Goal: Task Accomplishment & Management: Manage account settings

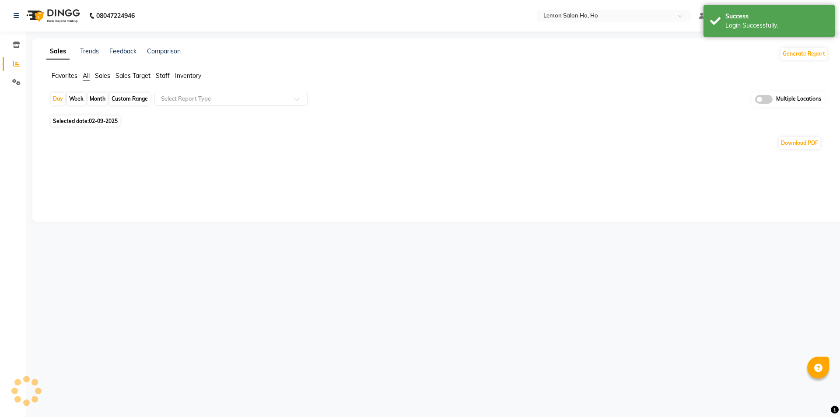
select select "en"
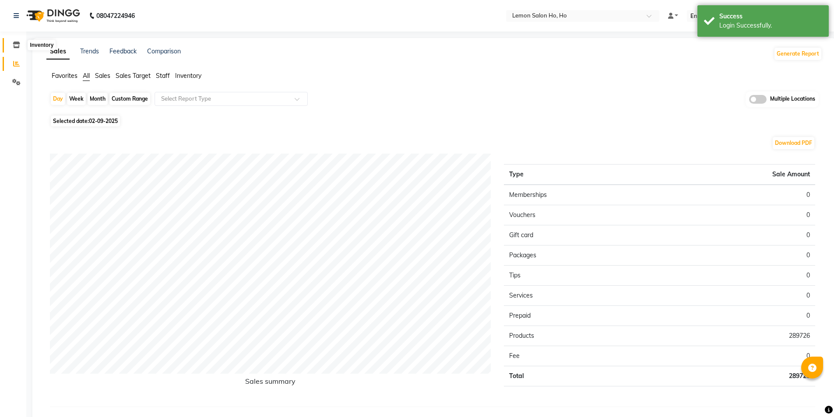
click at [13, 45] on icon at bounding box center [16, 45] width 7 height 7
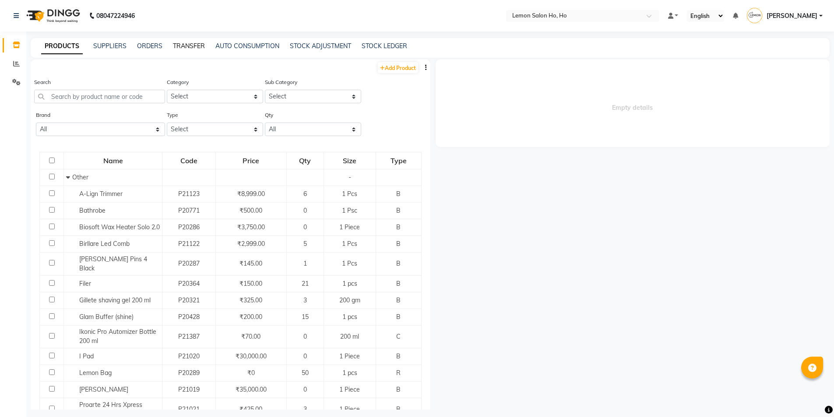
click at [199, 46] on link "TRANSFER" at bounding box center [189, 46] width 32 height 8
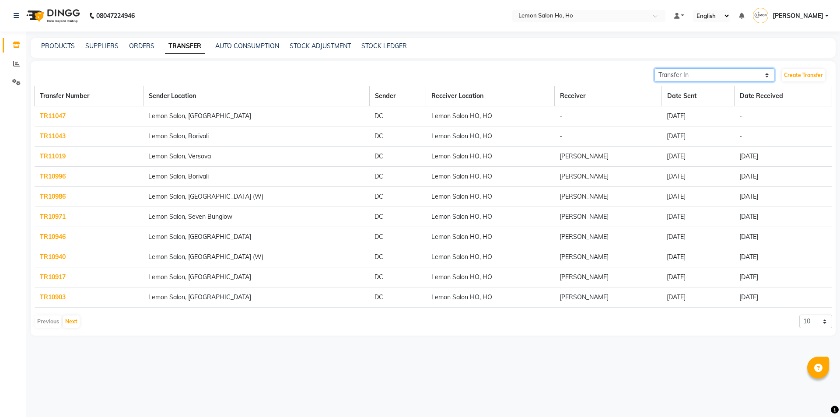
click at [734, 71] on select "Transfer In Transfer Out" at bounding box center [715, 75] width 120 height 14
select select "sender"
click at [655, 68] on select "Transfer In Transfer Out" at bounding box center [715, 75] width 120 height 14
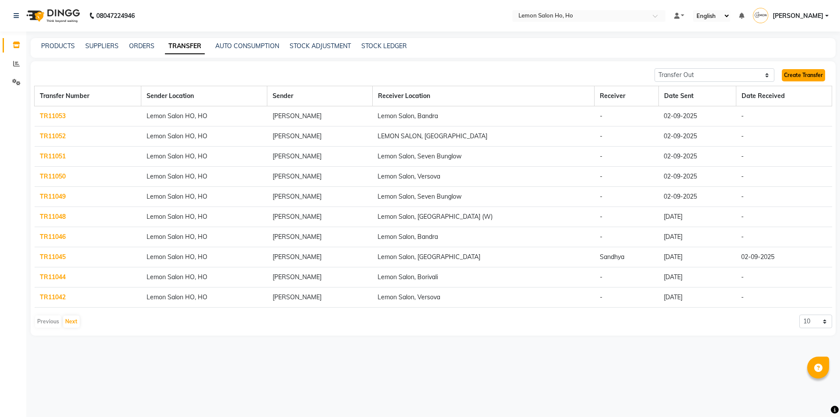
click at [805, 75] on link "Create Transfer" at bounding box center [803, 75] width 43 height 12
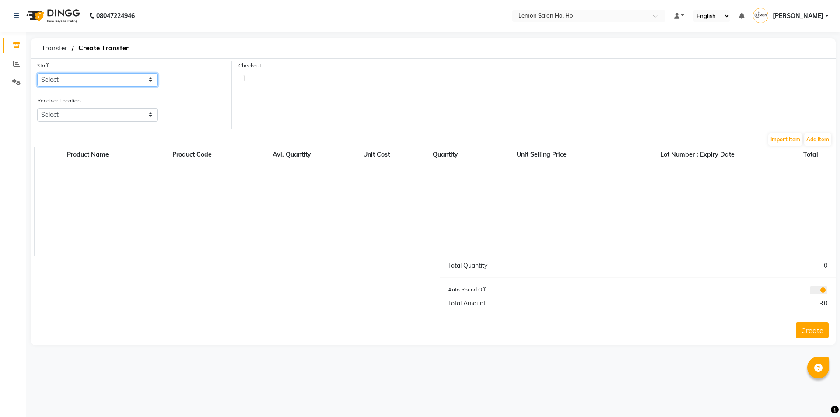
click at [112, 79] on select "Select [PERSON_NAME] [PERSON_NAME] DC DINGG Support [PERSON_NAME] [PERSON_NAME]…" at bounding box center [97, 80] width 121 height 14
select select "34406"
click at [37, 73] on select "Select [PERSON_NAME] [PERSON_NAME] DC DINGG Support [PERSON_NAME] [PERSON_NAME]…" at bounding box center [97, 80] width 121 height 14
click at [124, 113] on select "Select Lemon Salon, Lokhandwala [GEOGRAPHIC_DATA], [GEOGRAPHIC_DATA], Seven Bun…" at bounding box center [97, 115] width 121 height 14
select select "955"
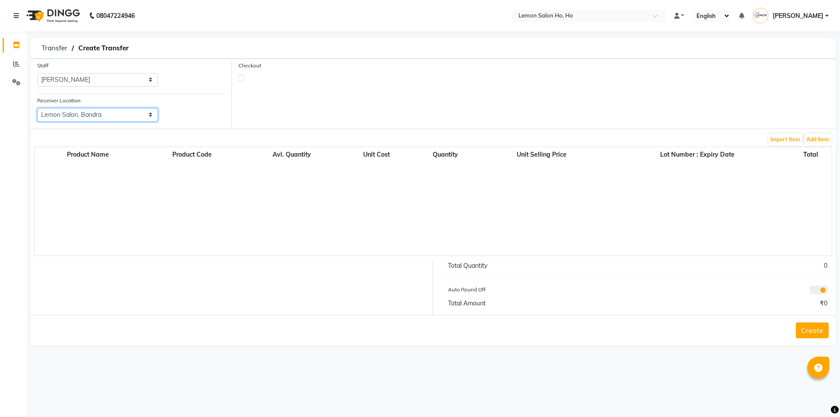
click at [37, 108] on select "Select Lemon Salon, Lokhandwala [GEOGRAPHIC_DATA], [GEOGRAPHIC_DATA], Seven Bun…" at bounding box center [97, 115] width 121 height 14
click at [240, 79] on label at bounding box center [241, 78] width 7 height 7
click at [240, 79] on input "checkbox" at bounding box center [242, 78] width 6 height 6
checkbox input "true"
select select "true"
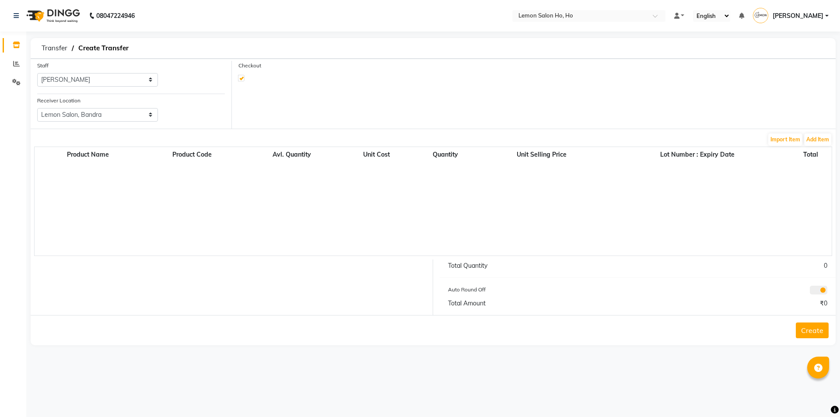
select select "2069"
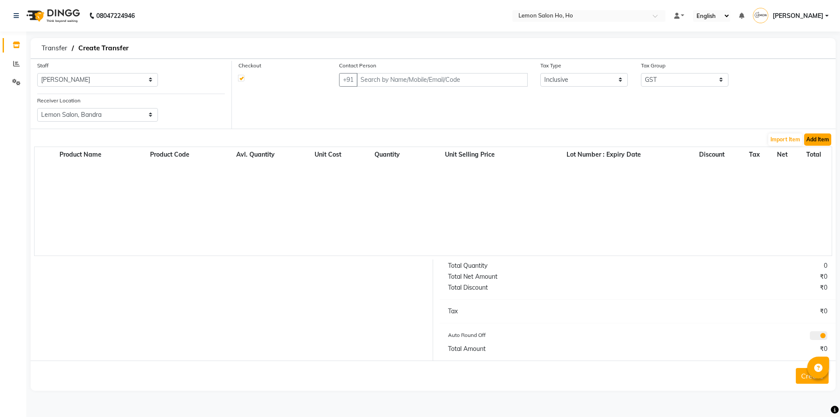
click at [823, 141] on button "Add Item" at bounding box center [818, 140] width 27 height 12
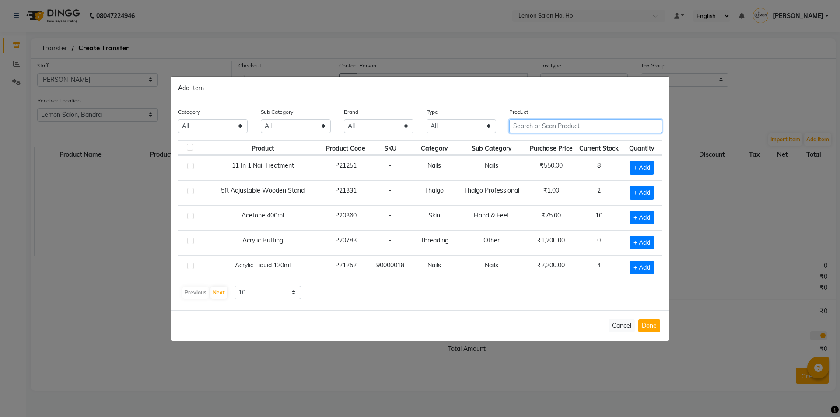
click at [588, 130] on input "text" at bounding box center [586, 126] width 153 height 14
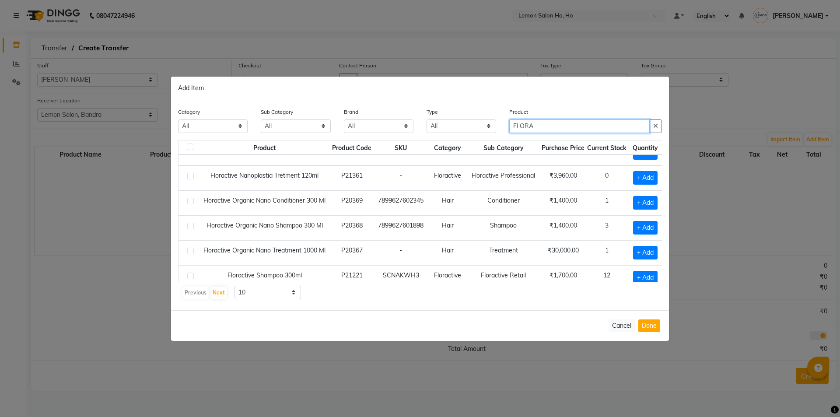
scroll to position [130, 0]
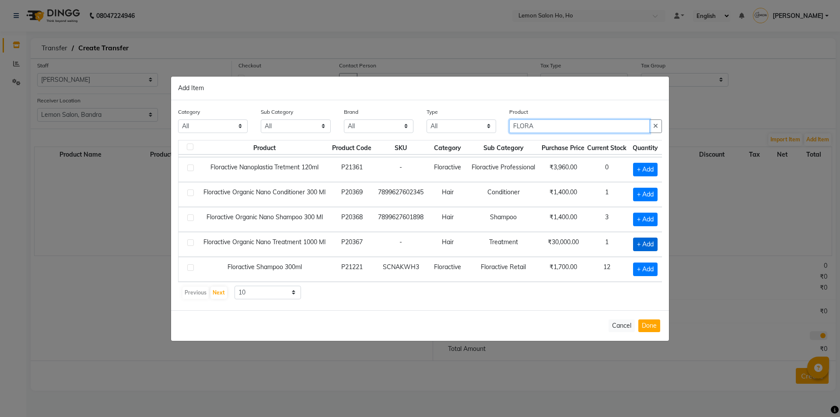
type input "FLORA"
click at [650, 241] on span "+ Add" at bounding box center [645, 245] width 25 height 14
checkbox input "true"
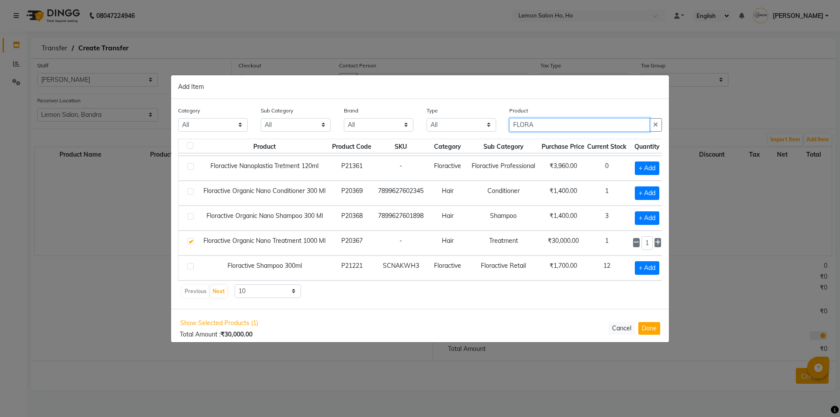
drag, startPoint x: 546, startPoint y: 129, endPoint x: 489, endPoint y: 132, distance: 57.0
click at [489, 132] on div "Category All Hair Skin Makeup Personal Care Appliances [PERSON_NAME] Waxing Dis…" at bounding box center [420, 122] width 497 height 33
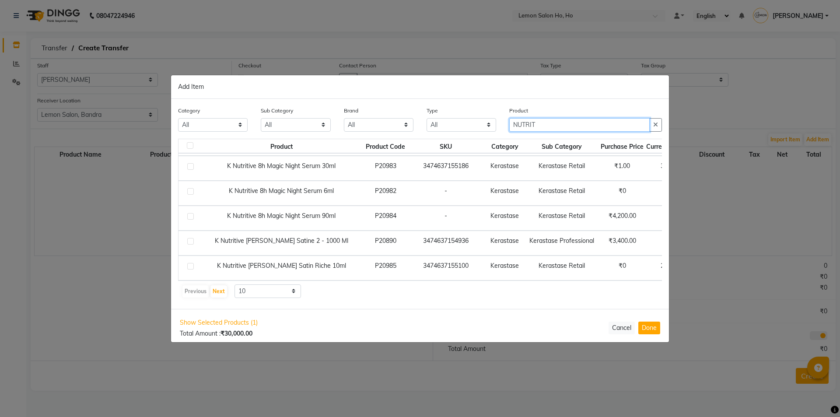
type input "NUTRIT"
click at [278, 290] on select "10 50 100" at bounding box center [268, 292] width 67 height 14
select select "50"
click at [235, 285] on select "10 50 100" at bounding box center [268, 292] width 67 height 14
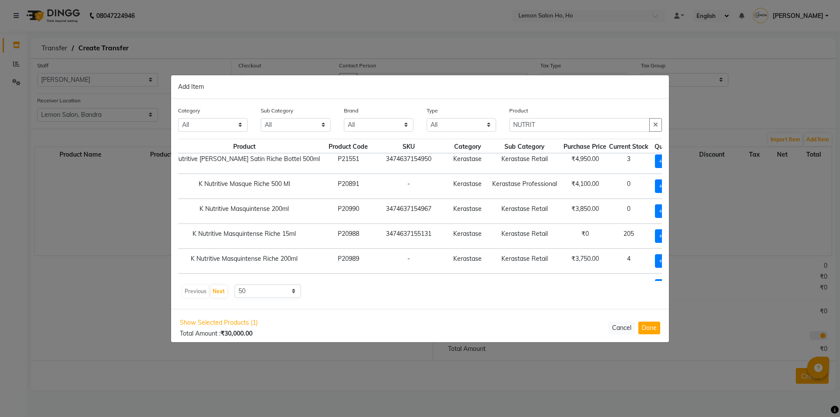
scroll to position [305, 67]
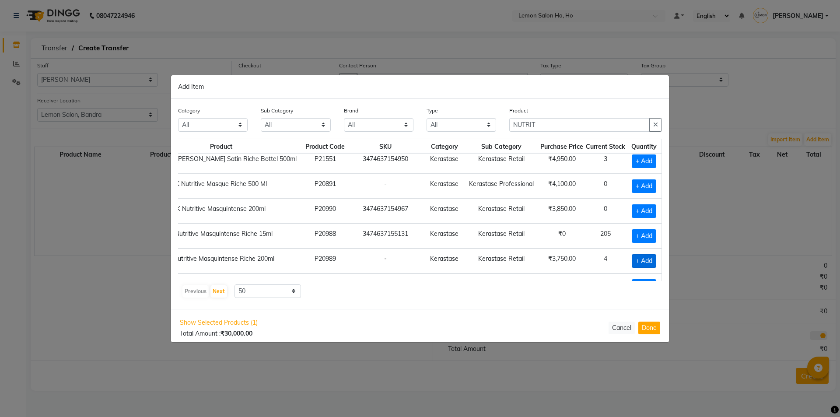
click at [632, 260] on span "+ Add" at bounding box center [644, 261] width 25 height 14
checkbox input "true"
click at [650, 260] on icon at bounding box center [653, 260] width 6 height 6
type input "2"
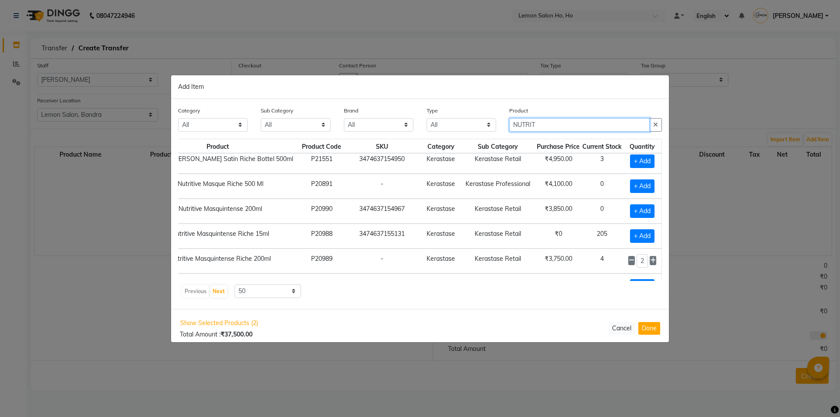
drag, startPoint x: 543, startPoint y: 122, endPoint x: 498, endPoint y: 127, distance: 45.4
click at [498, 127] on div "Category All Hair Skin Makeup Personal Care Appliances Beard Waxing Disposable …" at bounding box center [420, 122] width 497 height 33
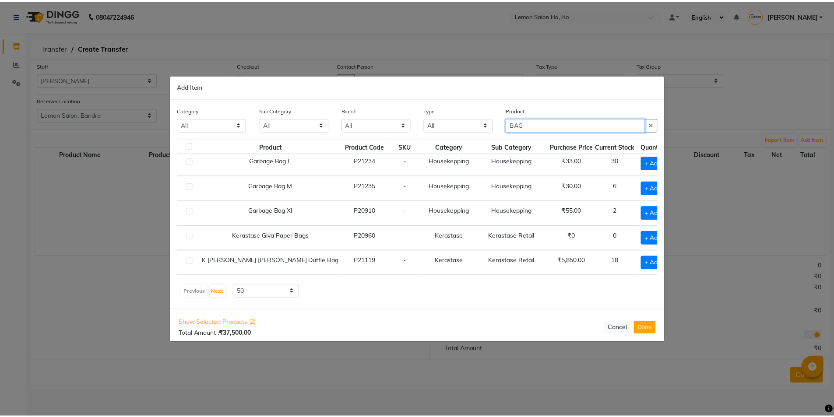
scroll to position [0, 0]
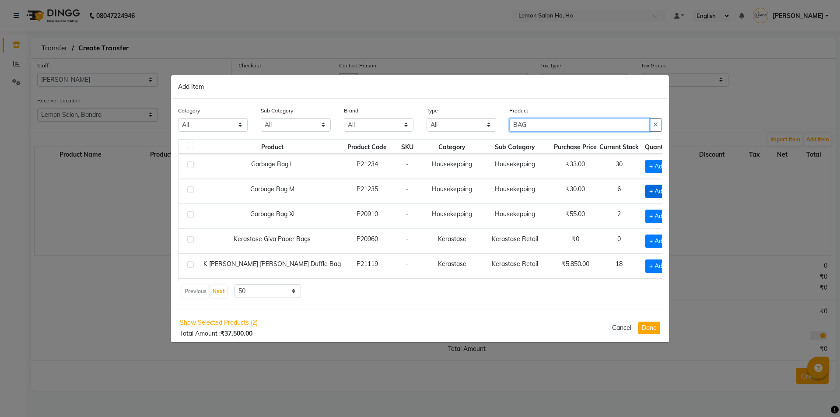
type input "BAG"
click at [646, 193] on span "+ Add" at bounding box center [658, 192] width 25 height 14
checkbox input "true"
click at [668, 190] on icon at bounding box center [671, 191] width 6 height 6
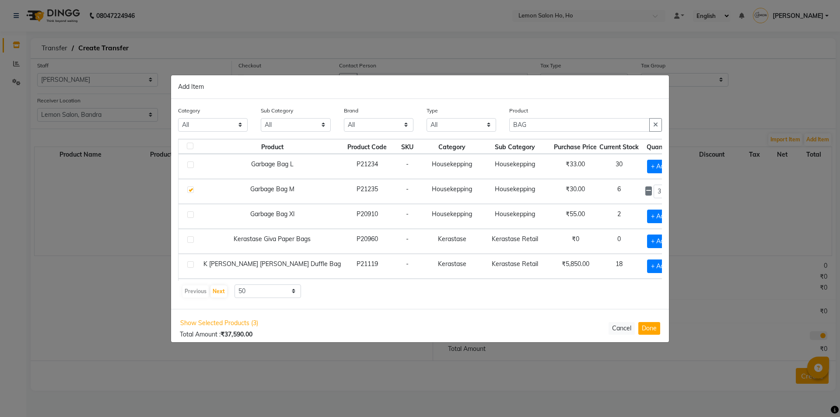
click at [668, 190] on icon at bounding box center [671, 191] width 6 height 6
type input "6"
click at [656, 328] on button "Done" at bounding box center [650, 328] width 22 height 13
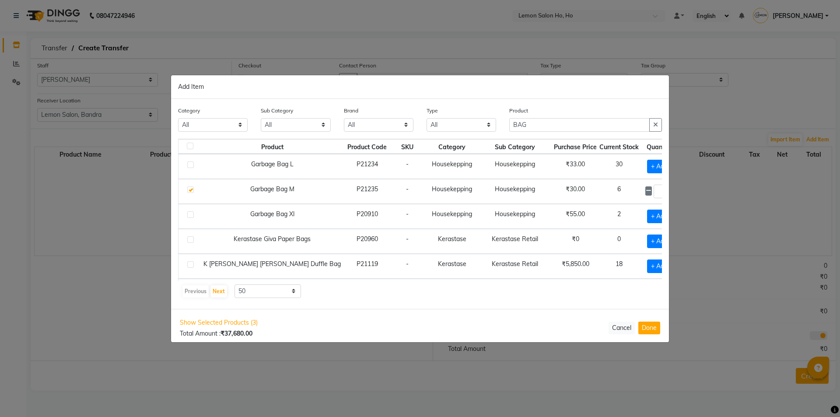
select select "2069"
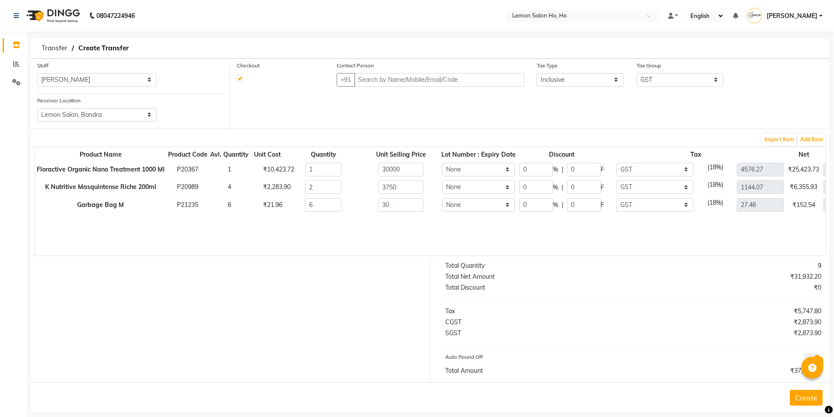
click at [416, 177] on td "30000" at bounding box center [401, 170] width 78 height 18
click at [420, 169] on input "30000" at bounding box center [400, 170] width 45 height 14
type input "50"
type input "15000"
type input "2288.14"
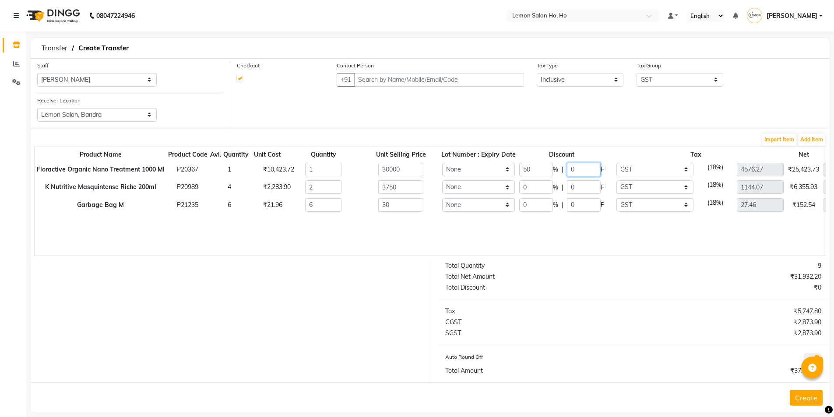
type input "15000"
click at [323, 193] on input "2" at bounding box center [323, 187] width 37 height 14
type input "3850"
type input "1174.58"
type input "7700"
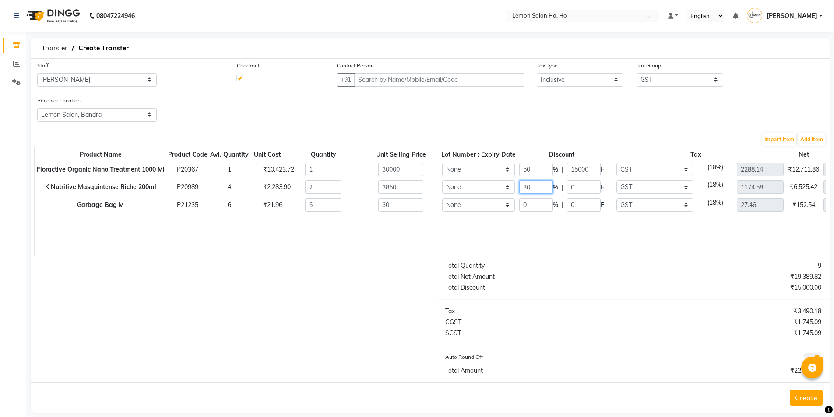
type input "30"
type input "1155"
type input "822.2"
type input "5390"
drag, startPoint x: 628, startPoint y: 204, endPoint x: 629, endPoint y: 209, distance: 5.3
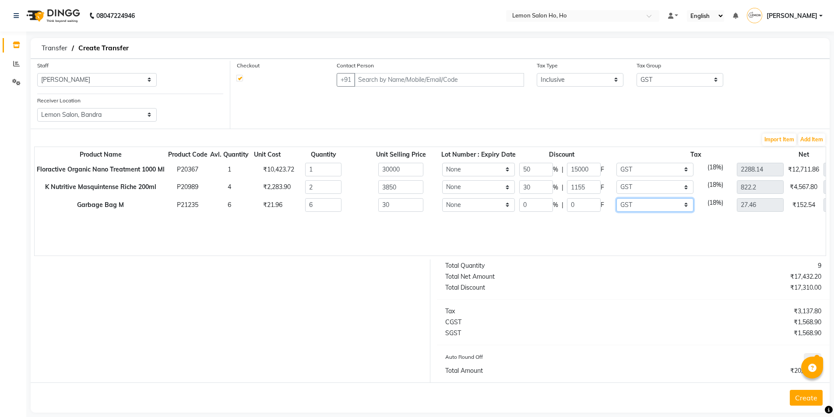
click at [628, 204] on select "None GST (12%) (Any) IGST GST" at bounding box center [654, 205] width 77 height 14
select select
click at [617, 198] on select "None GST (12%) (Any) IGST GST" at bounding box center [654, 205] width 77 height 14
type input "0"
click at [419, 78] on input "text" at bounding box center [438, 80] width 169 height 14
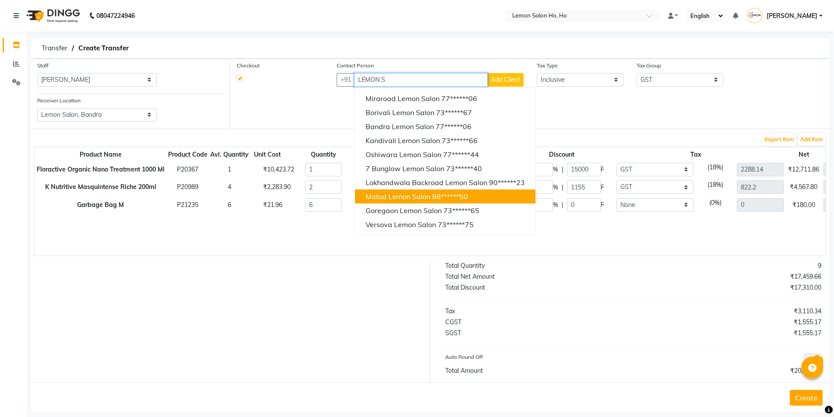
click at [388, 190] on button "Malad Lemon Salon 98******50" at bounding box center [445, 197] width 180 height 14
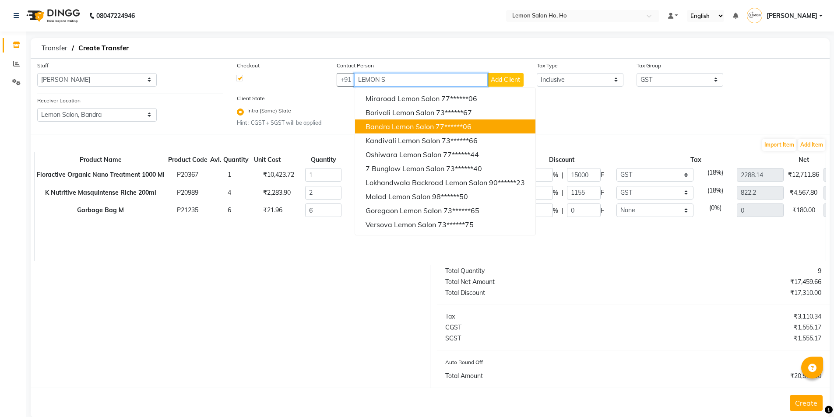
click at [395, 127] on span "Bandra Lemon Salon" at bounding box center [400, 126] width 68 height 9
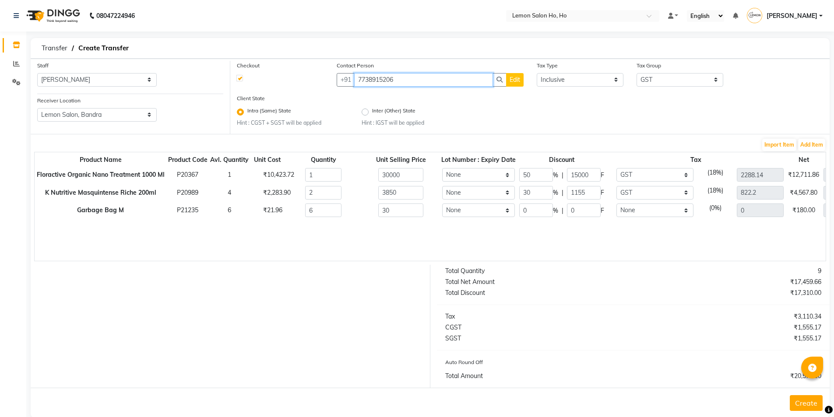
scroll to position [16, 0]
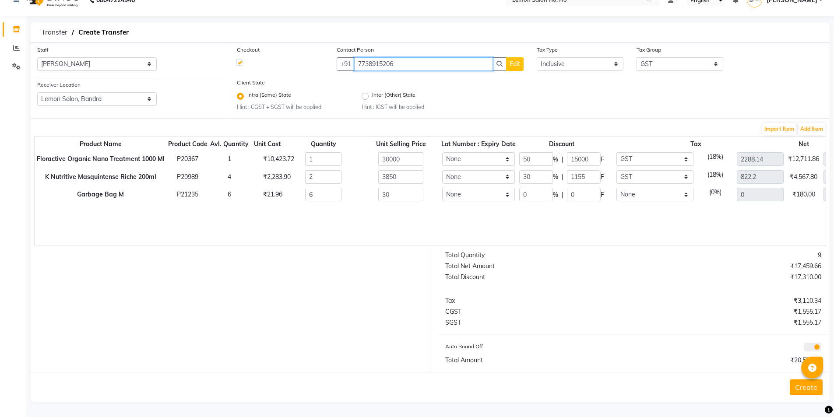
type input "7738915206"
click at [813, 390] on button "Create" at bounding box center [806, 388] width 33 height 16
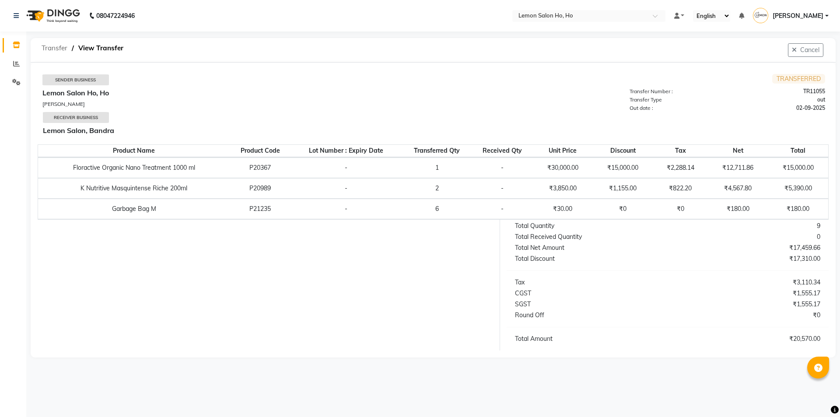
click at [52, 44] on span "Transfer" at bounding box center [54, 48] width 35 height 16
select select "sender"
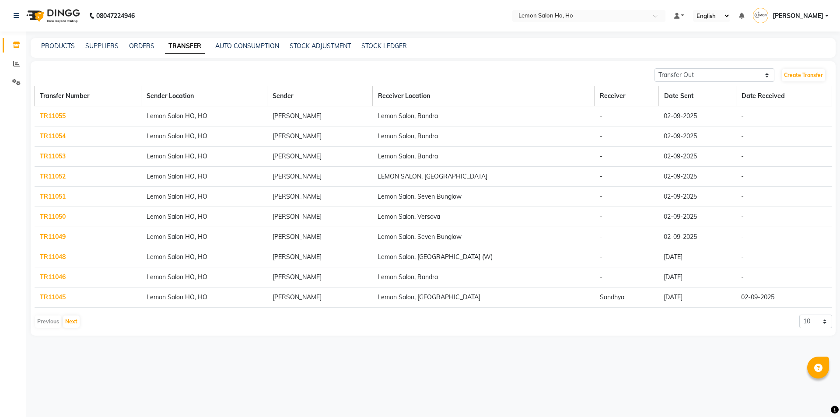
click at [60, 137] on link "TR11054" at bounding box center [53, 136] width 26 height 8
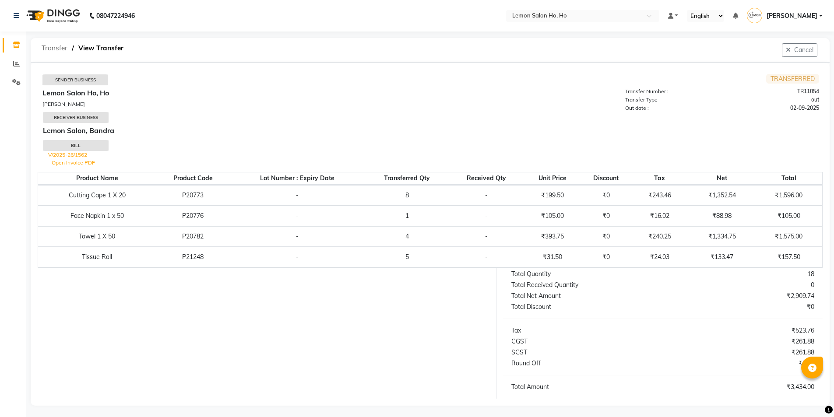
click at [52, 45] on span "Transfer" at bounding box center [54, 48] width 35 height 16
select select "sender"
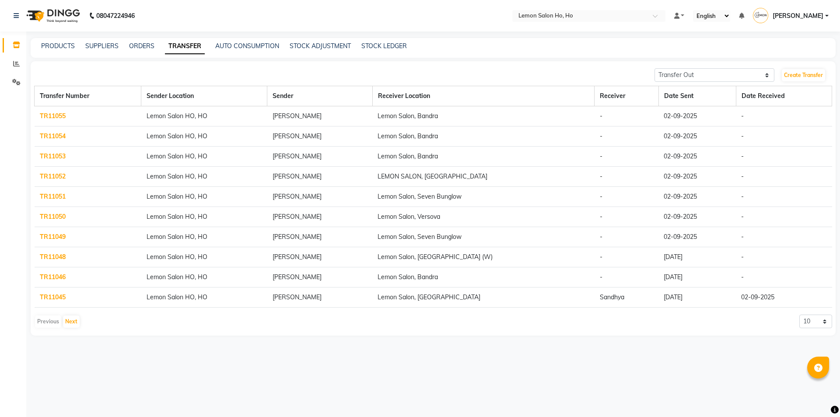
click at [49, 155] on link "TR11053" at bounding box center [53, 156] width 26 height 8
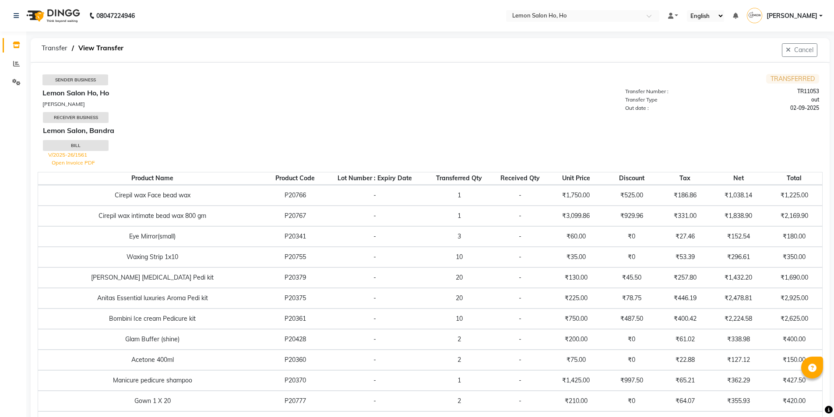
click at [566, 164] on td "TRANSFERRED Transfer Number : TR11053 Transfer Type out Out date : 02-09-2025" at bounding box center [624, 121] width 388 height 94
click at [51, 49] on span "Transfer" at bounding box center [54, 48] width 35 height 16
select select "sender"
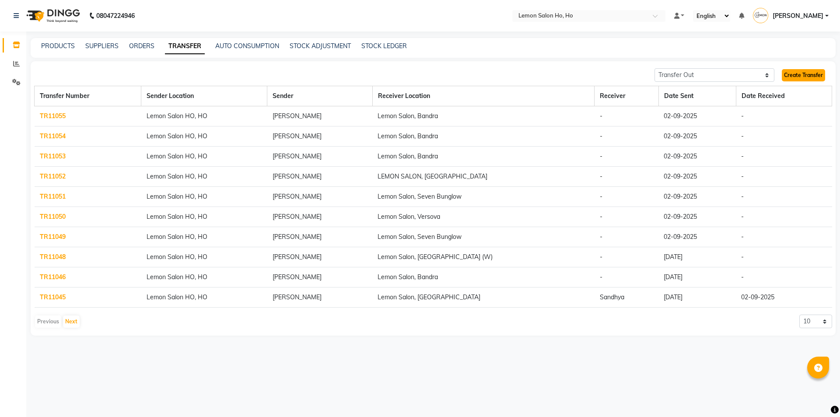
click at [785, 74] on link "Create Transfer" at bounding box center [803, 75] width 43 height 12
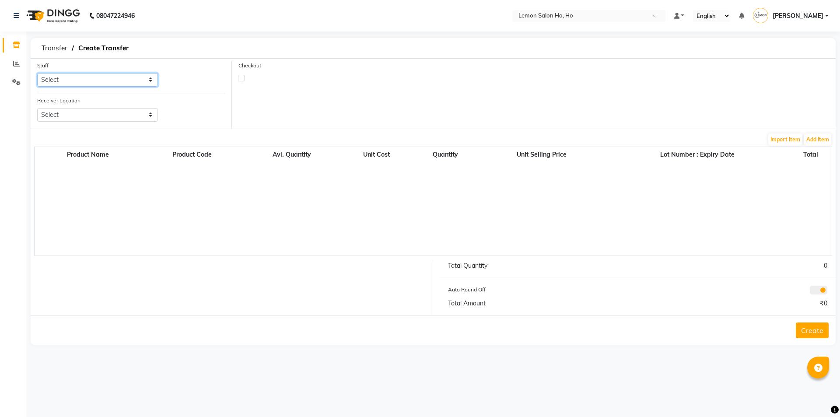
click at [127, 80] on select "Select [PERSON_NAME] [PERSON_NAME] DC DINGG Support [PERSON_NAME] [PERSON_NAME]…" at bounding box center [97, 80] width 121 height 14
select select "34406"
click at [37, 73] on select "Select [PERSON_NAME] [PERSON_NAME] DC DINGG Support [PERSON_NAME] [PERSON_NAME]…" at bounding box center [97, 80] width 121 height 14
drag, startPoint x: 98, startPoint y: 109, endPoint x: 99, endPoint y: 114, distance: 5.0
click at [98, 109] on select "Select Lemon Salon, Lokhandwala [GEOGRAPHIC_DATA], [GEOGRAPHIC_DATA], Seven Bun…" at bounding box center [97, 115] width 121 height 14
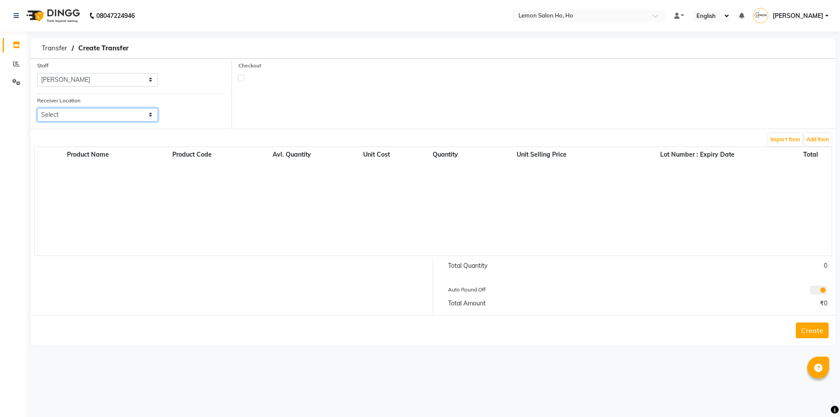
select select "955"
click at [37, 108] on select "Select Lemon Salon, Lokhandwala [GEOGRAPHIC_DATA], [GEOGRAPHIC_DATA], Seven Bun…" at bounding box center [97, 115] width 121 height 14
click at [239, 79] on label at bounding box center [241, 78] width 7 height 7
click at [239, 79] on input "checkbox" at bounding box center [242, 78] width 6 height 6
checkbox input "true"
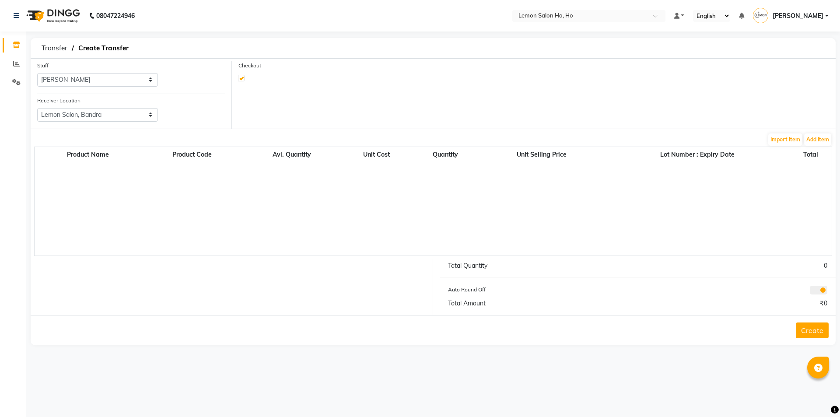
select select "true"
select select "2069"
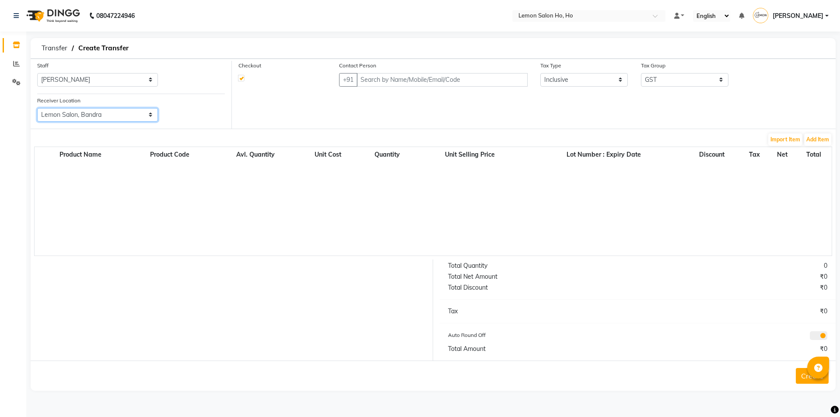
drag, startPoint x: 123, startPoint y: 114, endPoint x: 123, endPoint y: 120, distance: 6.6
click at [123, 114] on select "Select Lemon Salon, Lokhandwala [GEOGRAPHIC_DATA], [GEOGRAPHIC_DATA], Seven Bun…" at bounding box center [97, 115] width 121 height 14
select select "941"
click at [37, 108] on select "Select Lemon Salon, Lokhandwala [GEOGRAPHIC_DATA], [GEOGRAPHIC_DATA], Seven Bun…" at bounding box center [97, 115] width 121 height 14
click at [395, 80] on input "text" at bounding box center [442, 80] width 171 height 14
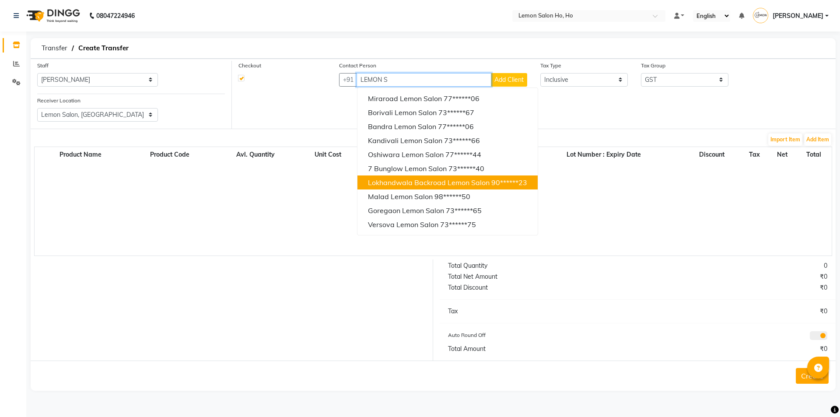
click at [400, 184] on span "Lokhandwala Backroad Lemon Salon" at bounding box center [429, 182] width 122 height 9
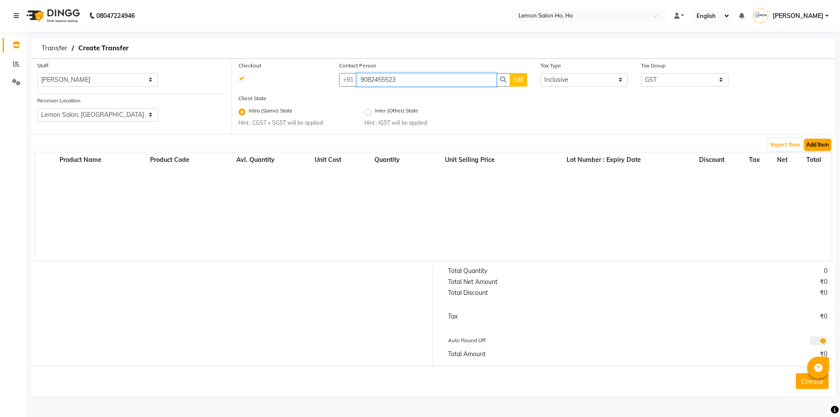
type input "9082455523"
click at [822, 145] on button "Add Item" at bounding box center [818, 145] width 27 height 12
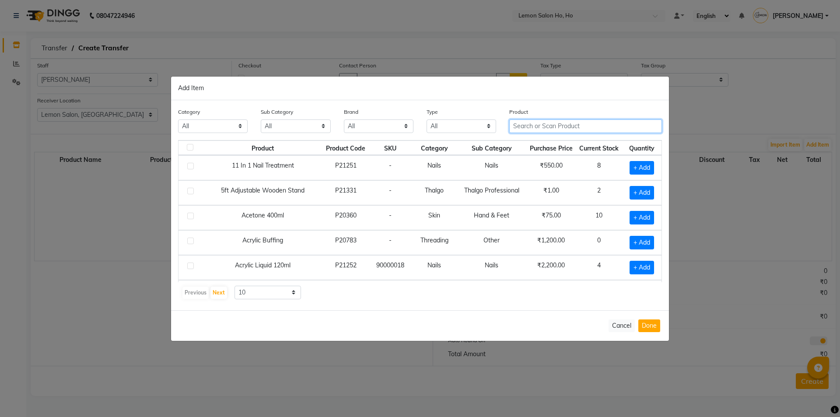
click at [587, 124] on input "text" at bounding box center [586, 126] width 153 height 14
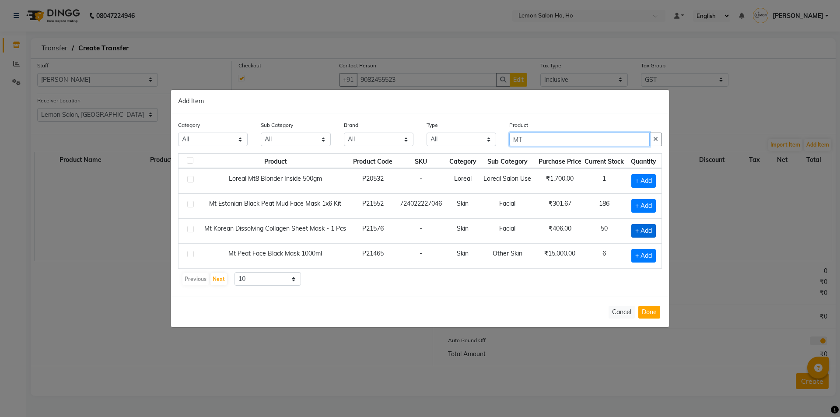
type input "MT"
click at [649, 230] on span "+ Add" at bounding box center [644, 231] width 25 height 14
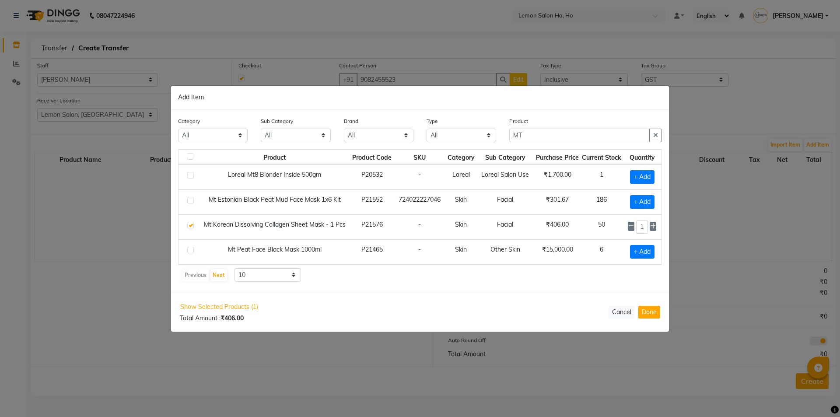
checkbox input "true"
click at [646, 228] on input "1" at bounding box center [642, 227] width 12 height 14
type input "10"
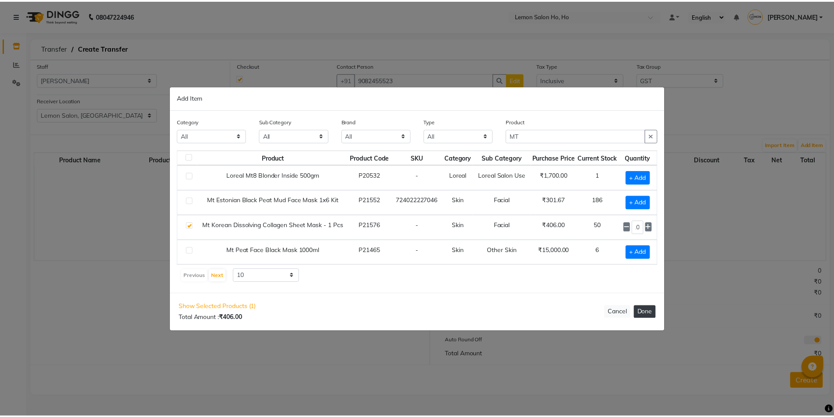
scroll to position [0, 0]
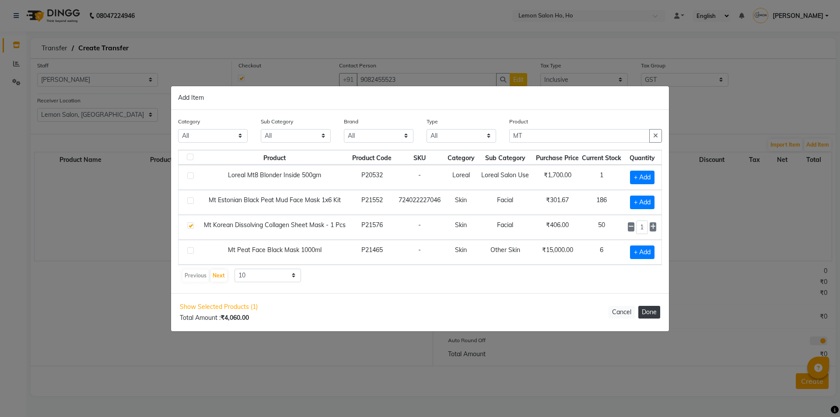
click at [657, 309] on button "Done" at bounding box center [650, 312] width 22 height 13
select select "2069"
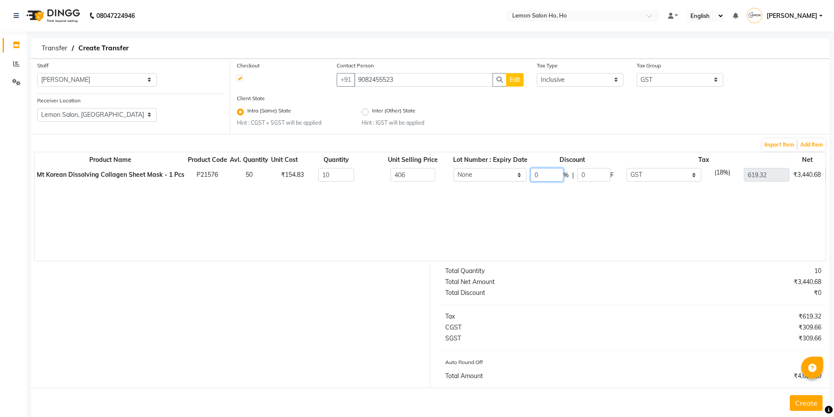
click at [549, 175] on input "0" at bounding box center [547, 175] width 33 height 14
type input "50"
type input "203"
type input "309.66"
type input "2030"
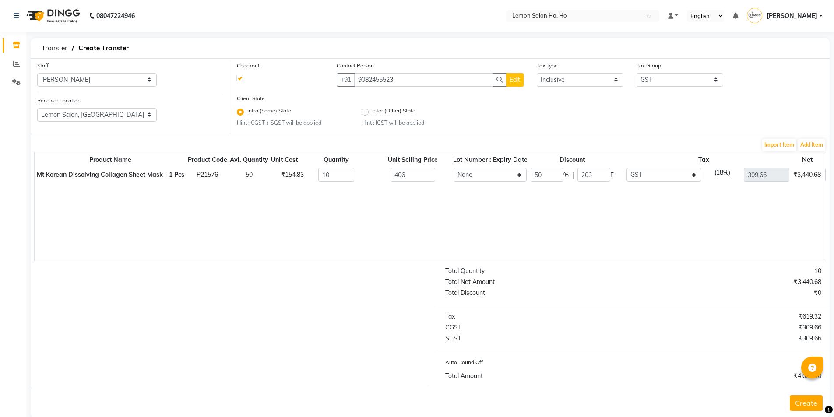
click at [560, 198] on div "Product Name Product Code Avl. Quantity Unit Cost Quantity Unit Selling Price L…" at bounding box center [430, 206] width 792 height 109
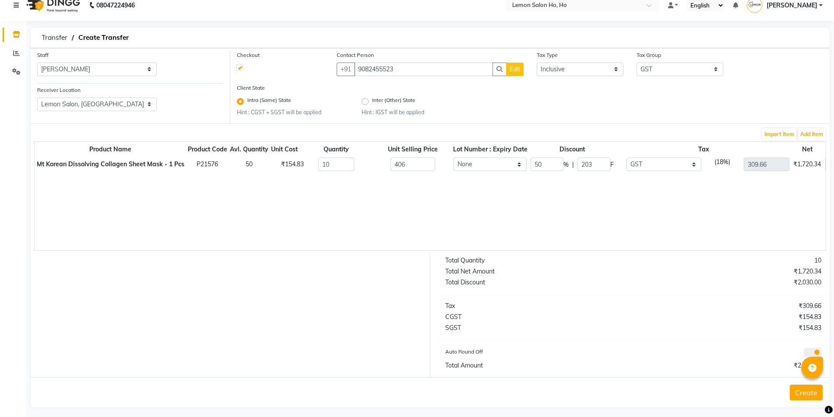
scroll to position [16, 0]
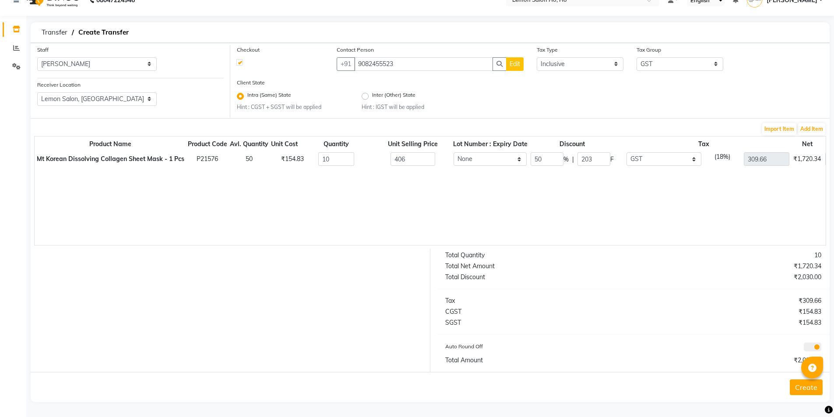
click at [803, 391] on button "Create" at bounding box center [806, 388] width 33 height 16
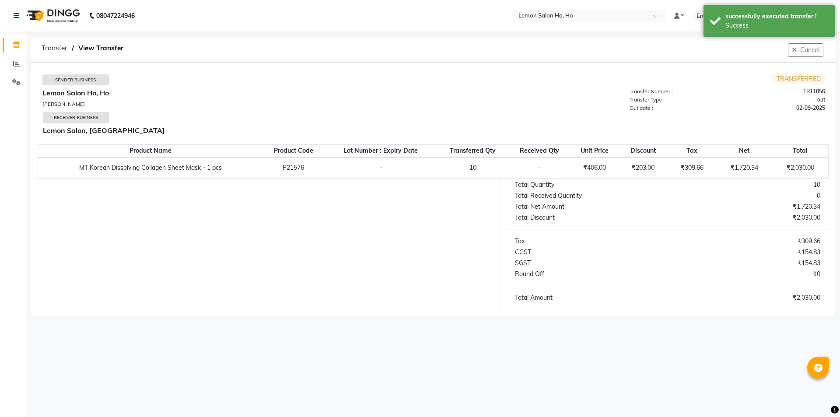
click at [619, 214] on div "Total Discount" at bounding box center [588, 217] width 159 height 9
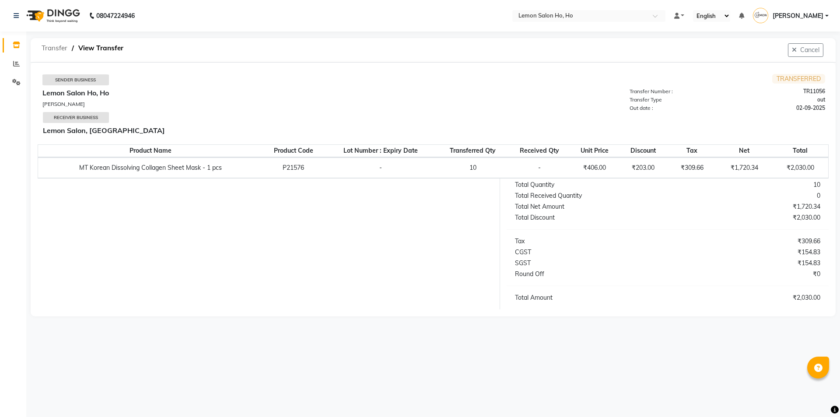
click at [51, 50] on span "Transfer" at bounding box center [54, 48] width 35 height 16
select select "sender"
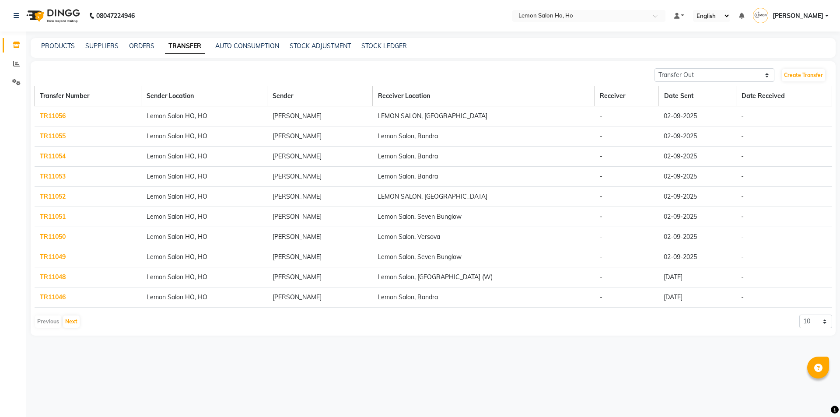
click at [58, 195] on link "TR11052" at bounding box center [53, 197] width 26 height 8
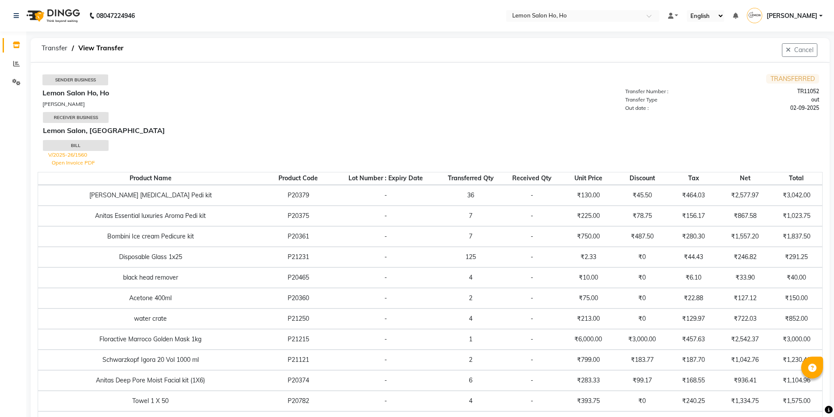
click at [408, 153] on div "V/2025-26/1560" at bounding box center [236, 155] width 387 height 8
click at [516, 134] on td "TRANSFERRED Transfer Number : TR11052 Transfer Type out Out date : 02-09-2025" at bounding box center [624, 121] width 388 height 94
click at [53, 47] on span "Transfer" at bounding box center [54, 48] width 35 height 16
select select "sender"
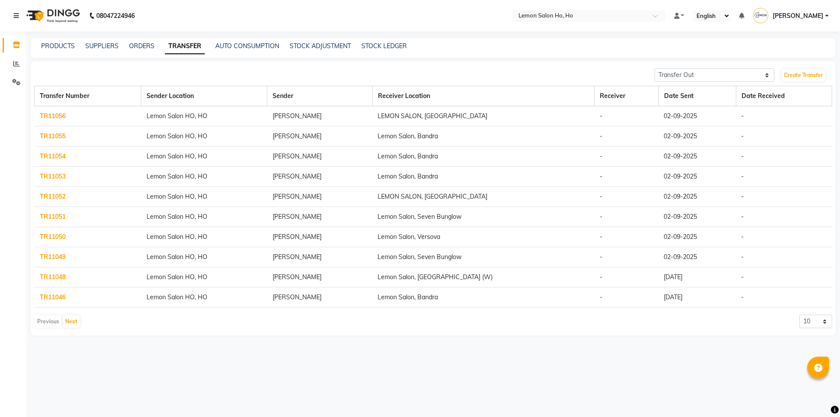
click at [57, 195] on link "TR11052" at bounding box center [53, 197] width 26 height 8
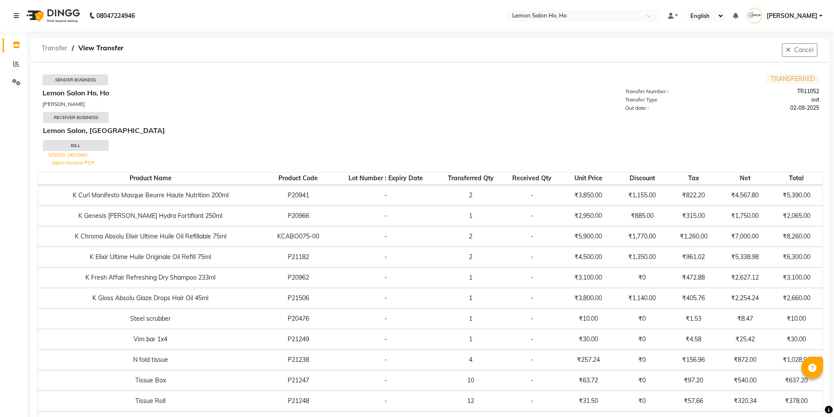
click at [48, 45] on span "Transfer" at bounding box center [54, 48] width 35 height 16
select select "sender"
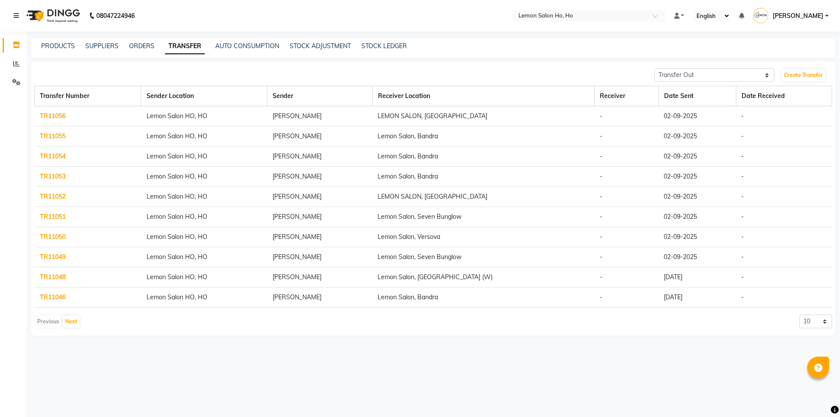
click at [49, 216] on link "TR11051" at bounding box center [53, 217] width 26 height 8
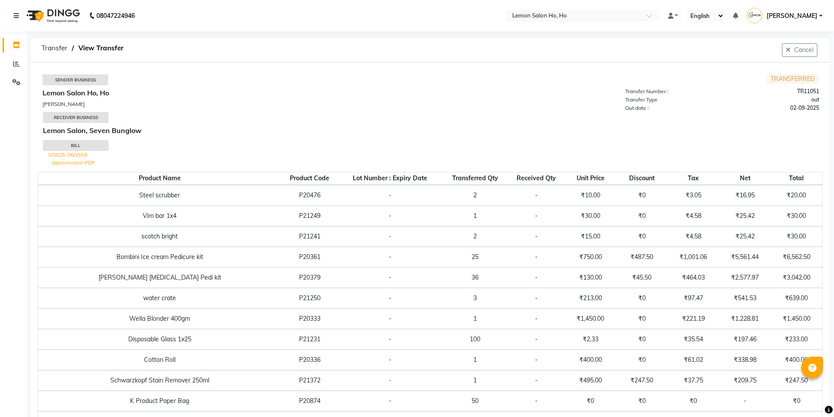
click at [517, 129] on td "TRANSFERRED Transfer Number : TR11051 Transfer Type out Out date : 02-09-2025" at bounding box center [624, 121] width 388 height 94
click at [480, 128] on td "TRANSFERRED Transfer Number : TR11051 Transfer Type out Out date : 02-09-2025" at bounding box center [624, 121] width 388 height 94
click at [51, 47] on span "Transfer" at bounding box center [54, 48] width 35 height 16
select select "sender"
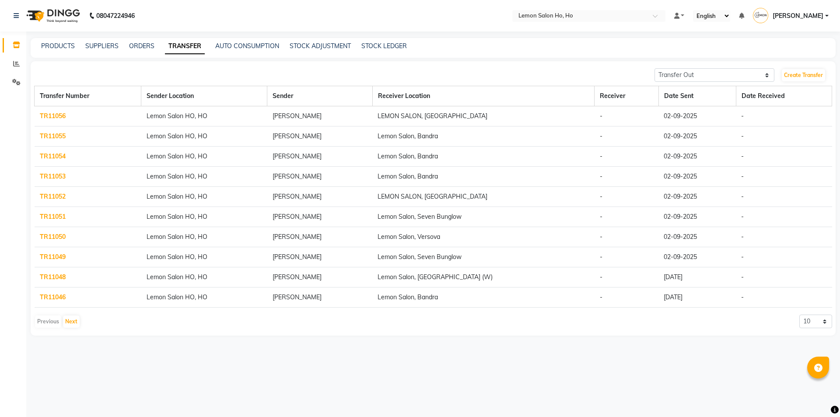
click at [45, 235] on link "TR11050" at bounding box center [53, 237] width 26 height 8
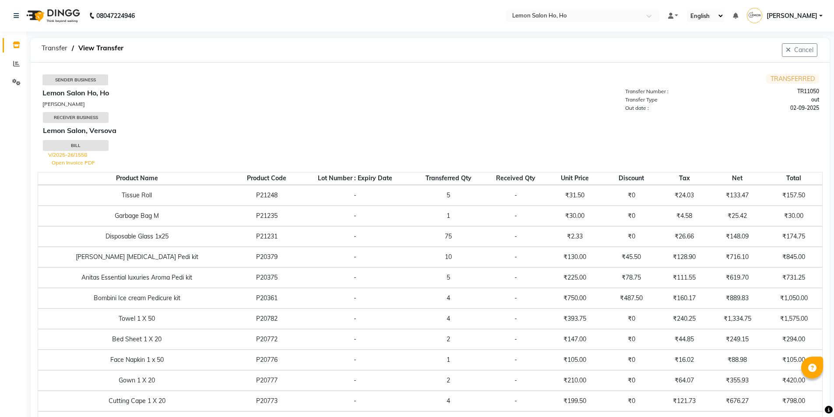
click at [449, 138] on td "TRANSFERRED Transfer Number : TR11050 Transfer Type out Out date : 02-09-2025" at bounding box center [624, 121] width 388 height 94
click at [57, 48] on span "Transfer" at bounding box center [54, 48] width 35 height 16
select select "sender"
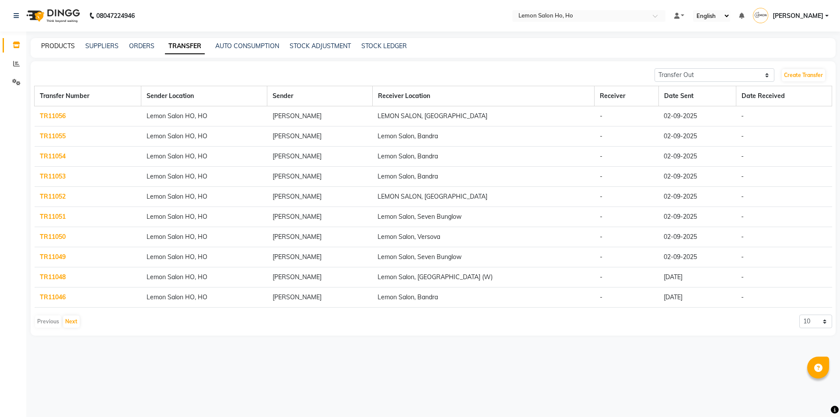
click at [56, 47] on link "PRODUCTS" at bounding box center [58, 46] width 34 height 8
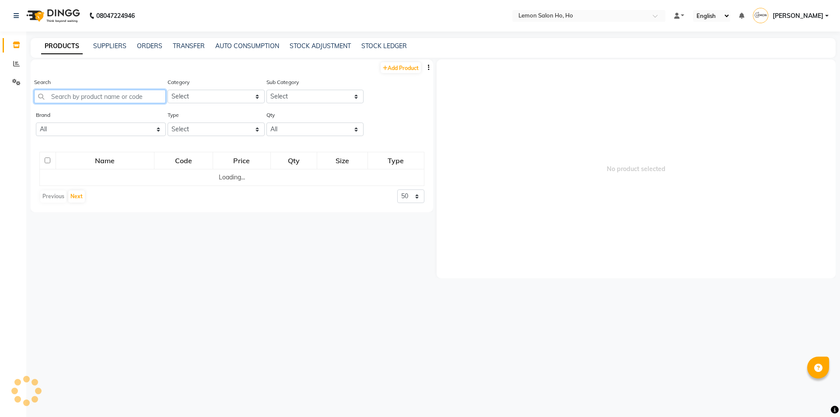
click at [79, 96] on input "text" at bounding box center [100, 97] width 132 height 14
type input "O"
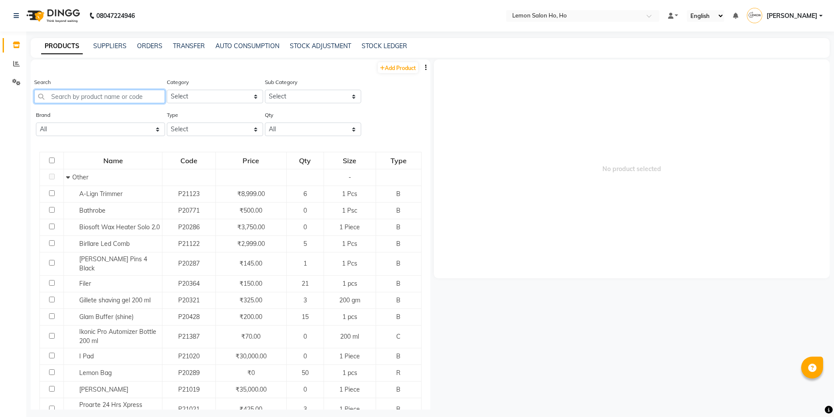
click at [73, 96] on input "text" at bounding box center [99, 97] width 131 height 14
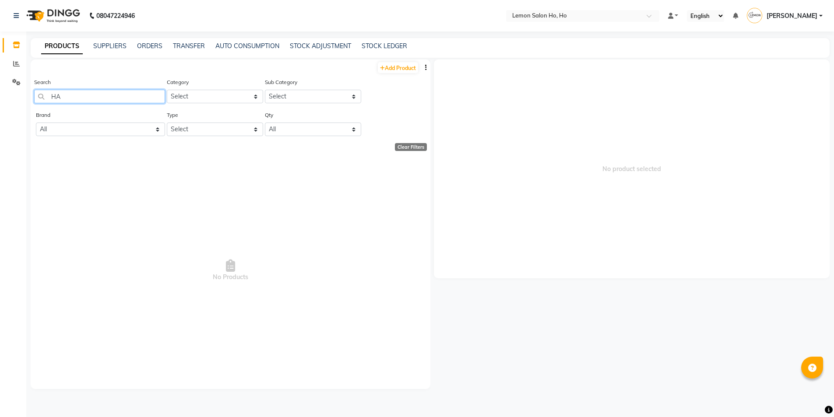
type input "H"
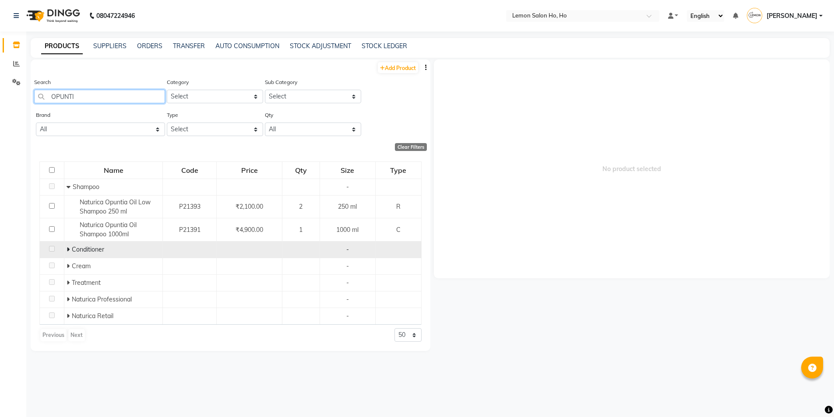
type input "OPUNTI"
click at [69, 247] on icon at bounding box center [68, 249] width 3 height 6
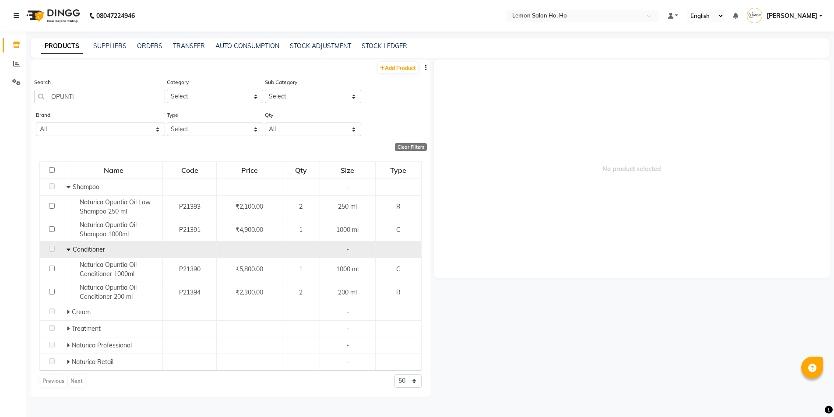
click at [69, 247] on icon at bounding box center [69, 249] width 4 height 6
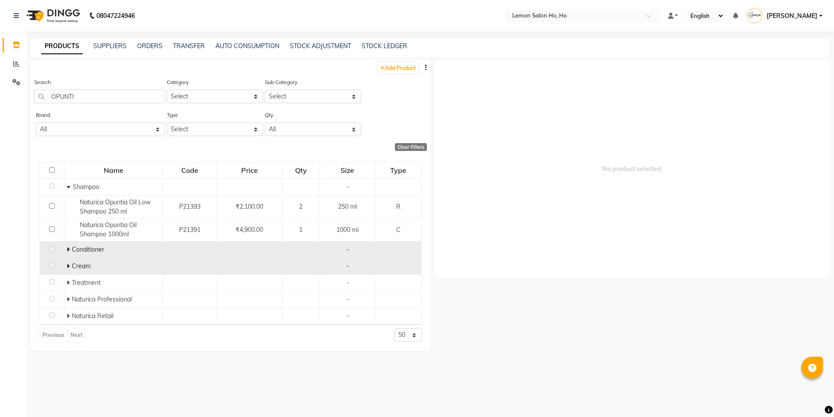
click at [70, 266] on span at bounding box center [69, 266] width 5 height 8
click at [70, 266] on span at bounding box center [70, 266] width 6 height 8
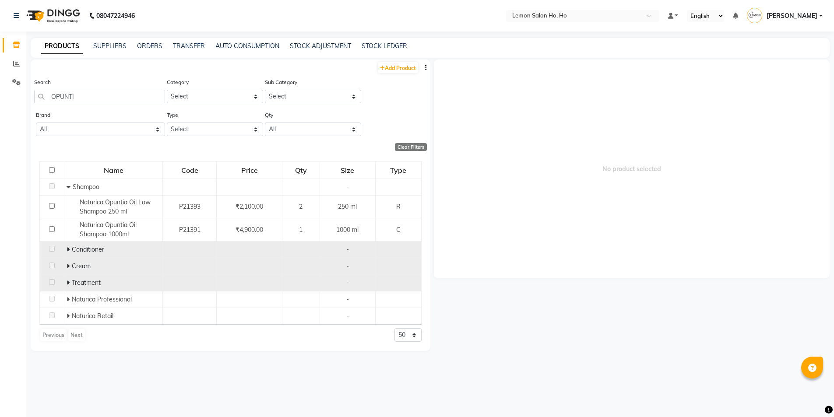
click at [68, 282] on icon at bounding box center [68, 283] width 3 height 6
click at [68, 282] on icon at bounding box center [69, 283] width 4 height 6
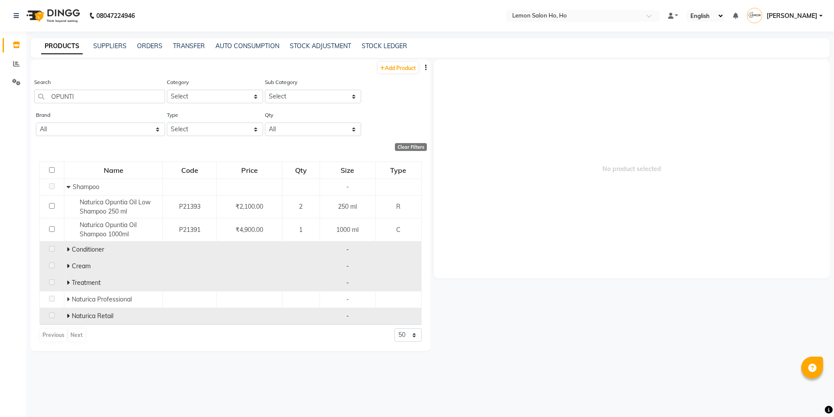
click at [67, 315] on icon at bounding box center [68, 316] width 3 height 6
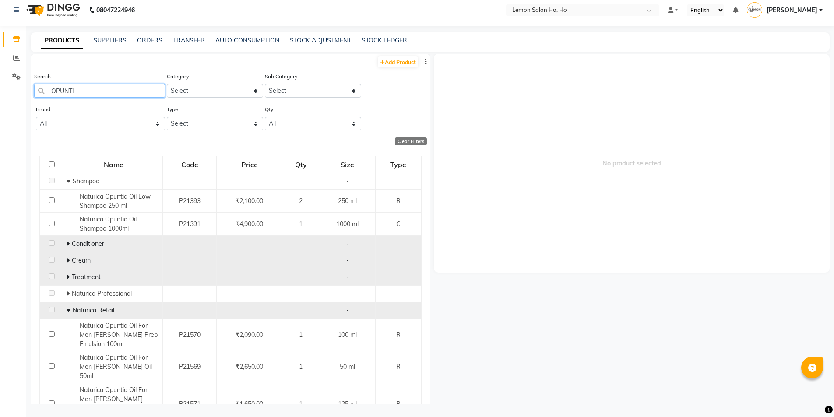
drag, startPoint x: 90, startPoint y: 89, endPoint x: 35, endPoint y: 94, distance: 55.8
click at [36, 94] on input "OPUNTI" at bounding box center [99, 91] width 131 height 14
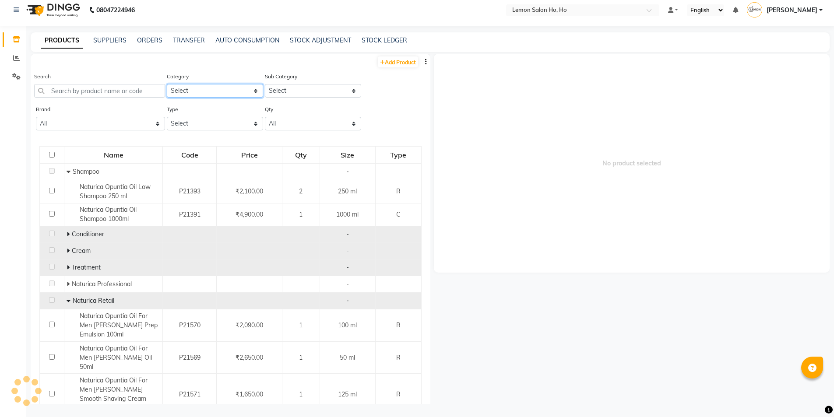
click at [184, 86] on select "Select Hair Skin Makeup Personal Care Appliances Beard Waxing Disposable Thread…" at bounding box center [215, 91] width 96 height 14
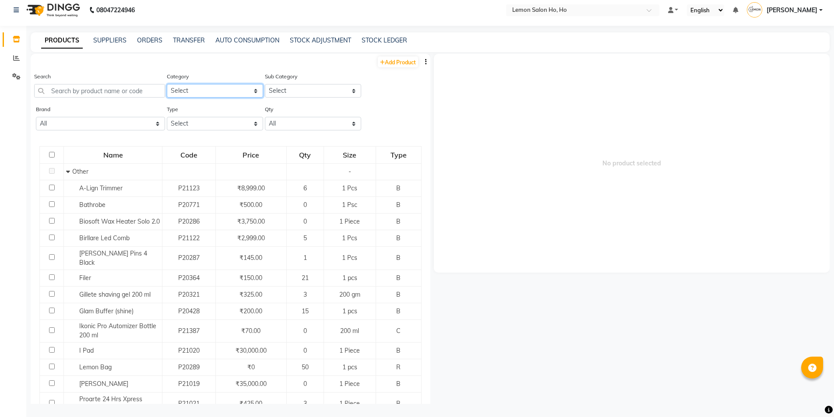
select select "213704050"
click at [167, 84] on select "Select Hair Skin Makeup Personal Care Appliances Beard Waxing Disposable Thread…" at bounding box center [215, 91] width 96 height 14
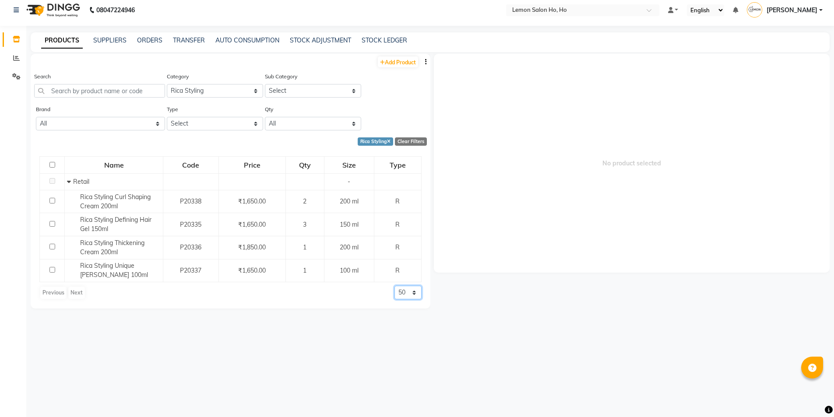
click at [403, 293] on select "50 100 500" at bounding box center [407, 293] width 27 height 14
select select "100"
click at [394, 286] on select "50 100 500" at bounding box center [407, 293] width 27 height 14
click at [390, 142] on icon at bounding box center [389, 142] width 4 height 5
select select
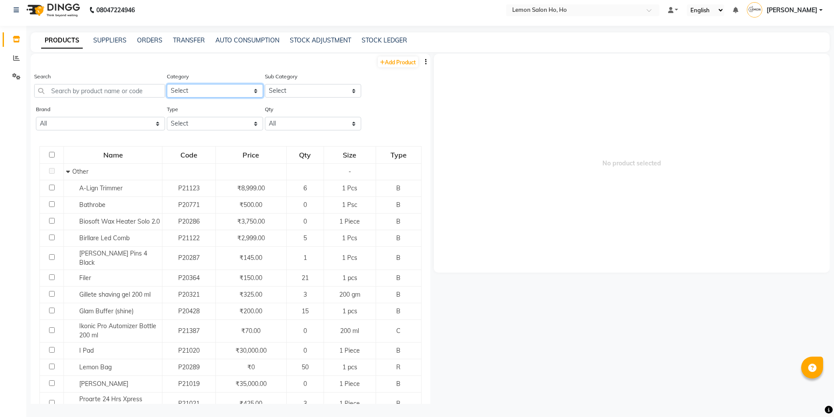
click at [214, 88] on select "Select Hair Skin Makeup Personal Care Appliances Beard Waxing Disposable Thread…" at bounding box center [215, 91] width 96 height 14
click at [87, 91] on input "text" at bounding box center [99, 91] width 131 height 14
click at [401, 64] on link "Add Product" at bounding box center [398, 61] width 40 height 11
select select "true"
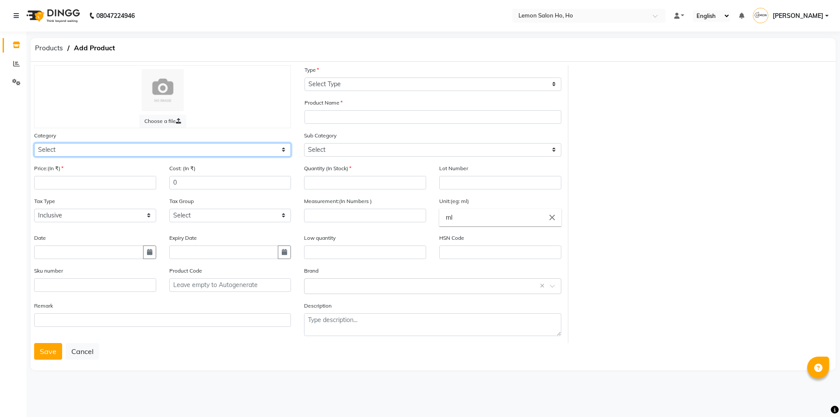
click at [147, 151] on select "Select Hair Skin Makeup Personal Care Appliances Beard Waxing Disposable Thread…" at bounding box center [162, 150] width 257 height 14
click at [34, 143] on select "Select Hair Skin Makeup Personal Care Appliances Beard Waxing Disposable Thread…" at bounding box center [162, 150] width 257 height 14
click at [90, 150] on select "Select Hair Skin Makeup Personal Care Appliances Beard Waxing Disposable Thread…" at bounding box center [162, 150] width 257 height 14
select select "213704050"
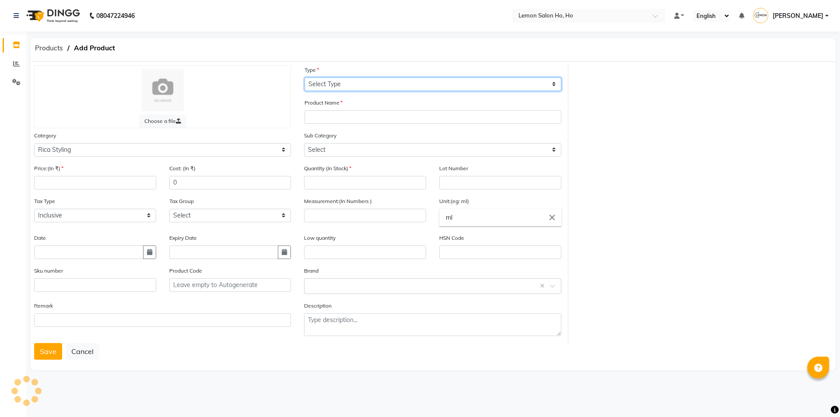
click at [360, 88] on select "Select Type Both Retail Consumable" at bounding box center [433, 84] width 257 height 14
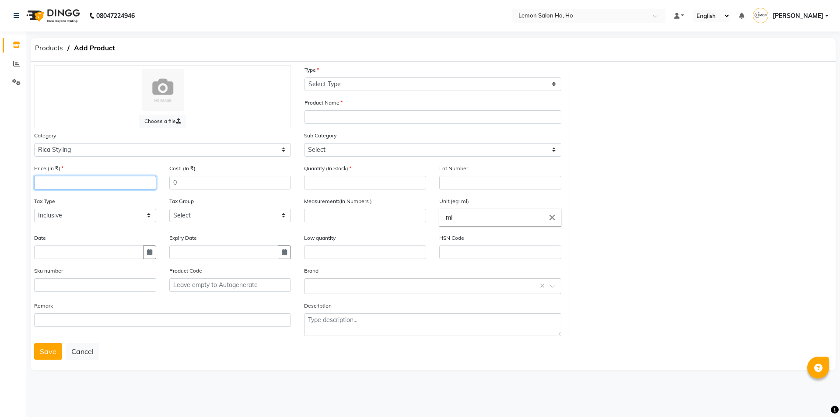
click at [107, 182] on input "number" at bounding box center [95, 183] width 122 height 14
type input "2100"
type input "1050"
type input "0"
click at [109, 256] on input "text" at bounding box center [88, 253] width 109 height 14
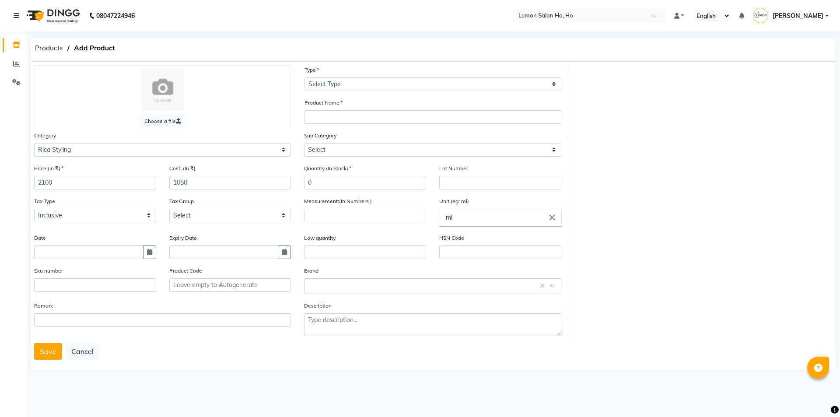
select select "9"
select select "2025"
click at [158, 199] on div "Tax Type Select Inclusive Exclusive" at bounding box center [95, 213] width 135 height 33
click at [105, 253] on input "text" at bounding box center [88, 253] width 109 height 14
select select "9"
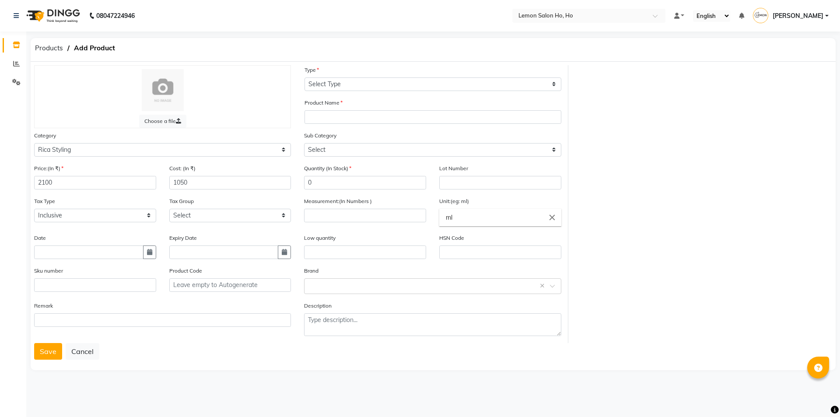
select select "2025"
click at [43, 136] on span "Previous month" at bounding box center [42, 137] width 4 height 4
click at [43, 137] on span "Previous month" at bounding box center [42, 137] width 4 height 4
select select "6"
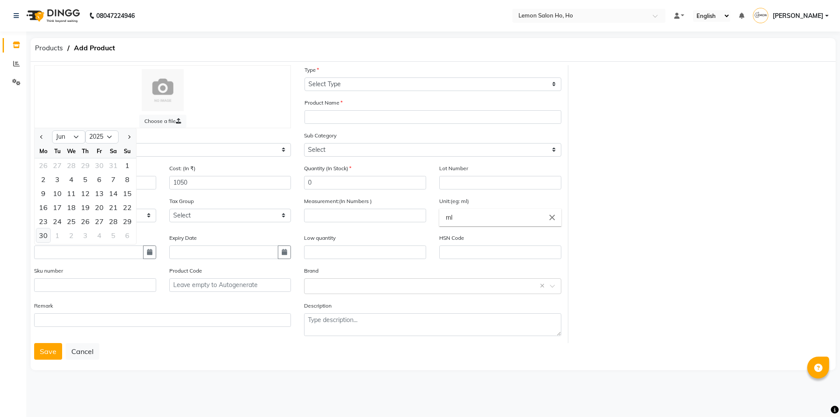
click at [45, 236] on div "30" at bounding box center [43, 235] width 14 height 14
type input "30-06-2025"
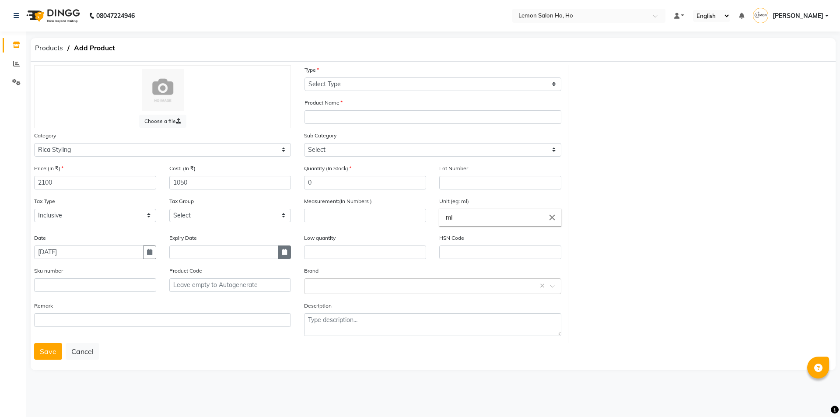
click at [287, 250] on icon "button" at bounding box center [284, 252] width 5 height 6
select select "9"
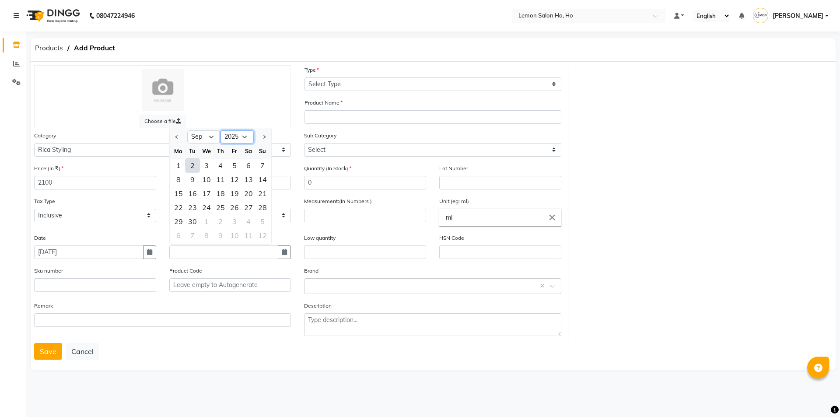
click at [246, 136] on select "2015 2016 2017 2018 2019 2020 2021 2022 2023 2024 2025 2026 2027 2028 2029 2030…" at bounding box center [237, 136] width 33 height 13
select select "2030"
click at [221, 130] on select "2015 2016 2017 2018 2019 2020 2021 2022 2023 2024 2025 2026 2027 2028 2029 2030…" at bounding box center [237, 136] width 33 height 13
click at [210, 137] on select "Jan Feb Mar Apr May Jun Jul Aug Sep Oct Nov Dec" at bounding box center [203, 136] width 33 height 13
select select "6"
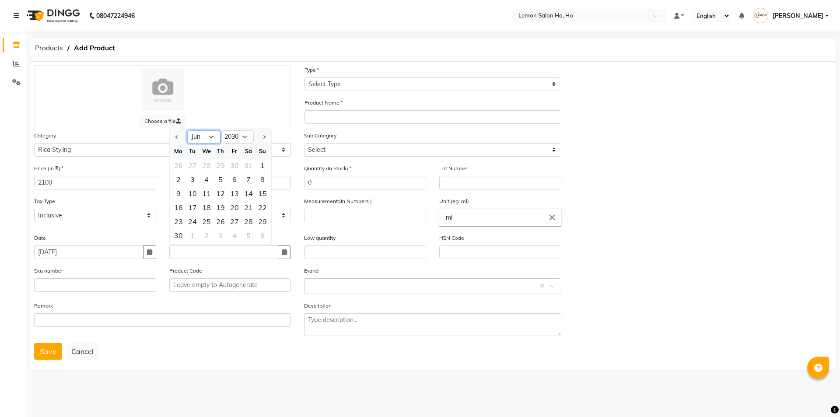
click at [187, 130] on select "Jan Feb Mar Apr May Jun Jul Aug Sep Oct Nov Dec" at bounding box center [203, 136] width 33 height 13
click at [263, 220] on div "30" at bounding box center [263, 221] width 14 height 14
type input "30-06-2030"
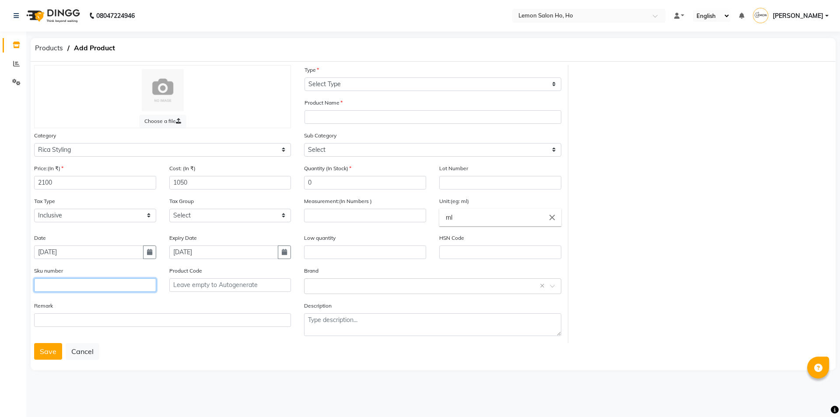
click at [99, 288] on input "text" at bounding box center [95, 285] width 122 height 14
type input "8021515602048"
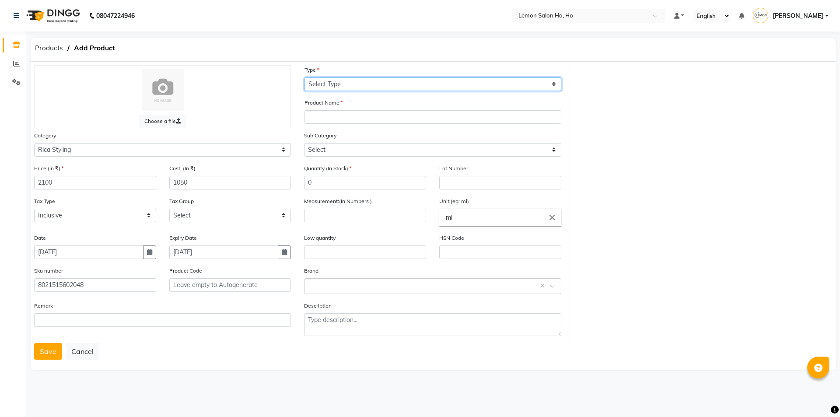
click at [357, 86] on select "Select Type Both Retail Consumable" at bounding box center [433, 84] width 257 height 14
select select "R"
click at [305, 77] on select "Select Type Both Retail Consumable" at bounding box center [433, 84] width 257 height 14
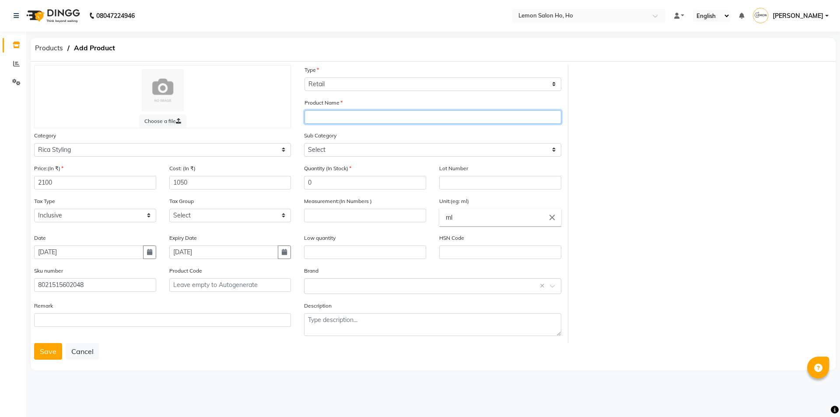
click at [351, 120] on input "text" at bounding box center [433, 117] width 257 height 14
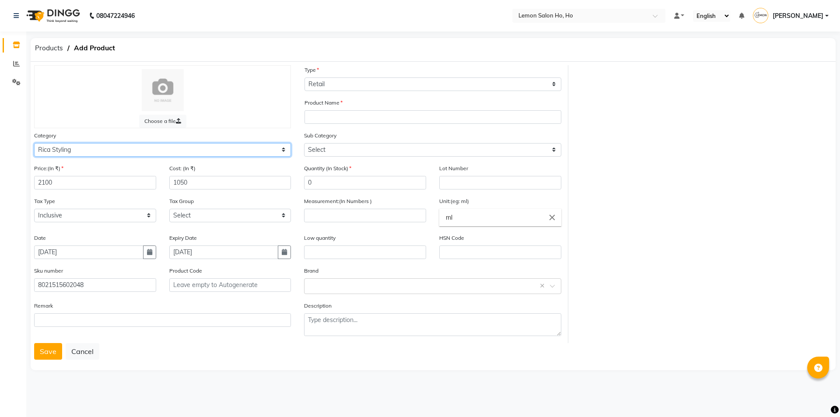
click at [123, 151] on select "Select Hair Skin Makeup Personal Care Appliances Beard Waxing Disposable Thread…" at bounding box center [162, 150] width 257 height 14
select select "213702550"
click at [34, 143] on select "Select Hair Skin Makeup Personal Care Appliances Beard Waxing Disposable Thread…" at bounding box center [162, 150] width 257 height 14
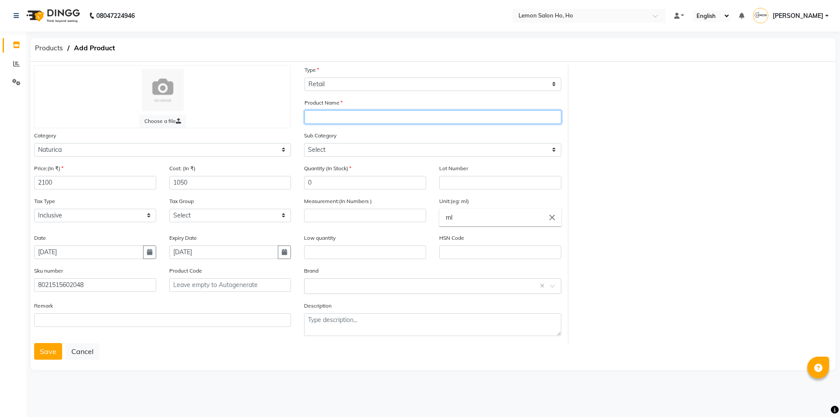
click at [345, 119] on input "text" at bounding box center [433, 117] width 257 height 14
paste input "Naturica Opuntia Oil For Men"
click at [495, 118] on input "Naturica Opuntia Oil For Men Hair & Beard Normalizing Shampoo" at bounding box center [433, 117] width 257 height 14
click at [334, 116] on input "Naturica Opuntia Oil For Men Hair & Beard Normalizing Shampoo" at bounding box center [433, 117] width 257 height 14
click at [485, 116] on input "Rica Opuntia Oil For Men Hair & Beard Normalizing Shampoo" at bounding box center [433, 117] width 257 height 14
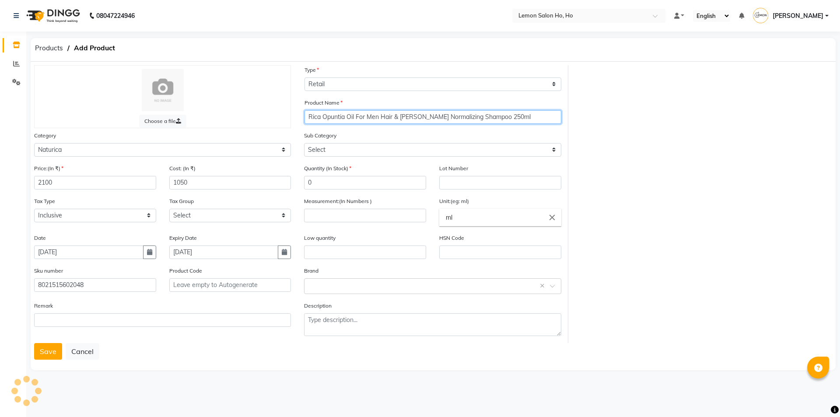
type input "Rica Opuntia Oil For Men Hair & Beard Normalizing Shampoo 250ml"
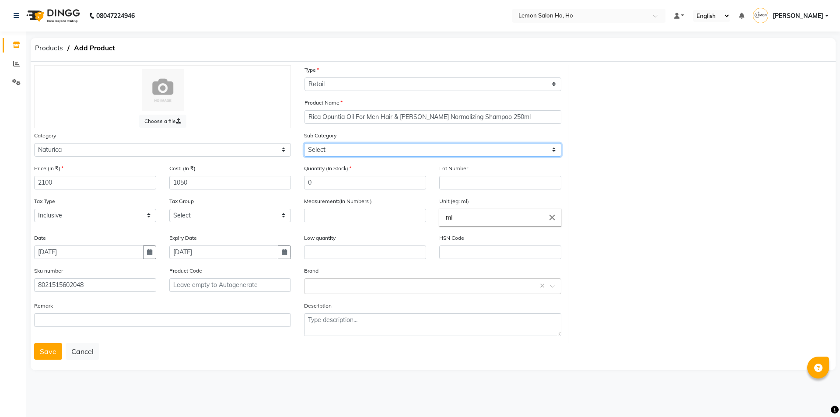
click at [419, 148] on select "Select Naturica Professional Naturica Retail" at bounding box center [432, 150] width 257 height 14
select select "2137025502"
click at [304, 143] on select "Select Naturica Professional Naturica Retail" at bounding box center [432, 150] width 257 height 14
click at [359, 187] on input "0" at bounding box center [365, 183] width 122 height 14
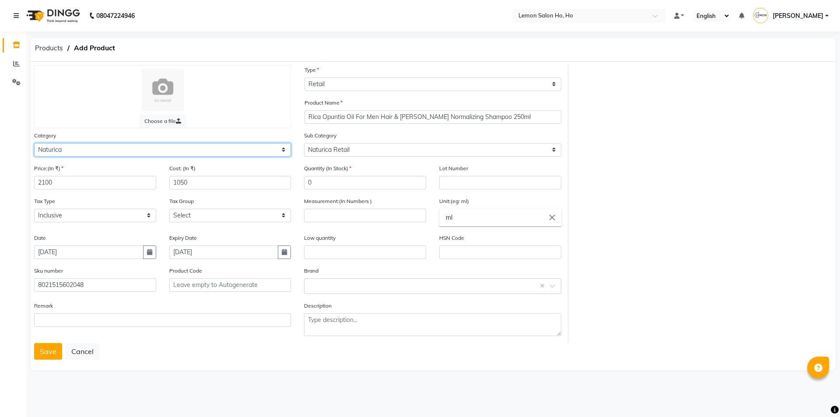
click at [138, 146] on select "Select Hair Skin Makeup Personal Care Appliances Beard Waxing Disposable Thread…" at bounding box center [162, 150] width 257 height 14
select select "213704050"
click at [34, 143] on select "Select Hair Skin Makeup Personal Care Appliances Beard Waxing Disposable Thread…" at bounding box center [162, 150] width 257 height 14
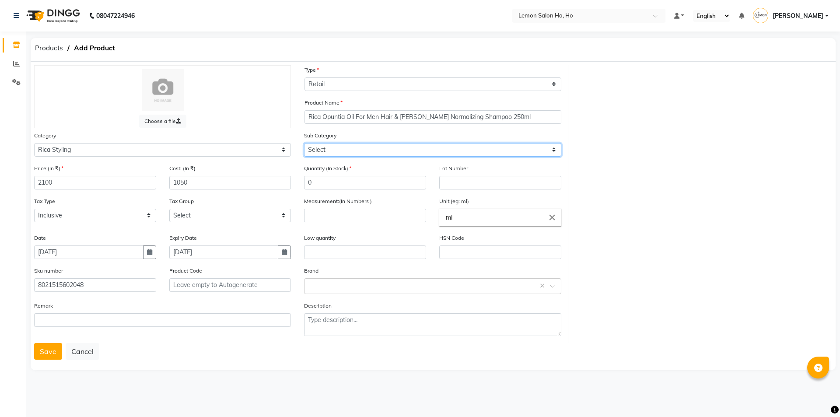
click at [369, 153] on select "Select Retail Professional" at bounding box center [432, 150] width 257 height 14
select select "2137040501"
click at [304, 143] on select "Select Retail Professional" at bounding box center [432, 150] width 257 height 14
click at [337, 216] on input "number" at bounding box center [365, 216] width 122 height 14
type input "250"
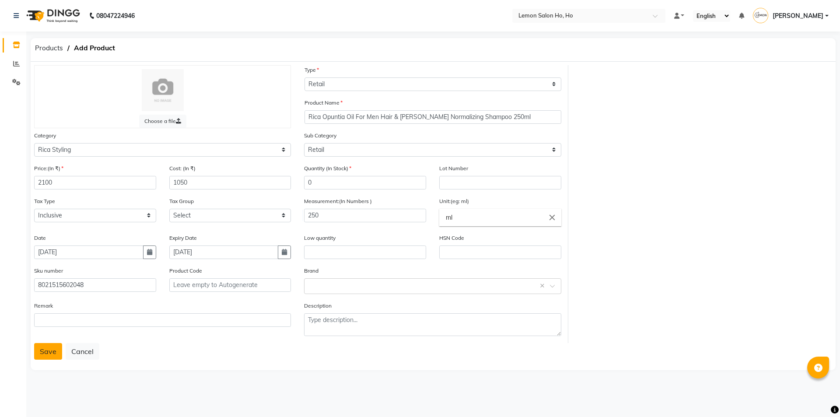
click at [55, 345] on button "Save" at bounding box center [48, 351] width 28 height 17
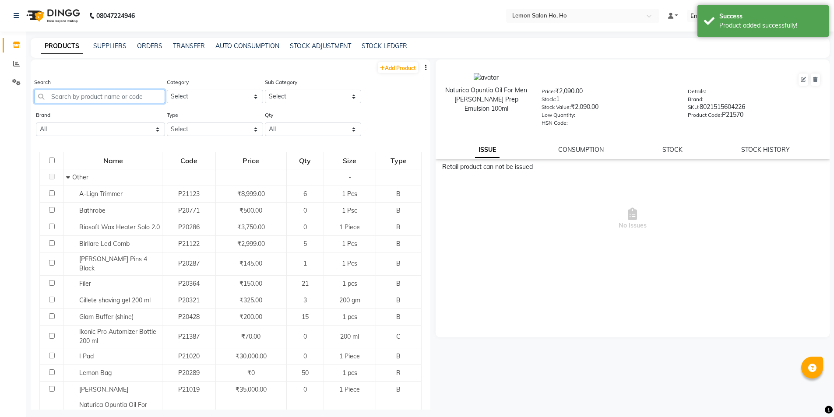
click at [124, 95] on input "text" at bounding box center [99, 97] width 131 height 14
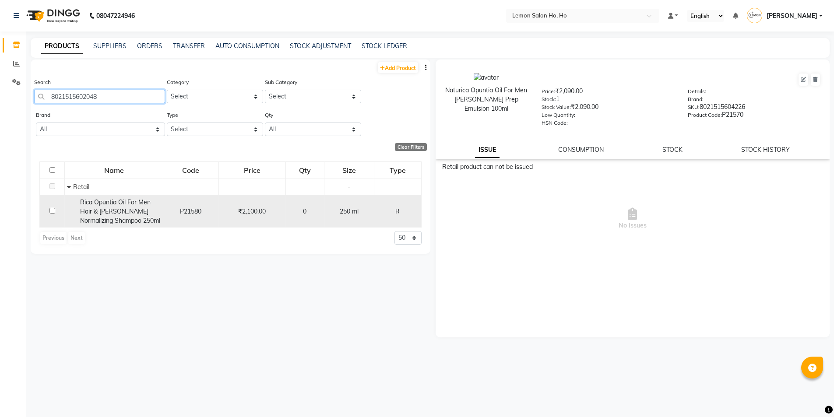
type input "8021515602048"
drag, startPoint x: 76, startPoint y: 197, endPoint x: 117, endPoint y: 209, distance: 42.8
click at [117, 209] on div "Rica Opuntia Oil For Men Hair & Beard Normalizing Shampoo 250ml" at bounding box center [114, 212] width 94 height 28
copy span "Rica Opuntia Oil For Men Hair & Beard"
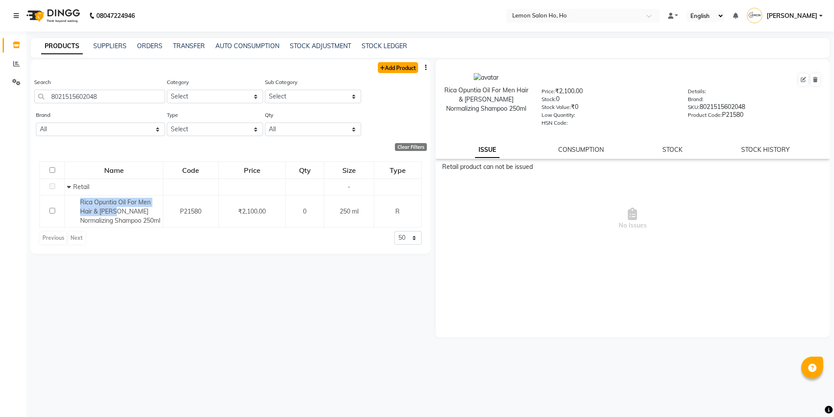
click at [401, 68] on link "Add Product" at bounding box center [398, 67] width 40 height 11
select select "true"
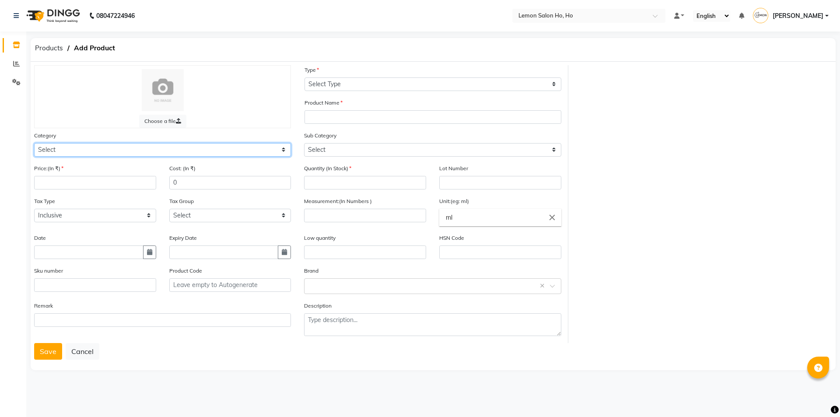
click at [124, 150] on select "Select Hair Skin Makeup Personal Care Appliances Beard Waxing Disposable Thread…" at bounding box center [162, 150] width 257 height 14
select select "213704050"
click at [34, 143] on select "Select Hair Skin Makeup Personal Care Appliances Beard Waxing Disposable Thread…" at bounding box center [162, 150] width 257 height 14
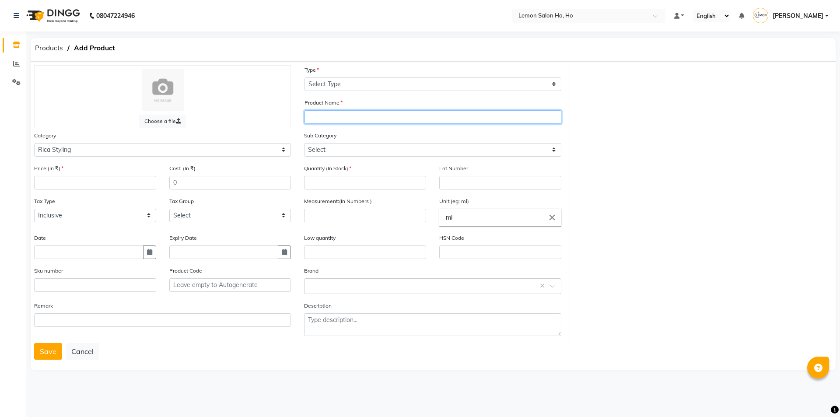
click at [339, 117] on input "text" at bounding box center [433, 117] width 257 height 14
paste input "Rica Opuntia Oil For Men Hair & Beard"
type input "Rica Opuntia Oil For Men Hair & Beard Anti-Yellow Silver Shampoo 250ml"
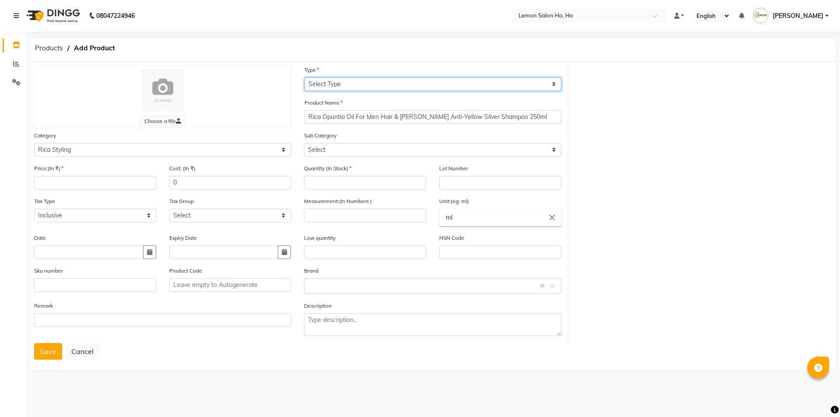
click at [350, 79] on select "Select Type Both Retail Consumable" at bounding box center [433, 84] width 257 height 14
select select "R"
click at [305, 77] on select "Select Type Both Retail Consumable" at bounding box center [433, 84] width 257 height 14
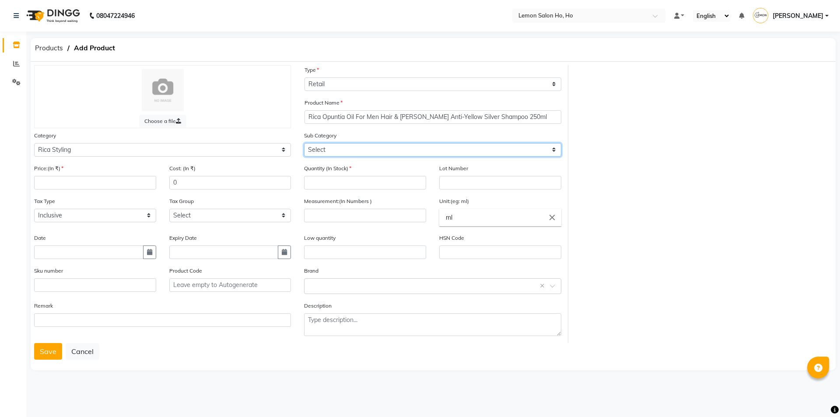
drag, startPoint x: 350, startPoint y: 148, endPoint x: 350, endPoint y: 153, distance: 5.7
click at [350, 149] on select "Select Retail Professional" at bounding box center [432, 150] width 257 height 14
select select "2137040501"
click at [304, 143] on select "Select Retail Professional" at bounding box center [432, 150] width 257 height 14
click at [347, 183] on input "number" at bounding box center [365, 183] width 122 height 14
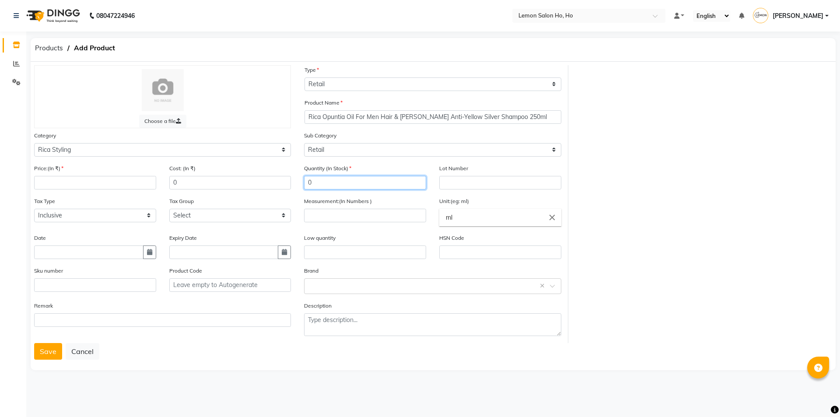
type input "0"
click at [350, 221] on input "number" at bounding box center [365, 216] width 122 height 14
type input "250"
click at [97, 186] on input "number" at bounding box center [95, 183] width 122 height 14
type input "2100"
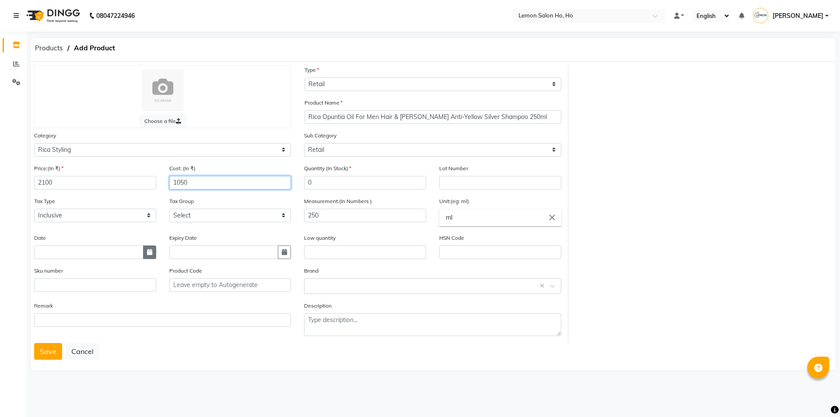
type input "1050"
click at [148, 256] on button "button" at bounding box center [149, 253] width 13 height 14
select select "9"
select select "2025"
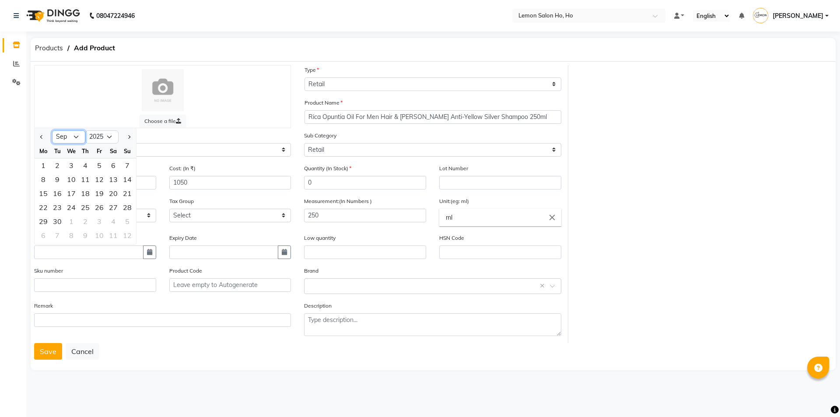
click at [79, 135] on select "Jan Feb Mar Apr May Jun Jul Aug Sep Oct Nov Dec" at bounding box center [68, 136] width 33 height 13
select select "6"
click at [52, 130] on select "Jan Feb Mar Apr May Jun Jul Aug Sep Oct Nov Dec" at bounding box center [68, 136] width 33 height 13
click at [109, 136] on select "2015 2016 2017 2018 2019 2020 2021 2022 2023 2024 2025 2026 2027 2028 2029 2030…" at bounding box center [101, 136] width 33 height 13
click at [85, 130] on select "2015 2016 2017 2018 2019 2020 2021 2022 2023 2024 2025 2026 2027 2028 2029 2030…" at bounding box center [101, 136] width 33 height 13
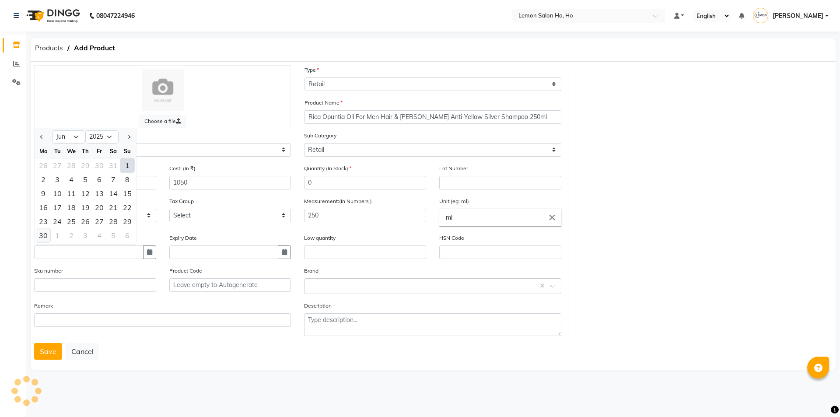
click at [45, 232] on div "30" at bounding box center [43, 235] width 14 height 14
type input "30-06-2025"
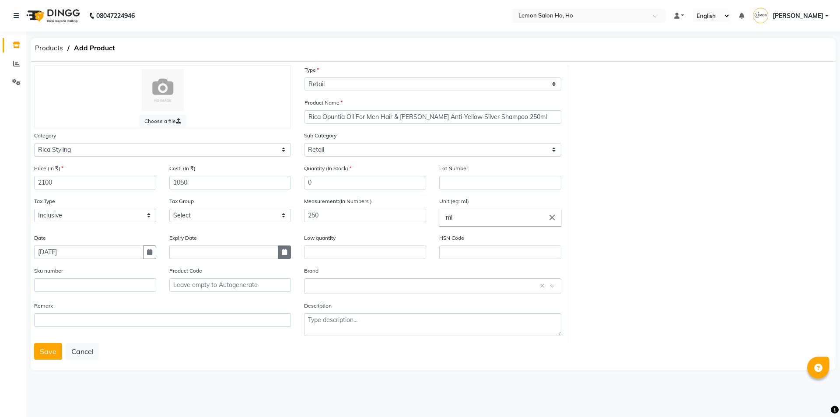
click at [284, 250] on icon "button" at bounding box center [284, 252] width 5 height 6
select select "9"
select select "2025"
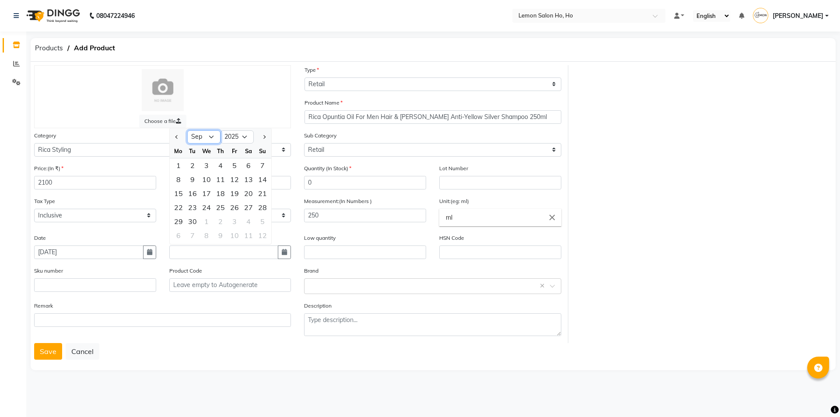
click at [212, 138] on select "Jan Feb Mar Apr May Jun Jul Aug Sep Oct Nov Dec" at bounding box center [203, 136] width 33 height 13
select select "6"
click at [187, 130] on select "Jan Feb Mar Apr May Jun Jul Aug Sep Oct Nov Dec" at bounding box center [203, 136] width 33 height 13
click at [246, 139] on select "2015 2016 2017 2018 2019 2020 2021 2022 2023 2024 2025 2026 2027 2028 2029 2030…" at bounding box center [237, 136] width 33 height 13
select select "2030"
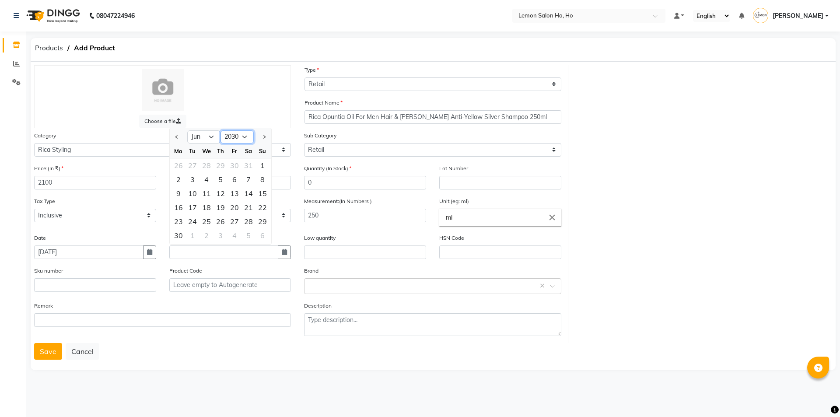
click at [221, 130] on select "2015 2016 2017 2018 2019 2020 2021 2022 2023 2024 2025 2026 2027 2028 2029 2030…" at bounding box center [237, 136] width 33 height 13
click at [263, 221] on div "30" at bounding box center [263, 221] width 14 height 14
type input "30-06-2030"
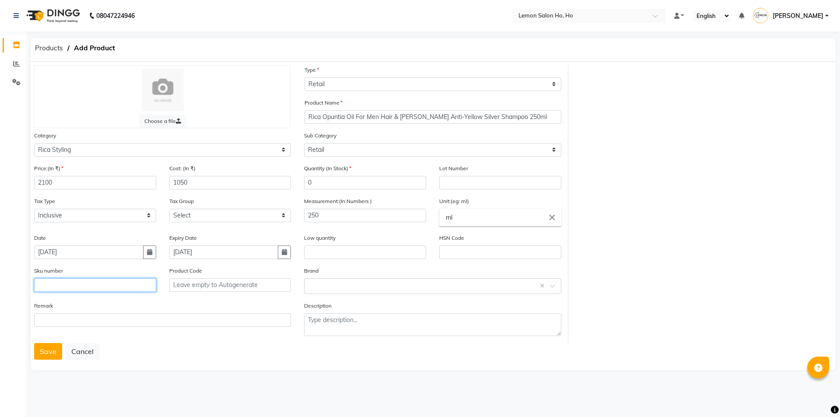
click at [101, 283] on input "text" at bounding box center [95, 285] width 122 height 14
type input "8021515604257"
click at [54, 355] on button "Save" at bounding box center [48, 351] width 28 height 17
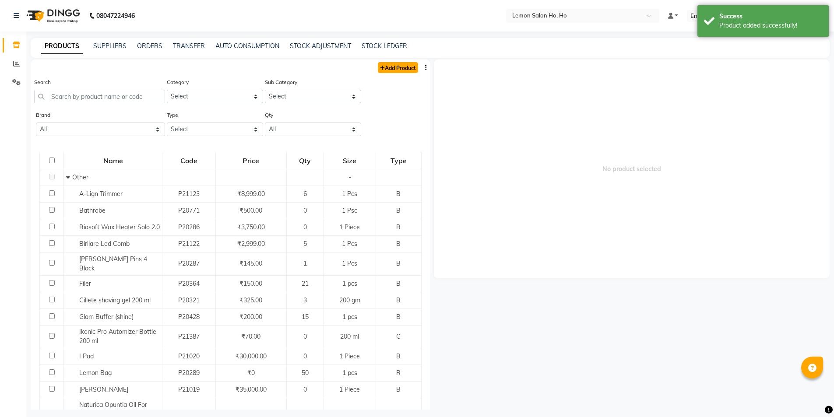
click at [394, 70] on link "Add Product" at bounding box center [398, 67] width 40 height 11
select select "true"
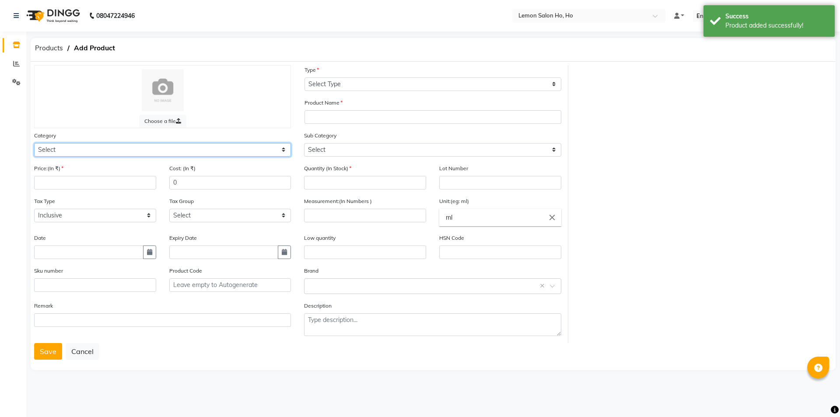
click at [118, 155] on select "Select Hair Skin Makeup Personal Care Appliances Beard Waxing Disposable Thread…" at bounding box center [162, 150] width 257 height 14
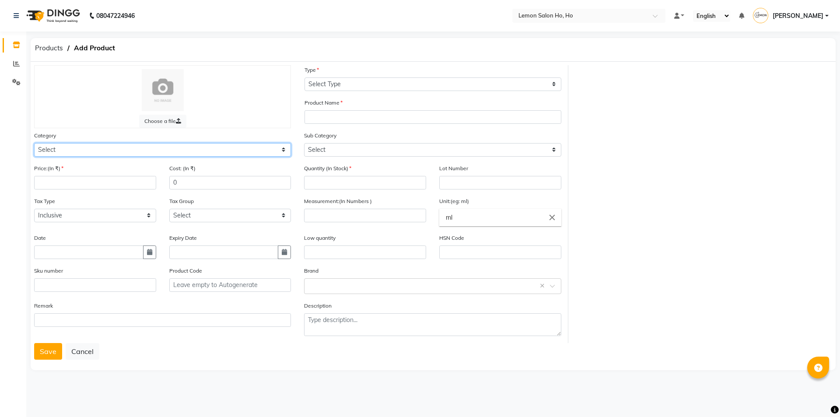
select select "213704050"
click at [34, 143] on select "Select Hair Skin Makeup Personal Care Appliances Beard Waxing Disposable Thread…" at bounding box center [162, 150] width 257 height 14
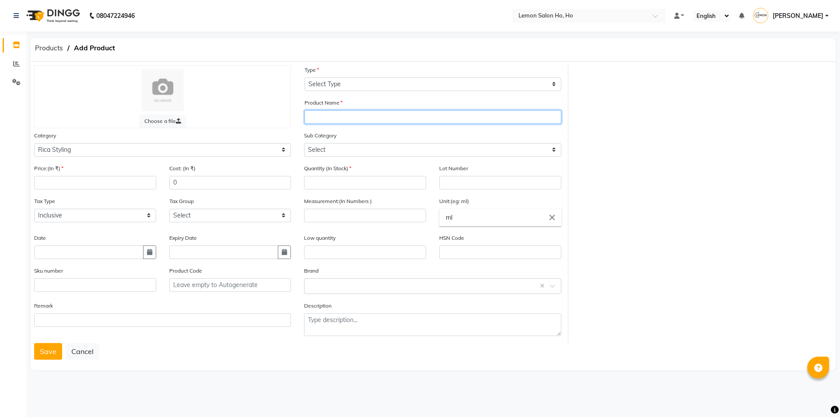
click at [349, 121] on input "text" at bounding box center [433, 117] width 257 height 14
paste input "Rica Opuntia Oil For Men Hair & Beard"
type input "Rica Opuntia Oil For Men Hair & Beard Volume Spray 150ml"
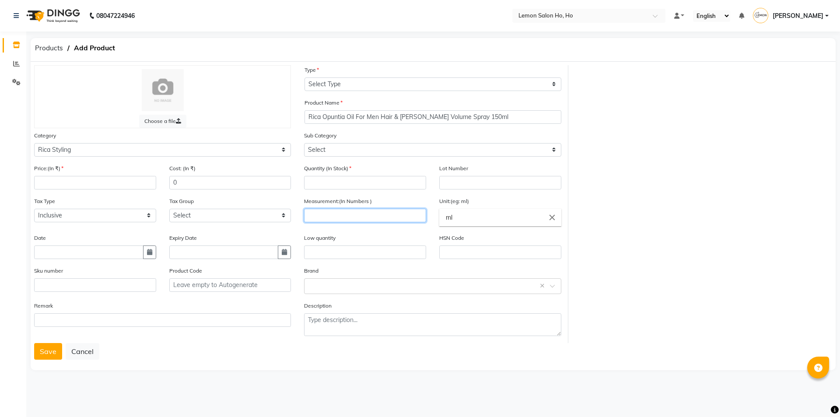
click at [378, 217] on input "number" at bounding box center [365, 216] width 122 height 14
click at [375, 186] on input "number" at bounding box center [365, 183] width 122 height 14
type input "0"
click at [382, 211] on input "number" at bounding box center [365, 216] width 122 height 14
type input "150"
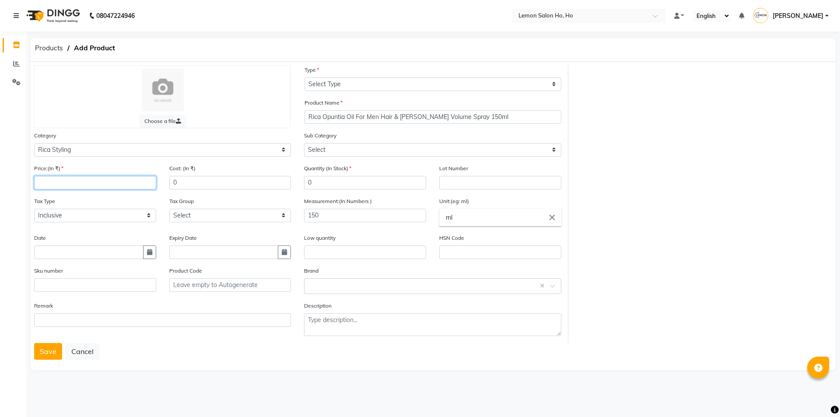
click at [102, 188] on input "number" at bounding box center [95, 183] width 122 height 14
type input "2450"
type input "1225"
click at [147, 253] on icon "button" at bounding box center [149, 252] width 5 height 6
select select "9"
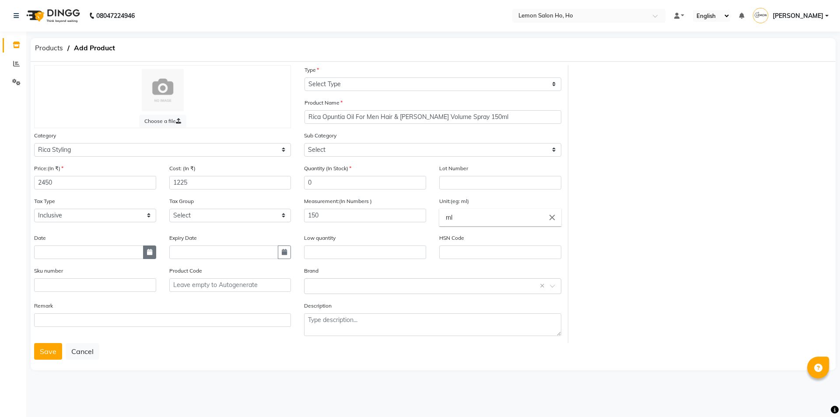
select select "2025"
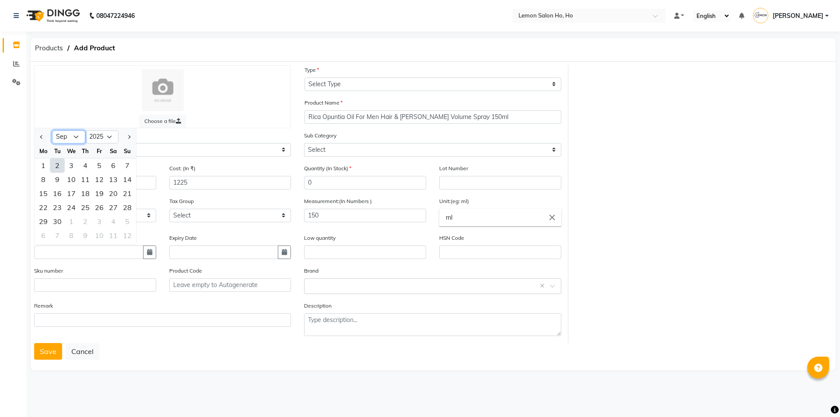
click at [77, 140] on select "Jan Feb Mar Apr May Jun Jul Aug Sep Oct Nov Dec" at bounding box center [68, 136] width 33 height 13
select select "6"
click at [52, 130] on select "Jan Feb Mar Apr May Jun Jul Aug Sep Oct Nov Dec" at bounding box center [68, 136] width 33 height 13
click at [44, 235] on div "30" at bounding box center [43, 235] width 14 height 14
type input "30-06-2025"
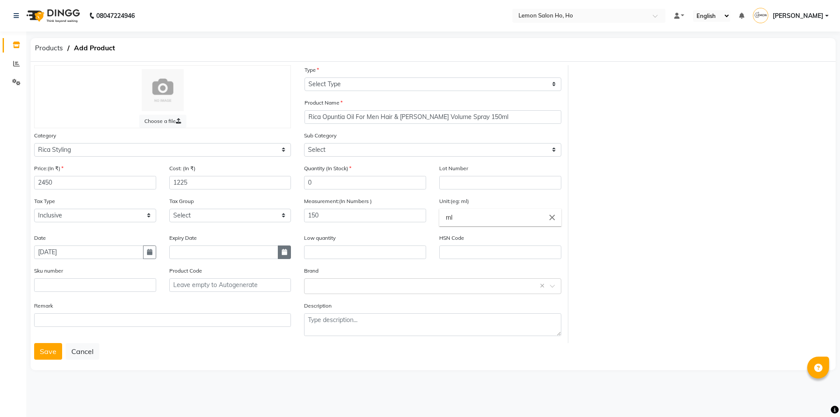
click at [282, 248] on button "button" at bounding box center [284, 253] width 13 height 14
select select "9"
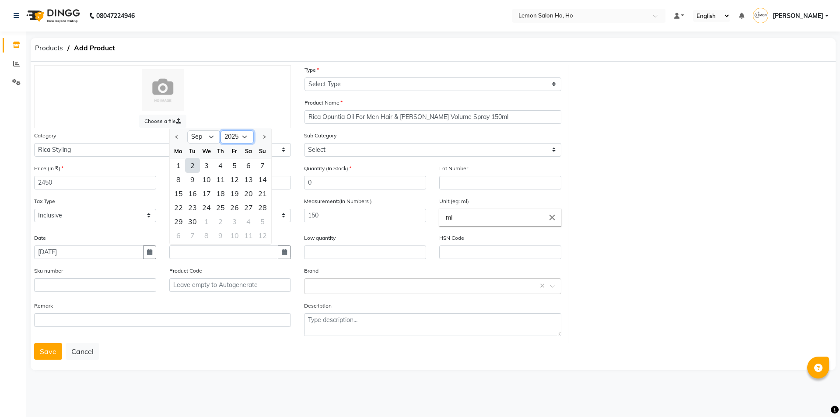
click at [249, 136] on select "2015 2016 2017 2018 2019 2020 2021 2022 2023 2024 2025 2026 2027 2028 2029 2030…" at bounding box center [237, 136] width 33 height 13
select select "2030"
click at [221, 130] on select "2015 2016 2017 2018 2019 2020 2021 2022 2023 2024 2025 2026 2027 2028 2029 2030…" at bounding box center [237, 136] width 33 height 13
click at [211, 137] on select "Jan Feb Mar Apr May Jun Jul Aug Sep Oct Nov Dec" at bounding box center [203, 136] width 33 height 13
select select "6"
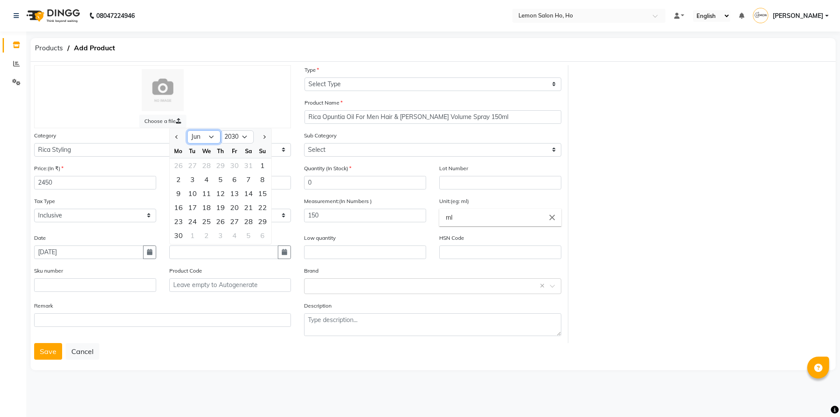
click at [187, 130] on select "Jan Feb Mar Apr May Jun Jul Aug Sep Oct Nov Dec" at bounding box center [203, 136] width 33 height 13
click at [267, 220] on div "30" at bounding box center [263, 221] width 14 height 14
type input "30-06-2030"
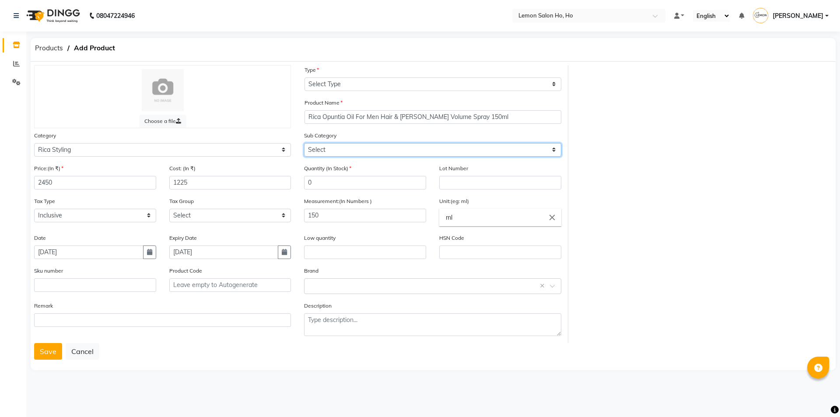
click at [375, 154] on select "Select Retail Professional" at bounding box center [432, 150] width 257 height 14
select select "2137040501"
click at [304, 143] on select "Select Retail Professional" at bounding box center [432, 150] width 257 height 14
click at [99, 285] on input "text" at bounding box center [95, 285] width 122 height 14
type input "8021515604301"
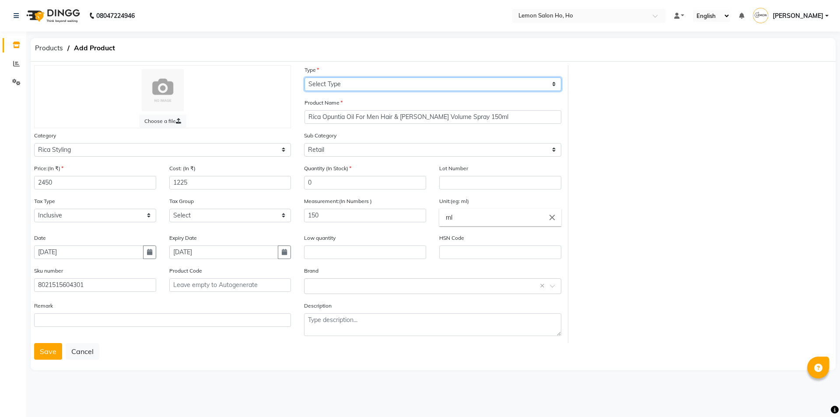
click at [354, 88] on select "Select Type Both Retail Consumable" at bounding box center [433, 84] width 257 height 14
select select "R"
click at [305, 77] on select "Select Type Both Retail Consumable" at bounding box center [433, 84] width 257 height 14
click at [48, 350] on button "Save" at bounding box center [48, 351] width 28 height 17
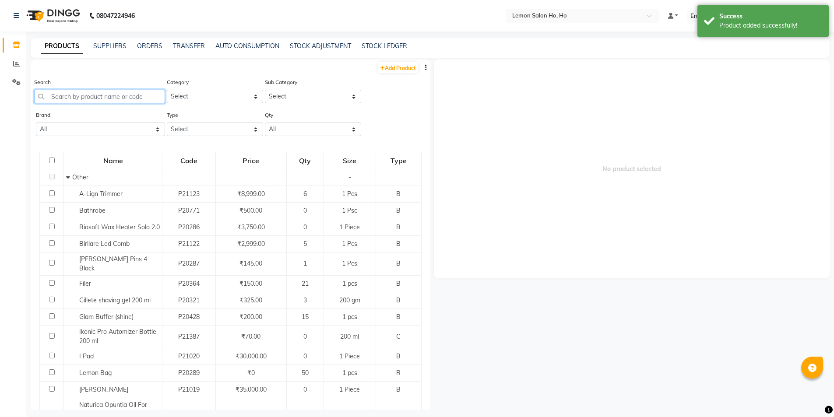
click at [108, 94] on input "text" at bounding box center [99, 97] width 131 height 14
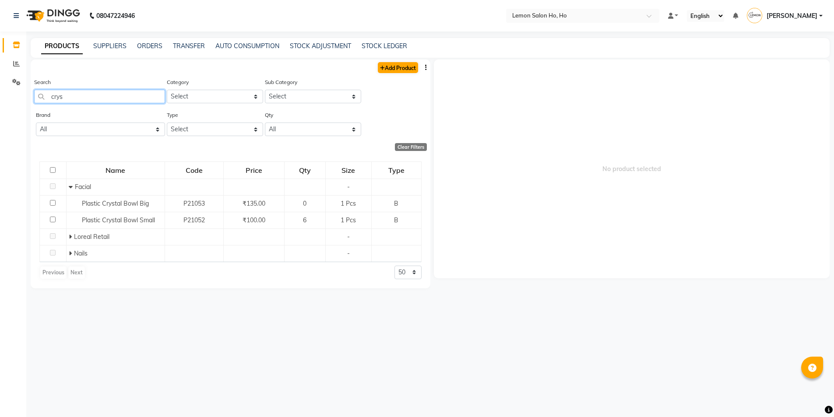
type input "crys"
click at [411, 68] on link "Add Product" at bounding box center [398, 67] width 40 height 11
select select "true"
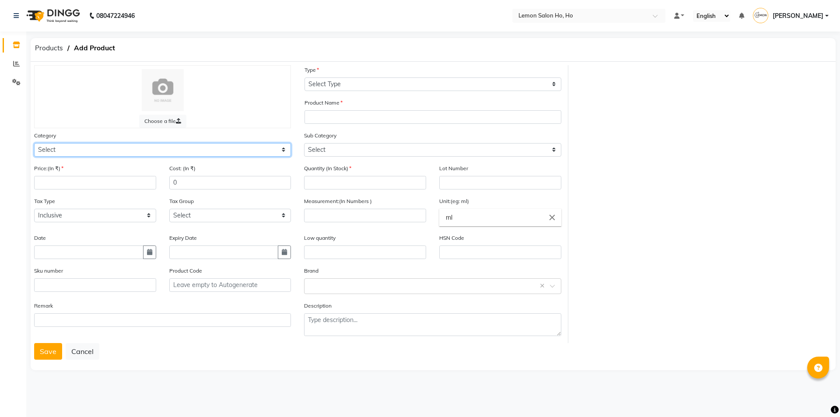
click at [162, 153] on select "Select Hair Skin Makeup Personal Care Appliances Beard Waxing Disposable Thread…" at bounding box center [162, 150] width 257 height 14
select select "213704050"
click at [34, 143] on select "Select Hair Skin Makeup Personal Care Appliances Beard Waxing Disposable Thread…" at bounding box center [162, 150] width 257 height 14
click at [98, 181] on input "number" at bounding box center [95, 183] width 122 height 14
type input "1950"
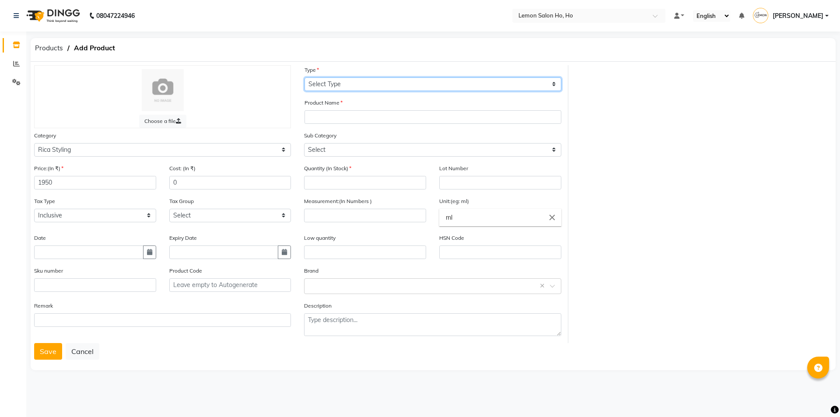
click at [345, 81] on select "Select Type Both Retail Consumable" at bounding box center [433, 84] width 257 height 14
select select "R"
click at [305, 77] on select "Select Type Both Retail Consumable" at bounding box center [433, 84] width 257 height 14
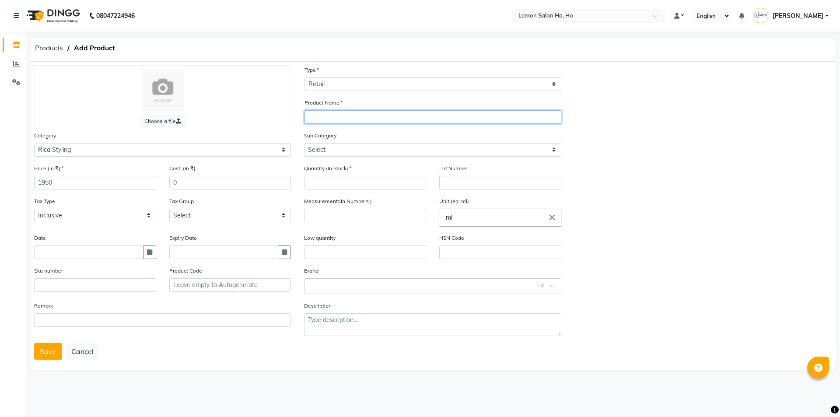
click at [343, 118] on input "text" at bounding box center [433, 117] width 257 height 14
paste input "Rica Opuntia Oil For Men Hair & Beard"
drag, startPoint x: 382, startPoint y: 116, endPoint x: 422, endPoint y: 118, distance: 40.3
click at [422, 118] on input "Rica Opuntia Oil For Men Hair & Beard" at bounding box center [433, 117] width 257 height 14
type input "Rica Opuntia Oil For Men Crystal Pomade 100ml"
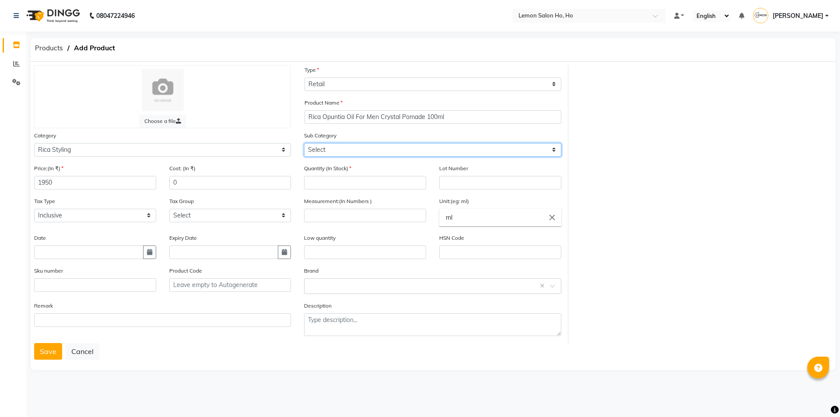
click at [421, 149] on select "Select Retail Professional" at bounding box center [432, 150] width 257 height 14
select select "2137040501"
click at [304, 143] on select "Select Retail Professional" at bounding box center [432, 150] width 257 height 14
click at [380, 183] on input "number" at bounding box center [365, 183] width 122 height 14
type input "0"
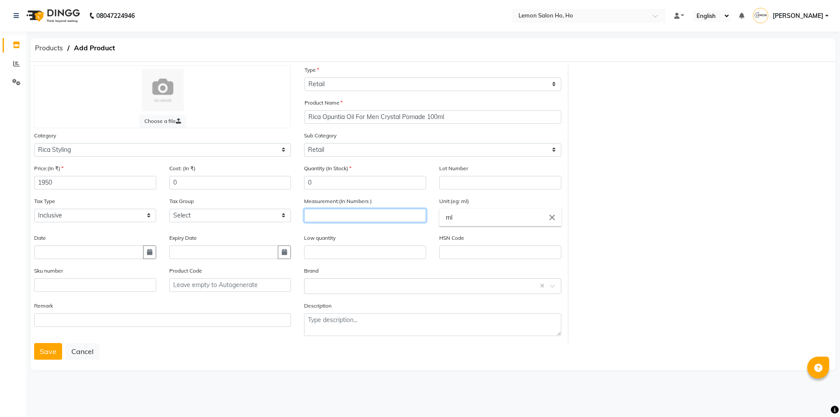
click at [369, 215] on input "number" at bounding box center [365, 216] width 122 height 14
type input "100"
click at [150, 252] on icon "button" at bounding box center [149, 252] width 5 height 6
select select "9"
select select "2025"
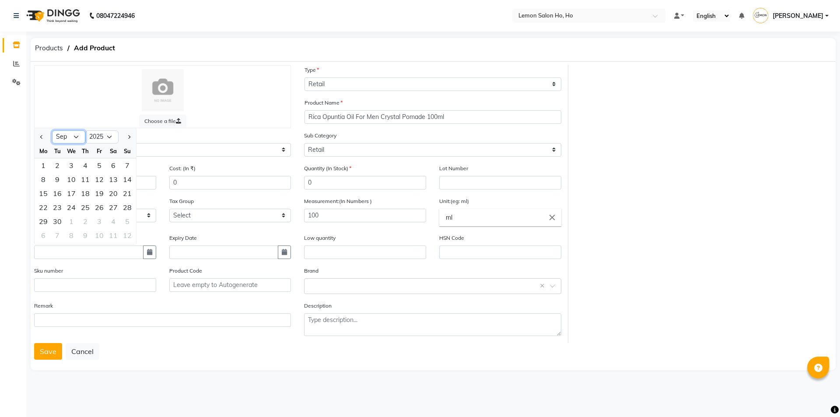
click at [79, 138] on select "Jan Feb Mar Apr May Jun Jul Aug Sep Oct Nov Dec" at bounding box center [68, 136] width 33 height 13
select select "4"
click at [52, 130] on select "Jan Feb Mar Apr May Jun Jul Aug Sep Oct Nov Dec" at bounding box center [68, 136] width 33 height 13
click at [116, 141] on select "2015 2016 2017 2018 2019 2020 2021 2022 2023 2024 2025 2026 2027 2028 2029 2030…" at bounding box center [101, 136] width 33 height 13
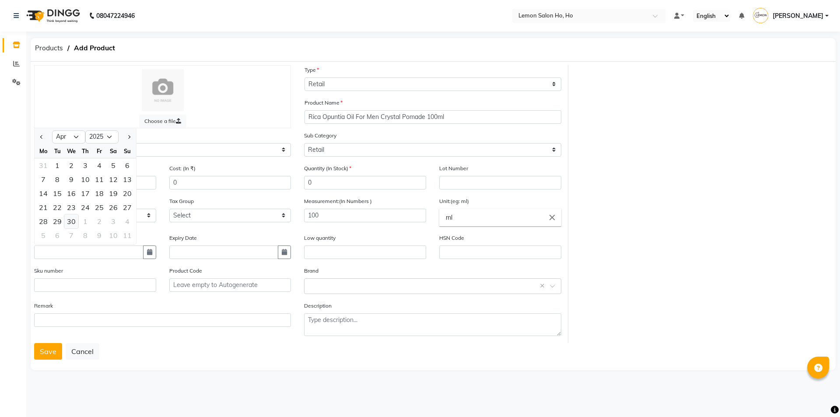
click at [74, 224] on div "30" at bounding box center [71, 221] width 14 height 14
type input "30-04-2025"
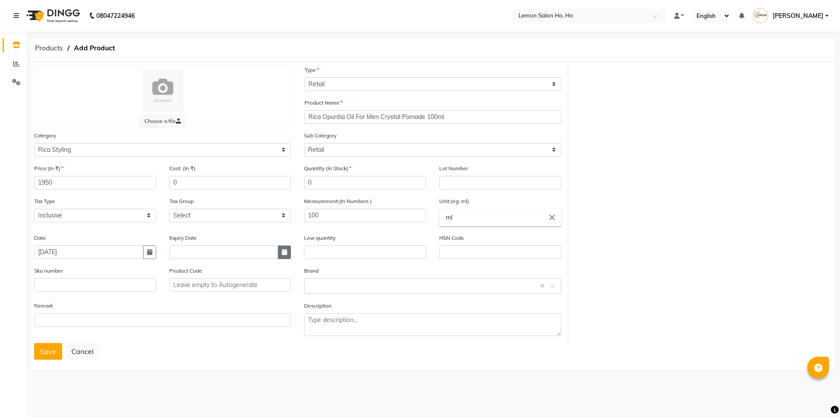
click at [286, 257] on button "button" at bounding box center [284, 253] width 13 height 14
select select "9"
select select "2025"
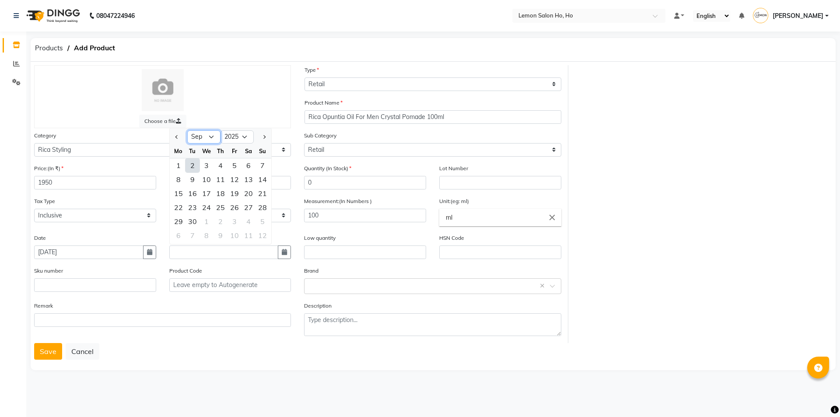
click at [209, 137] on select "Jan Feb Mar Apr May Jun Jul Aug Sep Oct Nov Dec" at bounding box center [203, 136] width 33 height 13
select select "4"
click at [187, 130] on select "Jan Feb Mar Apr May Jun Jul Aug Sep Oct Nov Dec" at bounding box center [203, 136] width 33 height 13
click at [246, 133] on select "2015 2016 2017 2018 2019 2020 2021 2022 2023 2024 2025 2026 2027 2028 2029 2030…" at bounding box center [237, 136] width 33 height 13
select select "2030"
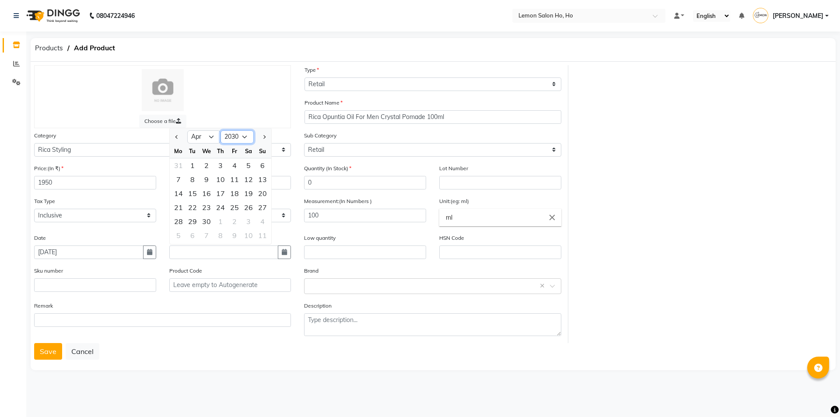
click at [221, 130] on select "2015 2016 2017 2018 2019 2020 2021 2022 2023 2024 2025 2026 2027 2028 2029 2030…" at bounding box center [237, 136] width 33 height 13
click at [191, 222] on div "30" at bounding box center [193, 221] width 14 height 14
type input "30-04-2030"
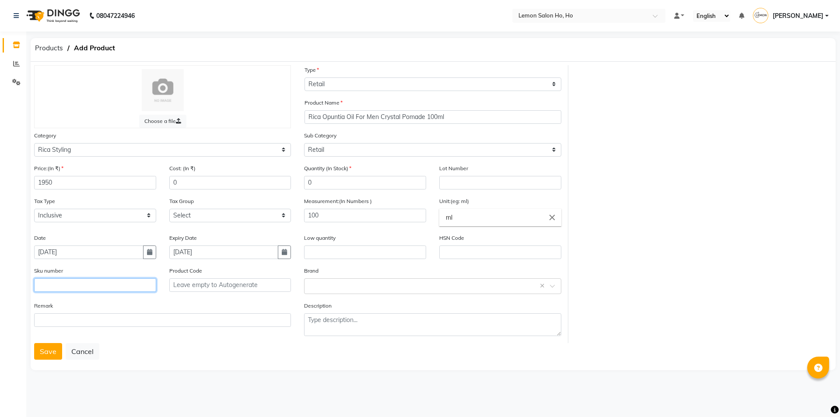
click at [115, 288] on input "text" at bounding box center [95, 285] width 122 height 14
type input "8021515604271"
click at [254, 173] on div "Cost: (In ₹) 0" at bounding box center [230, 177] width 122 height 26
click at [251, 180] on input "0" at bounding box center [230, 183] width 122 height 14
type input "975"
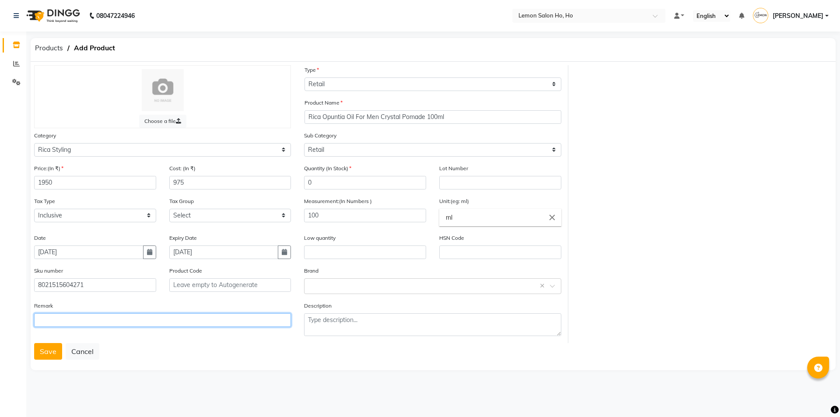
click at [234, 316] on input "text" at bounding box center [162, 320] width 257 height 14
click at [43, 347] on button "Save" at bounding box center [48, 351] width 28 height 17
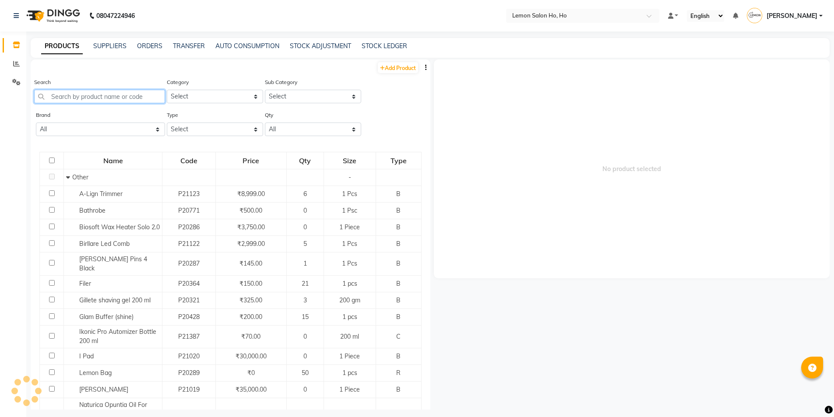
click at [126, 93] on input "text" at bounding box center [99, 97] width 131 height 14
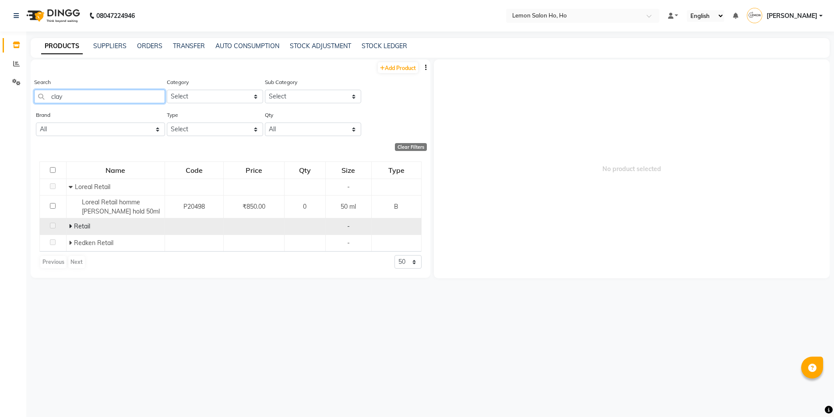
type input "clay"
click at [70, 224] on icon at bounding box center [70, 226] width 3 height 6
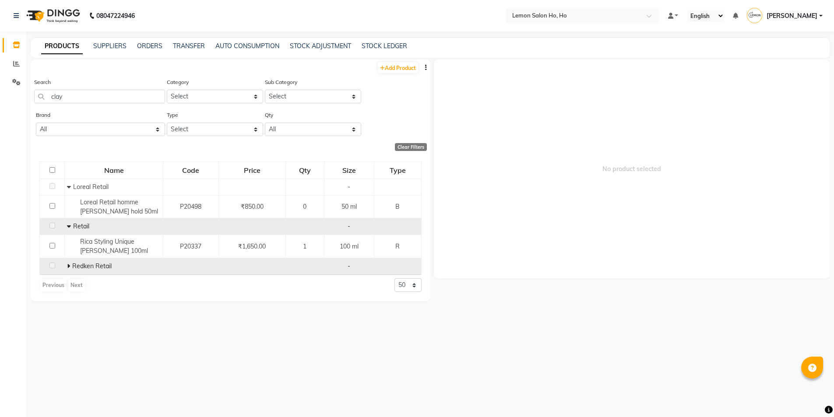
click at [69, 265] on icon at bounding box center [68, 266] width 3 height 6
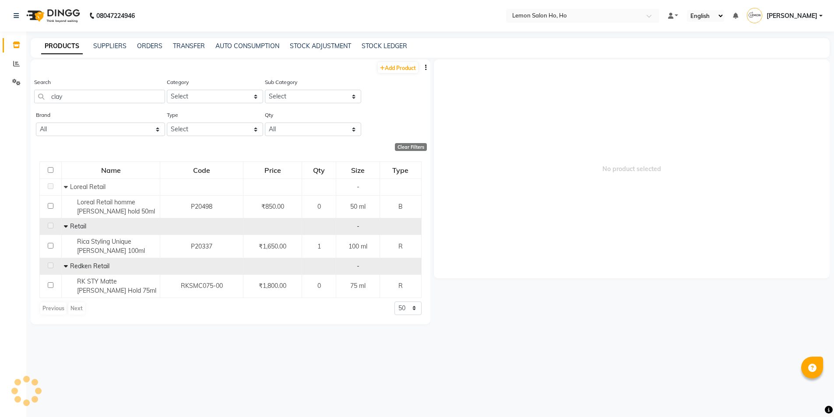
click at [64, 265] on icon at bounding box center [66, 266] width 4 height 6
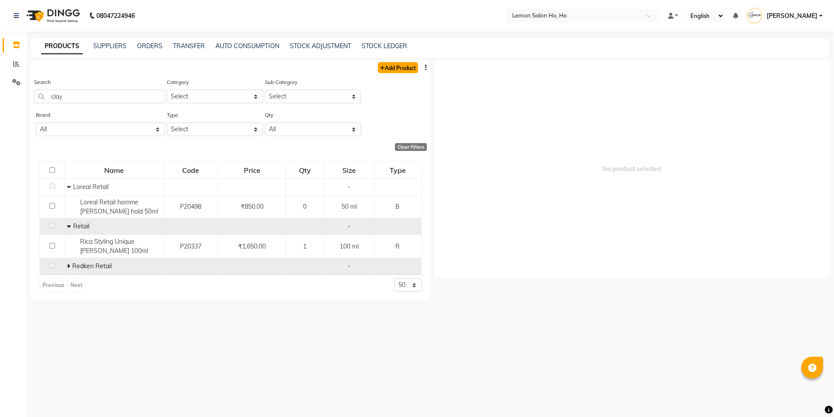
click at [407, 67] on link "Add Product" at bounding box center [398, 67] width 40 height 11
select select "true"
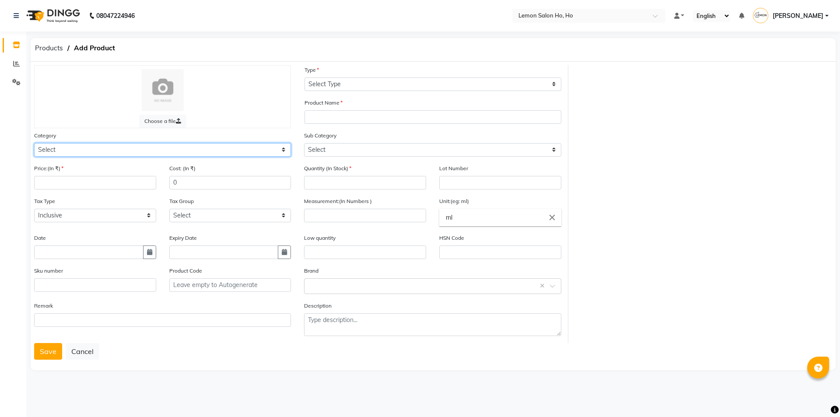
click at [179, 147] on select "Select Hair Skin Makeup Personal Care Appliances Beard Waxing Disposable Thread…" at bounding box center [162, 150] width 257 height 14
select select "213704050"
click at [34, 143] on select "Select Hair Skin Makeup Personal Care Appliances Beard Waxing Disposable Thread…" at bounding box center [162, 150] width 257 height 14
click at [98, 184] on input "number" at bounding box center [95, 183] width 122 height 14
type input "1950"
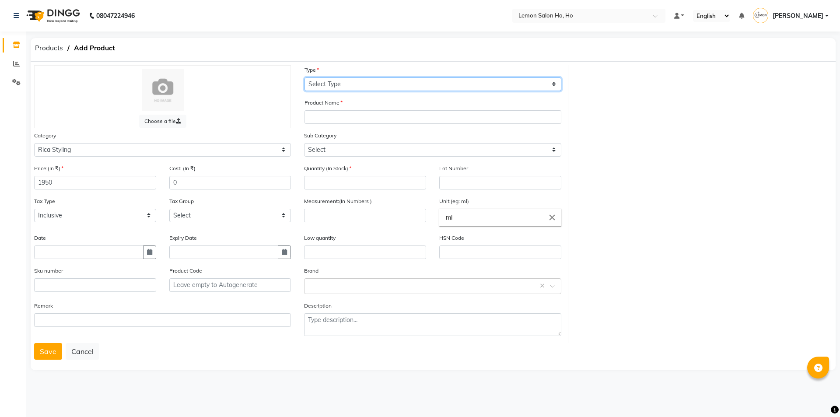
click at [351, 81] on select "Select Type Both Retail Consumable" at bounding box center [433, 84] width 257 height 14
select select "R"
click at [305, 77] on select "Select Type Both Retail Consumable" at bounding box center [433, 84] width 257 height 14
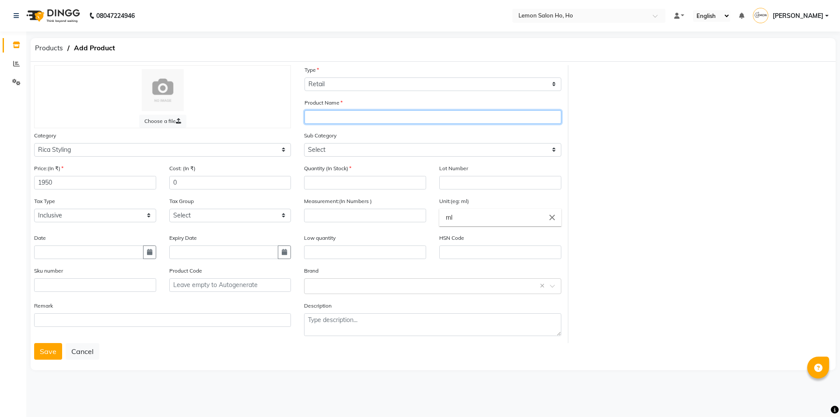
click at [356, 116] on input "text" at bounding box center [433, 117] width 257 height 14
paste input "Rica Opuntia Oil For Men Hair & Beard"
type input "Rica Opuntia Oil For Men Shape Matt Putty 100ml"
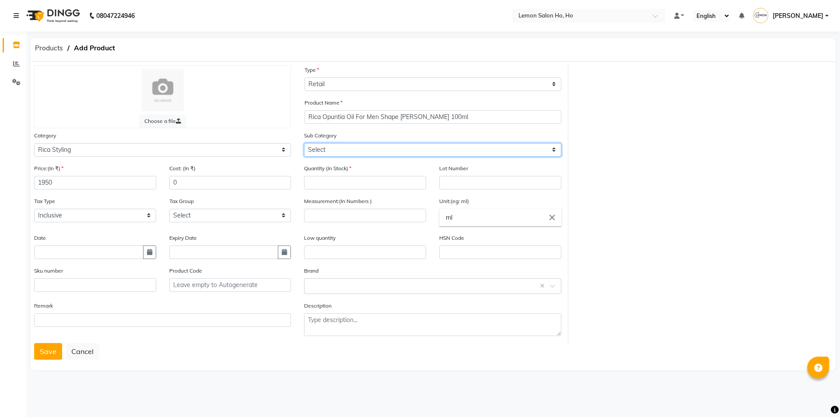
click at [449, 145] on select "Select Retail Professional" at bounding box center [432, 150] width 257 height 14
select select "2137040501"
click at [304, 143] on select "Select Retail Professional" at bounding box center [432, 150] width 257 height 14
click at [383, 186] on input "number" at bounding box center [365, 183] width 122 height 14
type input "0"
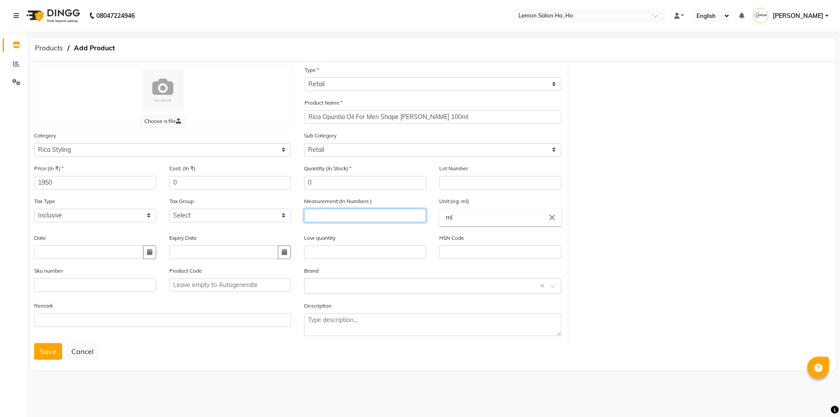
click at [374, 221] on input "number" at bounding box center [365, 216] width 122 height 14
type input "100"
click at [144, 249] on button "button" at bounding box center [149, 253] width 13 height 14
select select "9"
select select "2025"
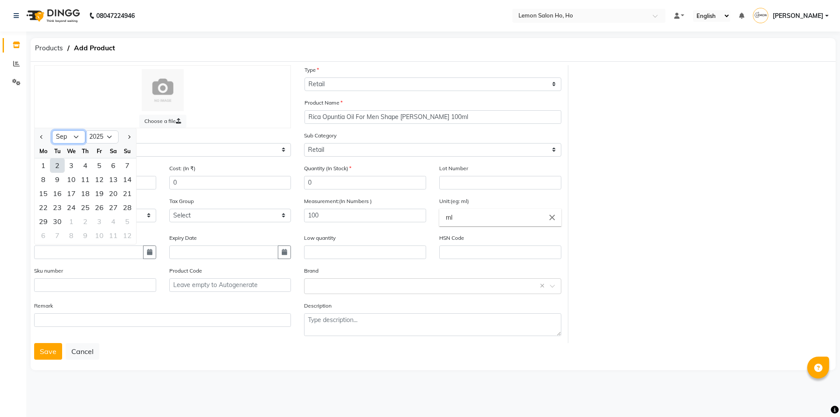
click at [81, 137] on select "Jan Feb Mar Apr May Jun Jul Aug Sep Oct Nov Dec" at bounding box center [68, 136] width 33 height 13
select select "6"
click at [52, 130] on select "Jan Feb Mar Apr May Jun Jul Aug Sep Oct Nov Dec" at bounding box center [68, 136] width 33 height 13
drag, startPoint x: 44, startPoint y: 235, endPoint x: 95, endPoint y: 243, distance: 51.4
click at [44, 235] on div "30" at bounding box center [43, 235] width 14 height 14
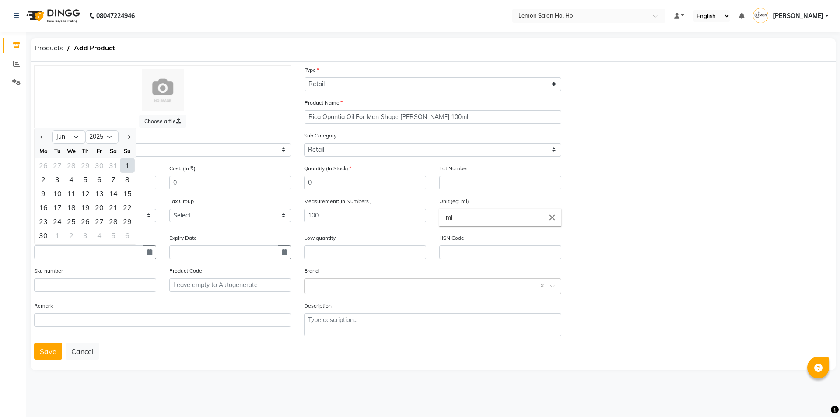
type input "30-06-2025"
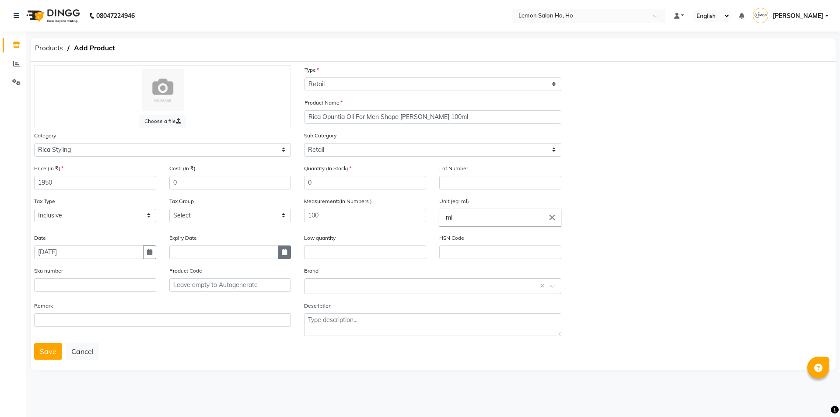
click at [280, 257] on button "button" at bounding box center [284, 253] width 13 height 14
select select "9"
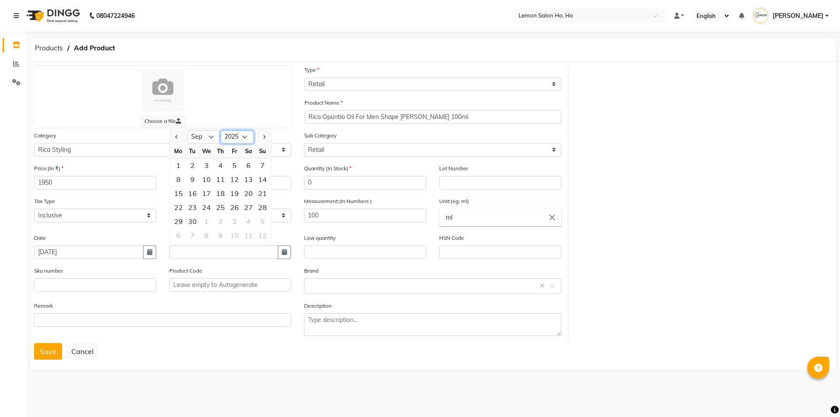
click at [245, 132] on select "2015 2016 2017 2018 2019 2020 2021 2022 2023 2024 2025 2026 2027 2028 2029 2030…" at bounding box center [237, 136] width 33 height 13
select select "2030"
click at [221, 130] on select "2015 2016 2017 2018 2019 2020 2021 2022 2023 2024 2025 2026 2027 2028 2029 2030…" at bounding box center [237, 136] width 33 height 13
click at [214, 138] on select "Jan Feb Mar Apr May Jun Jul Aug Sep Oct Nov Dec" at bounding box center [203, 136] width 33 height 13
select select "6"
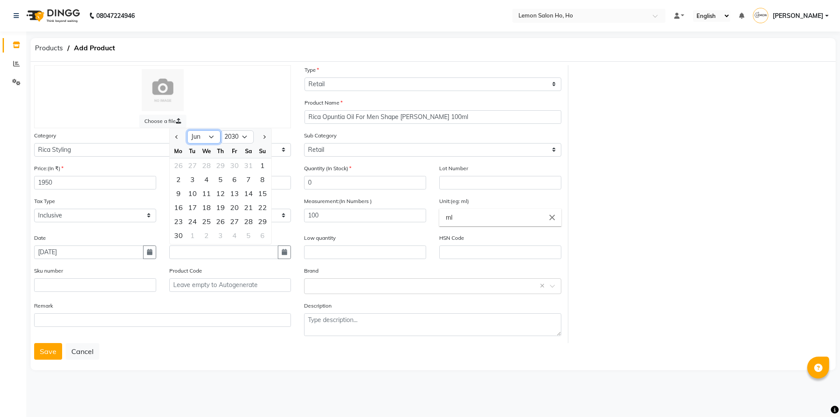
click at [187, 130] on select "Jan Feb Mar Apr May Jun Jul Aug Sep Oct Nov Dec" at bounding box center [203, 136] width 33 height 13
click at [260, 221] on div "30" at bounding box center [263, 221] width 14 height 14
type input "30-06-2030"
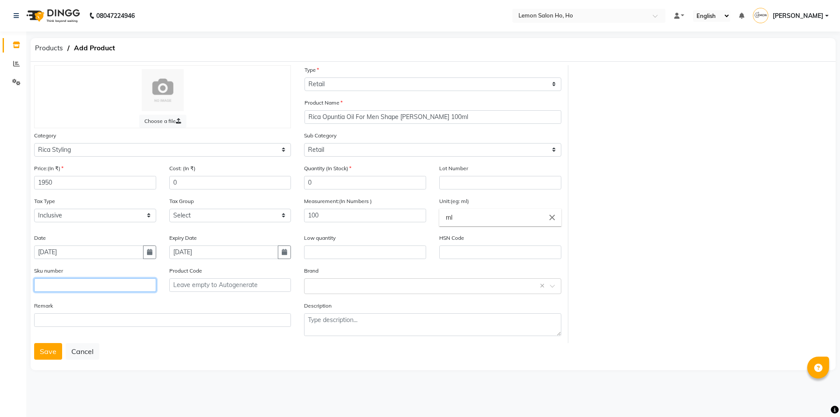
click at [90, 284] on input "text" at bounding box center [95, 285] width 122 height 14
type input "8021515602109"
click at [50, 348] on button "Save" at bounding box center [48, 351] width 28 height 17
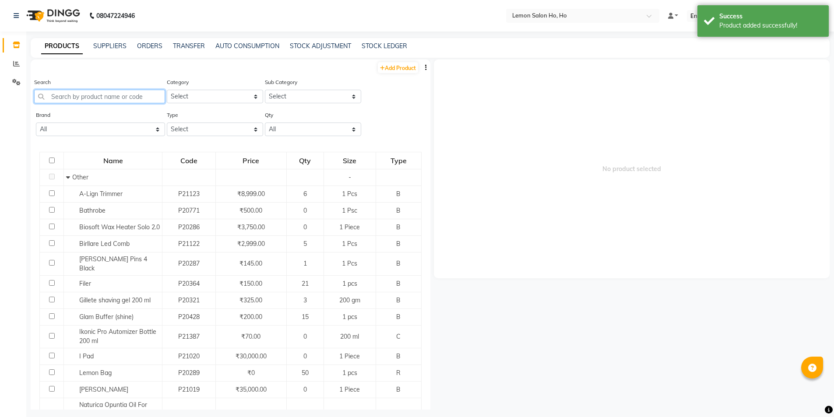
click at [72, 97] on input "text" at bounding box center [99, 97] width 131 height 14
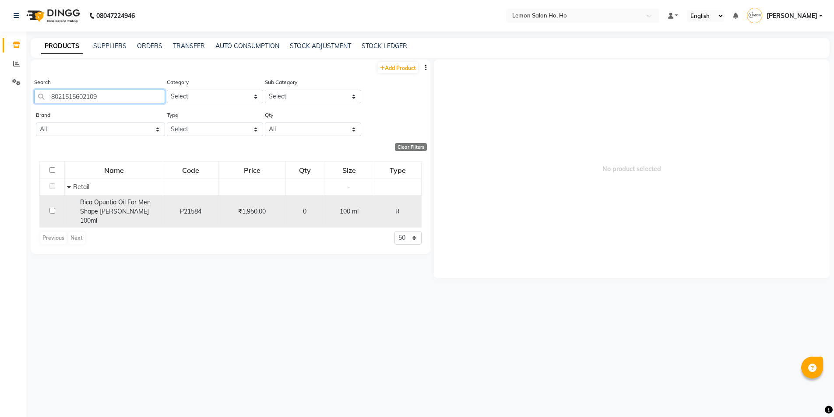
type input "8021515602109"
click at [51, 208] on input "checkbox" at bounding box center [52, 211] width 6 height 6
checkbox input "true"
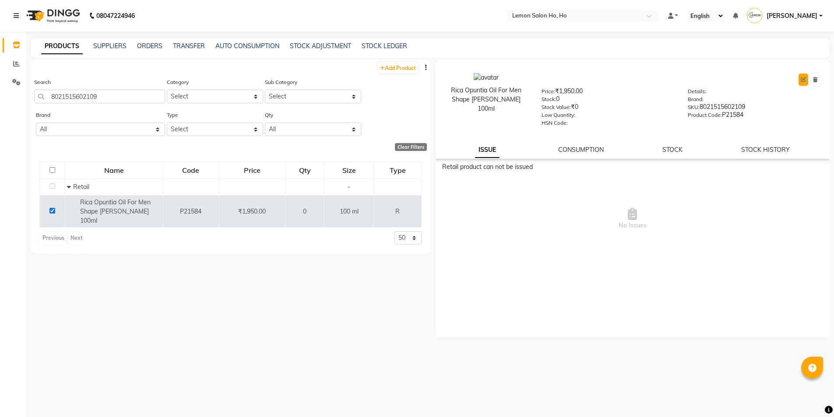
click at [802, 81] on icon at bounding box center [803, 79] width 5 height 5
select select "R"
select select "213704050"
select select "2137040501"
select select "true"
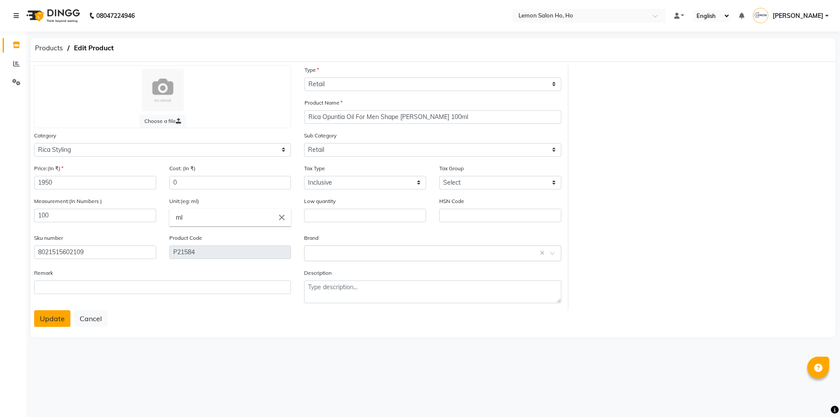
click at [46, 318] on button "Update" at bounding box center [52, 318] width 36 height 17
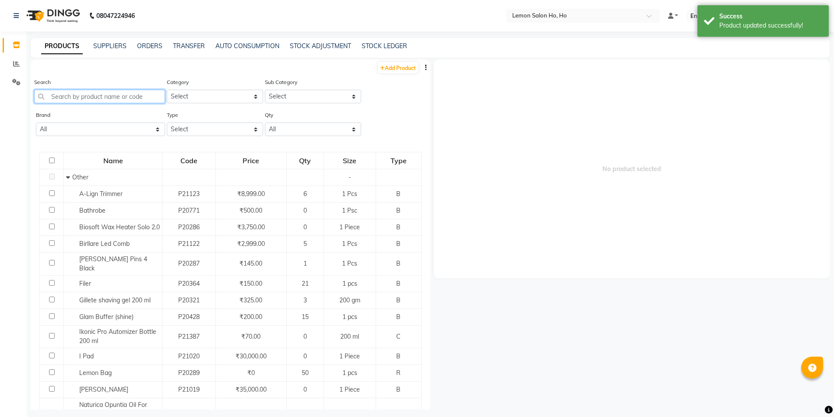
click at [103, 98] on input "text" at bounding box center [99, 97] width 131 height 14
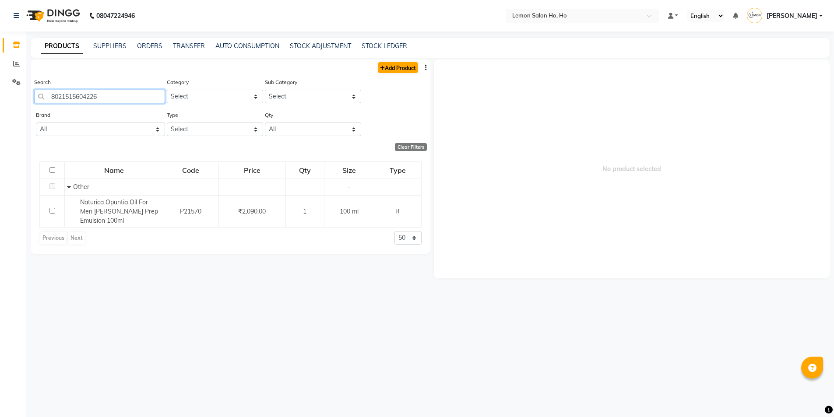
type input "8021515604226"
click at [401, 65] on link "Add Product" at bounding box center [398, 67] width 40 height 11
select select "true"
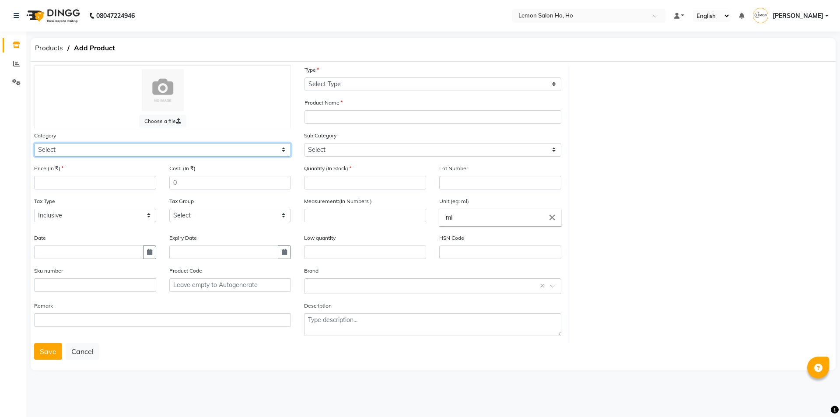
click at [93, 154] on select "Select Hair Skin Makeup Personal Care Appliances Beard Waxing Disposable Thread…" at bounding box center [162, 150] width 257 height 14
select select "213704050"
click at [115, 186] on input "number" at bounding box center [95, 183] width 122 height 14
click at [151, 250] on icon "button" at bounding box center [149, 252] width 5 height 6
select select "9"
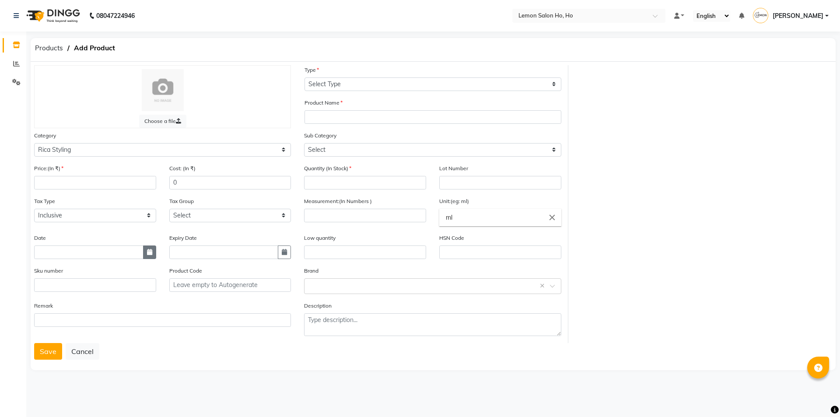
select select "2025"
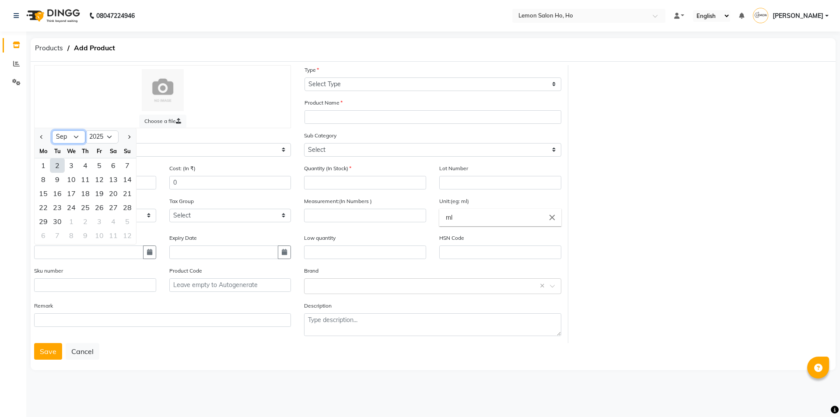
click at [76, 140] on select "Jan Feb Mar Apr May Jun Jul Aug Sep Oct Nov Dec" at bounding box center [68, 136] width 33 height 13
select select "3"
click at [52, 130] on select "Jan Feb Mar Apr May Jun Jul Aug Sep Oct Nov Dec" at bounding box center [68, 136] width 33 height 13
click at [42, 235] on div "31" at bounding box center [43, 235] width 14 height 14
type input "31-03-2025"
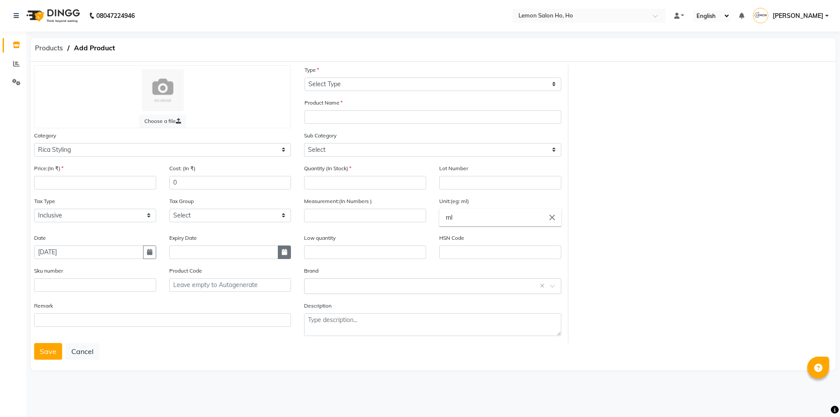
click at [282, 250] on icon "button" at bounding box center [284, 252] width 5 height 6
select select "9"
select select "2025"
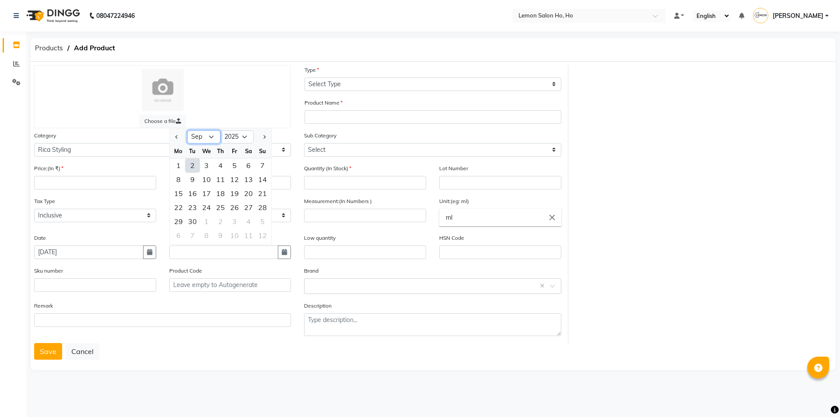
click at [208, 141] on select "Jan Feb Mar Apr May Jun Jul Aug Sep Oct Nov Dec" at bounding box center [203, 136] width 33 height 13
select select "3"
click at [187, 130] on select "Jan Feb Mar Apr May Jun Jul Aug Sep Oct Nov Dec" at bounding box center [203, 136] width 33 height 13
click at [244, 133] on select "2015 2016 2017 2018 2019 2020 2021 2022 2023 2024 2025 2026 2027 2028 2029 2030…" at bounding box center [237, 136] width 33 height 13
select select "2030"
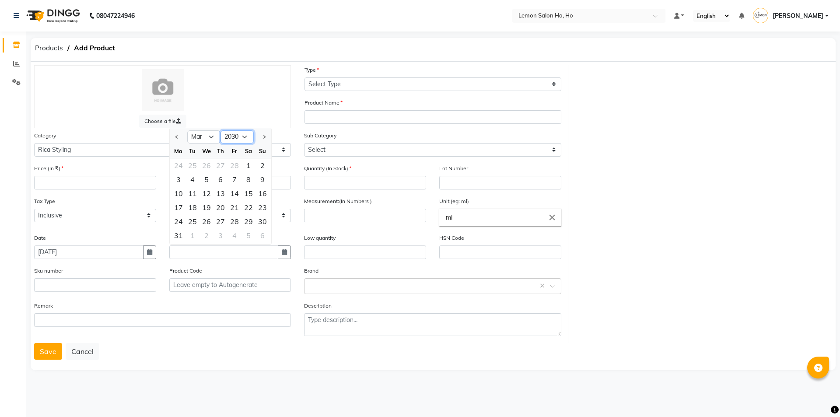
click at [221, 130] on select "2015 2016 2017 2018 2019 2020 2021 2022 2023 2024 2025 2026 2027 2028 2029 2030…" at bounding box center [237, 136] width 33 height 13
click at [266, 224] on div "31" at bounding box center [263, 221] width 14 height 14
type input "31-03-2030"
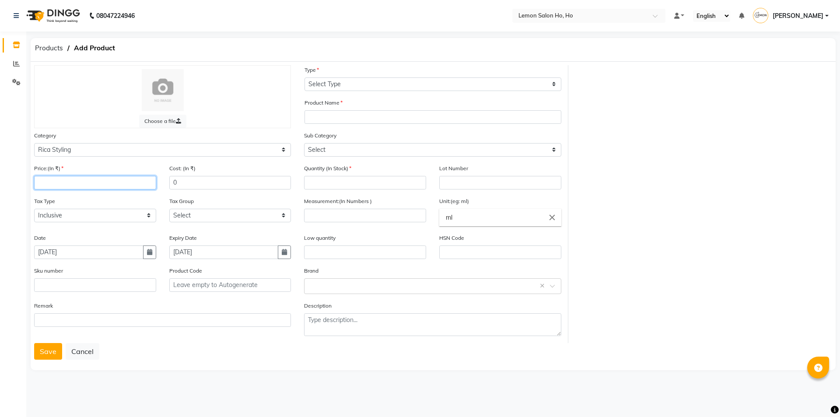
click at [64, 183] on input "number" at bounding box center [95, 183] width 122 height 14
type input "2550"
click at [223, 186] on input "0" at bounding box center [230, 183] width 122 height 14
type input "1275"
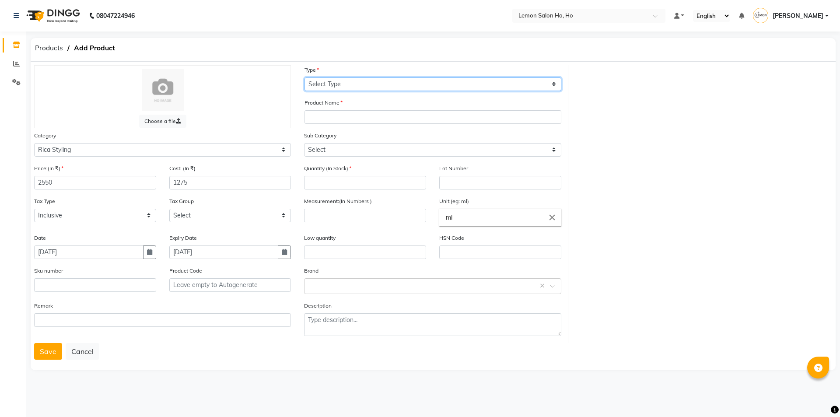
click at [344, 86] on select "Select Type Both Retail Consumable" at bounding box center [433, 84] width 257 height 14
select select "R"
click at [305, 77] on select "Select Type Both Retail Consumable" at bounding box center [433, 84] width 257 height 14
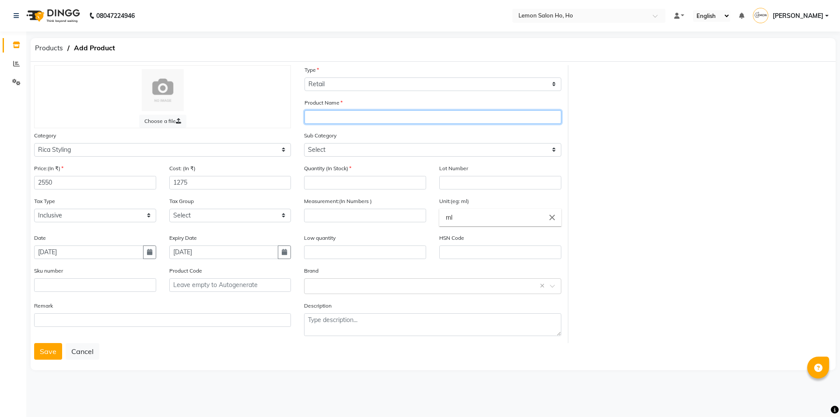
click at [334, 121] on input "text" at bounding box center [433, 117] width 257 height 14
paste input "Rica Opuntia Oil For Men Hair & Beard"
type input "Rica Opuntia Oil For Men Hair & Beard Leave-IN- Conditioner 150ml"
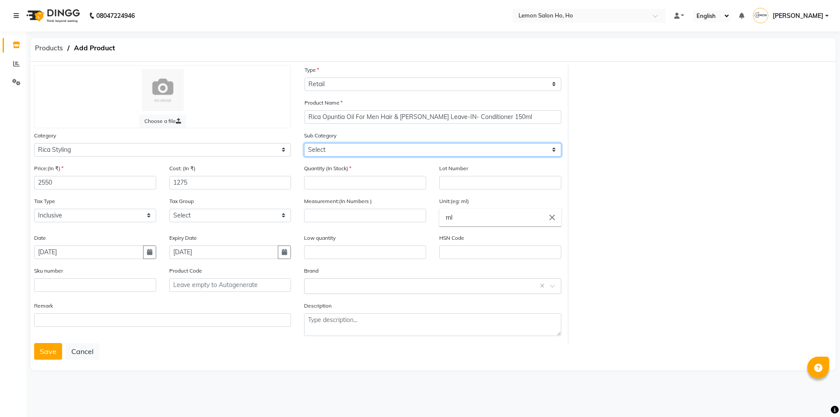
click at [351, 150] on select "Select Retail Professional" at bounding box center [432, 150] width 257 height 14
select select "2137040501"
click at [304, 143] on select "Select Retail Professional" at bounding box center [432, 150] width 257 height 14
click at [345, 184] on input "number" at bounding box center [365, 183] width 122 height 14
type input "0"
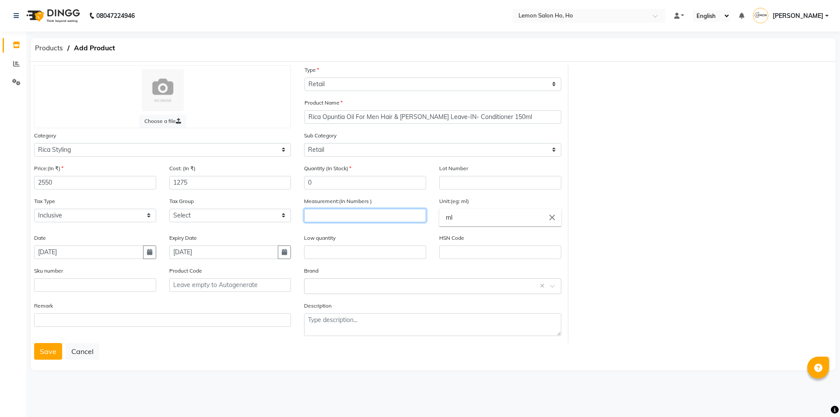
click at [341, 222] on input "number" at bounding box center [365, 216] width 122 height 14
type input "150"
click at [97, 288] on input "text" at bounding box center [95, 285] width 122 height 14
type input "8021515602062"
click at [54, 355] on button "Save" at bounding box center [48, 351] width 28 height 17
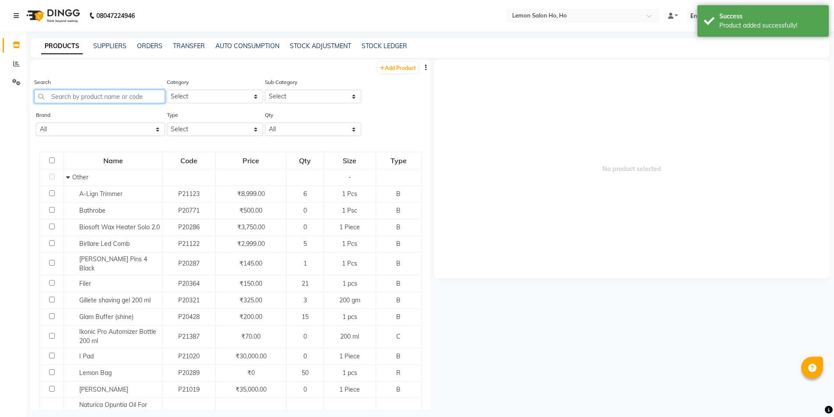
click at [119, 97] on input "text" at bounding box center [99, 97] width 131 height 14
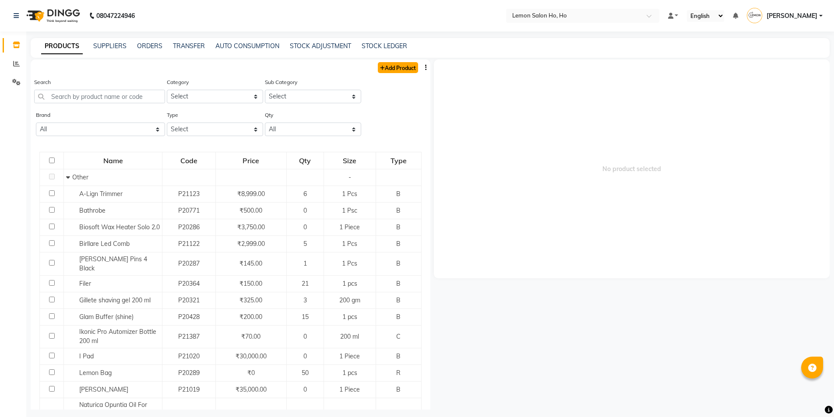
click at [402, 68] on link "Add Product" at bounding box center [398, 67] width 40 height 11
select select "true"
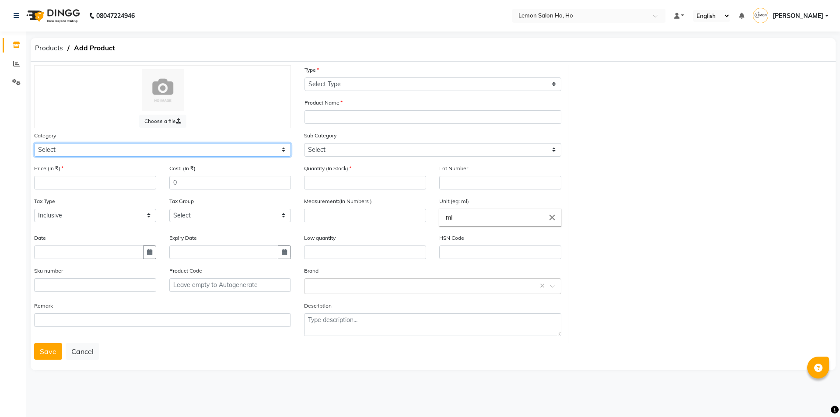
click at [162, 155] on select "Select Hair Skin Makeup Personal Care Appliances Beard Waxing Disposable Thread…" at bounding box center [162, 150] width 257 height 14
select select "213704050"
click at [34, 143] on select "Select Hair Skin Makeup Personal Care Appliances Beard Waxing Disposable Thread…" at bounding box center [162, 150] width 257 height 14
click at [112, 187] on input "number" at bounding box center [95, 183] width 122 height 14
type input "1950"
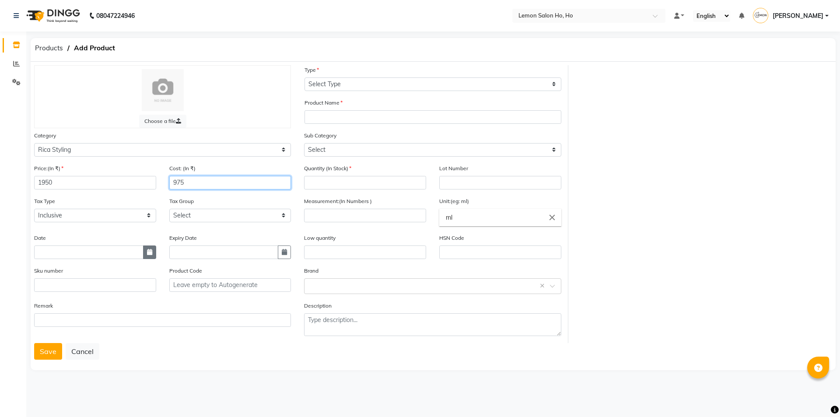
type input "975"
click at [148, 253] on icon "button" at bounding box center [149, 252] width 5 height 6
select select "9"
select select "2025"
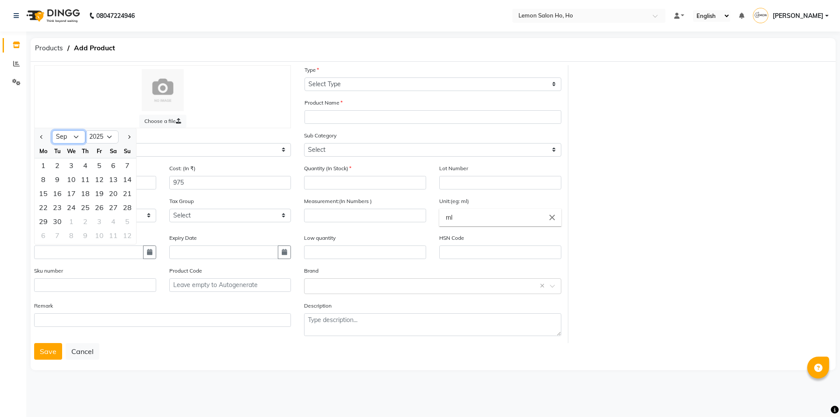
click at [80, 139] on select "Jan Feb Mar Apr May Jun Jul Aug Sep Oct Nov Dec" at bounding box center [68, 136] width 33 height 13
select select "5"
click at [52, 130] on select "Jan Feb Mar Apr May Jun Jul Aug Sep Oct Nov Dec" at bounding box center [68, 136] width 33 height 13
click at [114, 222] on div "31" at bounding box center [113, 221] width 14 height 14
type input "31-05-2025"
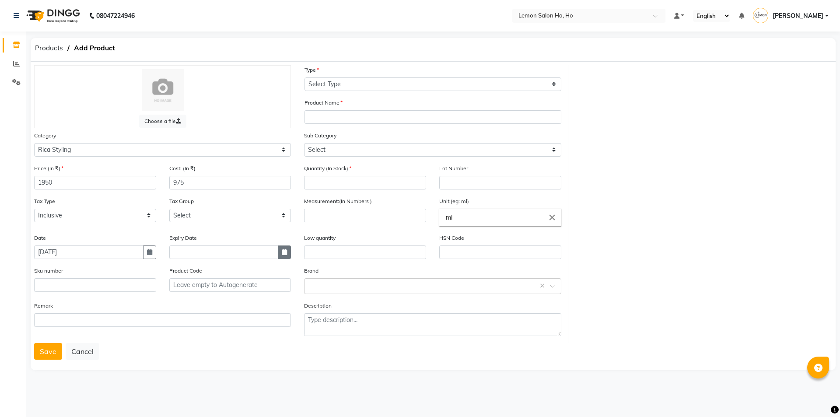
click at [279, 252] on button "button" at bounding box center [284, 253] width 13 height 14
select select "9"
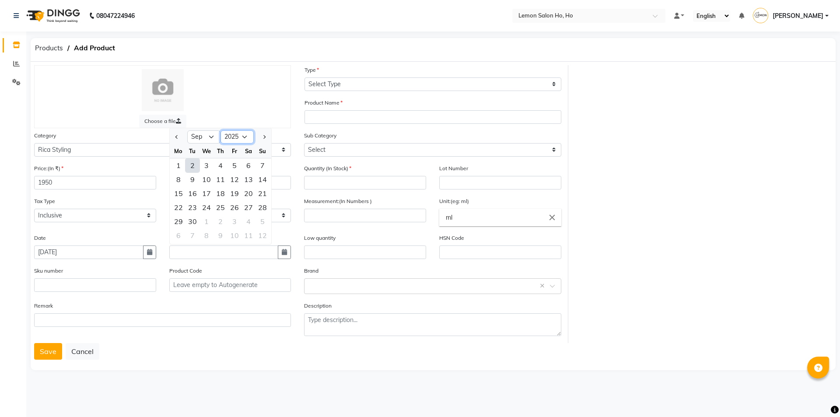
click at [243, 138] on select "2015 2016 2017 2018 2019 2020 2021 2022 2023 2024 2025 2026 2027 2028 2029 2030…" at bounding box center [237, 136] width 33 height 13
select select "2030"
click at [221, 130] on select "2015 2016 2017 2018 2019 2020 2021 2022 2023 2024 2025 2026 2027 2028 2029 2030…" at bounding box center [237, 136] width 33 height 13
click at [213, 139] on select "Jan Feb Mar Apr May Jun Jul Aug Sep Oct Nov Dec" at bounding box center [203, 136] width 33 height 13
click at [187, 130] on select "Jan Feb Mar Apr May Jun Jul Aug Sep Oct Nov Dec" at bounding box center [203, 136] width 33 height 13
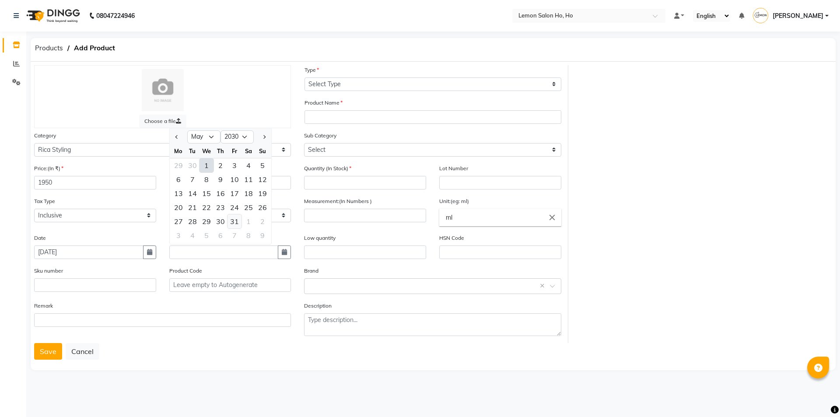
click at [232, 219] on div "31" at bounding box center [235, 221] width 14 height 14
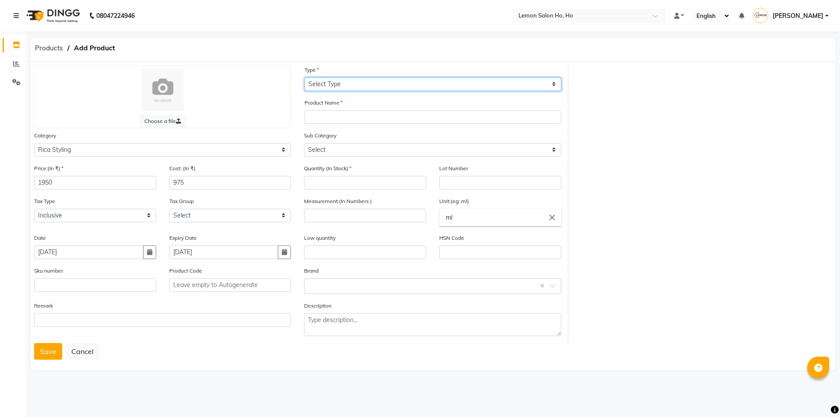
click at [331, 86] on select "Select Type Both Retail Consumable" at bounding box center [433, 84] width 257 height 14
click at [305, 77] on select "Select Type Both Retail Consumable" at bounding box center [433, 84] width 257 height 14
click at [338, 84] on select "Select Type Both Retail Consumable" at bounding box center [433, 84] width 257 height 14
click at [305, 77] on select "Select Type Both Retail Consumable" at bounding box center [433, 84] width 257 height 14
click at [336, 124] on div "Product Name" at bounding box center [433, 114] width 270 height 33
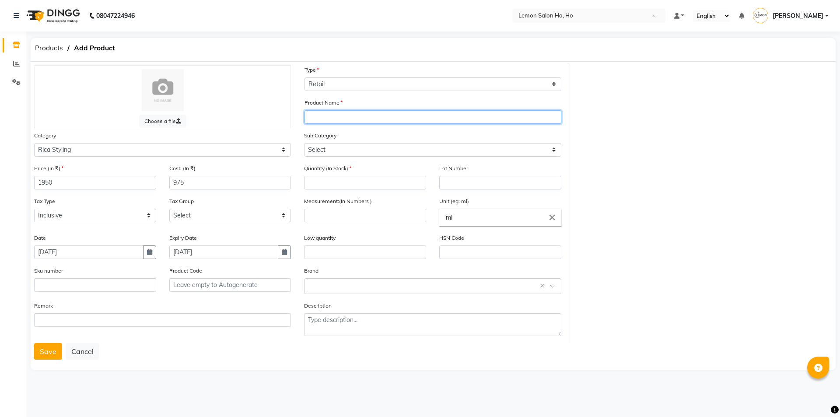
click at [337, 121] on input "text" at bounding box center [433, 117] width 257 height 14
paste input "Rica Opuntia Oil For Men Hair & Beard"
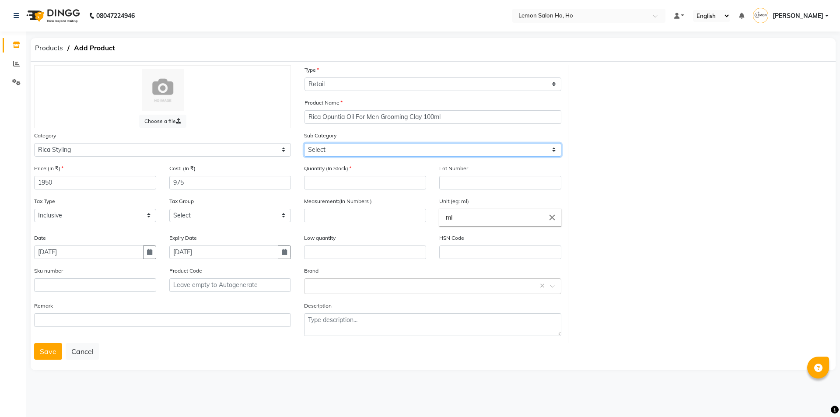
click at [355, 148] on select "Select Retail Professional" at bounding box center [432, 150] width 257 height 14
click at [304, 143] on select "Select Retail Professional" at bounding box center [432, 150] width 257 height 14
click at [351, 186] on input "number" at bounding box center [365, 183] width 122 height 14
click at [361, 215] on input "number" at bounding box center [365, 216] width 122 height 14
click at [97, 287] on input "text" at bounding box center [95, 285] width 122 height 14
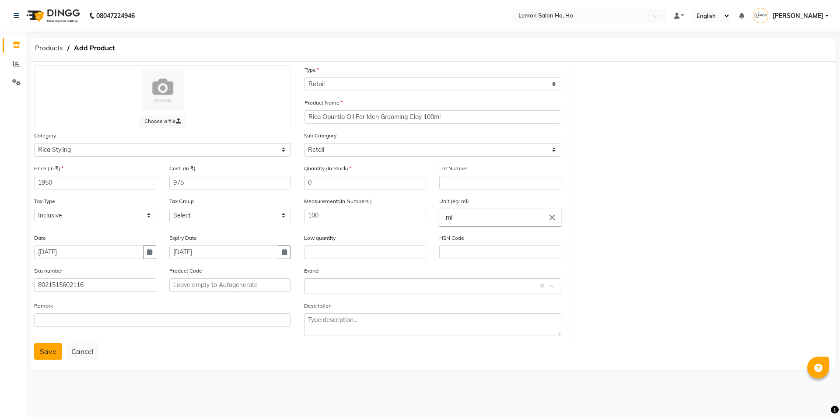
click at [53, 351] on button "Save" at bounding box center [48, 351] width 28 height 17
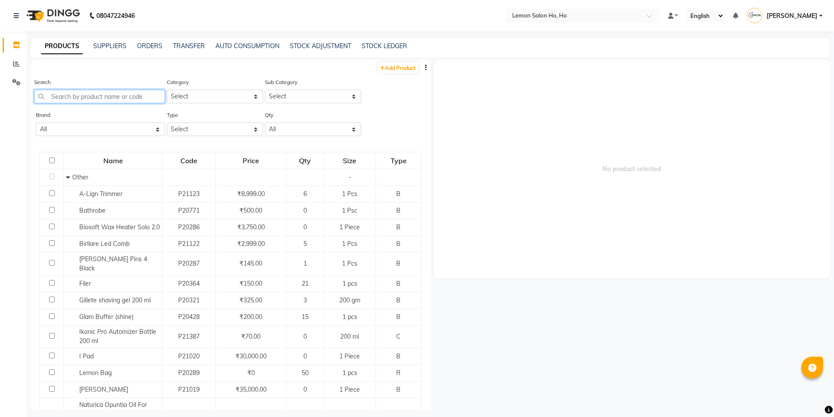
click at [85, 102] on input "text" at bounding box center [99, 97] width 131 height 14
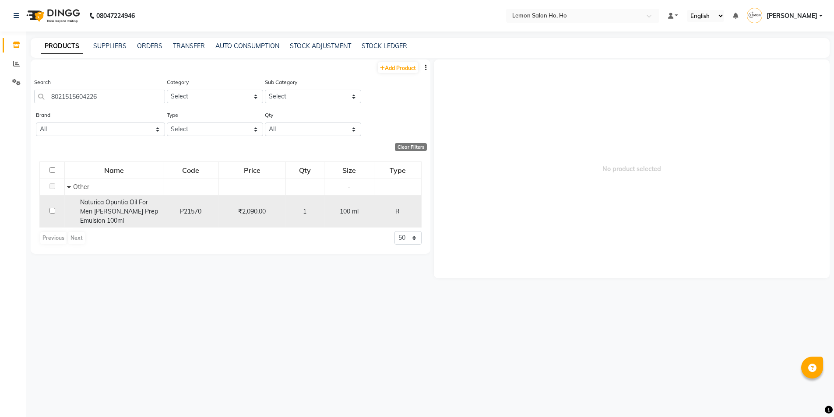
click at [50, 212] on input "checkbox" at bounding box center [52, 211] width 6 height 6
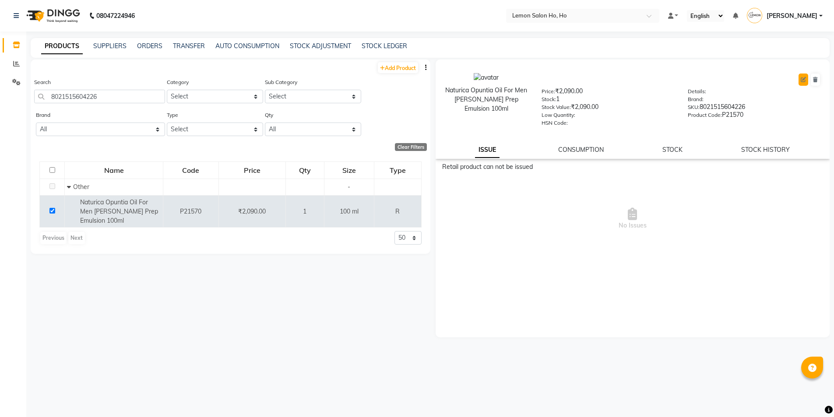
click at [801, 80] on icon at bounding box center [803, 79] width 5 height 5
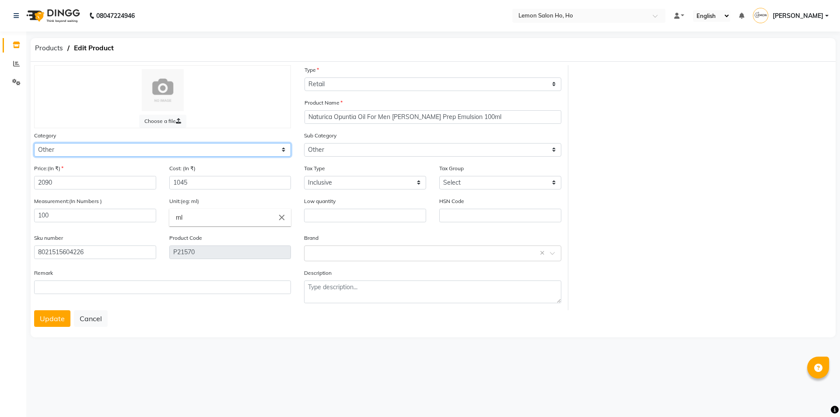
click at [158, 148] on select "Select Hair Skin Makeup Personal Care Appliances Beard Waxing Disposable Thread…" at bounding box center [162, 150] width 257 height 14
click at [34, 143] on select "Select Hair Skin Makeup Personal Care Appliances Beard Waxing Disposable Thread…" at bounding box center [162, 150] width 257 height 14
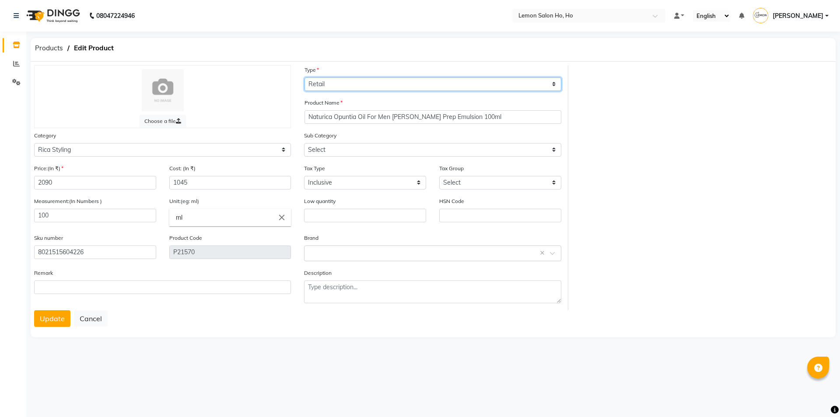
click at [342, 78] on select "Select Type Both Retail Consumable" at bounding box center [433, 84] width 257 height 14
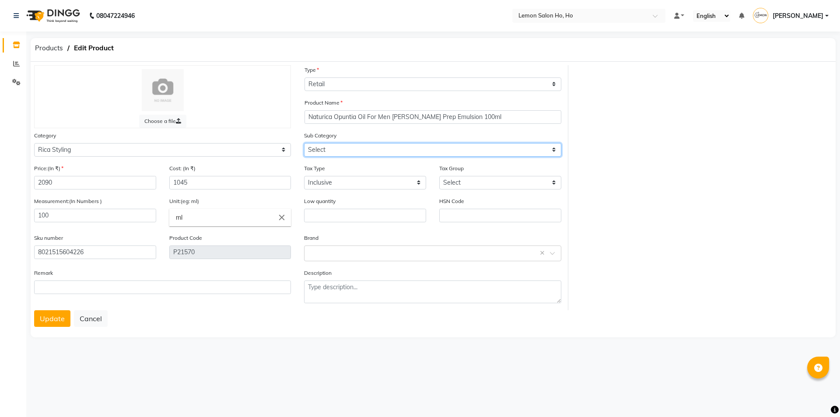
click at [340, 149] on select "Select Retail Professional" at bounding box center [432, 150] width 257 height 14
click at [304, 143] on select "Select Retail Professional" at bounding box center [432, 150] width 257 height 14
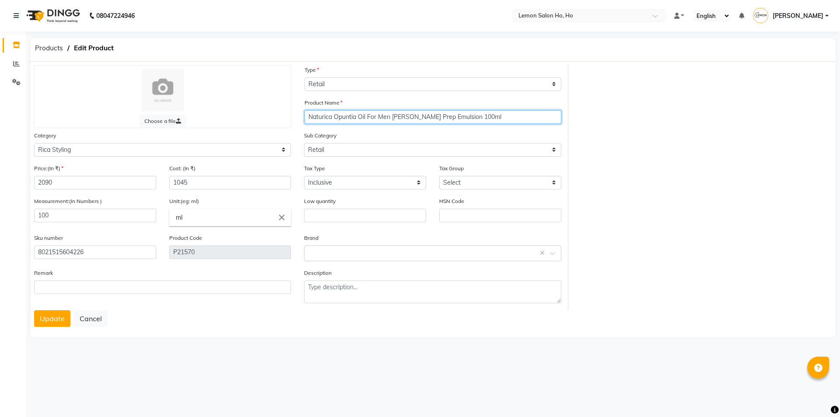
drag, startPoint x: 333, startPoint y: 117, endPoint x: 313, endPoint y: 117, distance: 20.1
click at [313, 117] on input "Naturica Opuntia Oil For Men Barber Prep Emulsion 100ml" at bounding box center [433, 117] width 257 height 14
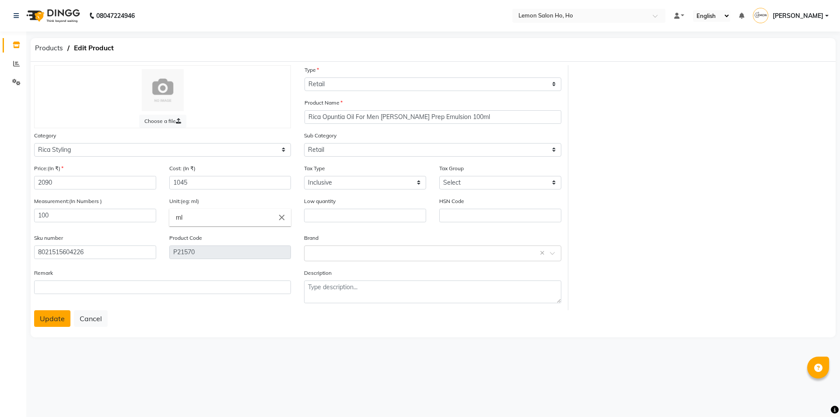
click at [47, 318] on button "Update" at bounding box center [52, 318] width 36 height 17
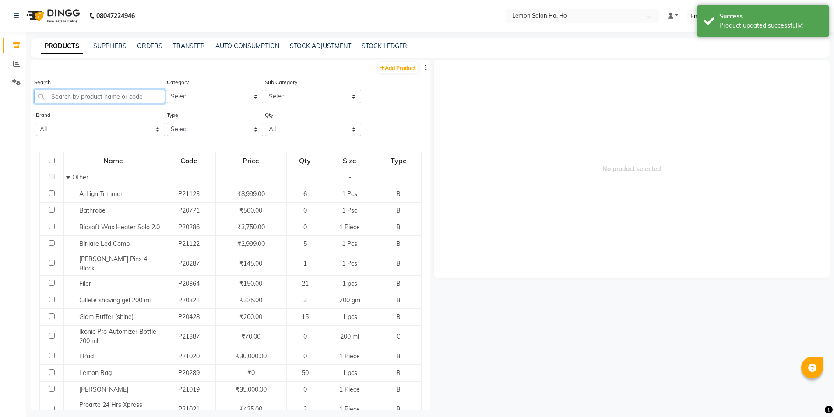
click at [115, 96] on input "text" at bounding box center [99, 97] width 131 height 14
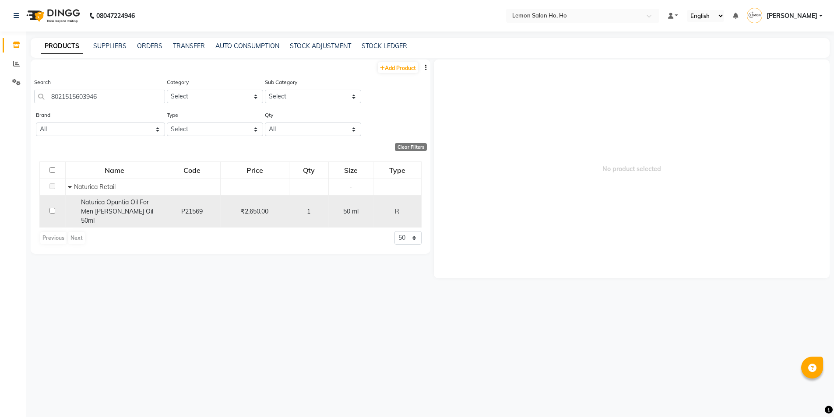
click at [52, 208] on input "checkbox" at bounding box center [52, 211] width 6 height 6
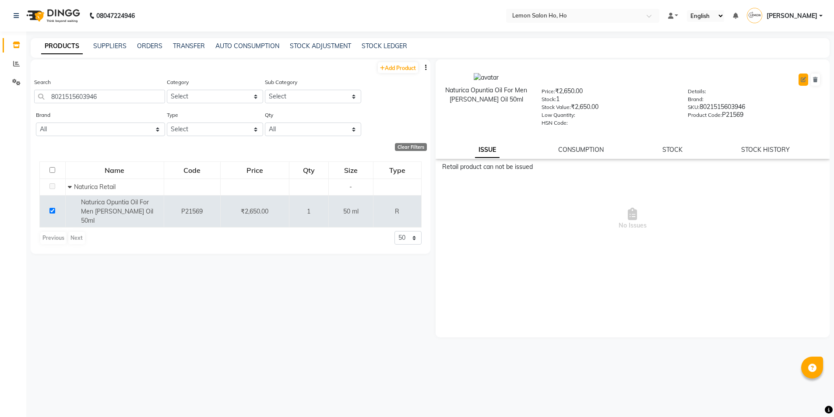
click at [805, 77] on icon at bounding box center [803, 79] width 5 height 5
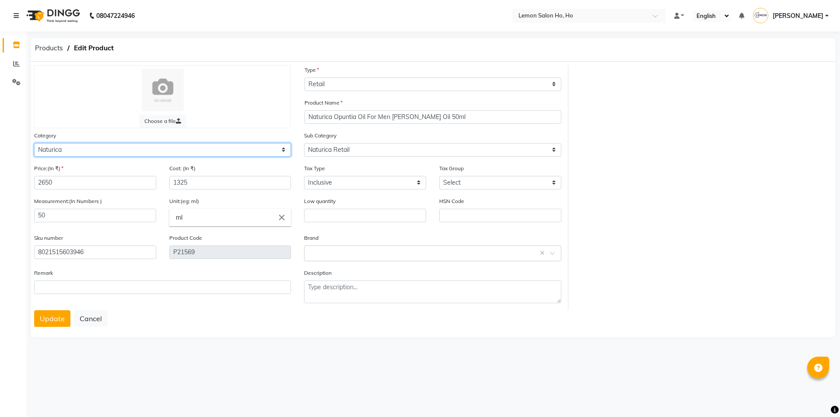
click at [139, 148] on select "Select Hair Skin Makeup Personal Care Appliances Beard Waxing Disposable Thread…" at bounding box center [162, 150] width 257 height 14
click at [34, 143] on select "Select Hair Skin Makeup Personal Care Appliances Beard Waxing Disposable Thread…" at bounding box center [162, 150] width 257 height 14
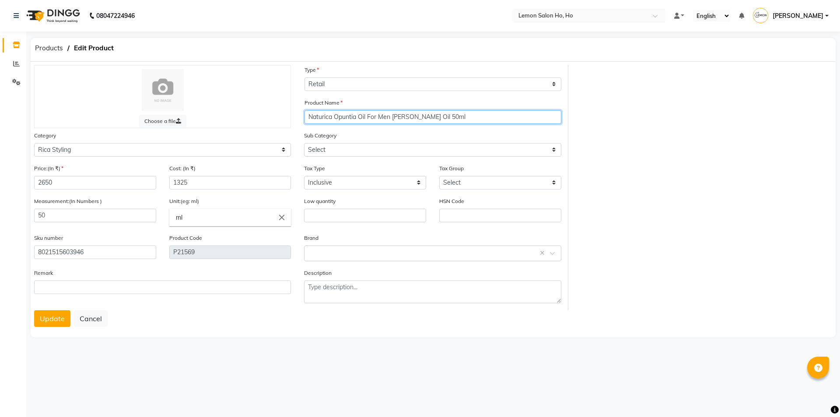
drag, startPoint x: 333, startPoint y: 116, endPoint x: 293, endPoint y: 117, distance: 39.8
click at [293, 117] on div "Choose a file Type Select Type Both Retail Consumable Product Name Naturica Opu…" at bounding box center [298, 187] width 541 height 245
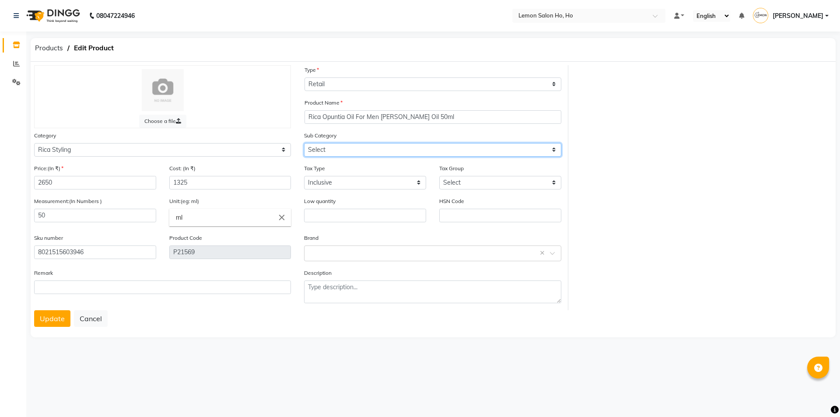
click at [358, 152] on select "Select Retail Professional" at bounding box center [432, 150] width 257 height 14
click at [304, 143] on select "Select Retail Professional" at bounding box center [432, 150] width 257 height 14
click at [54, 315] on button "Update" at bounding box center [52, 318] width 36 height 17
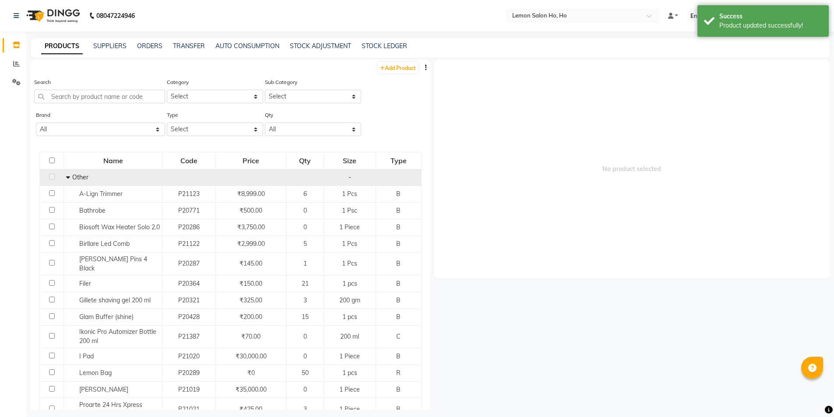
scroll to position [6, 0]
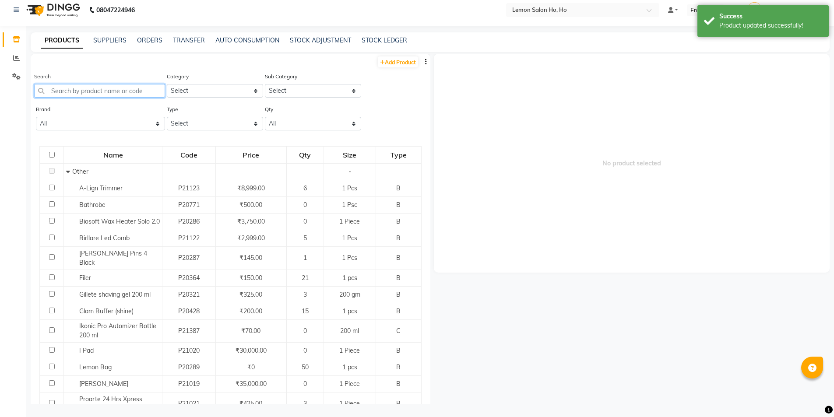
click at [95, 92] on input "text" at bounding box center [99, 91] width 131 height 14
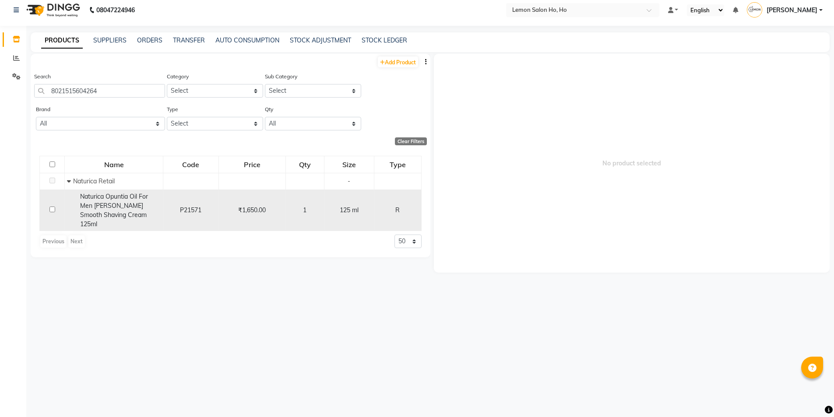
click at [51, 207] on input "checkbox" at bounding box center [52, 210] width 6 height 6
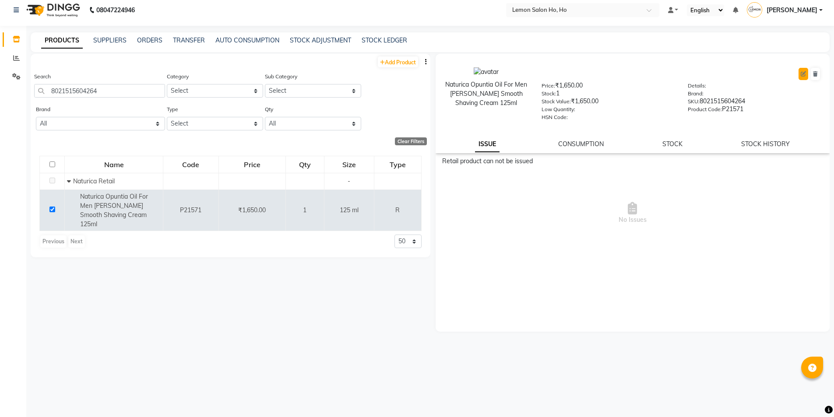
click at [802, 74] on icon at bounding box center [803, 73] width 5 height 5
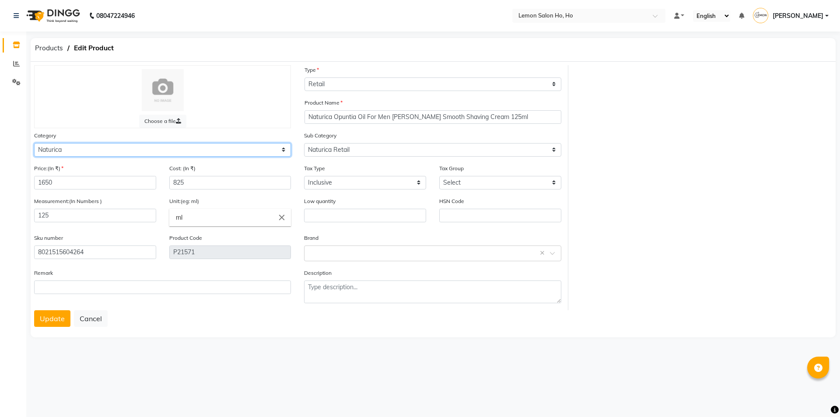
click at [179, 151] on select "Select Hair Skin Makeup Personal Care Appliances Beard Waxing Disposable Thread…" at bounding box center [162, 150] width 257 height 14
click at [34, 143] on select "Select Hair Skin Makeup Personal Care Appliances Beard Waxing Disposable Thread…" at bounding box center [162, 150] width 257 height 14
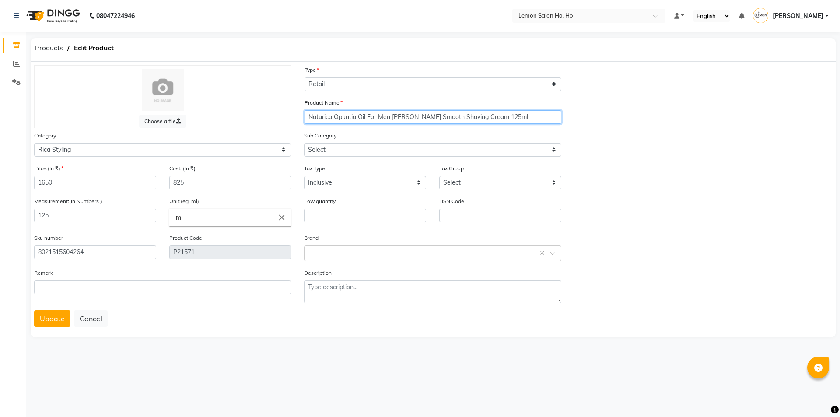
drag, startPoint x: 335, startPoint y: 116, endPoint x: 307, endPoint y: 120, distance: 28.4
click at [307, 120] on input "Naturica Opuntia Oil For Men Beard Smooth Shaving Cream 125ml" at bounding box center [433, 117] width 257 height 14
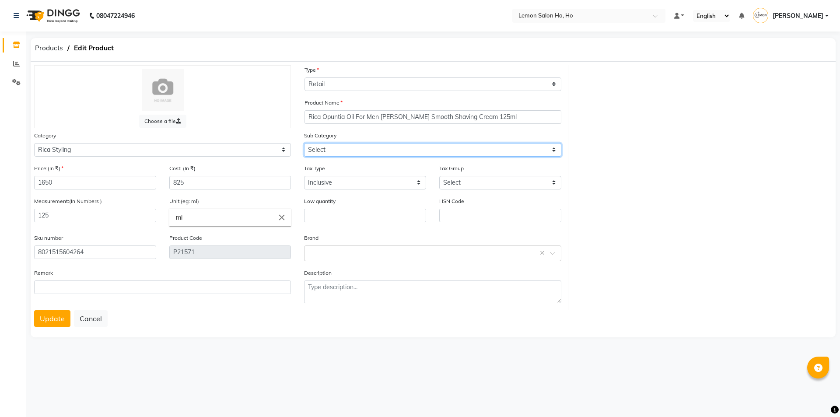
click at [349, 149] on select "Select Retail Professional" at bounding box center [432, 150] width 257 height 14
click at [304, 143] on select "Select Retail Professional" at bounding box center [432, 150] width 257 height 14
click at [52, 318] on button "Update" at bounding box center [52, 318] width 36 height 17
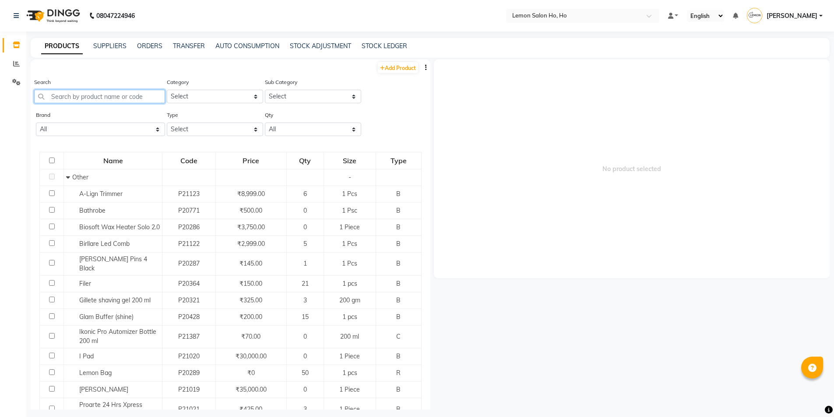
click at [121, 100] on input "text" at bounding box center [99, 97] width 131 height 14
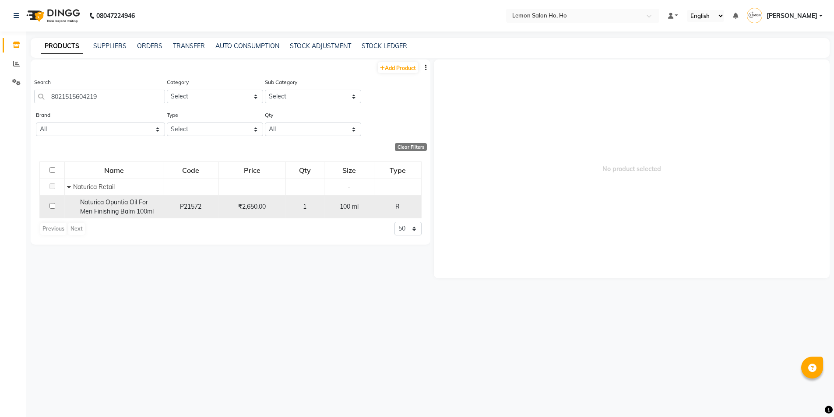
click at [50, 207] on input "checkbox" at bounding box center [52, 206] width 6 height 6
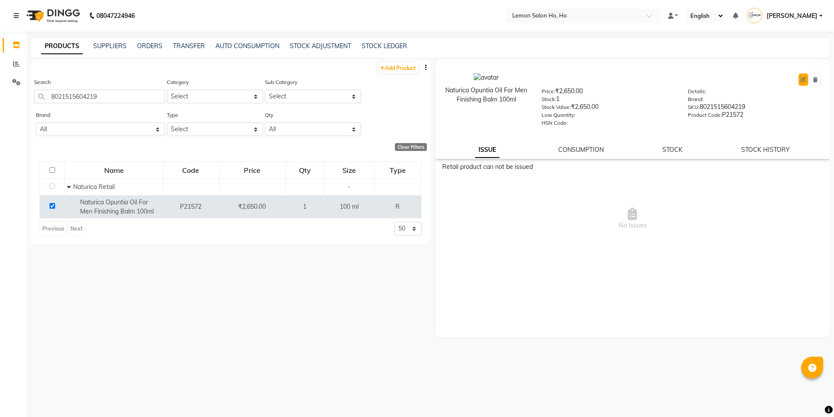
click at [805, 77] on icon at bounding box center [803, 79] width 5 height 5
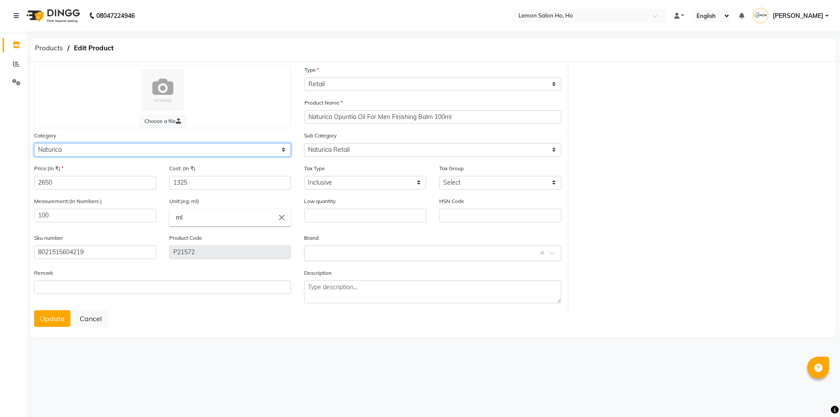
click at [63, 150] on select "Select Hair Skin Makeup Personal Care Appliances Beard Waxing Disposable Thread…" at bounding box center [162, 150] width 257 height 14
click at [34, 143] on select "Select Hair Skin Makeup Personal Care Appliances Beard Waxing Disposable Thread…" at bounding box center [162, 150] width 257 height 14
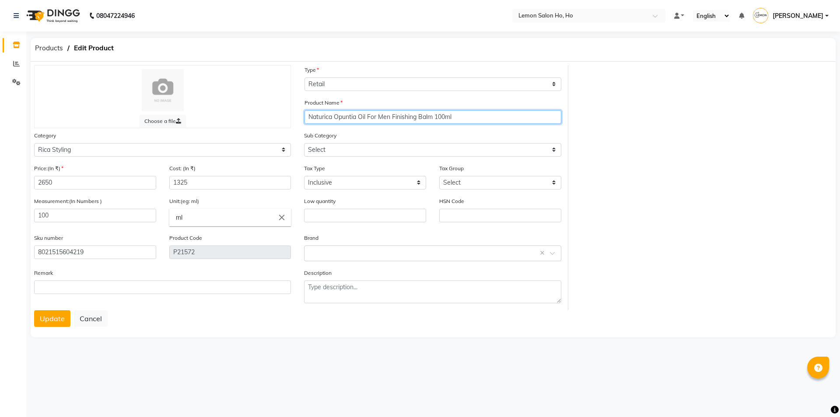
drag, startPoint x: 334, startPoint y: 116, endPoint x: 303, endPoint y: 117, distance: 31.1
click at [303, 117] on div "Product Name Naturica Opuntia Oil For Men Finishing Balm 100ml" at bounding box center [433, 114] width 270 height 33
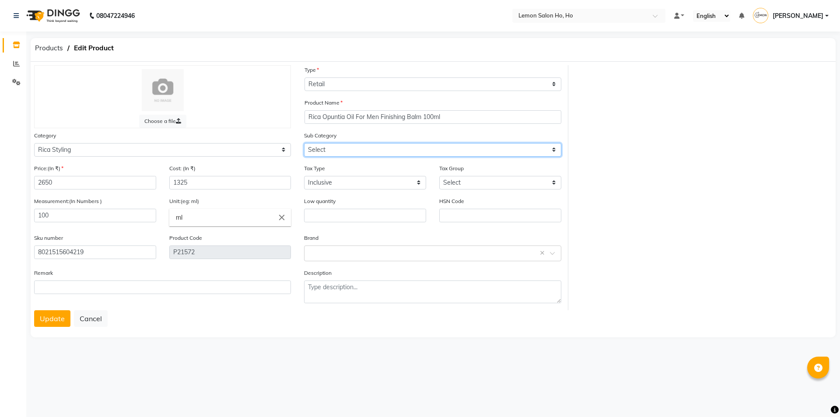
click at [380, 155] on select "Select Retail Professional" at bounding box center [432, 150] width 257 height 14
click at [304, 143] on select "Select Retail Professional" at bounding box center [432, 150] width 257 height 14
click at [62, 318] on button "Update" at bounding box center [52, 318] width 36 height 17
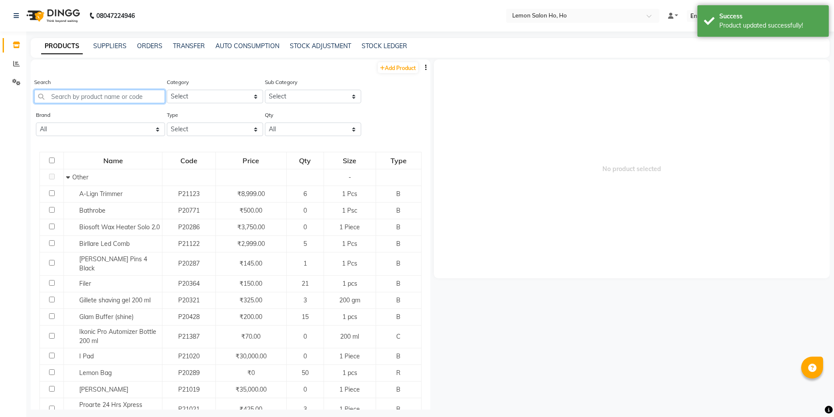
click at [129, 90] on input "text" at bounding box center [99, 97] width 131 height 14
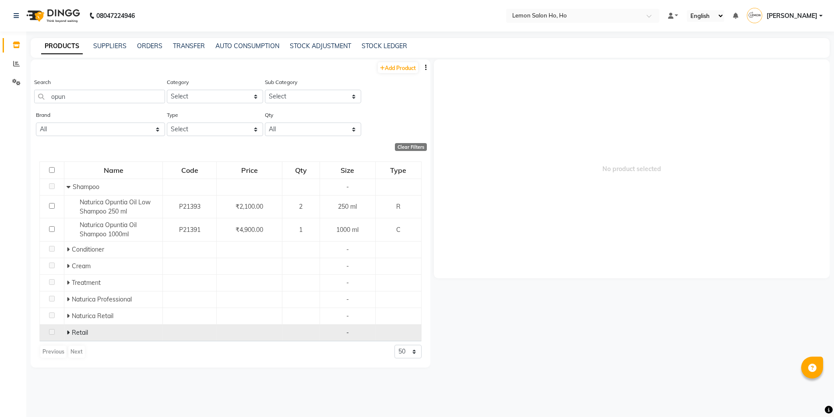
click at [67, 332] on icon at bounding box center [68, 333] width 3 height 6
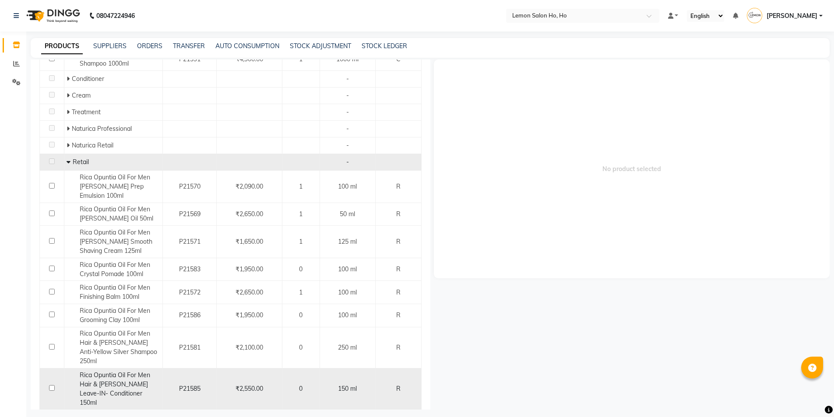
scroll to position [170, 0]
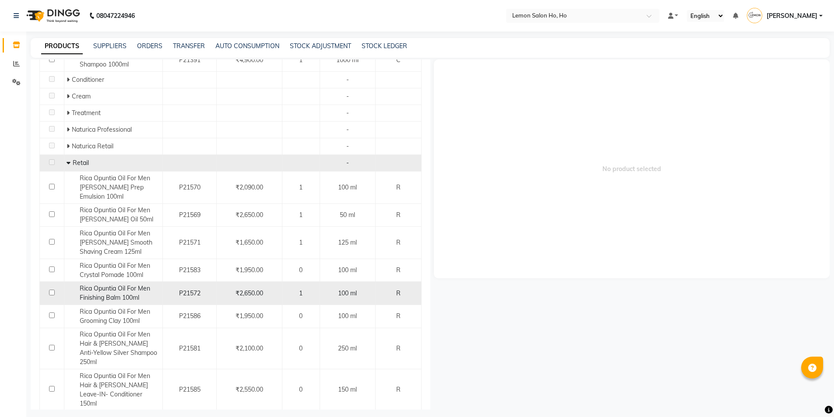
click at [122, 287] on span "Rica Opuntia Oil For Men Finishing Balm 100ml" at bounding box center [115, 293] width 70 height 17
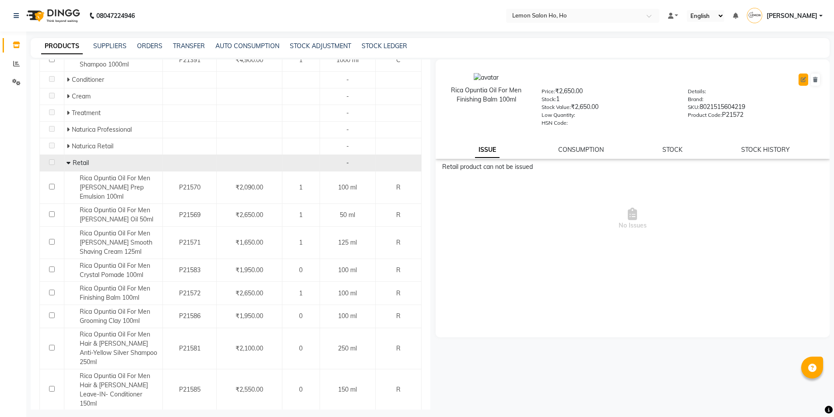
click at [799, 77] on button at bounding box center [803, 80] width 10 height 12
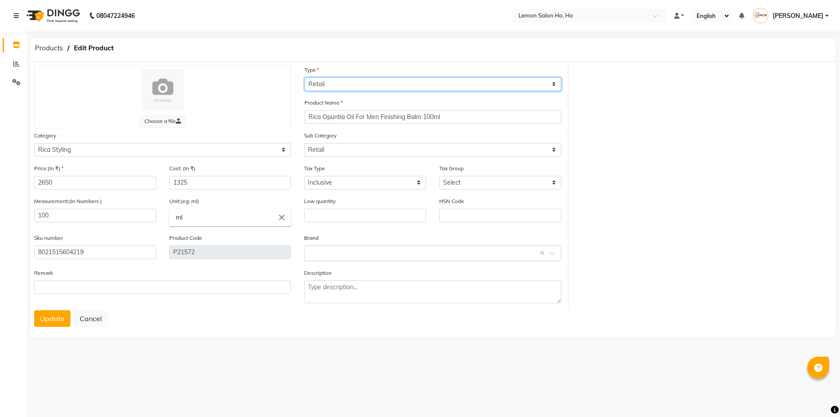
click at [329, 84] on select "Select Type Both Retail Consumable" at bounding box center [433, 84] width 257 height 14
click at [305, 77] on select "Select Type Both Retail Consumable" at bounding box center [433, 84] width 257 height 14
click at [56, 326] on button "Update" at bounding box center [52, 318] width 36 height 17
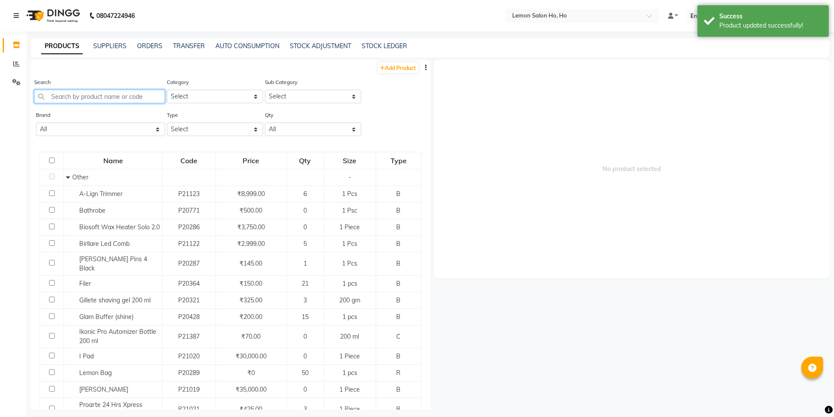
click at [106, 96] on input "text" at bounding box center [99, 97] width 131 height 14
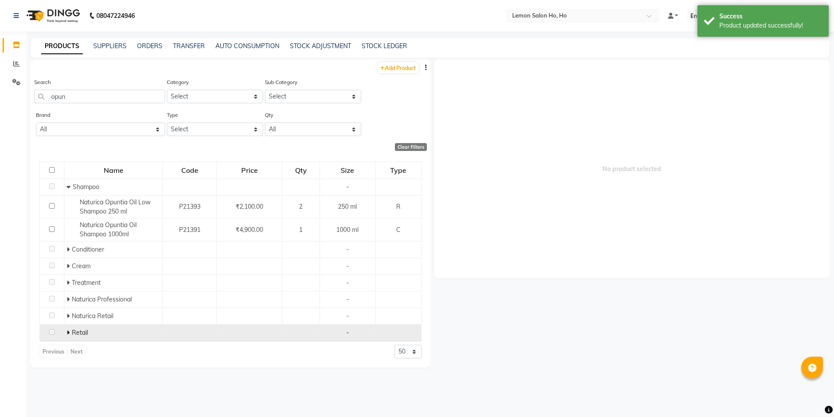
click at [68, 331] on icon at bounding box center [68, 333] width 3 height 6
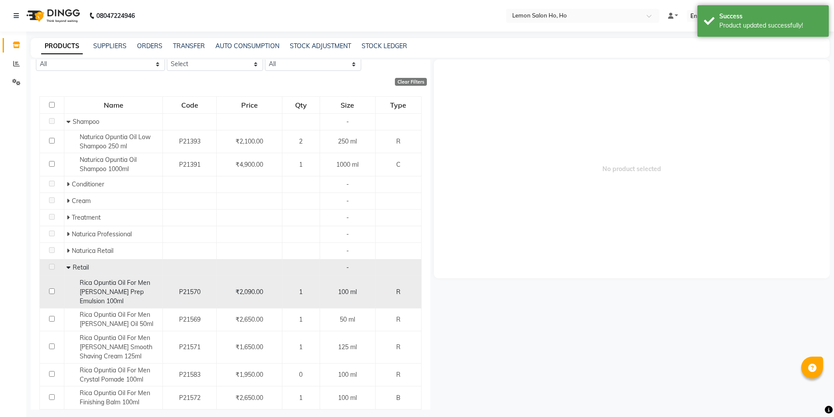
scroll to position [88, 0]
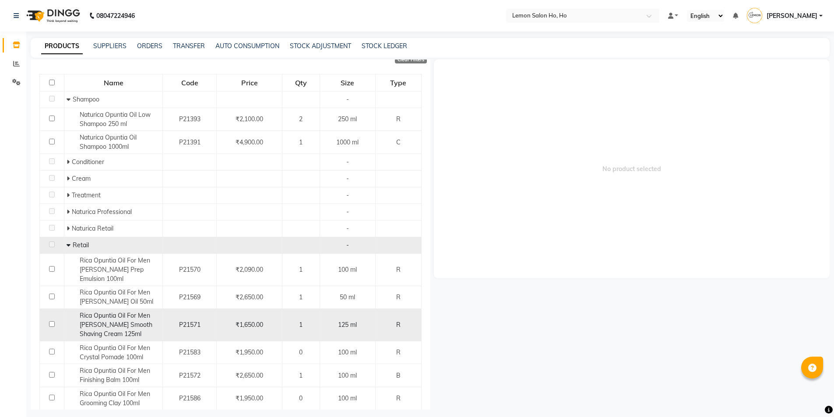
click at [117, 315] on span "Rica Opuntia Oil For Men Beard Smooth Shaving Cream 125ml" at bounding box center [116, 325] width 73 height 26
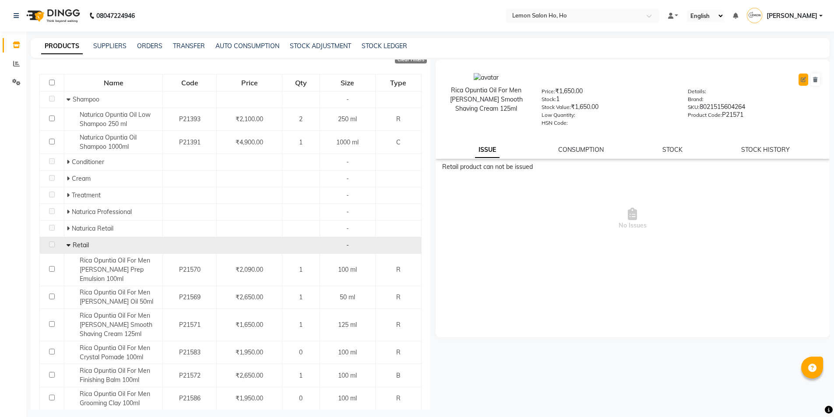
click at [800, 81] on button at bounding box center [803, 80] width 10 height 12
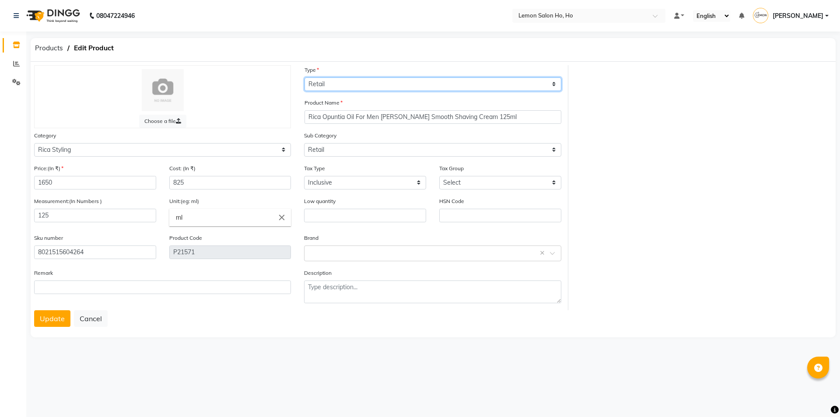
click at [328, 84] on select "Select Type Both Retail Consumable" at bounding box center [433, 84] width 257 height 14
click at [305, 77] on select "Select Type Both Retail Consumable" at bounding box center [433, 84] width 257 height 14
click at [64, 321] on button "Update" at bounding box center [52, 318] width 36 height 17
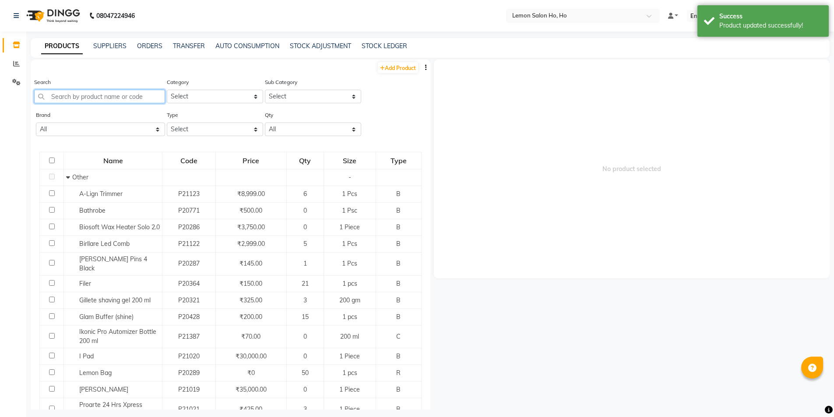
click at [90, 99] on input "text" at bounding box center [99, 97] width 131 height 14
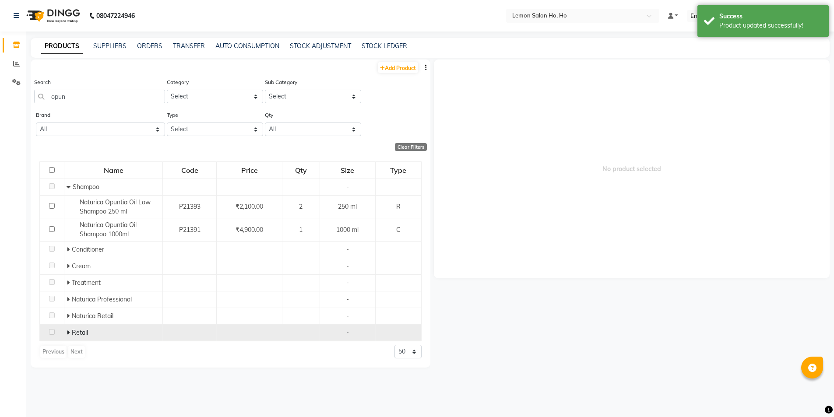
click at [69, 332] on icon at bounding box center [68, 333] width 3 height 6
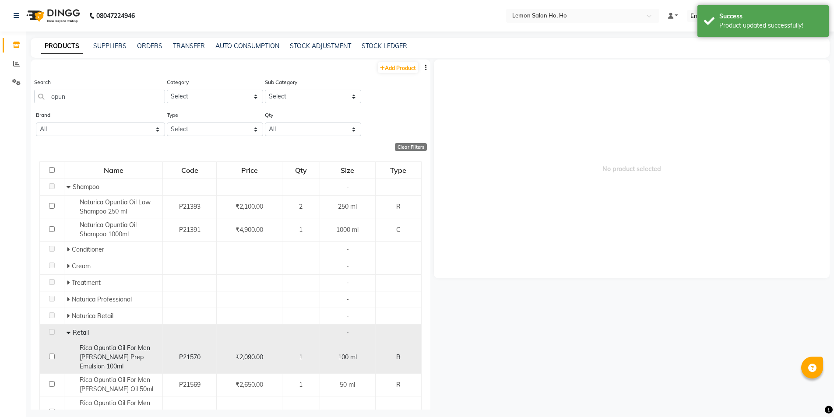
click at [119, 353] on span "Rica Opuntia Oil For Men Barber Prep Emulsion 100ml" at bounding box center [115, 357] width 70 height 26
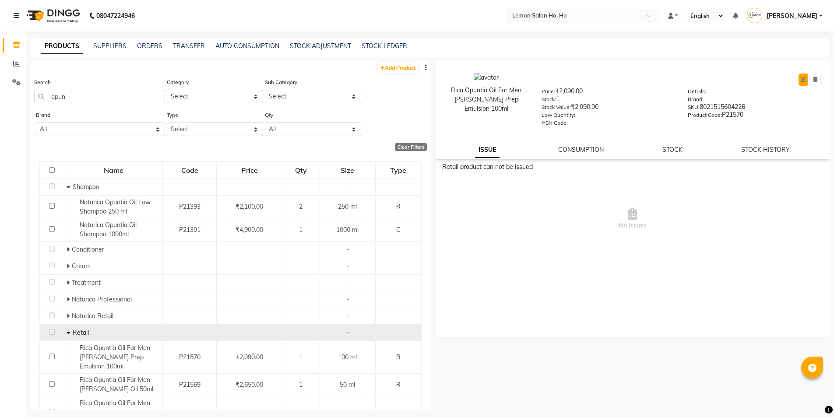
click at [803, 81] on icon at bounding box center [803, 79] width 5 height 5
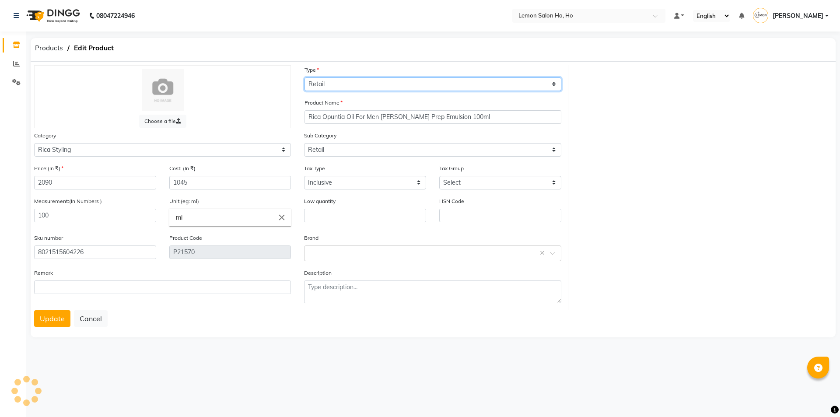
click at [408, 87] on select "Select Type Both Retail Consumable" at bounding box center [433, 84] width 257 height 14
click at [305, 77] on select "Select Type Both Retail Consumable" at bounding box center [433, 84] width 257 height 14
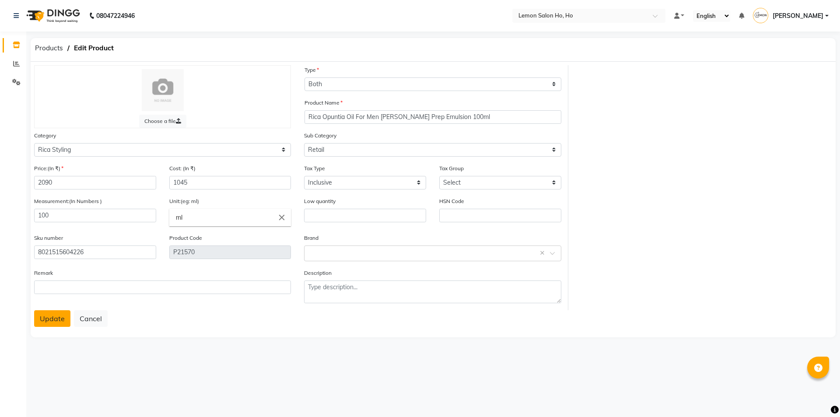
click at [51, 318] on button "Update" at bounding box center [52, 318] width 36 height 17
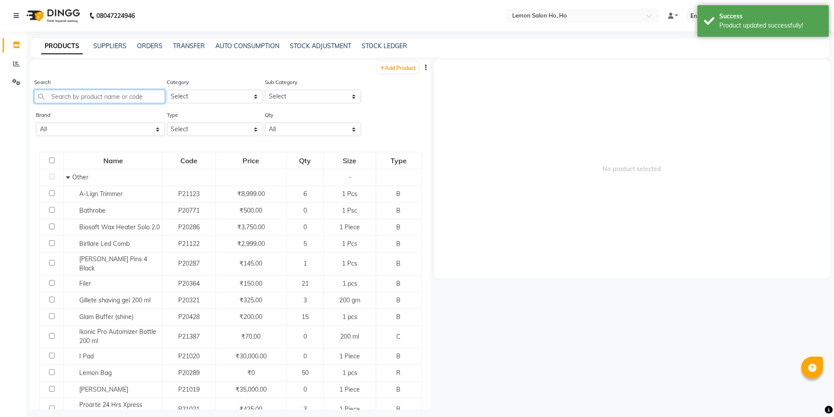
click at [95, 94] on input "text" at bounding box center [99, 97] width 131 height 14
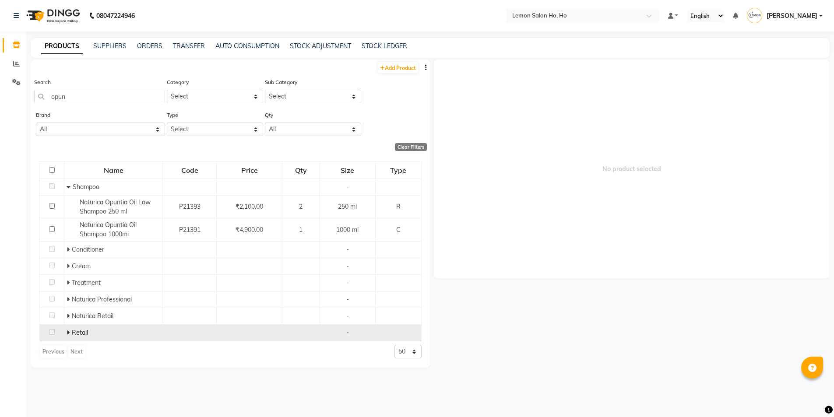
click at [67, 332] on icon at bounding box center [68, 333] width 3 height 6
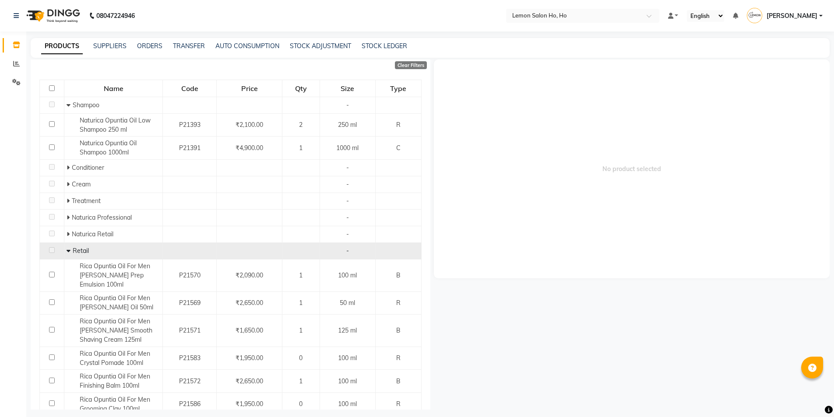
scroll to position [88, 0]
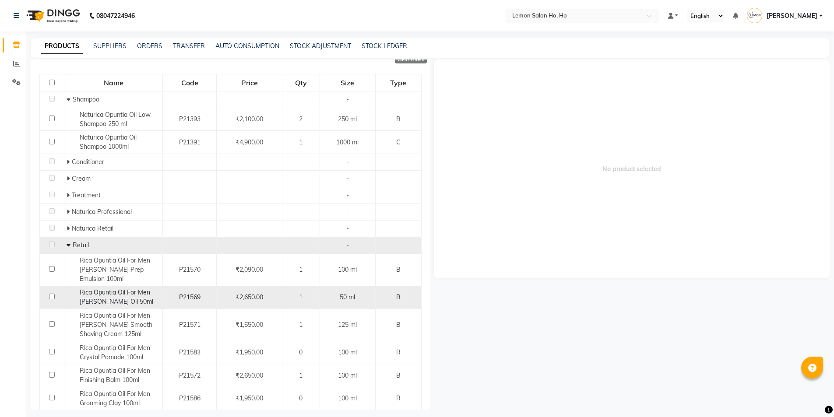
click at [127, 288] on span "Rica Opuntia Oil For Men Beard Oil 50ml" at bounding box center [117, 296] width 74 height 17
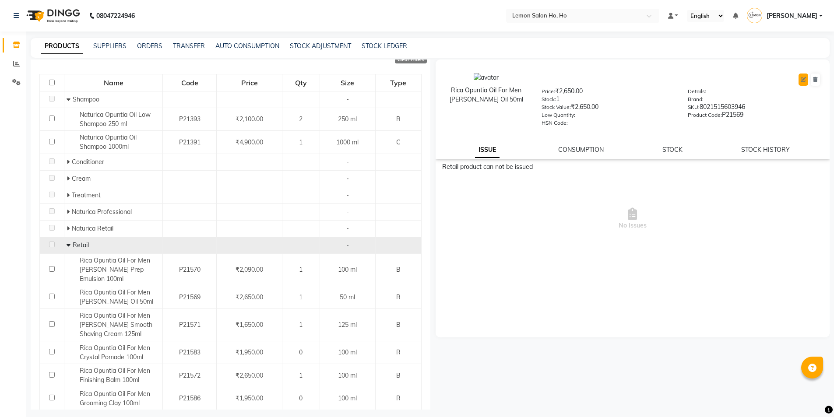
click at [800, 79] on button at bounding box center [803, 80] width 10 height 12
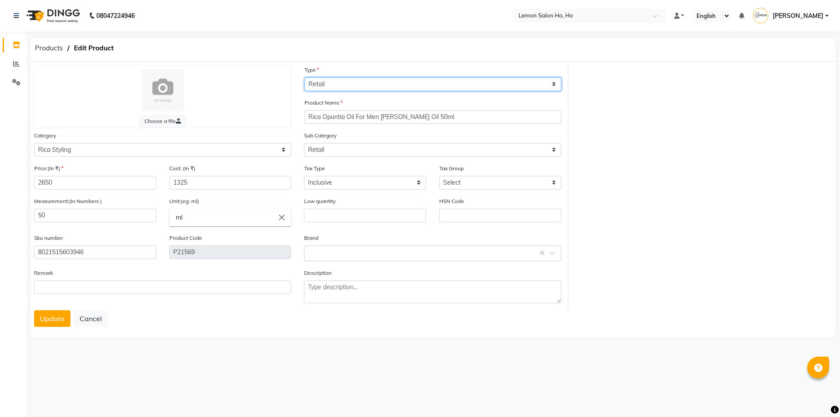
click at [397, 83] on select "Select Type Both Retail Consumable" at bounding box center [433, 84] width 257 height 14
click at [305, 77] on select "Select Type Both Retail Consumable" at bounding box center [433, 84] width 257 height 14
click at [60, 316] on button "Update" at bounding box center [52, 318] width 36 height 17
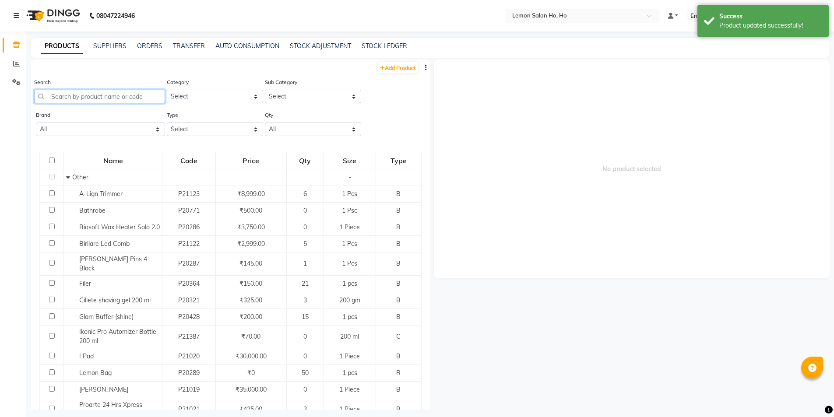
click at [136, 97] on input "text" at bounding box center [99, 97] width 131 height 14
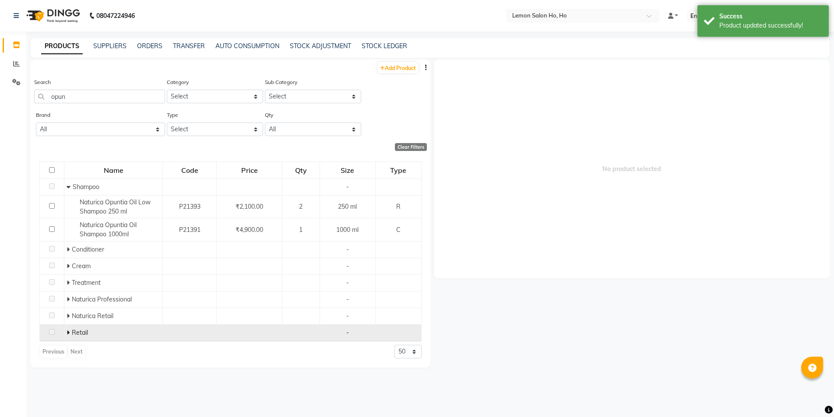
click at [67, 332] on icon at bounding box center [68, 333] width 3 height 6
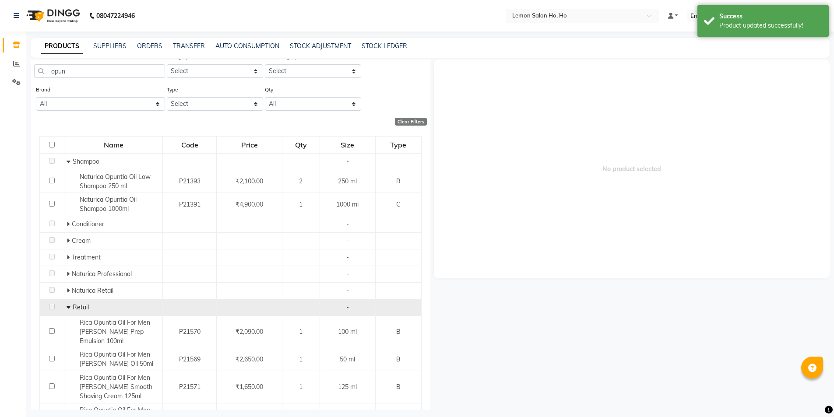
scroll to position [131, 0]
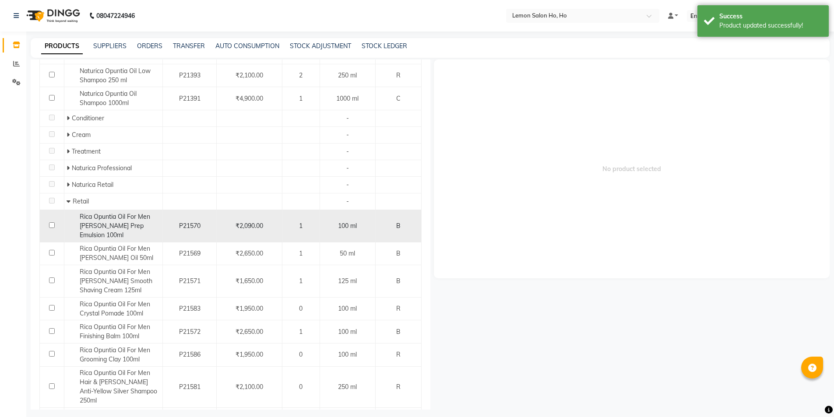
click at [102, 219] on span "Rica Opuntia Oil For Men Barber Prep Emulsion 100ml" at bounding box center [115, 226] width 70 height 26
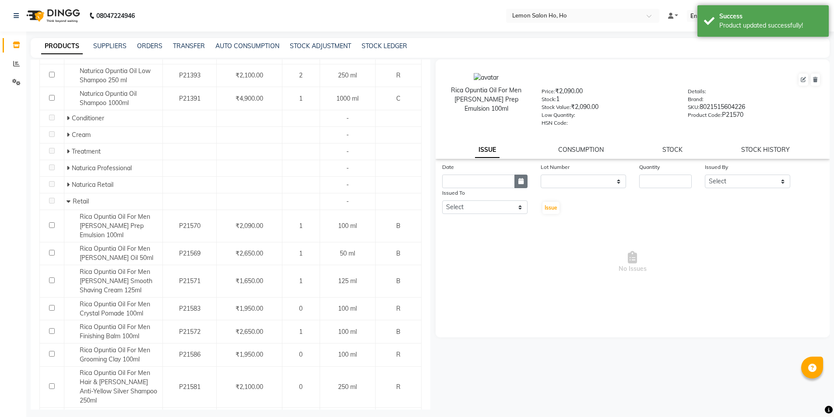
click at [522, 183] on icon "button" at bounding box center [520, 181] width 5 height 6
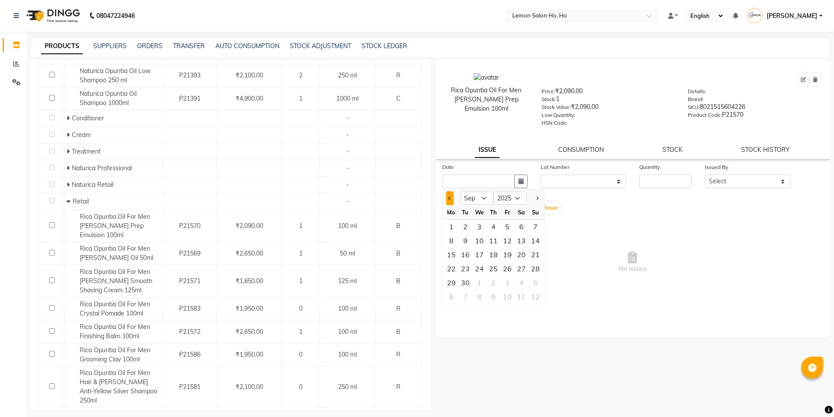
click at [447, 198] on button "Previous month" at bounding box center [449, 198] width 7 height 14
click at [508, 269] on div "22" at bounding box center [507, 269] width 14 height 14
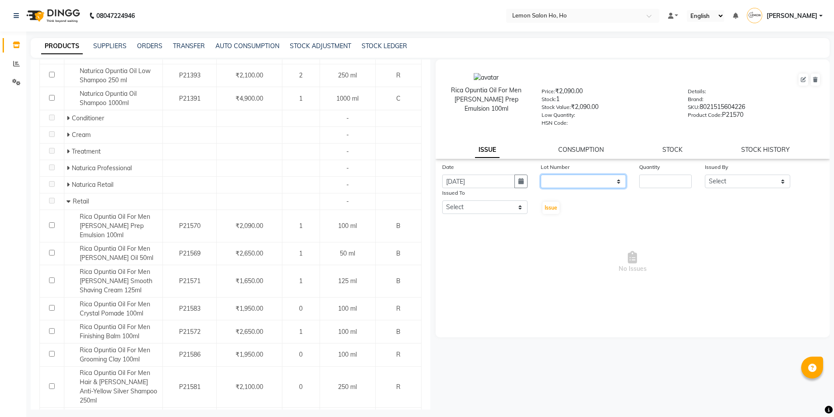
click at [583, 182] on select "None" at bounding box center [583, 182] width 85 height 14
click at [541, 175] on select "None" at bounding box center [583, 182] width 85 height 14
click at [647, 186] on input "number" at bounding box center [665, 182] width 53 height 14
click at [740, 178] on select "Select Annie Aquib Khan DC DINGG Support Farheen Ansari Kalpesh Kumavat Mohamme…" at bounding box center [747, 182] width 85 height 14
click at [705, 175] on select "Select Annie Aquib Khan DC DINGG Support Farheen Ansari Kalpesh Kumavat Mohamme…" at bounding box center [747, 182] width 85 height 14
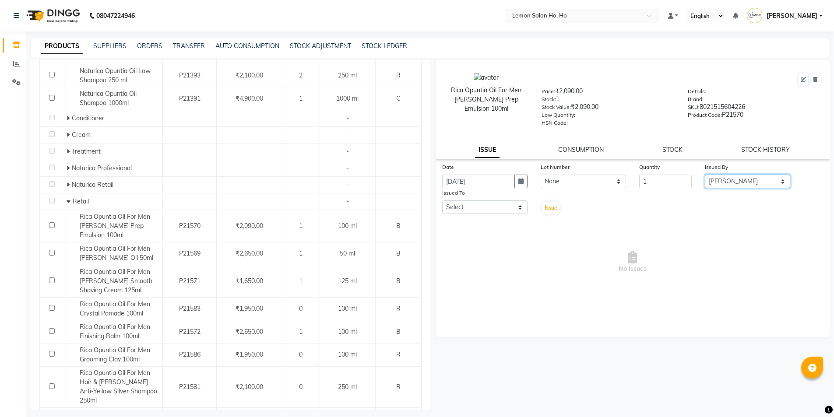
click at [755, 179] on select "Select Annie Aquib Khan DC DINGG Support Farheen Ansari Kalpesh Kumavat Mohamme…" at bounding box center [747, 182] width 85 height 14
click at [705, 175] on select "Select Annie Aquib Khan DC DINGG Support Farheen Ansari Kalpesh Kumavat Mohamme…" at bounding box center [747, 182] width 85 height 14
click at [489, 210] on select "Select Annie Aquib Khan DC DINGG Support Farheen Ansari Kalpesh Kumavat Mohamme…" at bounding box center [484, 207] width 85 height 14
click at [442, 200] on select "Select Annie Aquib Khan DC DINGG Support Farheen Ansari Kalpesh Kumavat Mohamme…" at bounding box center [484, 207] width 85 height 14
click at [546, 208] on span "Issue" at bounding box center [551, 207] width 13 height 7
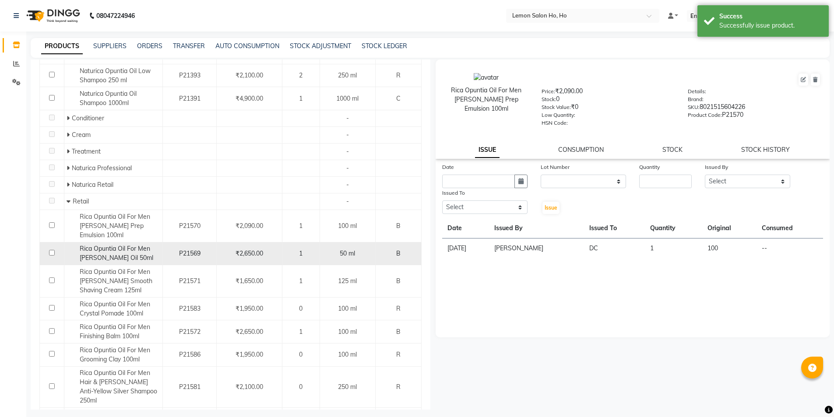
click at [121, 245] on span "Rica Opuntia Oil For Men Beard Oil 50ml" at bounding box center [117, 253] width 74 height 17
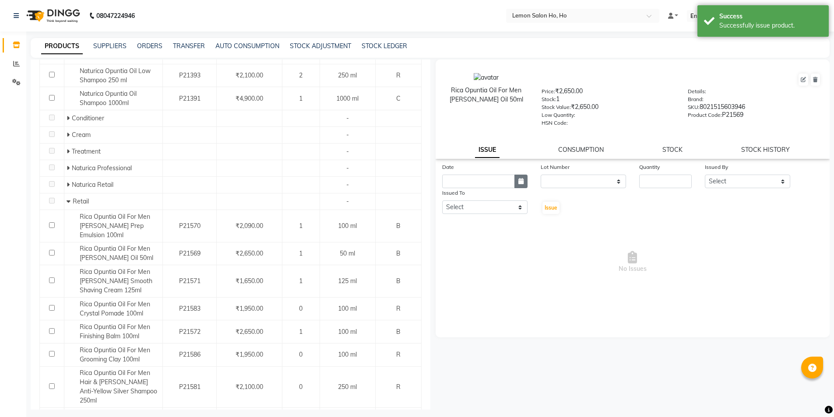
click at [517, 179] on button "button" at bounding box center [520, 182] width 13 height 14
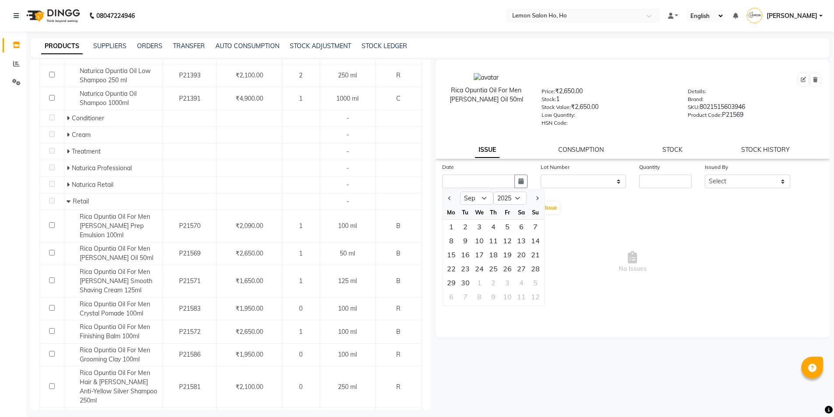
click at [455, 198] on div at bounding box center [452, 198] width 18 height 14
click at [446, 196] on button "Previous month" at bounding box center [449, 198] width 7 height 14
click at [508, 265] on div "22" at bounding box center [507, 269] width 14 height 14
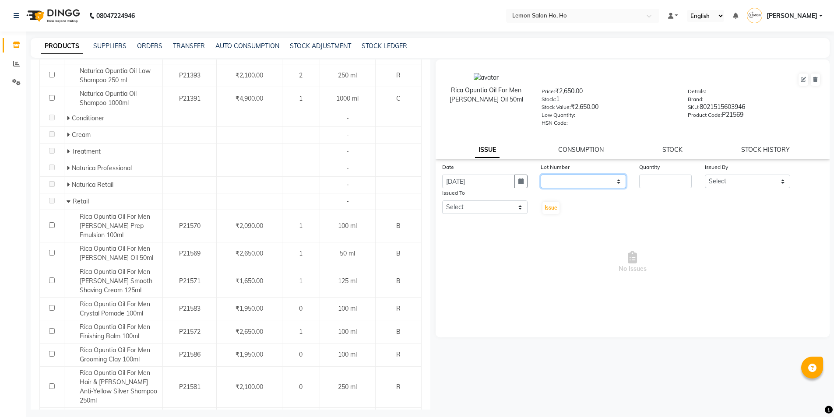
click at [572, 181] on select "None" at bounding box center [583, 182] width 85 height 14
click at [541, 175] on select "None" at bounding box center [583, 182] width 85 height 14
click at [665, 182] on input "number" at bounding box center [665, 182] width 53 height 14
click at [722, 183] on select "Select Annie Aquib Khan DC DINGG Support Farheen Ansari Kalpesh Kumavat Mohamme…" at bounding box center [747, 182] width 85 height 14
click at [705, 175] on select "Select Annie Aquib Khan DC DINGG Support Farheen Ansari Kalpesh Kumavat Mohamme…" at bounding box center [747, 182] width 85 height 14
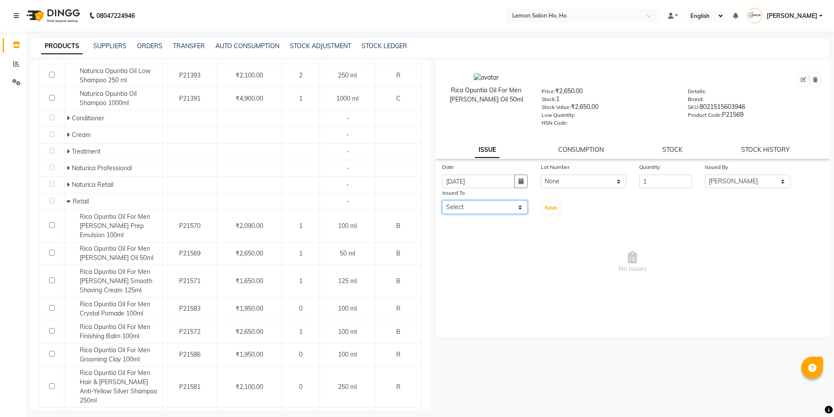
click at [489, 208] on select "Select Annie Aquib Khan DC DINGG Support Farheen Ansari Kalpesh Kumavat Mohamme…" at bounding box center [484, 207] width 85 height 14
click at [442, 200] on select "Select Annie Aquib Khan DC DINGG Support Farheen Ansari Kalpesh Kumavat Mohamme…" at bounding box center [484, 207] width 85 height 14
click at [550, 207] on span "Issue" at bounding box center [551, 207] width 13 height 7
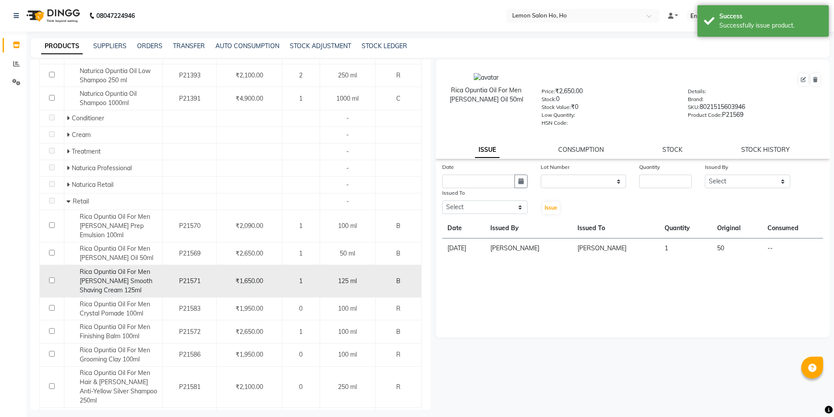
click at [97, 278] on span "Rica Opuntia Oil For Men Beard Smooth Shaving Cream 125ml" at bounding box center [116, 281] width 73 height 26
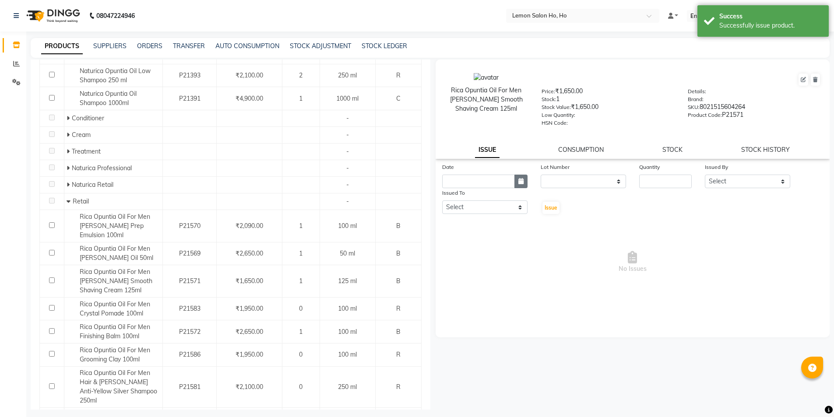
click at [522, 177] on button "button" at bounding box center [520, 182] width 13 height 14
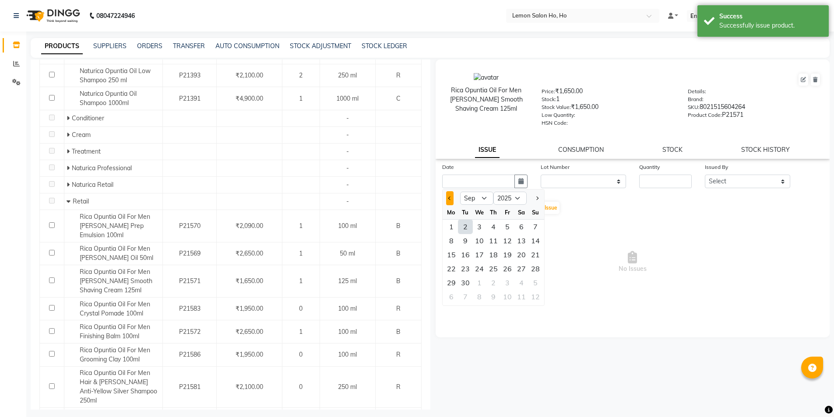
click at [450, 196] on button "Previous month" at bounding box center [449, 198] width 7 height 14
click at [506, 270] on div "22" at bounding box center [507, 269] width 14 height 14
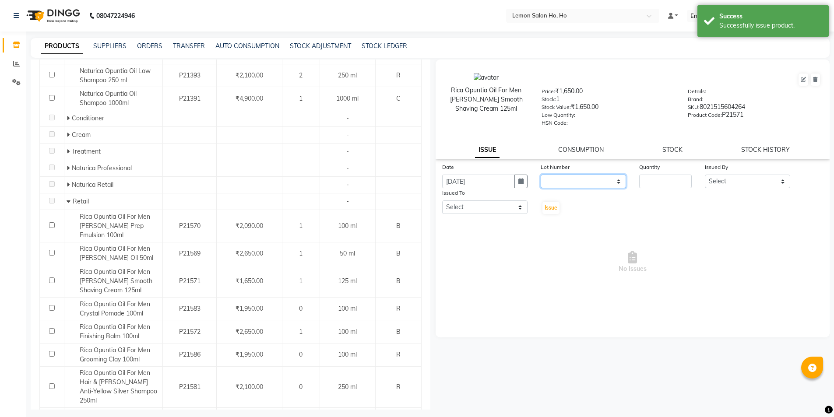
click at [569, 180] on select "None" at bounding box center [583, 182] width 85 height 14
click at [541, 175] on select "None" at bounding box center [583, 182] width 85 height 14
click at [651, 187] on input "number" at bounding box center [665, 182] width 53 height 14
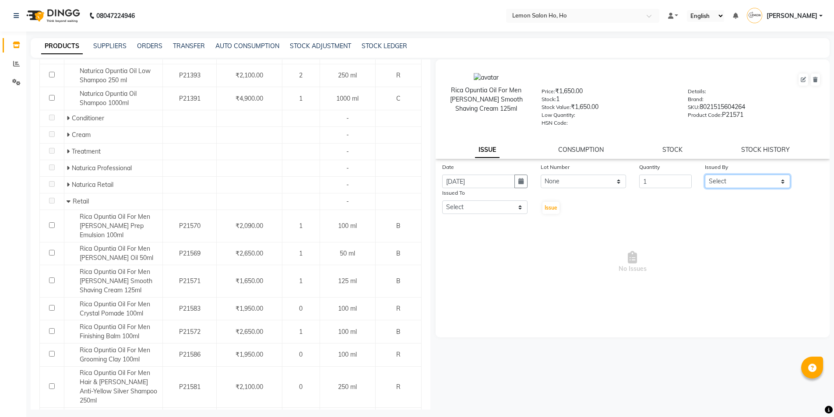
click at [713, 181] on select "Select Annie Aquib Khan DC DINGG Support Farheen Ansari Kalpesh Kumavat Mohamme…" at bounding box center [747, 182] width 85 height 14
click at [705, 175] on select "Select Annie Aquib Khan DC DINGG Support Farheen Ansari Kalpesh Kumavat Mohamme…" at bounding box center [747, 182] width 85 height 14
click at [478, 204] on select "Select Annie Aquib Khan DC DINGG Support Farheen Ansari Kalpesh Kumavat Mohamme…" at bounding box center [484, 207] width 85 height 14
click at [442, 200] on select "Select Annie Aquib Khan DC DINGG Support Farheen Ansari Kalpesh Kumavat Mohamme…" at bounding box center [484, 207] width 85 height 14
click at [556, 204] on span "Issue" at bounding box center [551, 207] width 13 height 7
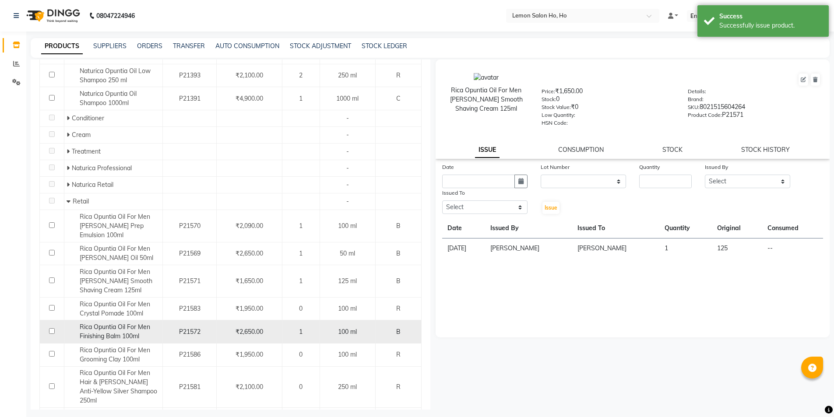
click at [126, 323] on span "Rica Opuntia Oil For Men Finishing Balm 100ml" at bounding box center [115, 331] width 70 height 17
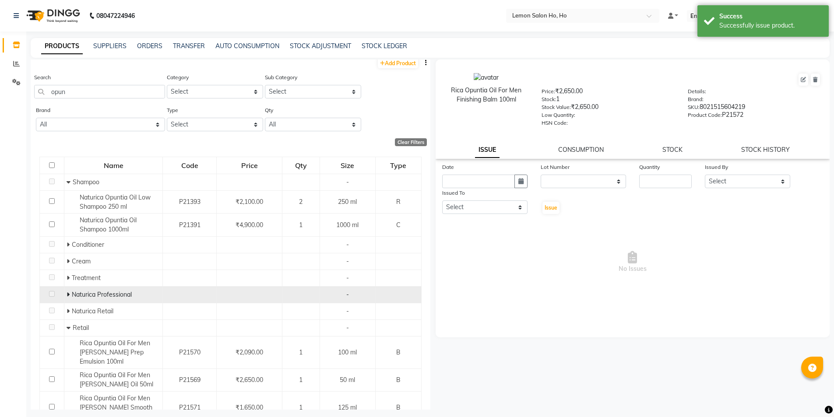
scroll to position [0, 0]
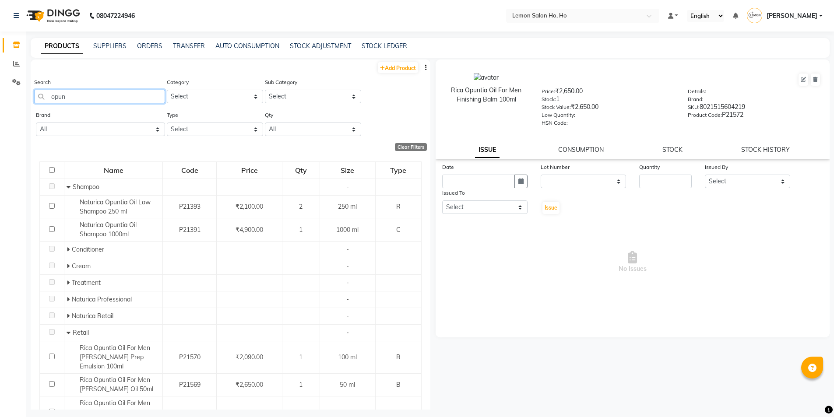
drag, startPoint x: 77, startPoint y: 98, endPoint x: 54, endPoint y: 99, distance: 22.8
click at [54, 99] on input "opun" at bounding box center [99, 97] width 131 height 14
click at [100, 46] on link "SUPPLIERS" at bounding box center [109, 46] width 33 height 8
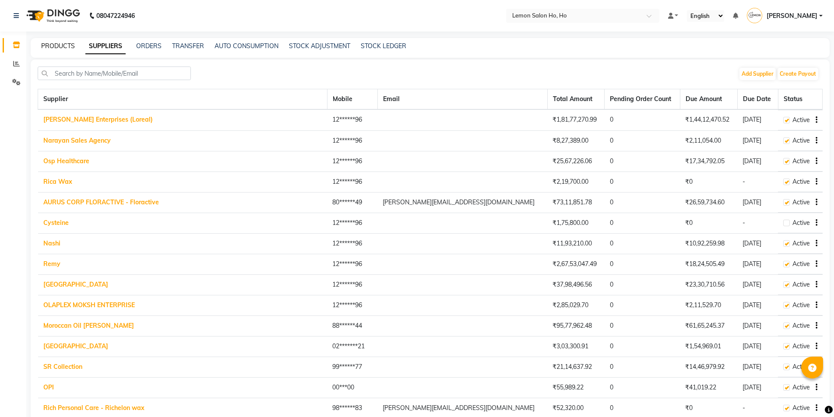
click at [53, 46] on link "PRODUCTS" at bounding box center [58, 46] width 34 height 8
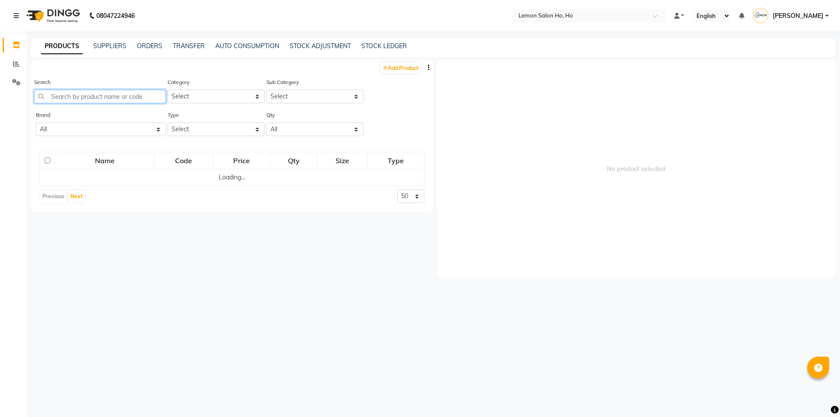
click at [87, 95] on input "text" at bounding box center [100, 97] width 132 height 14
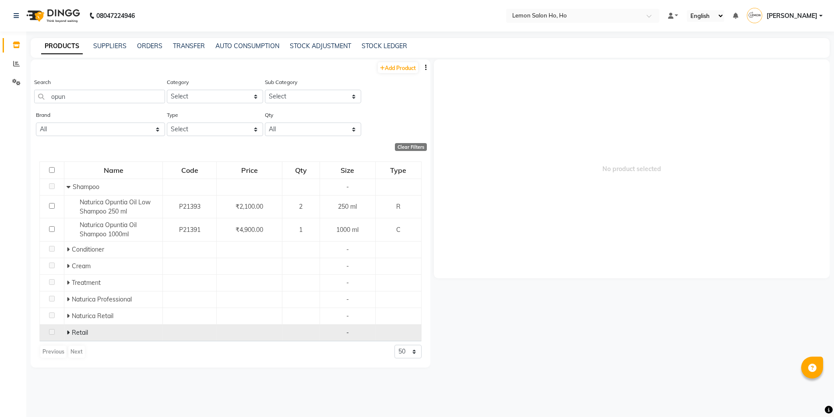
click at [67, 332] on icon at bounding box center [68, 333] width 3 height 6
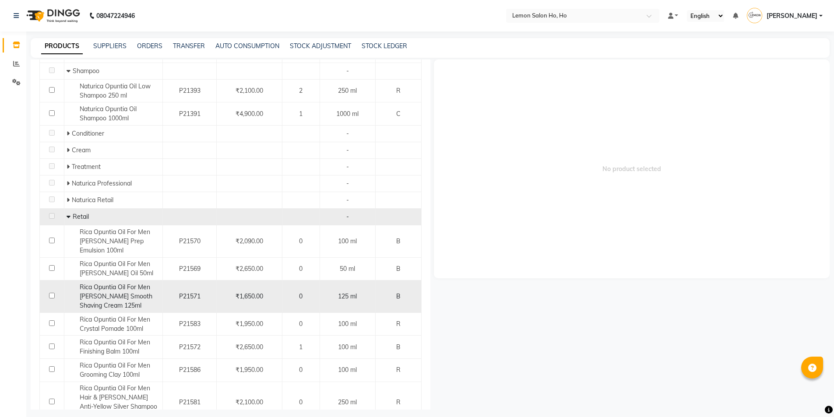
scroll to position [131, 0]
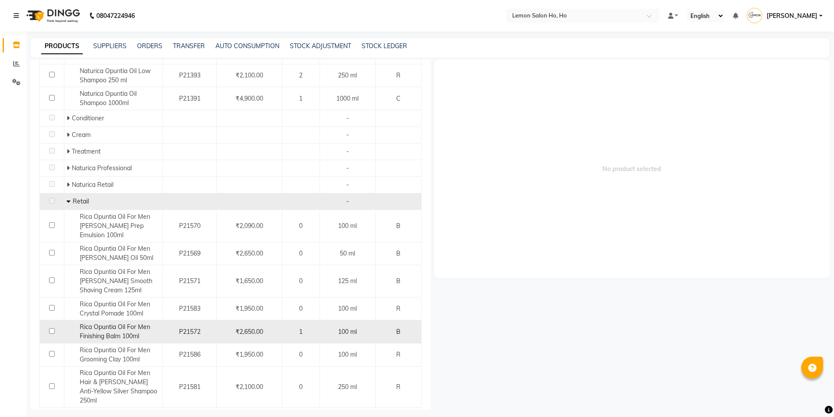
click at [127, 325] on span "Rica Opuntia Oil For Men Finishing Balm 100ml" at bounding box center [115, 331] width 70 height 17
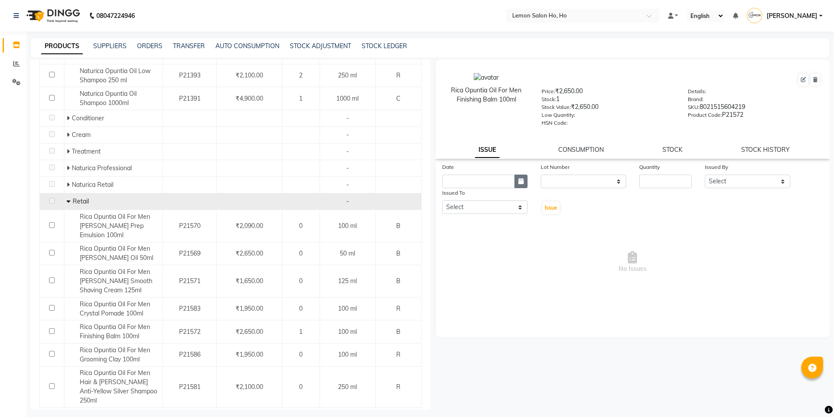
click at [525, 179] on button "button" at bounding box center [520, 182] width 13 height 14
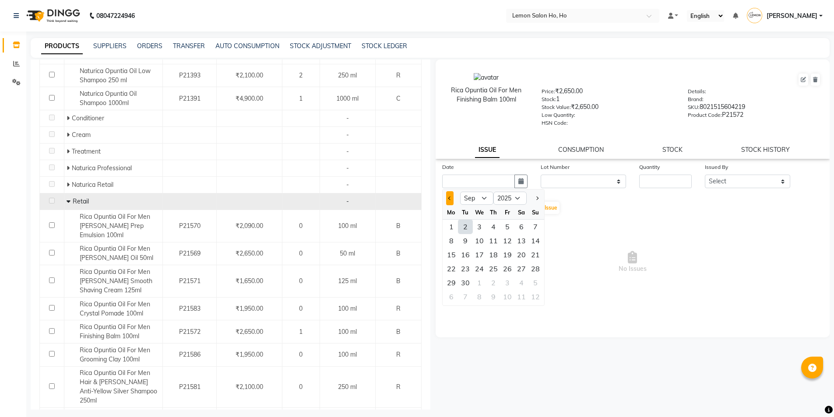
click at [450, 198] on span "Previous month" at bounding box center [450, 199] width 4 height 4
click at [502, 269] on div "22" at bounding box center [507, 269] width 14 height 14
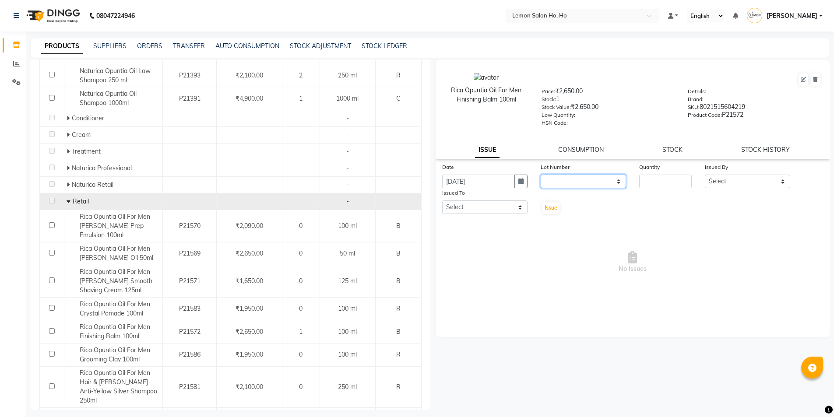
drag, startPoint x: 575, startPoint y: 179, endPoint x: 575, endPoint y: 184, distance: 5.3
click at [575, 179] on select "None" at bounding box center [583, 182] width 85 height 14
click at [541, 175] on select "None" at bounding box center [583, 182] width 85 height 14
click at [652, 182] on input "number" at bounding box center [665, 182] width 53 height 14
click at [732, 186] on select "Select Annie Aquib Khan DC DINGG Support Farheen Ansari Kalpesh Kumavat Mohamme…" at bounding box center [747, 182] width 85 height 14
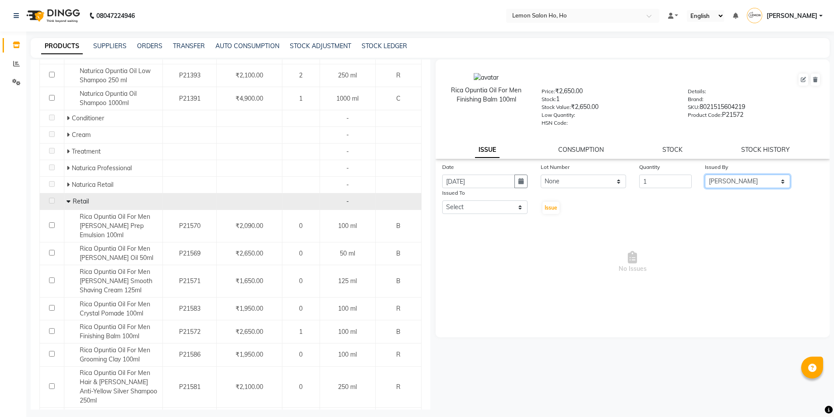
click at [705, 175] on select "Select Annie Aquib Khan DC DINGG Support Farheen Ansari Kalpesh Kumavat Mohamme…" at bounding box center [747, 182] width 85 height 14
click at [498, 208] on select "Select Annie Aquib Khan DC DINGG Support Farheen Ansari Kalpesh Kumavat Mohamme…" at bounding box center [484, 207] width 85 height 14
click at [442, 200] on select "Select Annie Aquib Khan DC DINGG Support Farheen Ansari Kalpesh Kumavat Mohamme…" at bounding box center [484, 207] width 85 height 14
click at [492, 203] on select "Select Annie Aquib Khan DC DINGG Support Farheen Ansari Kalpesh Kumavat Mohamme…" at bounding box center [484, 207] width 85 height 14
click at [442, 200] on select "Select Annie Aquib Khan DC DINGG Support Farheen Ansari Kalpesh Kumavat Mohamme…" at bounding box center [484, 207] width 85 height 14
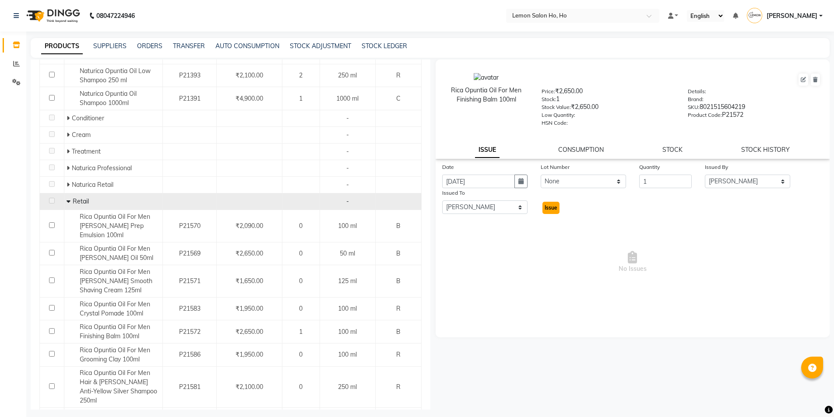
click at [553, 207] on span "Issue" at bounding box center [551, 207] width 13 height 7
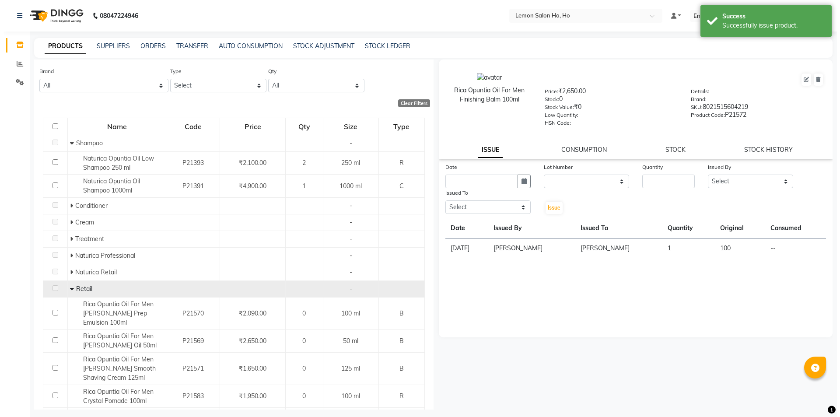
scroll to position [0, 0]
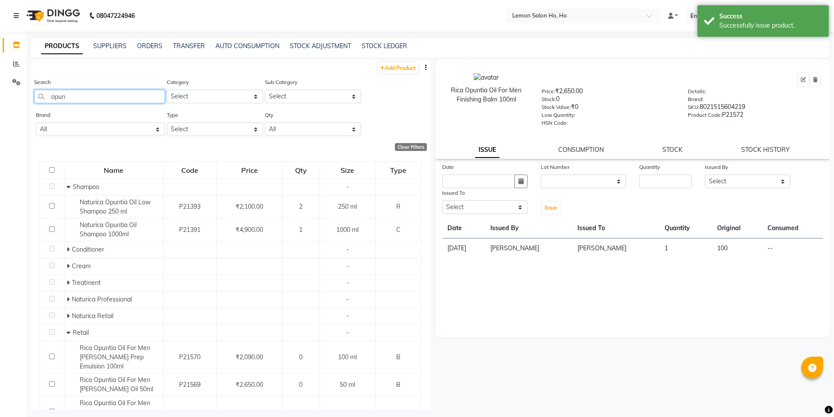
click at [63, 95] on input "opun" at bounding box center [99, 97] width 131 height 14
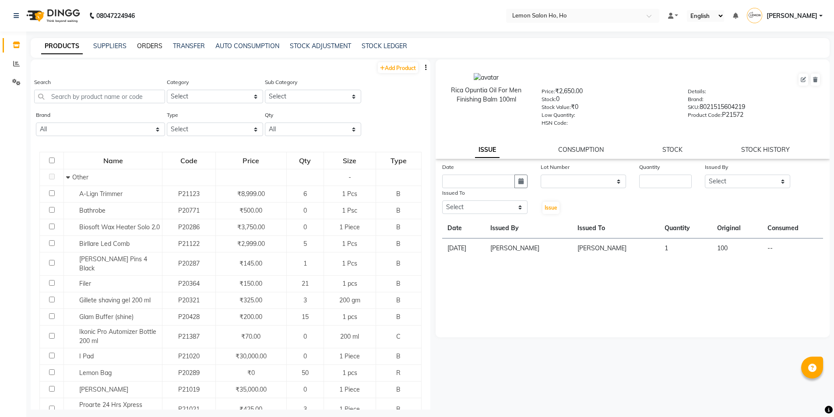
click at [144, 42] on link "ORDERS" at bounding box center [149, 46] width 25 height 8
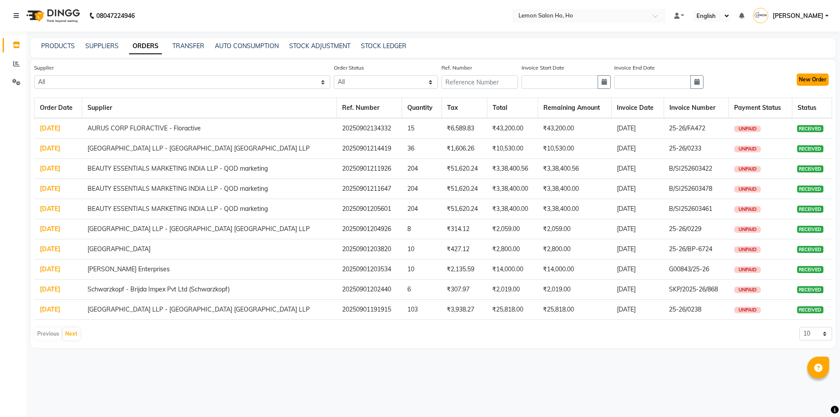
click at [816, 79] on button "New Order" at bounding box center [813, 80] width 32 height 12
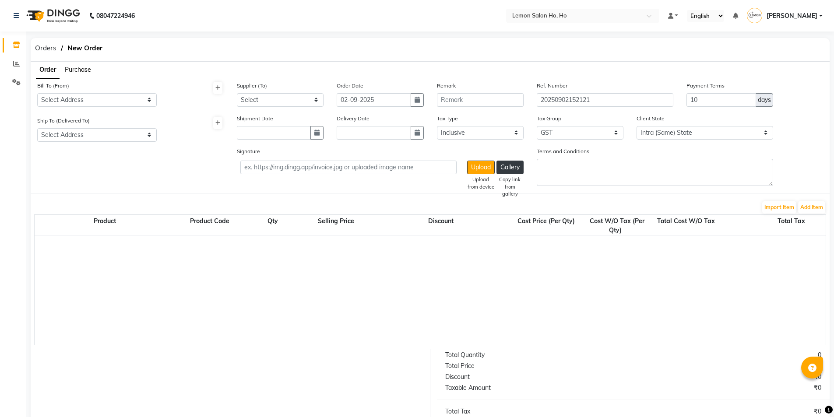
click at [72, 67] on span "Purchase" at bounding box center [78, 70] width 26 height 8
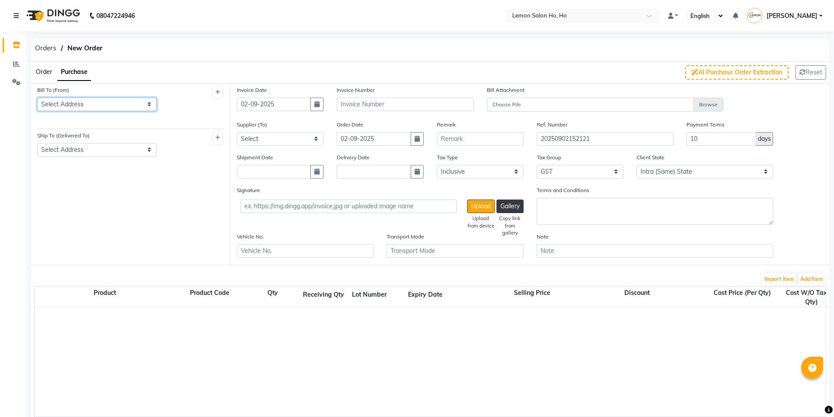
click at [78, 106] on select "Select Address shop no-1 samarth siddhi near andheri west mumbai 400053 HO GG Ho" at bounding box center [96, 105] width 119 height 14
click at [37, 98] on select "Select Address shop no-1 samarth siddhi near andheri west mumbai 400053 HO GG Ho" at bounding box center [96, 105] width 119 height 14
drag, startPoint x: 100, startPoint y: 150, endPoint x: 102, endPoint y: 154, distance: 4.5
click at [100, 150] on select "Select Address shop no-1 samarth siddhi near joggers park opp starbucks andheri…" at bounding box center [96, 150] width 119 height 14
click at [37, 143] on select "Select Address shop no-1 samarth siddhi near joggers park opp starbucks andheri…" at bounding box center [96, 150] width 119 height 14
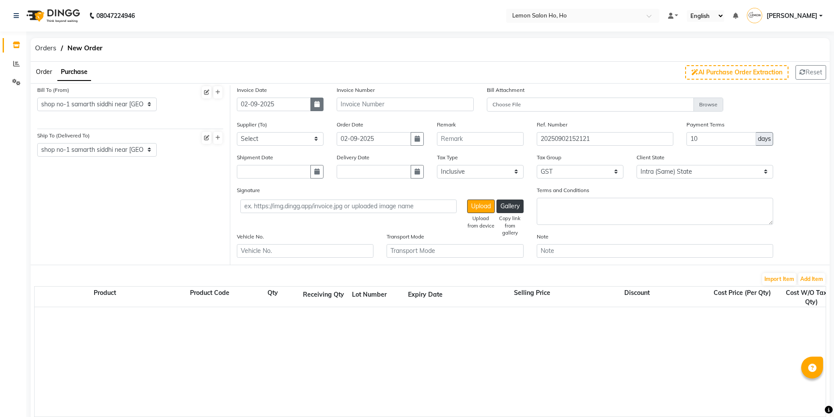
click at [320, 107] on button "button" at bounding box center [316, 105] width 13 height 14
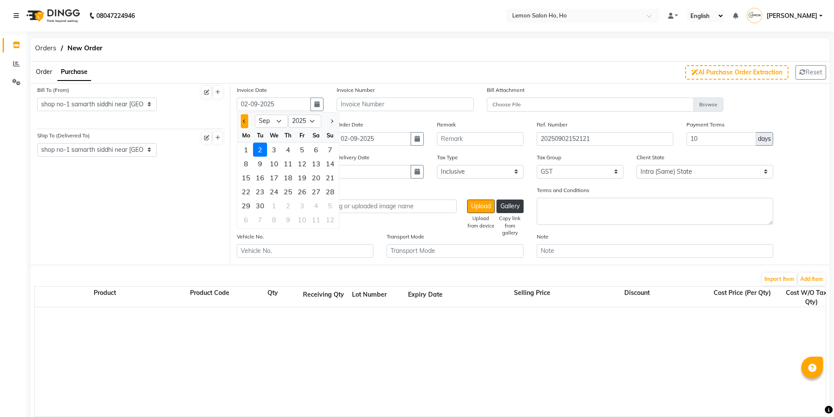
click at [243, 119] on button "Previous month" at bounding box center [244, 121] width 7 height 14
click at [316, 206] on div "30" at bounding box center [316, 206] width 14 height 14
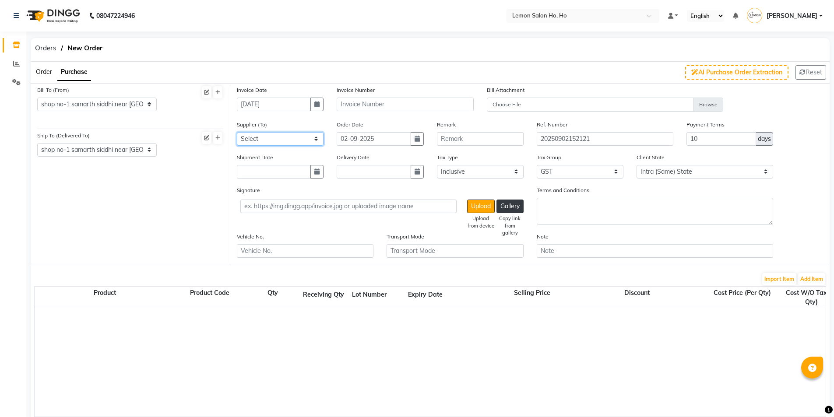
click at [297, 142] on select "Select Komal Enterprises (Loreal) Narayan Sales Agency Osp Healthcare Rica Wax …" at bounding box center [280, 139] width 87 height 14
click at [237, 132] on select "Select Komal Enterprises (Loreal) Narayan Sales Agency Osp Healthcare Rica Wax …" at bounding box center [280, 139] width 87 height 14
click at [314, 171] on button "button" at bounding box center [316, 172] width 13 height 14
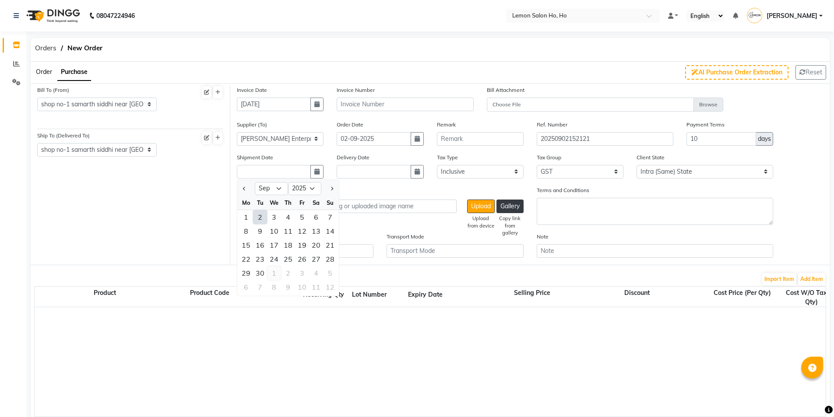
click at [274, 274] on div "1" at bounding box center [274, 273] width 14 height 14
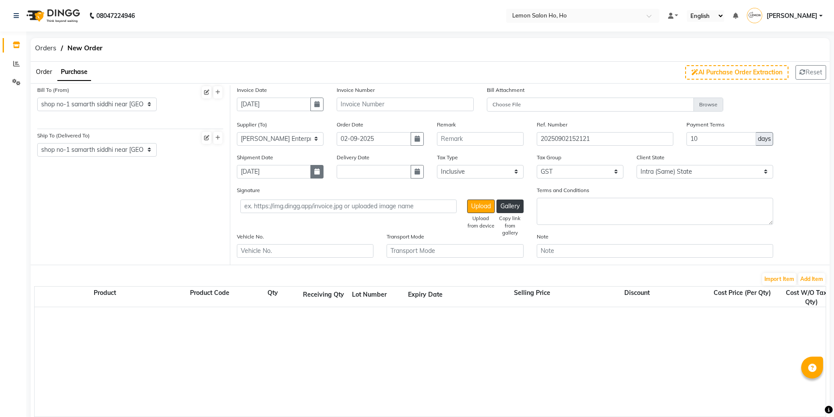
click at [316, 172] on icon "button" at bounding box center [316, 172] width 5 height 6
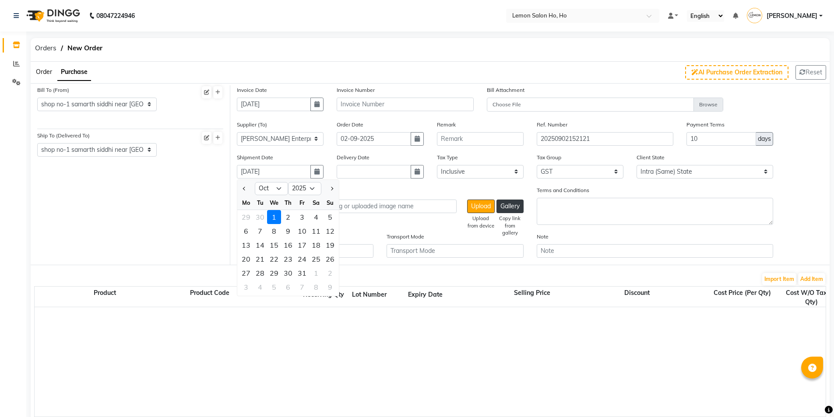
click at [276, 214] on div "1" at bounding box center [274, 217] width 14 height 14
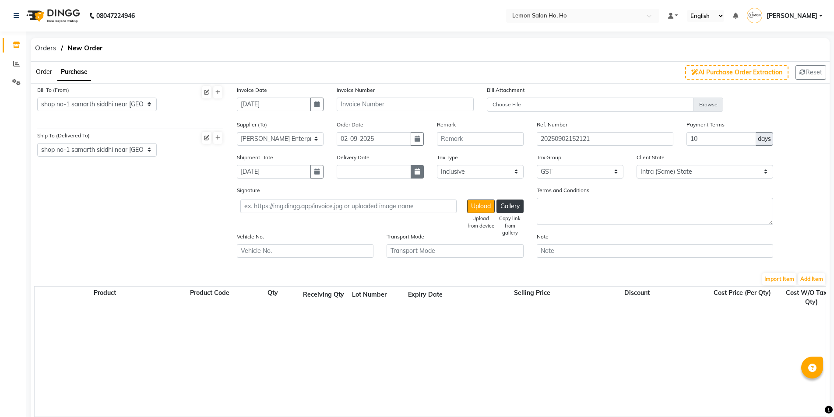
click at [415, 174] on icon "button" at bounding box center [417, 172] width 5 height 6
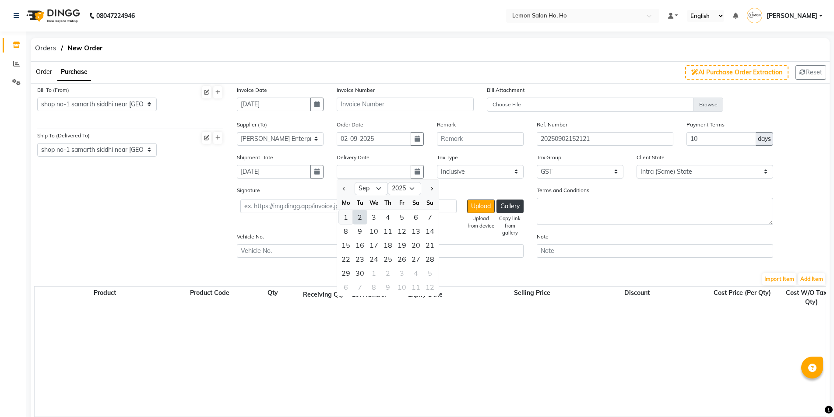
click at [348, 219] on div "1" at bounding box center [346, 217] width 14 height 14
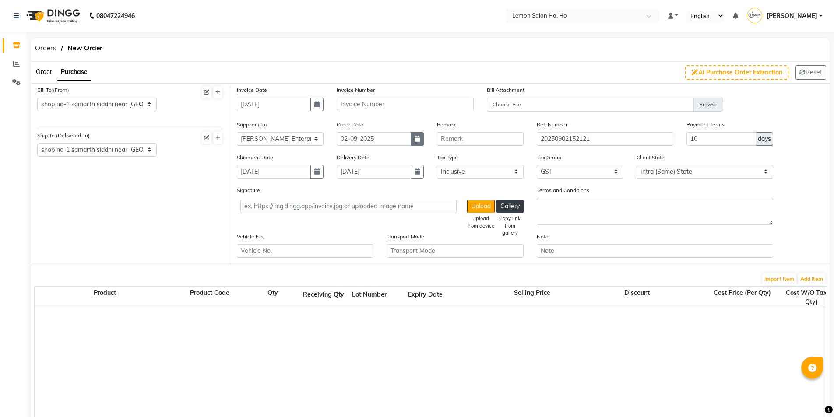
click at [417, 144] on button "button" at bounding box center [417, 139] width 13 height 14
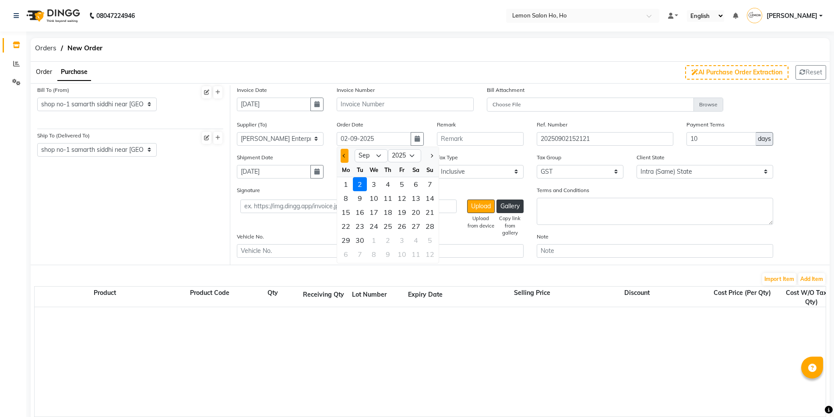
click at [342, 159] on button "Previous month" at bounding box center [344, 156] width 7 height 14
click at [415, 237] on div "30" at bounding box center [416, 240] width 14 height 14
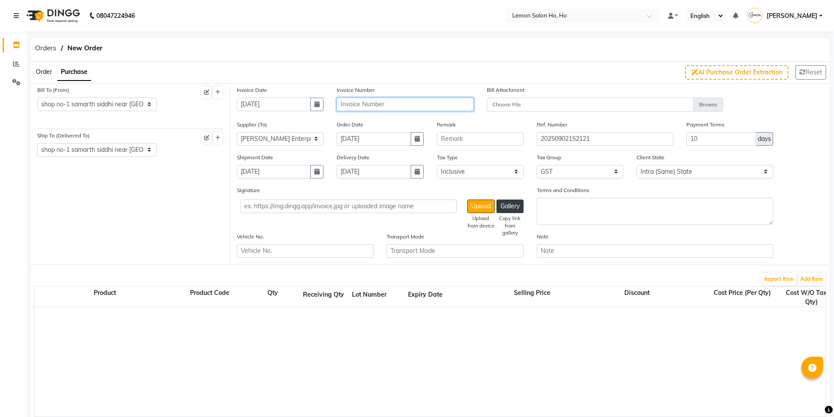
click at [388, 107] on input "text" at bounding box center [405, 105] width 137 height 14
click at [821, 278] on button "Add Item" at bounding box center [811, 279] width 27 height 12
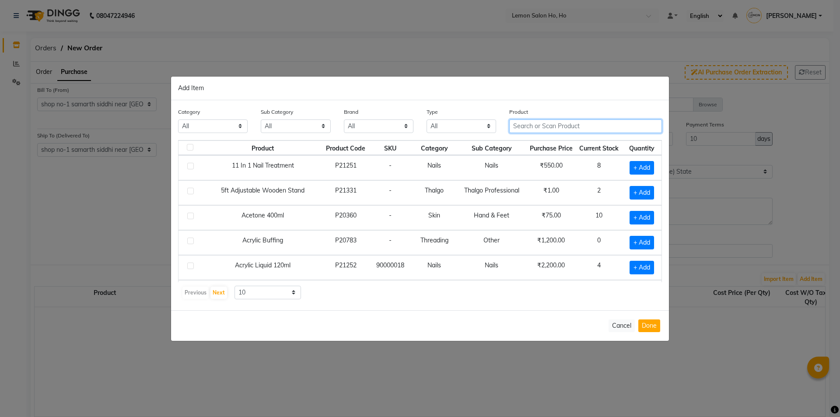
click at [529, 124] on input "text" at bounding box center [586, 126] width 153 height 14
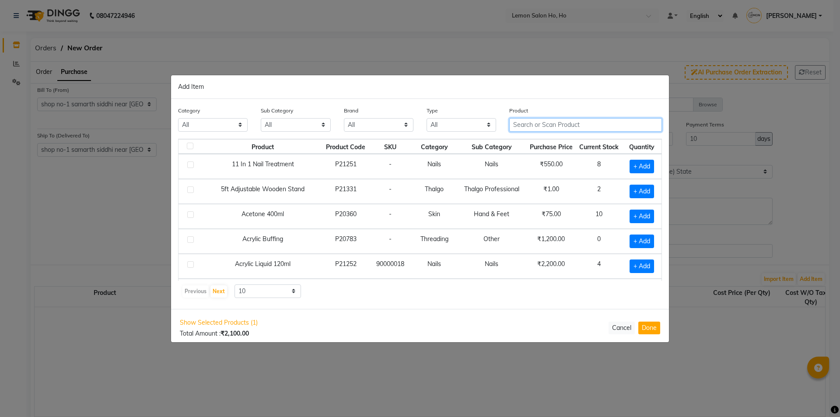
drag, startPoint x: 722, startPoint y: 96, endPoint x: 534, endPoint y: 119, distance: 189.6
click at [534, 119] on input "text" at bounding box center [586, 125] width 153 height 14
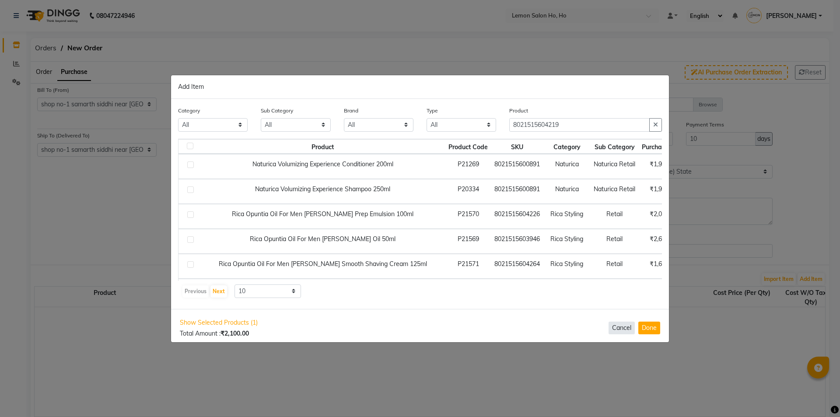
click at [627, 330] on button "Cancel" at bounding box center [622, 328] width 26 height 13
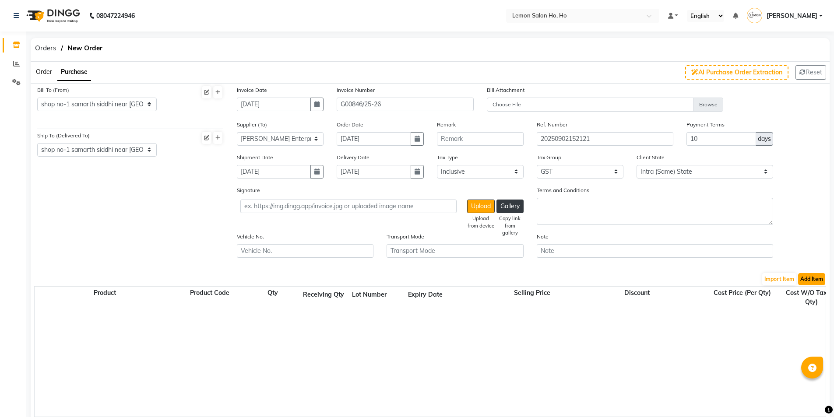
click at [808, 278] on button "Add Item" at bounding box center [811, 279] width 27 height 12
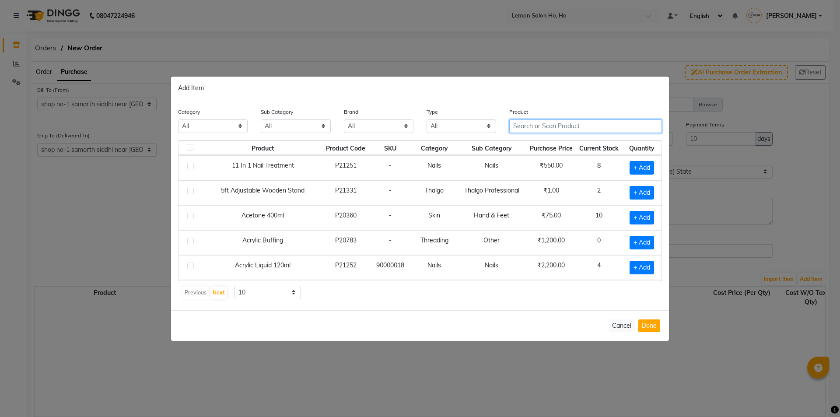
click at [569, 128] on input "text" at bounding box center [586, 126] width 153 height 14
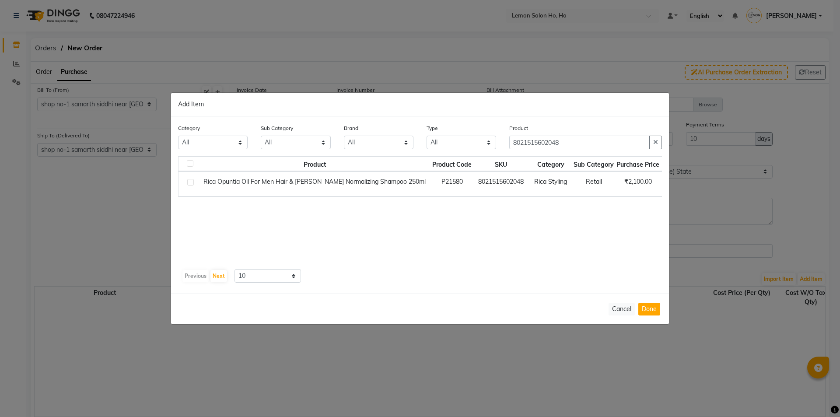
click at [631, 267] on div "Product Product Code SKU Category Sub Category Purchase Price Current Stock Qua…" at bounding box center [420, 219] width 484 height 127
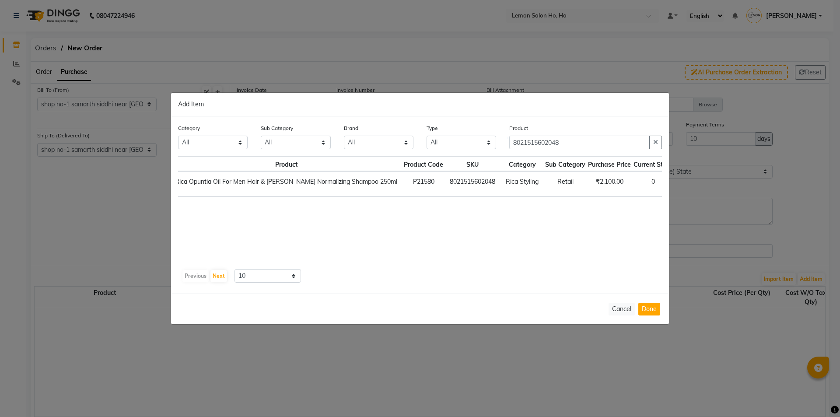
scroll to position [0, 50]
click at [658, 183] on span "+ Add" at bounding box center [670, 184] width 25 height 14
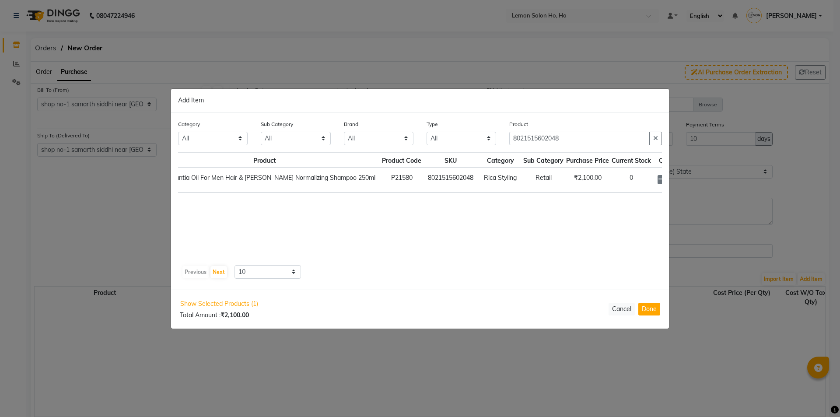
click at [680, 181] on icon at bounding box center [683, 179] width 6 height 6
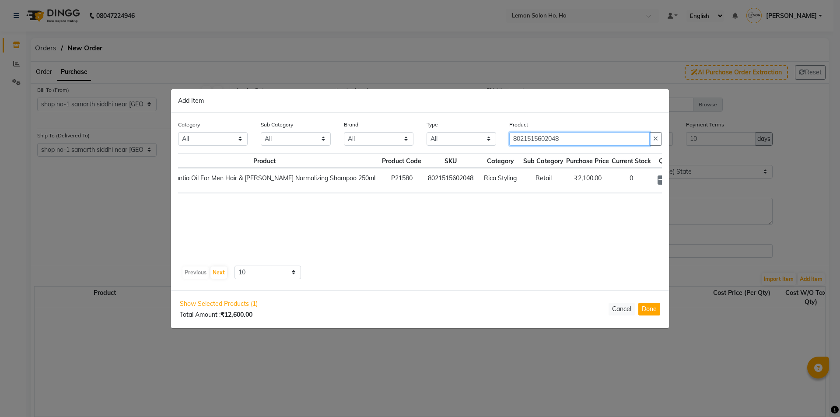
click at [533, 139] on input "8021515602048" at bounding box center [580, 139] width 141 height 14
click at [659, 184] on span "+ Add" at bounding box center [671, 181] width 25 height 14
click at [681, 178] on icon at bounding box center [684, 179] width 6 height 6
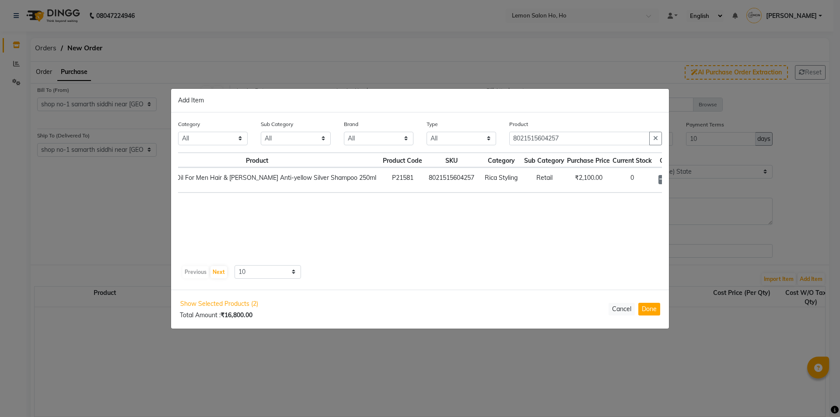
click at [681, 178] on icon at bounding box center [684, 179] width 6 height 6
click at [555, 142] on input "8021515604257" at bounding box center [580, 139] width 141 height 14
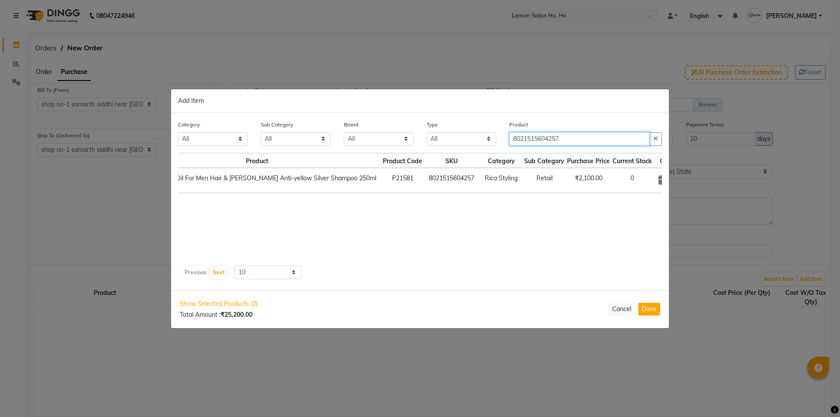
click at [555, 142] on input "8021515604257" at bounding box center [580, 139] width 141 height 14
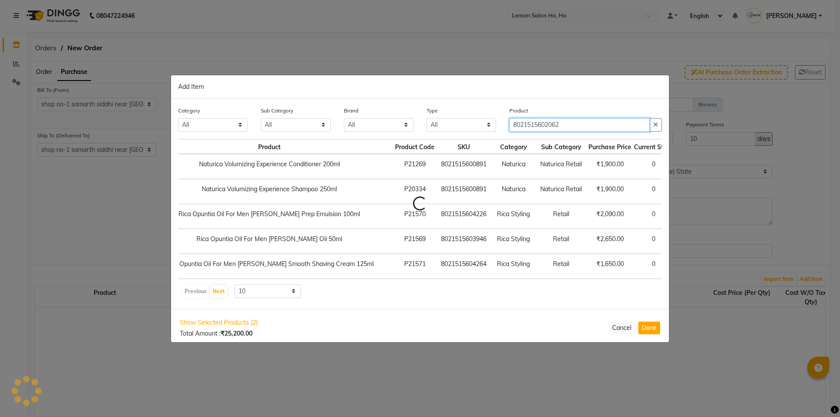
scroll to position [0, 49]
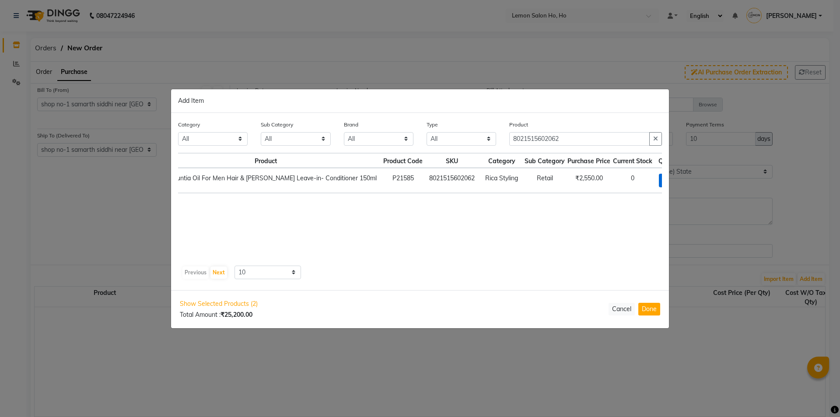
click at [659, 184] on span "+ Add" at bounding box center [671, 181] width 25 height 14
click at [681, 179] on icon at bounding box center [684, 179] width 6 height 6
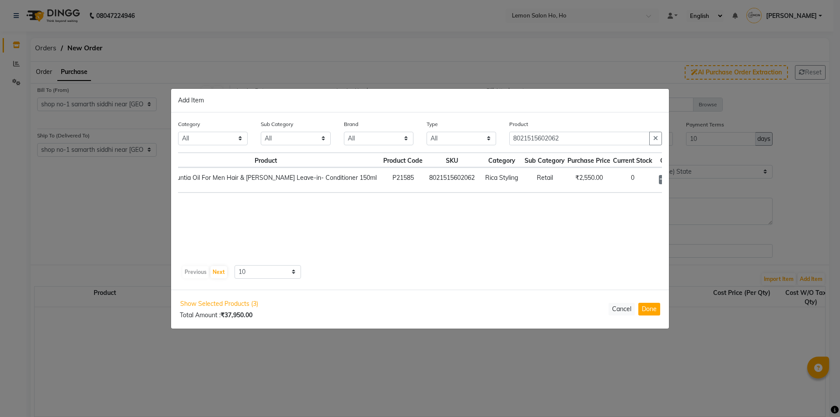
click at [681, 179] on icon at bounding box center [684, 179] width 6 height 6
click at [545, 142] on input "8021515602062" at bounding box center [580, 139] width 141 height 14
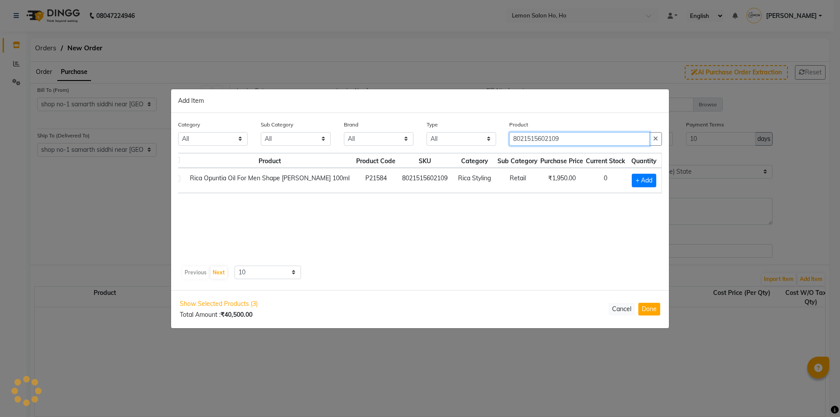
scroll to position [0, 0]
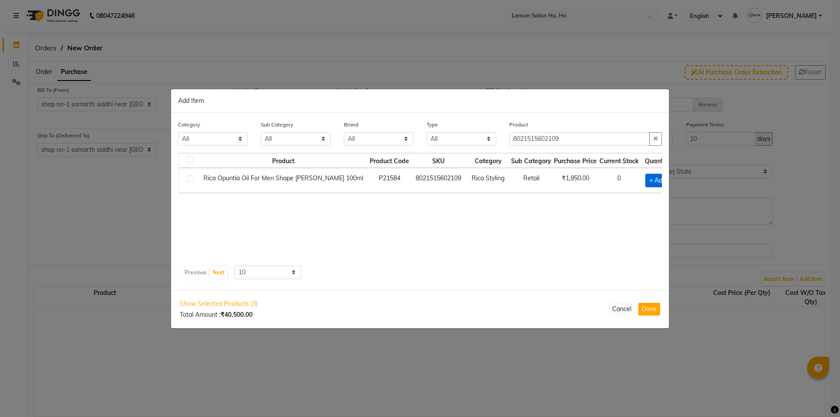
click at [646, 182] on span "+ Add" at bounding box center [658, 181] width 25 height 14
click at [668, 179] on icon at bounding box center [671, 179] width 6 height 6
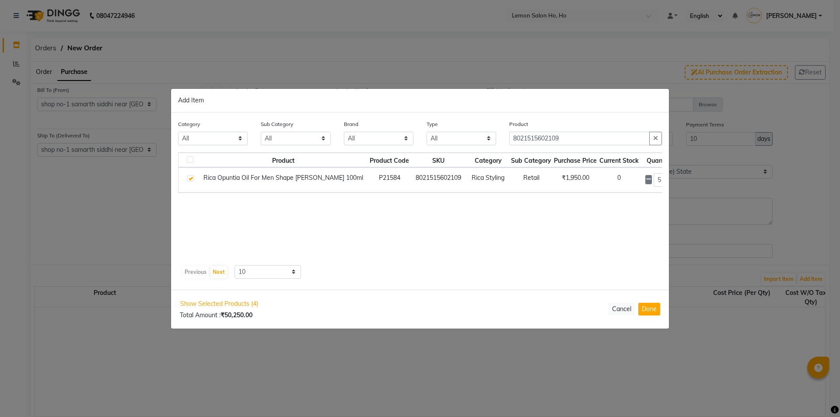
click at [668, 179] on icon at bounding box center [671, 179] width 6 height 6
click at [543, 137] on input "8021515602109" at bounding box center [580, 139] width 141 height 14
click at [637, 175] on span "+ Add" at bounding box center [643, 181] width 25 height 14
click at [655, 176] on span at bounding box center [653, 179] width 7 height 9
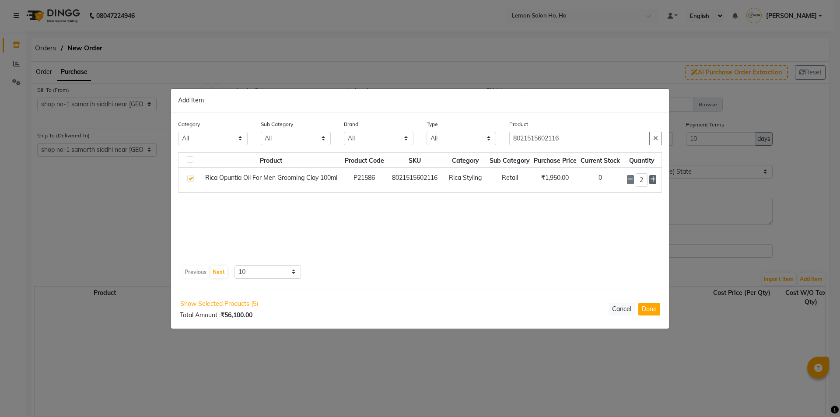
click at [655, 176] on span at bounding box center [653, 179] width 7 height 9
click at [540, 134] on input "8021515602116" at bounding box center [580, 139] width 141 height 14
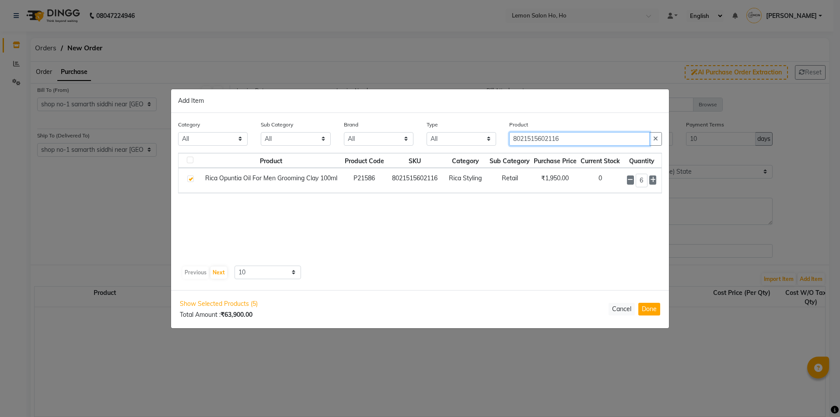
click at [540, 134] on input "8021515602116" at bounding box center [580, 139] width 141 height 14
click at [639, 185] on span "+ Add" at bounding box center [644, 181] width 25 height 14
click at [650, 179] on icon at bounding box center [653, 179] width 6 height 6
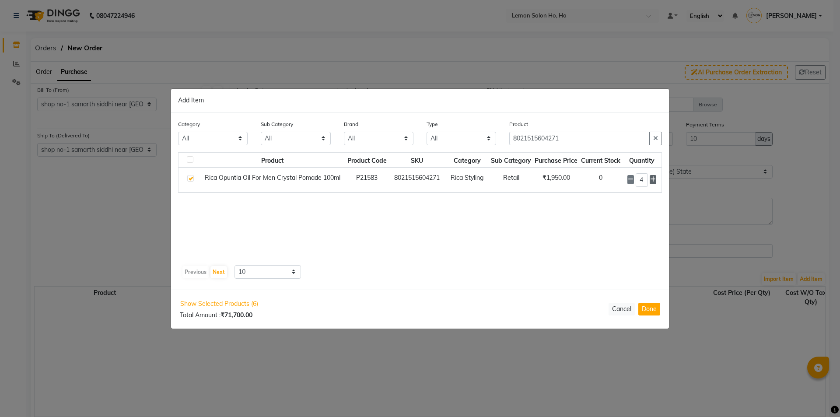
click at [650, 179] on icon at bounding box center [653, 179] width 6 height 6
click at [536, 140] on input "8021515604271" at bounding box center [580, 139] width 141 height 14
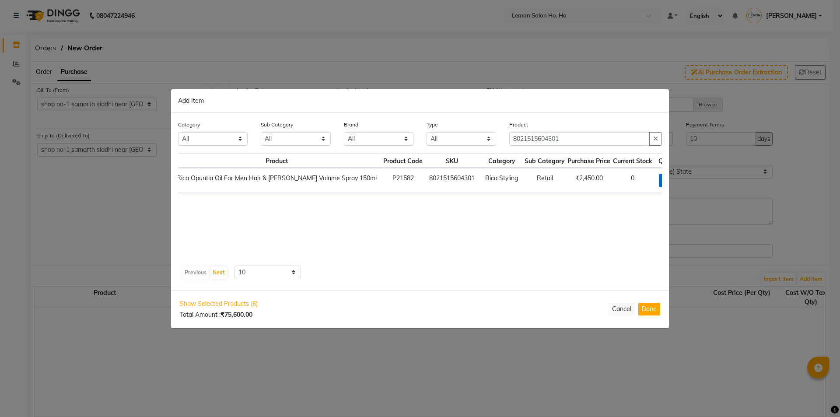
click at [659, 183] on span "+ Add" at bounding box center [671, 181] width 25 height 14
click at [681, 180] on icon at bounding box center [684, 179] width 6 height 6
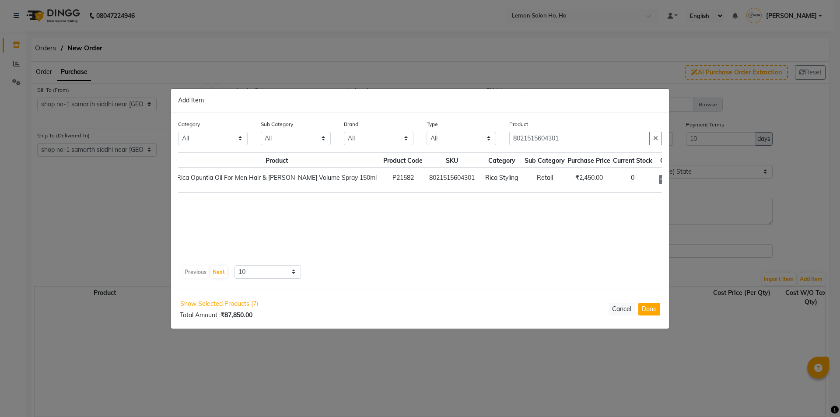
click at [681, 180] on icon at bounding box center [684, 179] width 6 height 6
click at [528, 137] on input "8021515604301" at bounding box center [580, 139] width 141 height 14
click at [657, 186] on span "+ Add" at bounding box center [669, 181] width 25 height 14
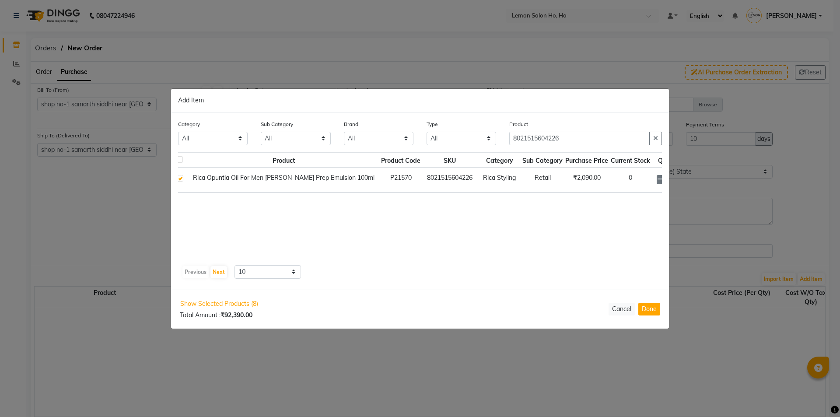
click at [657, 180] on div "1" at bounding box center [671, 180] width 28 height 14
click at [679, 178] on icon at bounding box center [682, 179] width 6 height 6
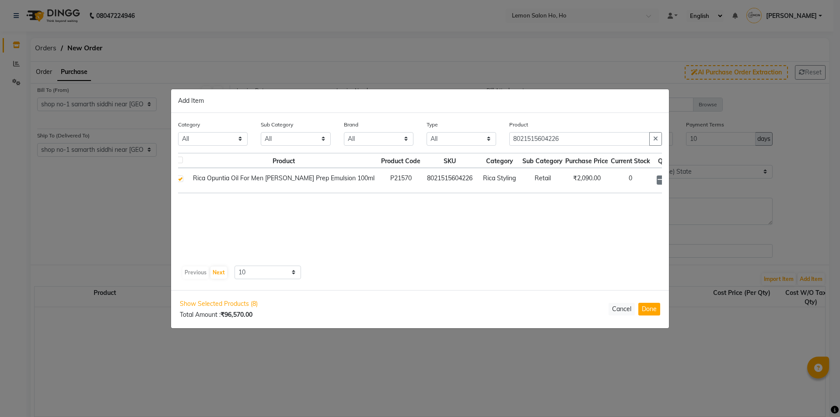
click at [679, 178] on icon at bounding box center [682, 180] width 6 height 6
click at [542, 138] on input "8021515604226" at bounding box center [580, 139] width 141 height 14
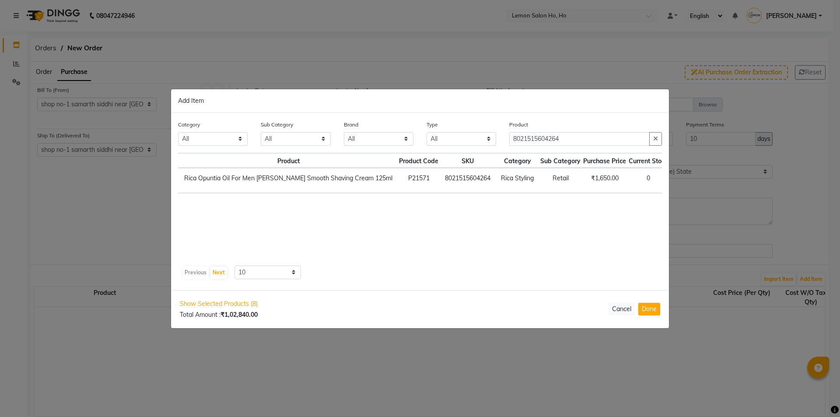
scroll to position [0, 35]
click at [659, 179] on span "+ Add" at bounding box center [671, 181] width 25 height 14
click at [681, 178] on icon at bounding box center [684, 179] width 6 height 6
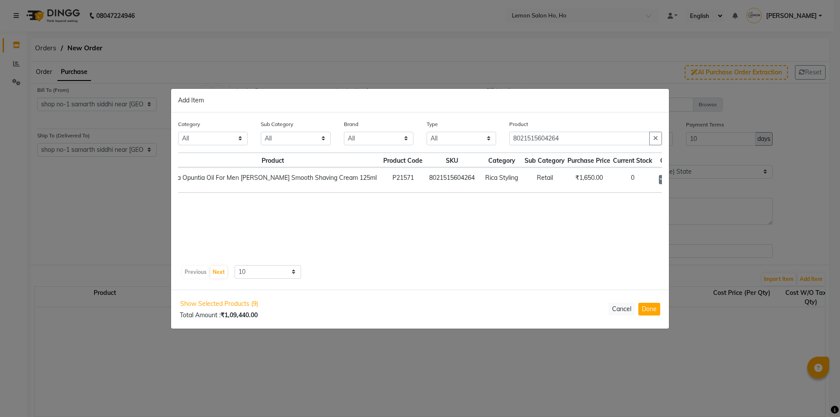
click at [681, 178] on icon at bounding box center [684, 179] width 6 height 6
click at [537, 139] on input "8021515604264" at bounding box center [580, 139] width 141 height 14
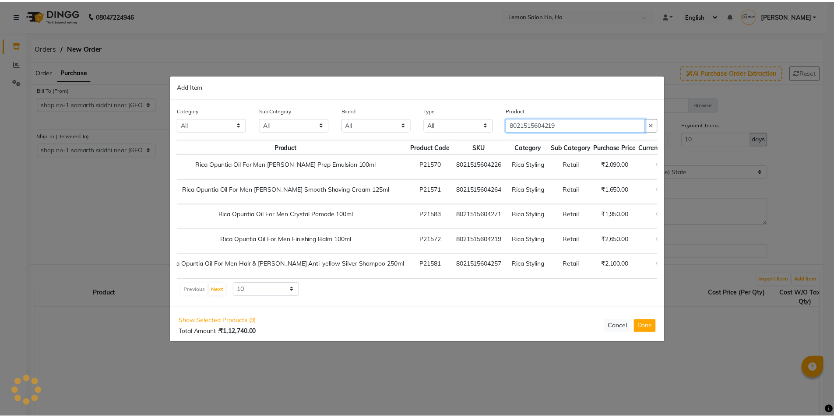
scroll to position [0, 0]
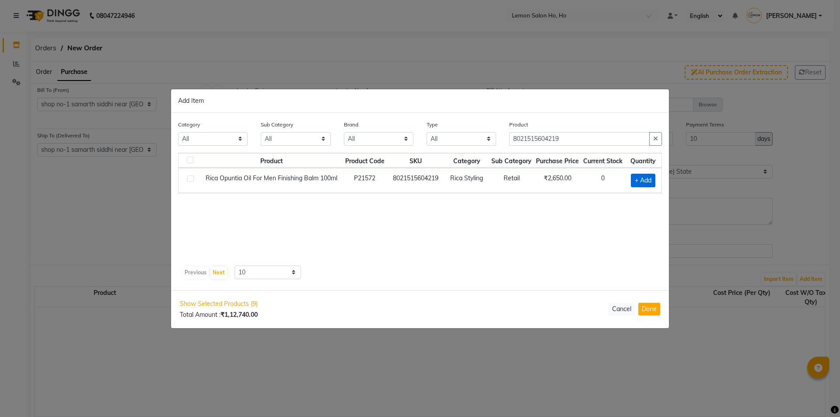
click at [645, 184] on span "+ Add" at bounding box center [643, 181] width 25 height 14
click at [654, 180] on icon at bounding box center [653, 179] width 6 height 6
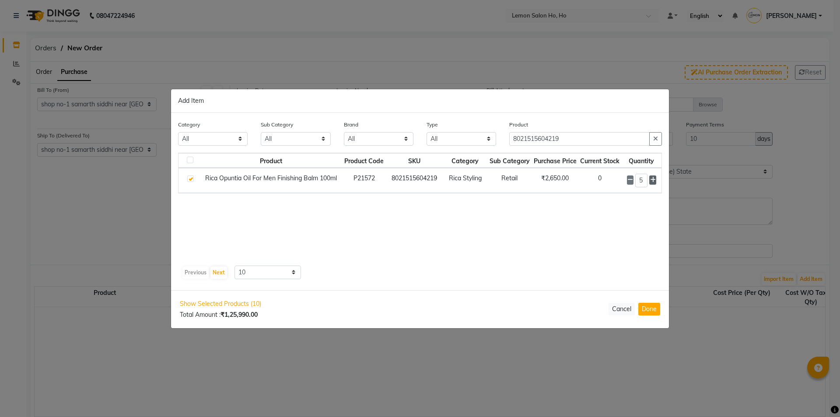
click at [655, 179] on icon at bounding box center [653, 180] width 6 height 6
click at [545, 137] on input "8021515604219" at bounding box center [580, 139] width 141 height 14
click at [644, 177] on span "+ Add" at bounding box center [644, 181] width 25 height 14
click at [654, 179] on icon at bounding box center [657, 179] width 6 height 6
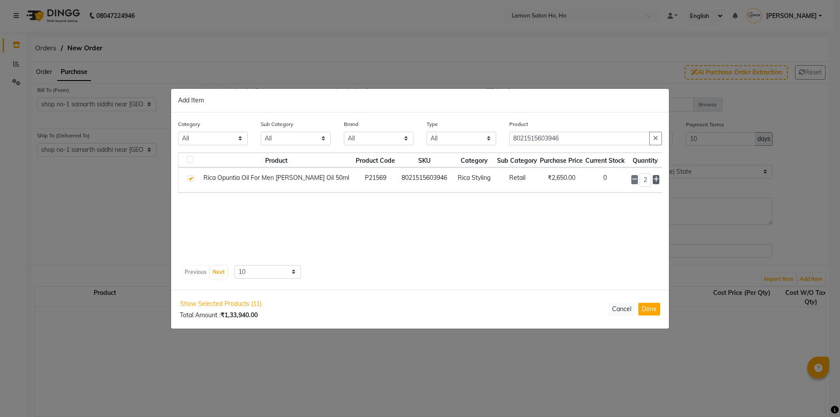
click at [654, 179] on icon at bounding box center [657, 179] width 6 height 6
click at [654, 310] on button "Done" at bounding box center [650, 309] width 22 height 13
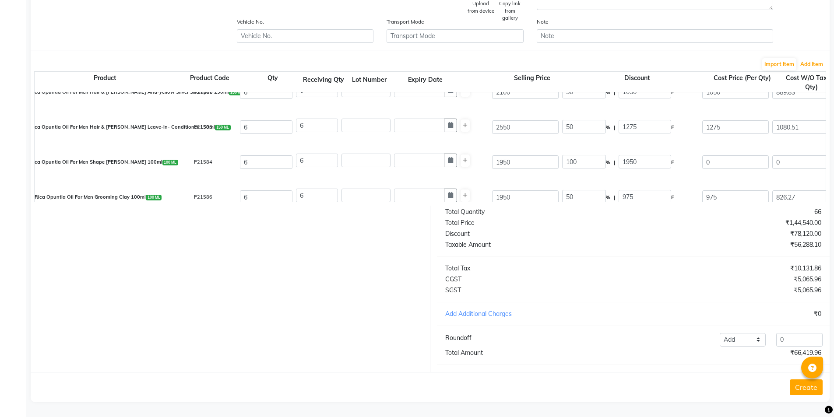
scroll to position [44, 0]
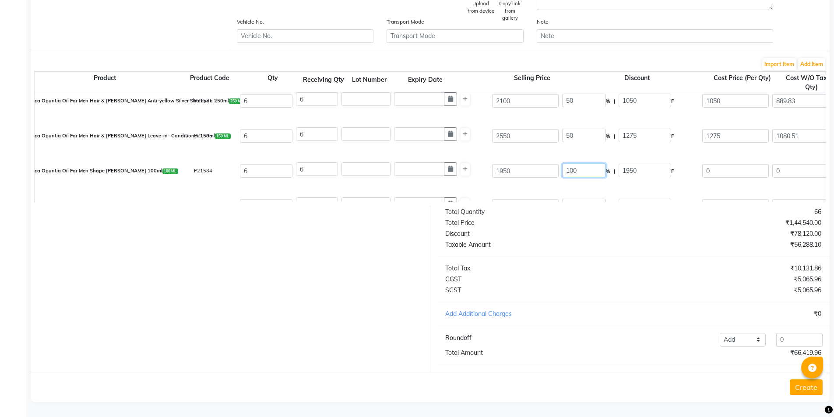
click at [572, 164] on input "100" at bounding box center [584, 171] width 44 height 14
click at [549, 178] on div "Rica Opuntia Oil For Men Shape Matt Putty 100ml 100 ML P21584 6 6 1950 50 % | 9…" at bounding box center [825, 171] width 1595 height 35
click at [709, 293] on div "₹5,512.15" at bounding box center [730, 290] width 195 height 9
click at [801, 339] on input "0" at bounding box center [799, 340] width 46 height 14
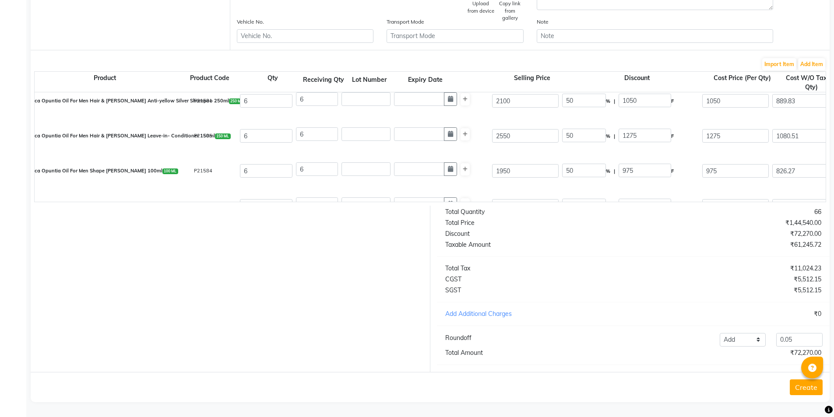
click at [798, 384] on button "Create" at bounding box center [806, 388] width 33 height 16
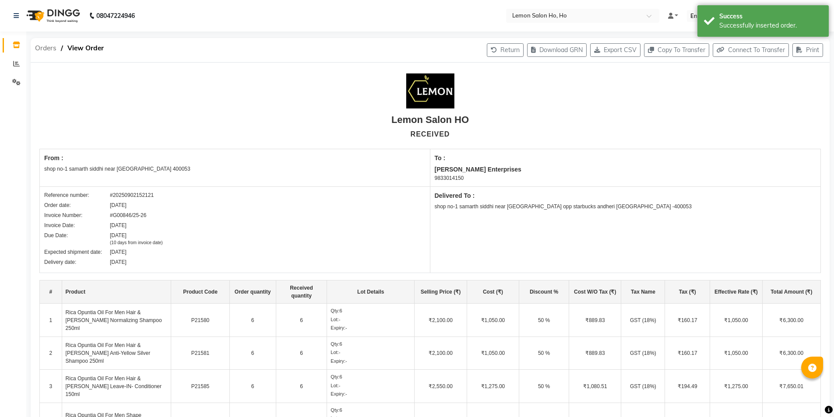
click at [43, 50] on span "Orders" at bounding box center [46, 48] width 30 height 16
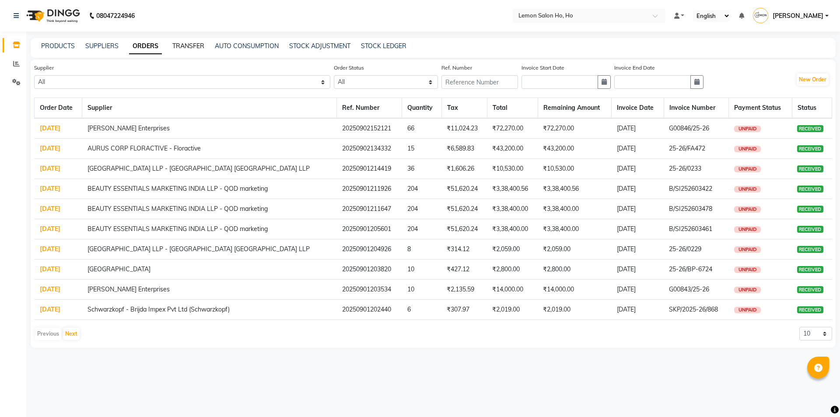
click at [188, 46] on link "TRANSFER" at bounding box center [188, 46] width 32 height 8
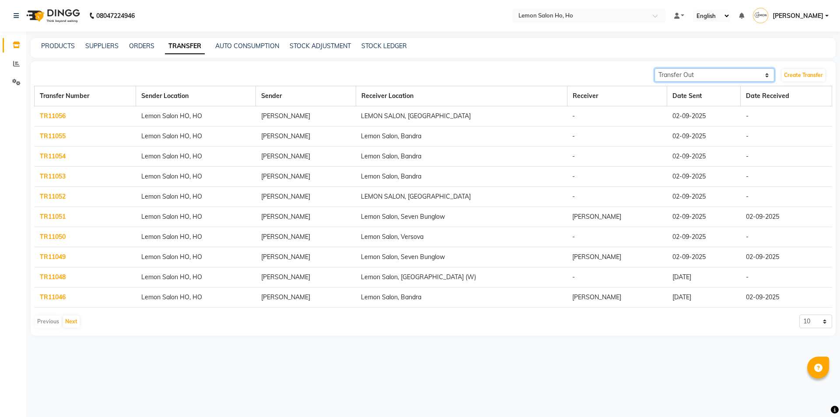
click at [703, 74] on select "Transfer In Transfer Out" at bounding box center [715, 75] width 120 height 14
click at [655, 68] on select "Transfer In Transfer Out" at bounding box center [715, 75] width 120 height 14
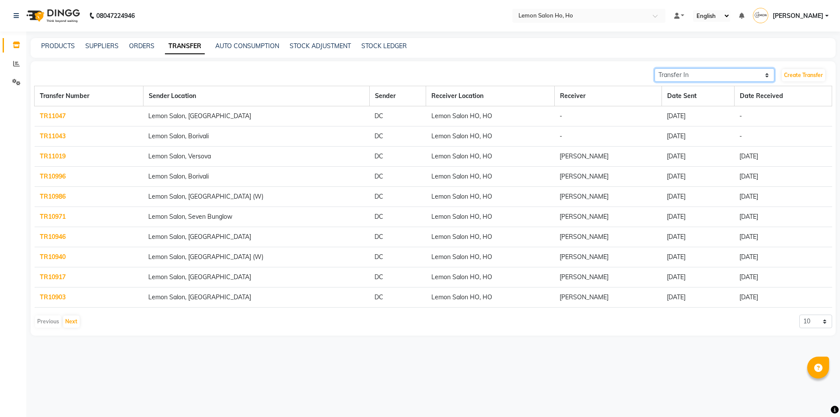
click at [701, 73] on select "Transfer In Transfer Out" at bounding box center [715, 75] width 120 height 14
click at [655, 68] on select "Transfer In Transfer Out" at bounding box center [715, 75] width 120 height 14
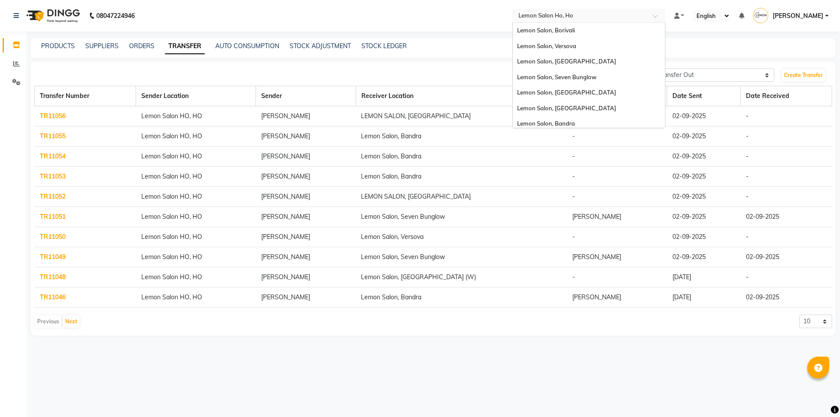
click at [567, 20] on div "× Lemon Salon Ho, Ho" at bounding box center [546, 15] width 55 height 9
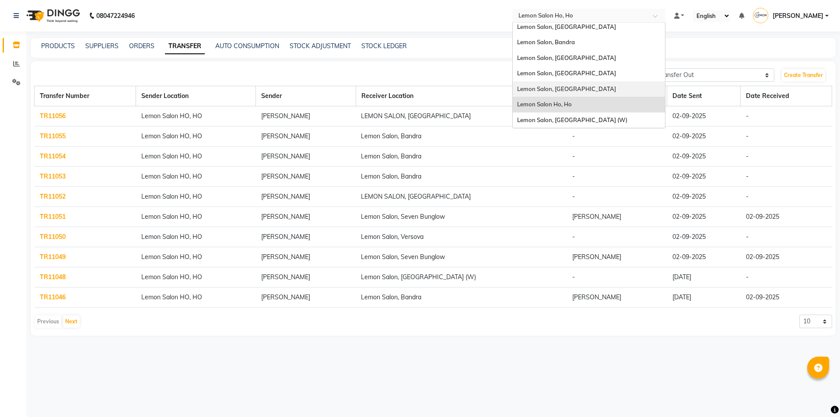
click at [582, 88] on div "Lemon Salon, Oshiwara" at bounding box center [589, 89] width 152 height 16
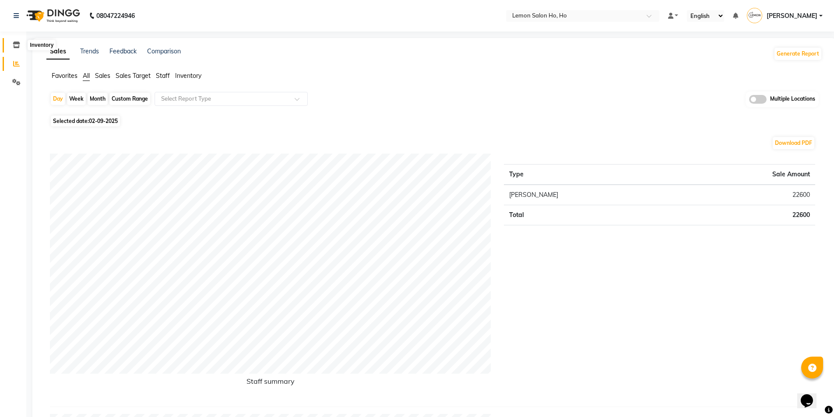
click at [15, 45] on icon at bounding box center [16, 45] width 7 height 7
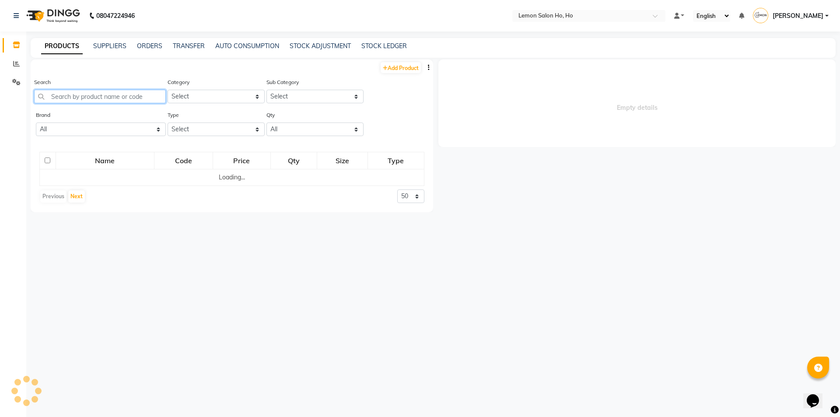
click at [87, 95] on input "text" at bounding box center [100, 97] width 132 height 14
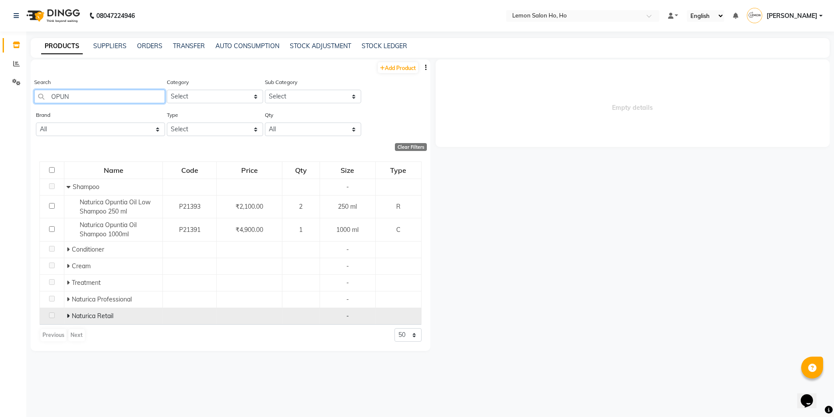
type input "OPUN"
click at [69, 316] on icon at bounding box center [68, 316] width 3 height 6
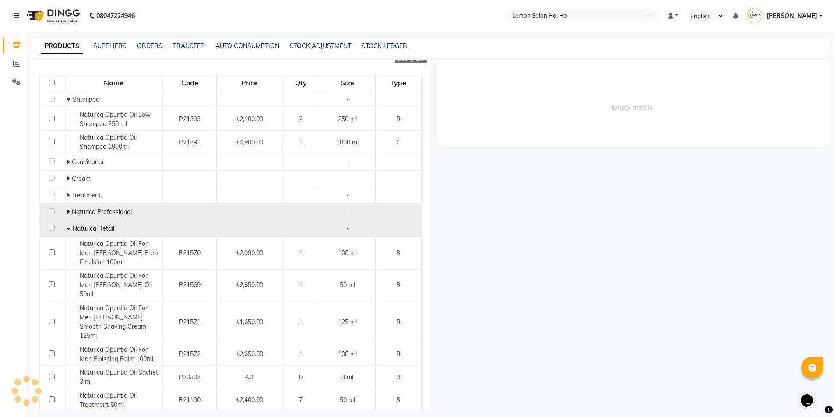
scroll to position [98, 0]
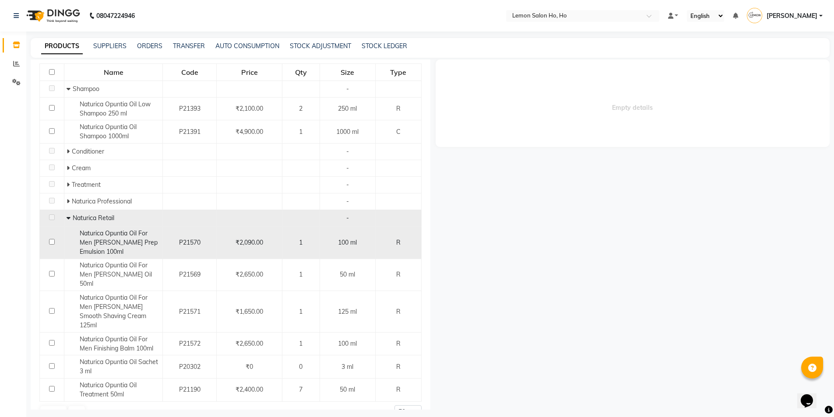
click at [49, 242] on input "checkbox" at bounding box center [52, 242] width 6 height 6
checkbox input "true"
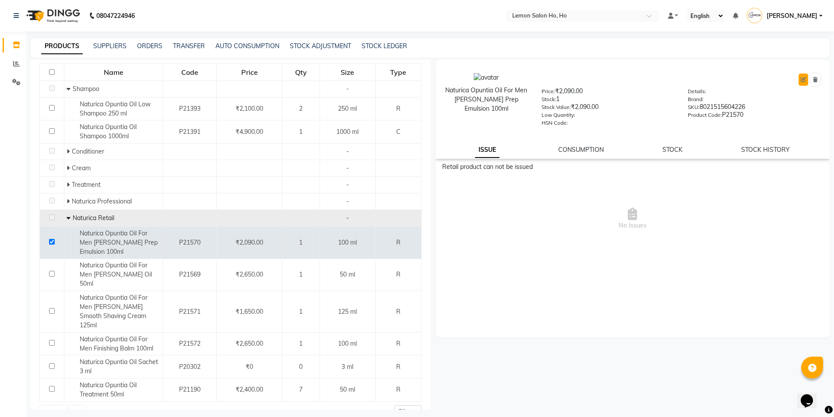
click at [805, 81] on icon at bounding box center [803, 79] width 5 height 5
select select "R"
select select "213702550"
select select "true"
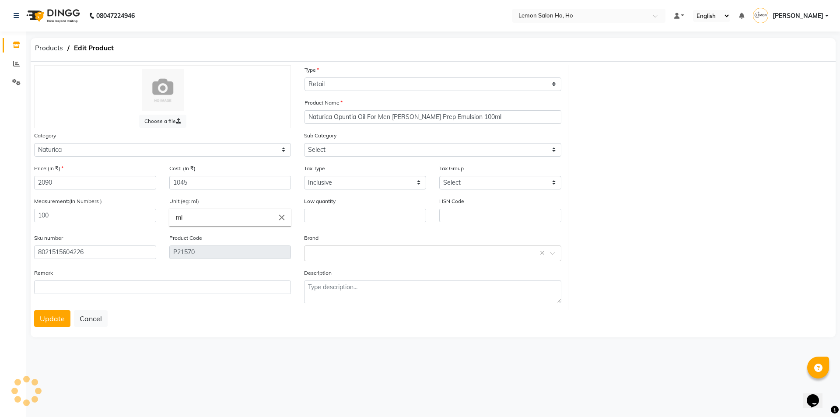
select select "2137025502"
click at [75, 147] on select "Select Hair Skin Makeup Personal Care Appliances Beard Waxing Disposable Thread…" at bounding box center [162, 150] width 257 height 14
select select "213704050"
click at [34, 143] on select "Select Hair Skin Makeup Personal Care Appliances Beard Waxing Disposable Thread…" at bounding box center [162, 150] width 257 height 14
select select
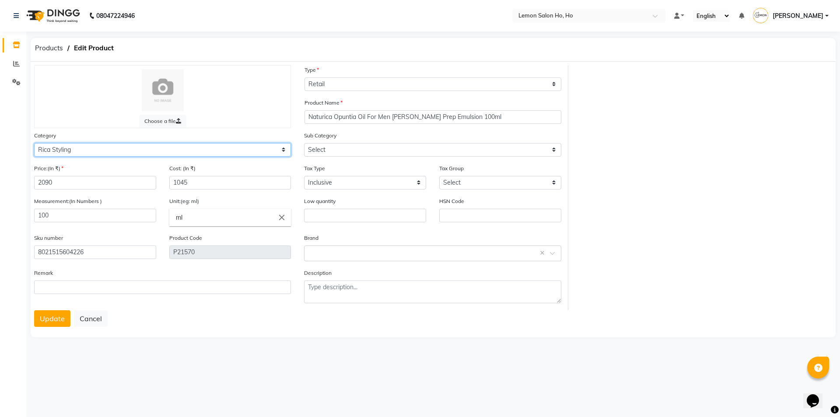
click at [105, 150] on select "Select Hair Skin Makeup Personal Care Appliances Beard Waxing Disposable Thread…" at bounding box center [162, 150] width 257 height 14
select select "213702550"
click at [34, 143] on select "Select Hair Skin Makeup Personal Care Appliances Beard Waxing Disposable Thread…" at bounding box center [162, 150] width 257 height 14
click at [63, 321] on button "Update" at bounding box center [52, 318] width 36 height 17
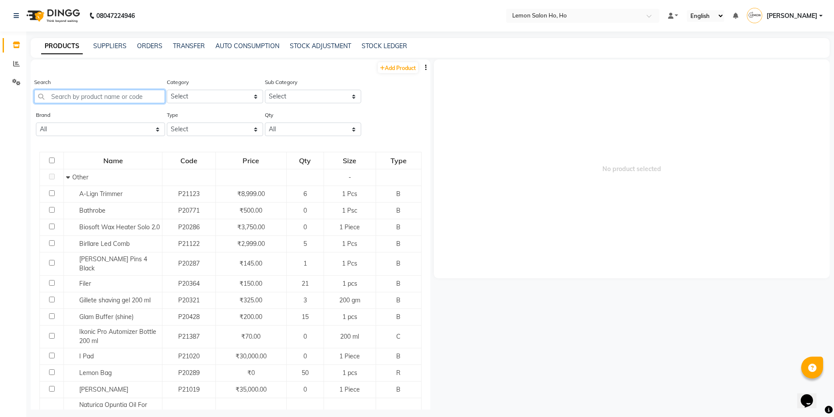
click at [104, 95] on input "text" at bounding box center [99, 97] width 131 height 14
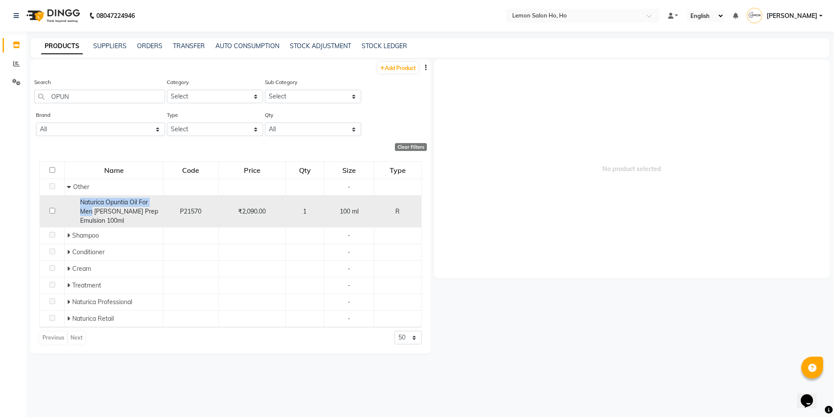
drag, startPoint x: 79, startPoint y: 201, endPoint x: 91, endPoint y: 214, distance: 17.3
click at [91, 214] on div "Naturica Opuntia Oil For Men Barber Prep Emulsion 100ml" at bounding box center [114, 212] width 94 height 28
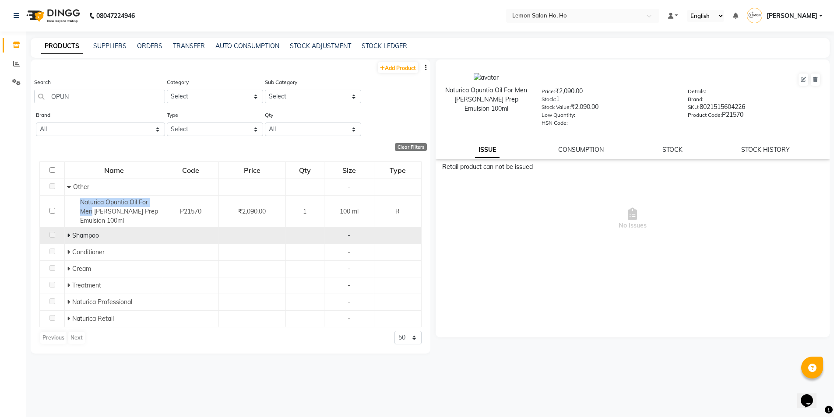
copy span "Naturica Opuntia Oil For Men"
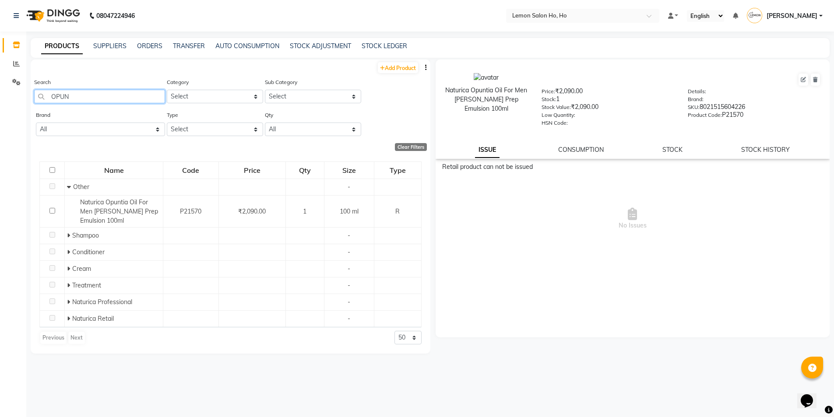
click at [126, 100] on input "OPUN" at bounding box center [99, 97] width 131 height 14
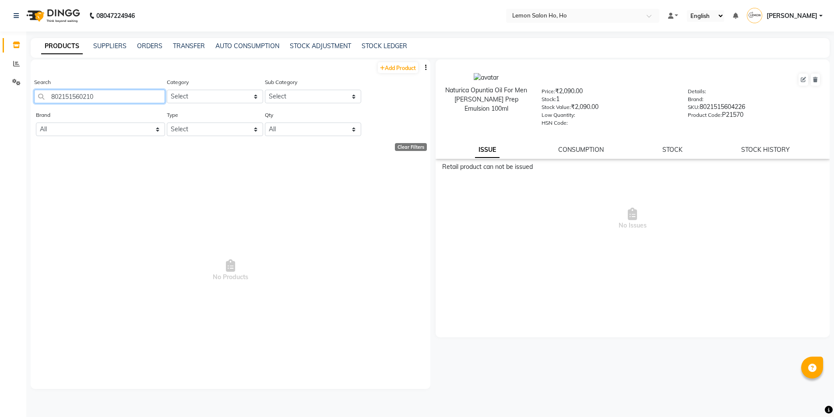
type input "8021515602109"
click at [190, 50] on div "TRANSFER" at bounding box center [189, 46] width 32 height 9
click at [184, 46] on link "TRANSFER" at bounding box center [189, 46] width 32 height 8
select select "sender"
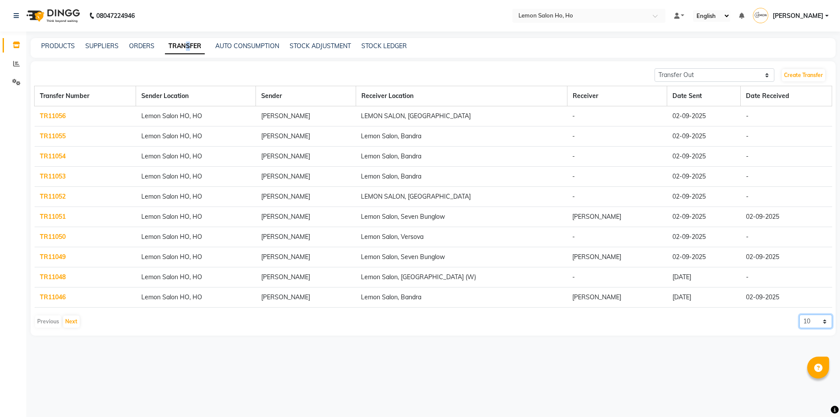
click at [812, 324] on select "10 20 50 100" at bounding box center [816, 322] width 33 height 14
select select "20"
click at [800, 315] on select "10 20 50 100" at bounding box center [816, 322] width 33 height 14
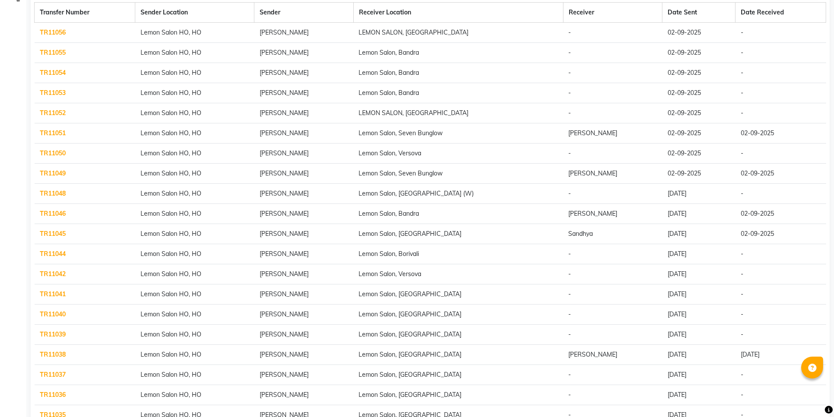
scroll to position [131, 0]
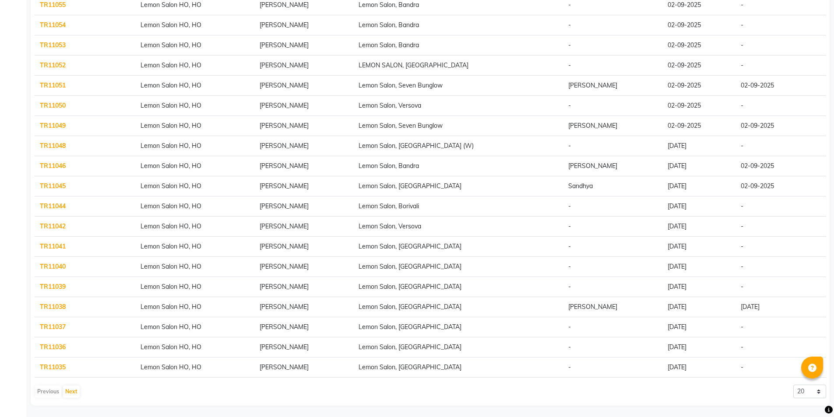
click at [64, 245] on link "TR11041" at bounding box center [53, 247] width 26 height 8
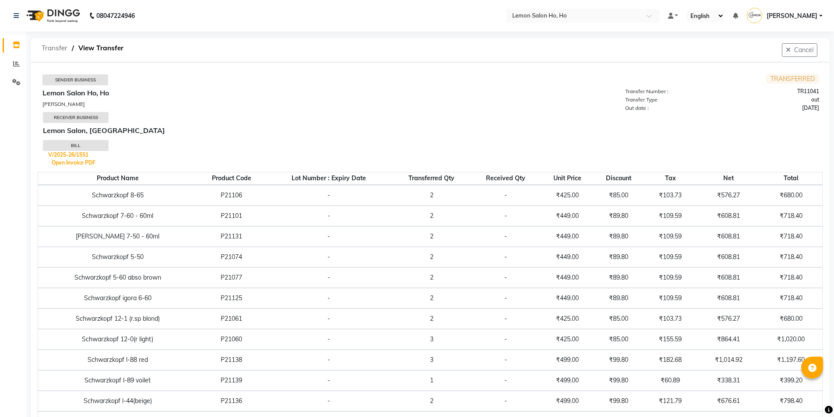
click at [50, 41] on span "Transfer" at bounding box center [54, 48] width 35 height 16
select select "sender"
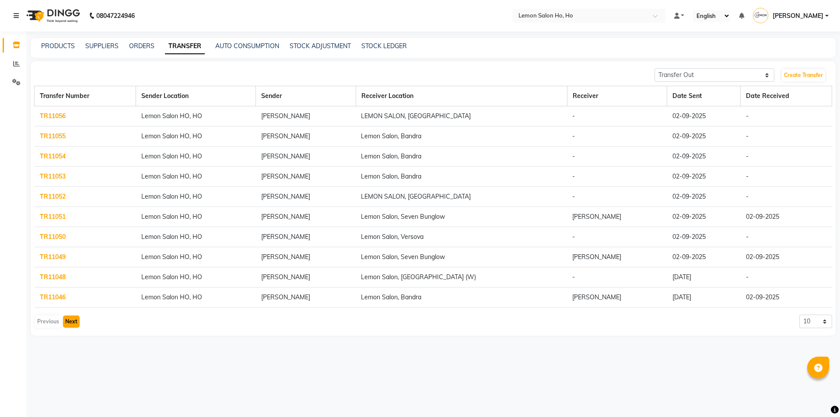
click at [75, 323] on button "Next" at bounding box center [71, 322] width 17 height 12
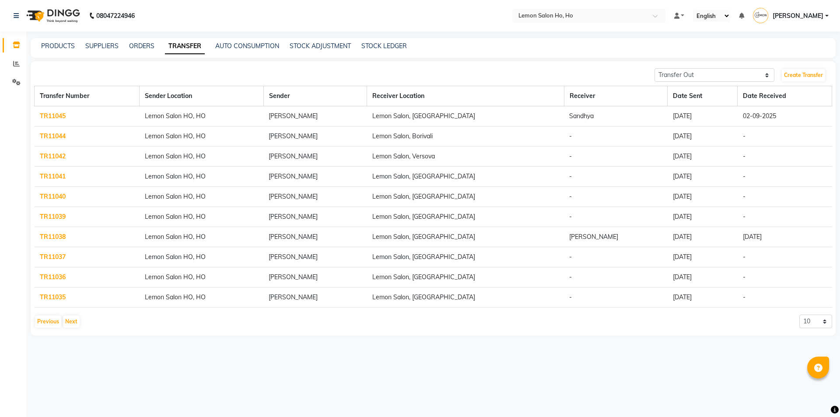
click at [49, 276] on link "TR11036" at bounding box center [53, 277] width 26 height 8
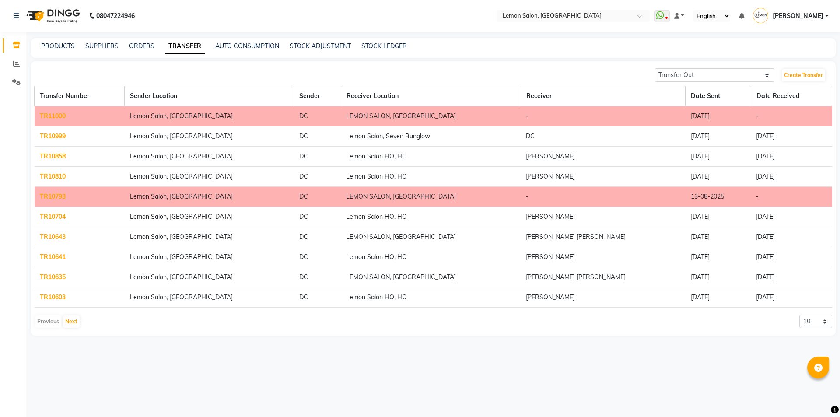
select select "sender"
click at [817, 73] on link "Create Transfer" at bounding box center [803, 75] width 43 height 12
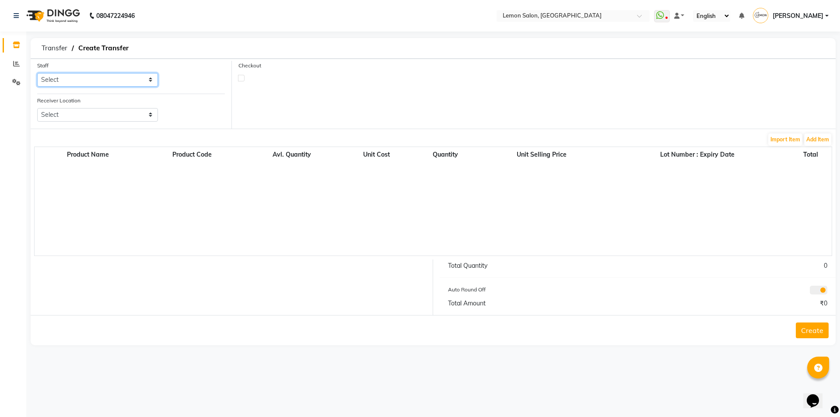
click at [77, 80] on select "Select [PERSON_NAME] [PERSON_NAME] [PERSON_NAME] [PERSON_NAME] [PERSON_NAME] Da…" at bounding box center [97, 80] width 121 height 14
select select "7884"
click at [37, 73] on select "Select [PERSON_NAME] [PERSON_NAME] [PERSON_NAME] [PERSON_NAME] [PERSON_NAME] Da…" at bounding box center [97, 80] width 121 height 14
click at [90, 113] on select "Select Lemon Salon, Lokhandwala [GEOGRAPHIC_DATA], Malad Lemon Salon, Seven Bun…" at bounding box center [97, 115] width 121 height 14
select select "968"
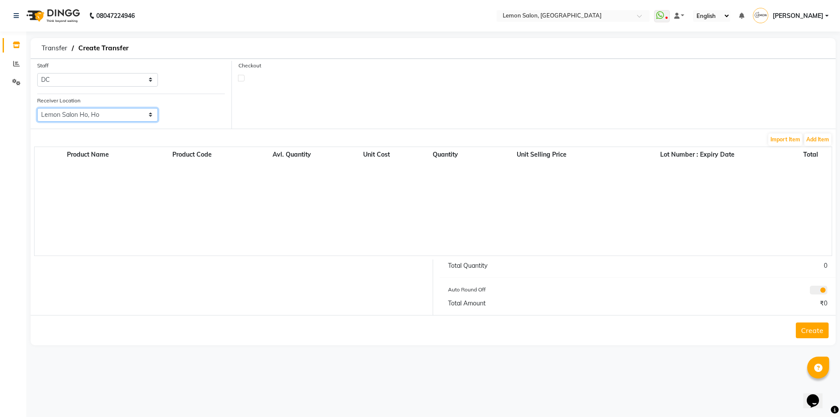
click at [37, 108] on select "Select Lemon Salon, Lokhandwala [GEOGRAPHIC_DATA], Malad Lemon Salon, Seven Bun…" at bounding box center [97, 115] width 121 height 14
click at [241, 77] on label at bounding box center [241, 78] width 7 height 7
click at [241, 77] on input "checkbox" at bounding box center [242, 78] width 6 height 6
checkbox input "true"
select select "true"
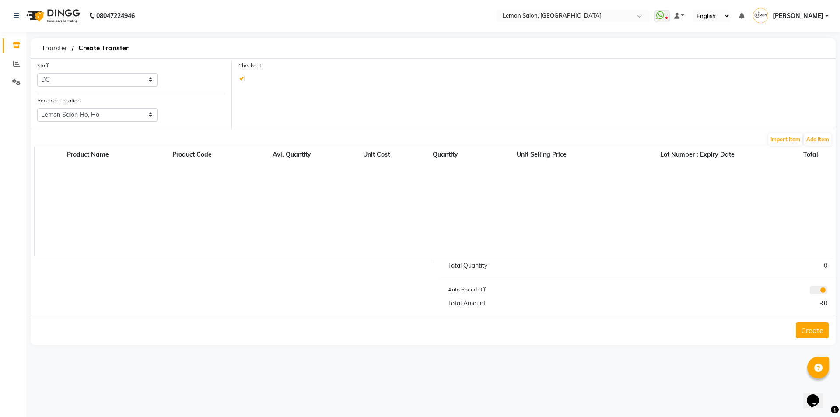
select select "743"
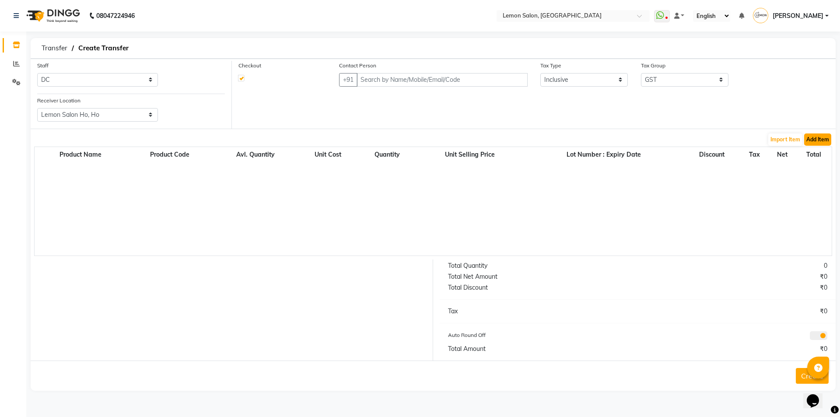
click at [822, 140] on button "Add Item" at bounding box center [818, 140] width 27 height 12
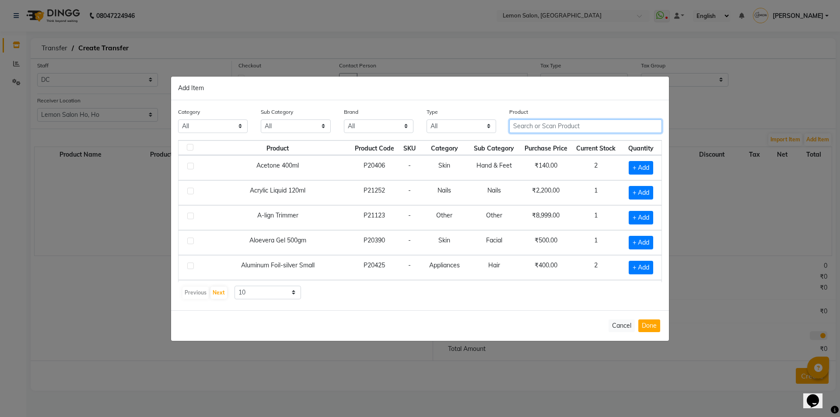
click at [596, 130] on input "text" at bounding box center [586, 126] width 153 height 14
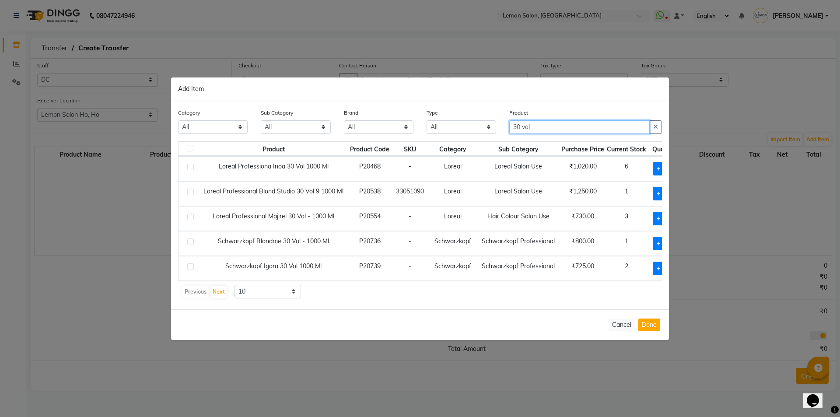
type input "30 vol"
click at [636, 282] on div "Product Product Code SKU Category Sub Category Purchase Price Current Stock Qua…" at bounding box center [420, 220] width 484 height 158
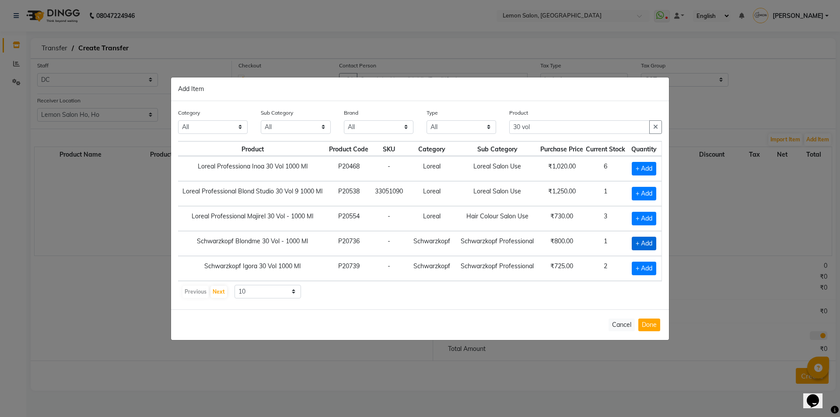
scroll to position [0, 32]
click at [633, 171] on span "+ Add" at bounding box center [644, 169] width 25 height 14
checkbox input "true"
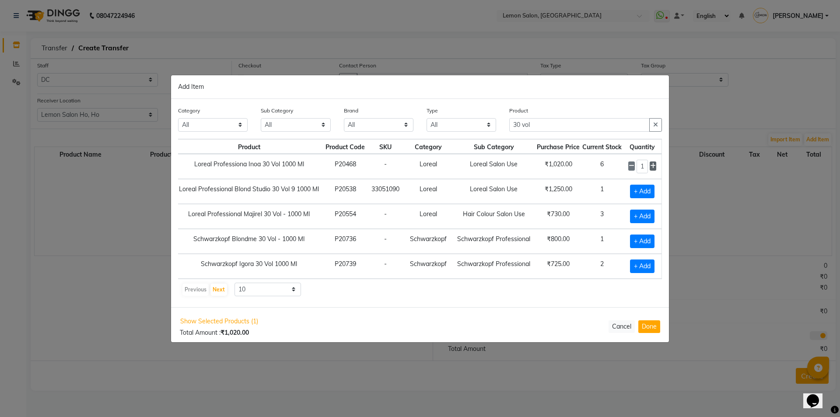
click at [650, 165] on icon at bounding box center [653, 166] width 6 height 6
type input "2"
drag, startPoint x: 547, startPoint y: 124, endPoint x: 480, endPoint y: 137, distance: 68.2
click at [480, 137] on div "Category All Hair Skin Makeup Personal Care Appliances Beard Waxing Disposable …" at bounding box center [420, 122] width 497 height 33
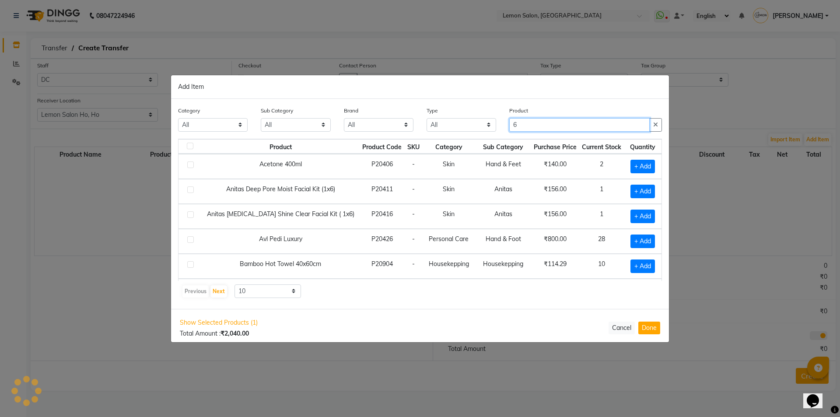
scroll to position [0, 0]
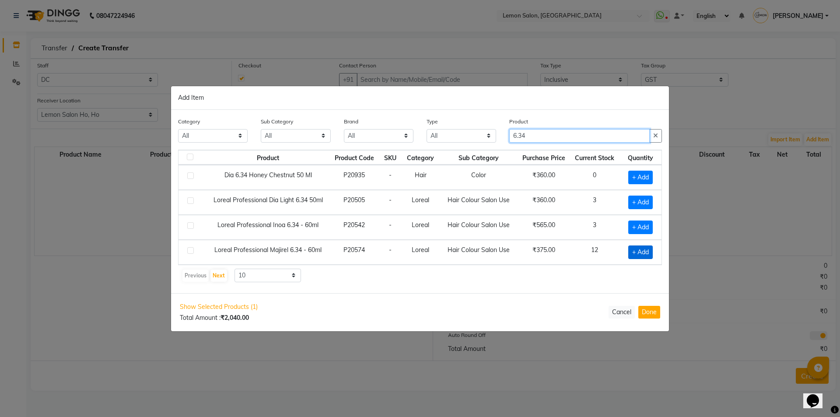
type input "6.34"
click at [639, 252] on span "+ Add" at bounding box center [641, 253] width 25 height 14
checkbox input "true"
click at [640, 255] on input "1" at bounding box center [639, 253] width 14 height 14
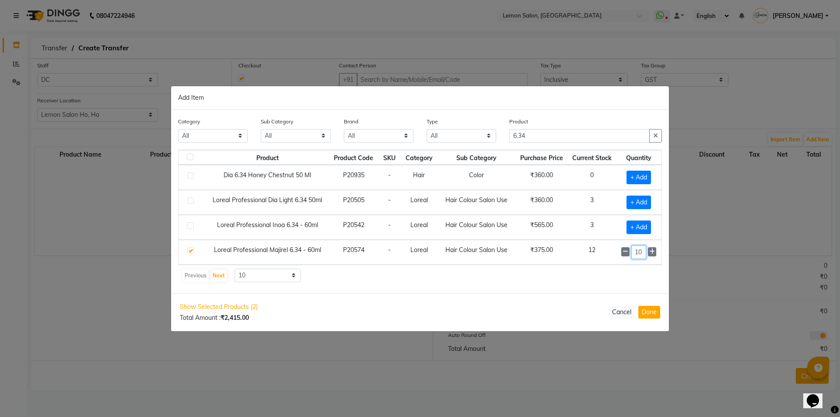
type input "10"
drag, startPoint x: 535, startPoint y: 137, endPoint x: 453, endPoint y: 151, distance: 83.0
click at [453, 151] on div "Category All Hair Skin Makeup Personal Care Appliances Beard Waxing Disposable …" at bounding box center [420, 201] width 498 height 183
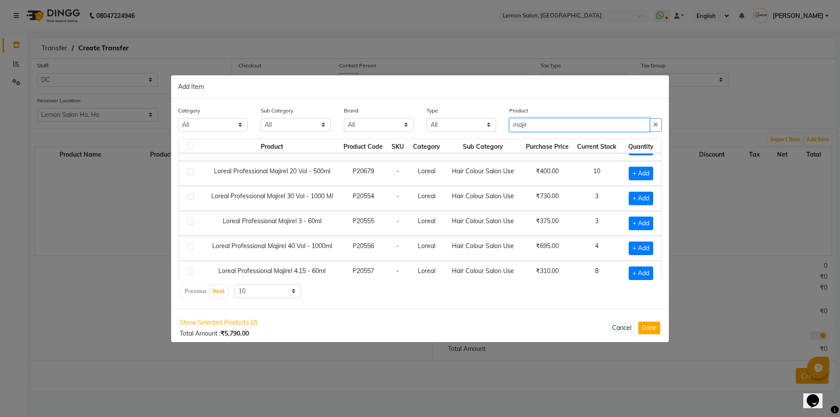
scroll to position [123, 0]
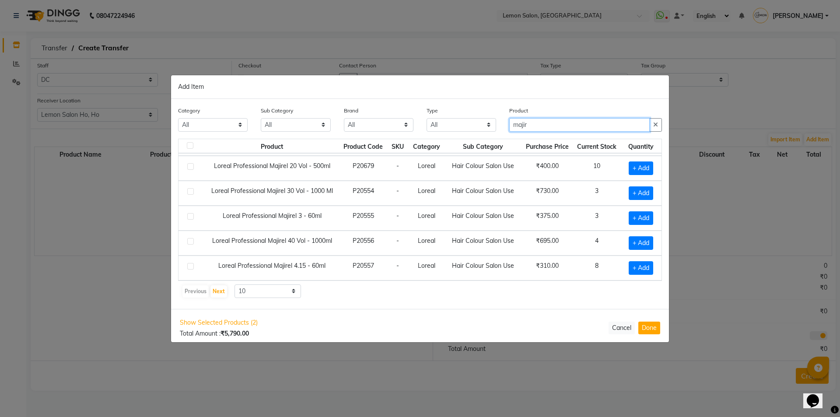
type input "majir"
click at [255, 294] on select "10 50 100" at bounding box center [268, 292] width 67 height 14
select select "50"
click at [235, 285] on select "10 50 100" at bounding box center [268, 292] width 67 height 14
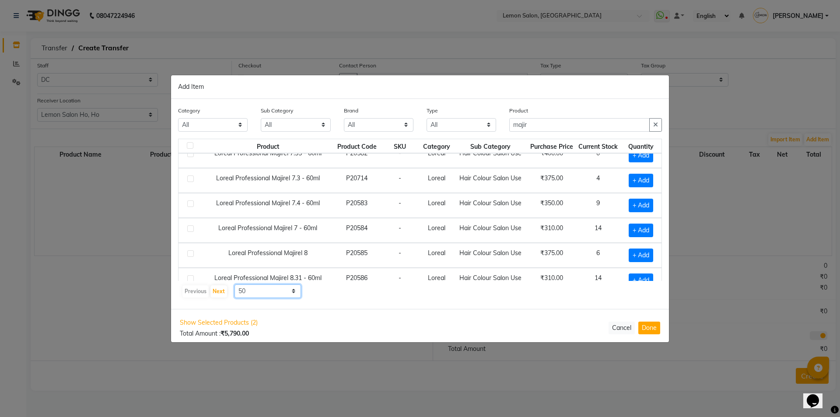
scroll to position [955, 0]
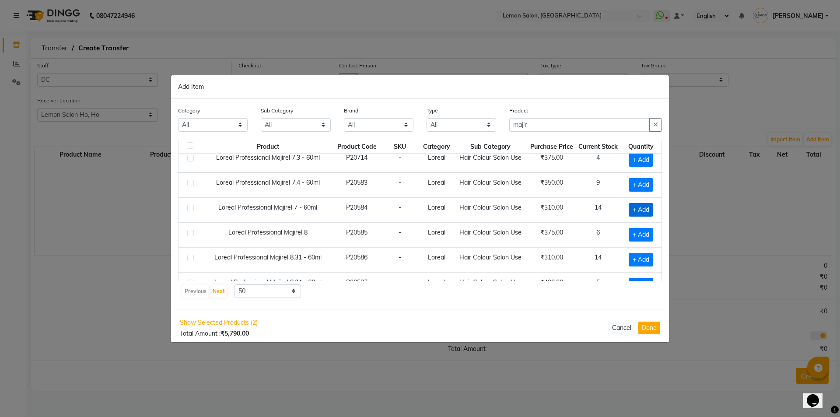
click at [629, 211] on span "+ Add" at bounding box center [641, 210] width 25 height 14
checkbox input "true"
click at [650, 211] on icon at bounding box center [653, 209] width 6 height 6
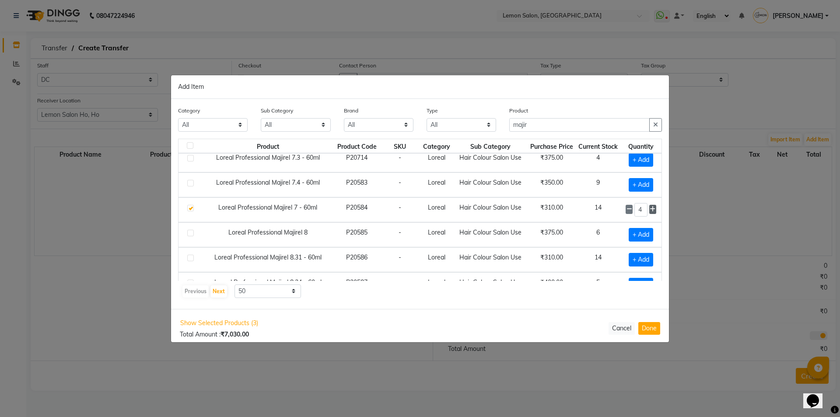
click at [650, 211] on icon at bounding box center [653, 209] width 6 height 6
click at [627, 211] on icon at bounding box center [630, 209] width 6 height 6
type input "5"
drag, startPoint x: 520, startPoint y: 127, endPoint x: 492, endPoint y: 130, distance: 28.3
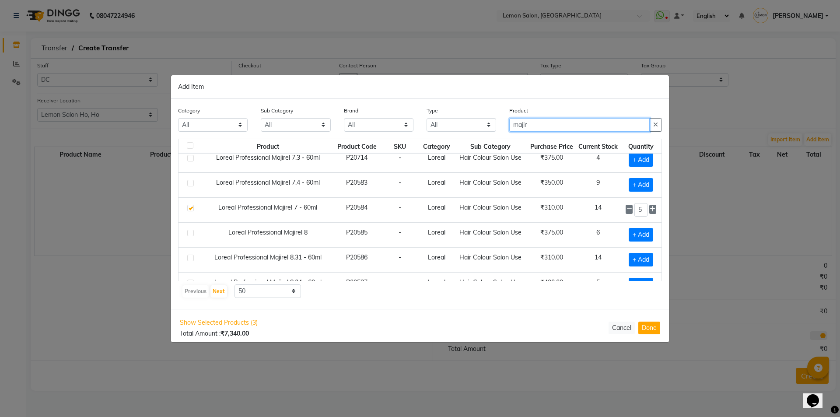
click at [492, 130] on div "Category All Hair Skin Makeup Personal Care Appliances [PERSON_NAME] Waxing Dis…" at bounding box center [420, 122] width 497 height 33
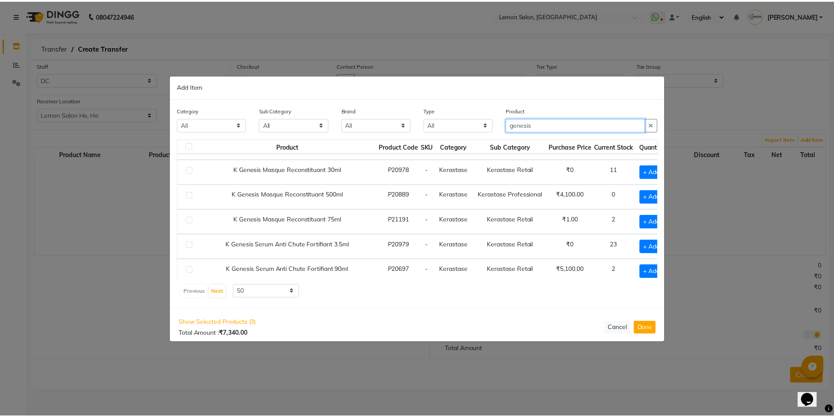
scroll to position [350, 0]
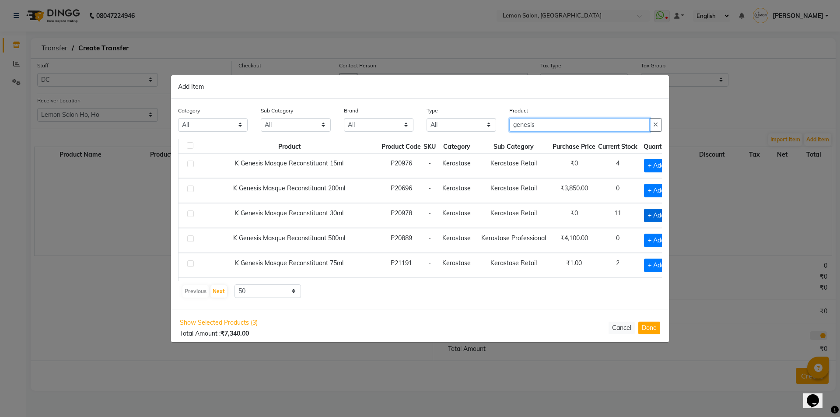
type input "genesis"
click at [644, 216] on span "+ Add" at bounding box center [656, 216] width 25 height 14
click at [645, 213] on icon at bounding box center [648, 215] width 6 height 6
checkbox input "false"
click at [650, 326] on button "Done" at bounding box center [650, 328] width 22 height 13
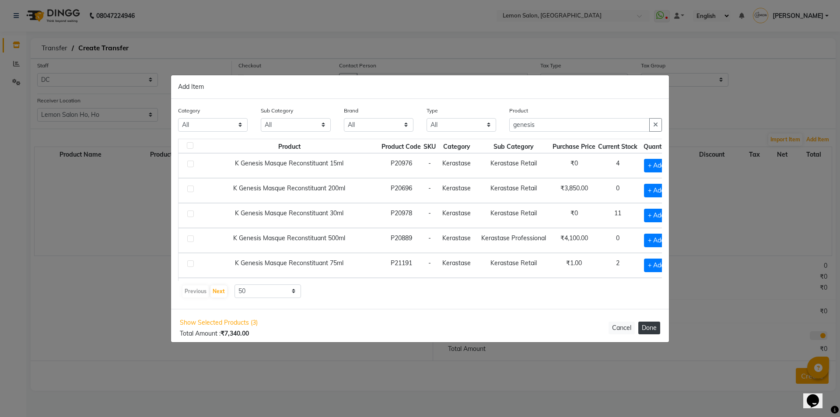
select select "743"
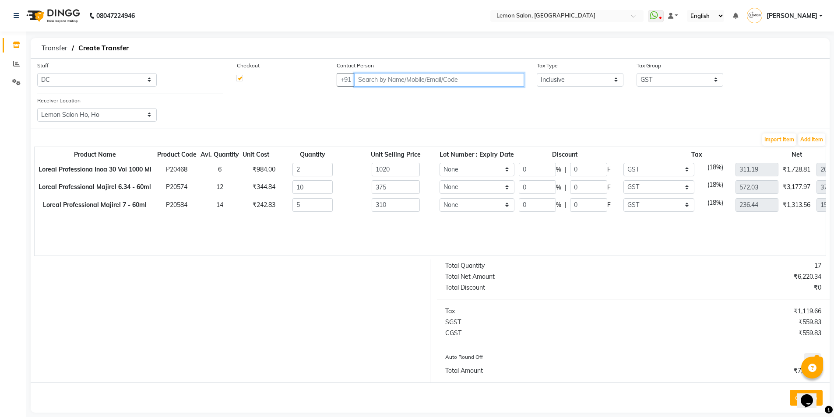
click at [374, 77] on input "text" at bounding box center [438, 80] width 169 height 14
click at [386, 93] on button "HO Faisal 82******55" at bounding box center [412, 98] width 115 height 14
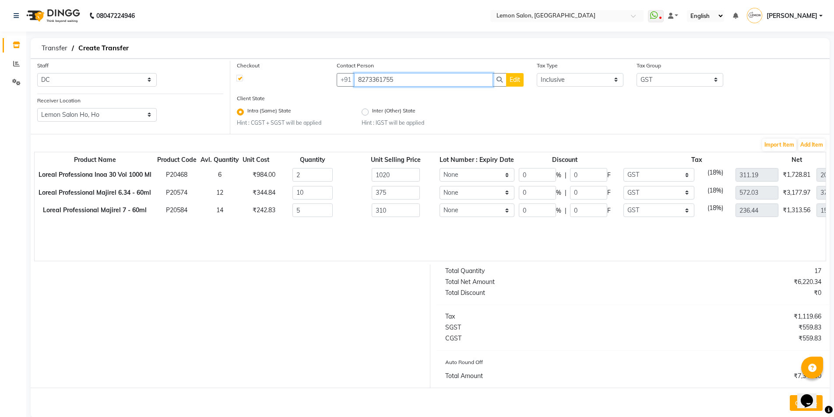
type input "8273361755"
click at [538, 173] on input "0" at bounding box center [537, 175] width 37 height 14
click at [382, 172] on input "1020" at bounding box center [396, 175] width 48 height 14
type input "1270"
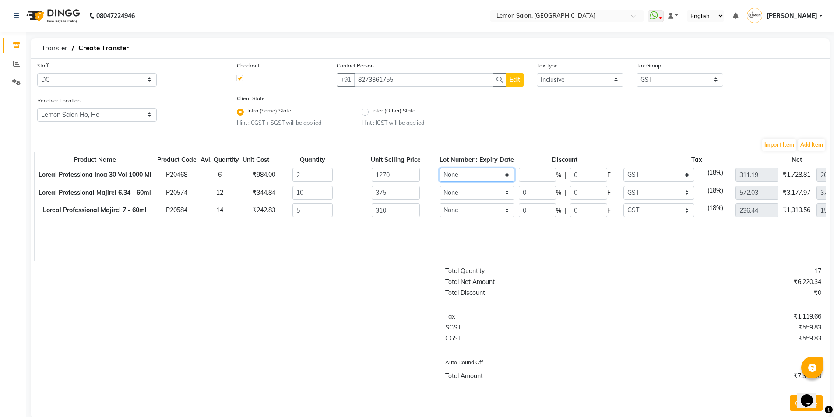
type input "387.46"
type input "2540"
type input "14"
type input "177.8"
type input "333.21"
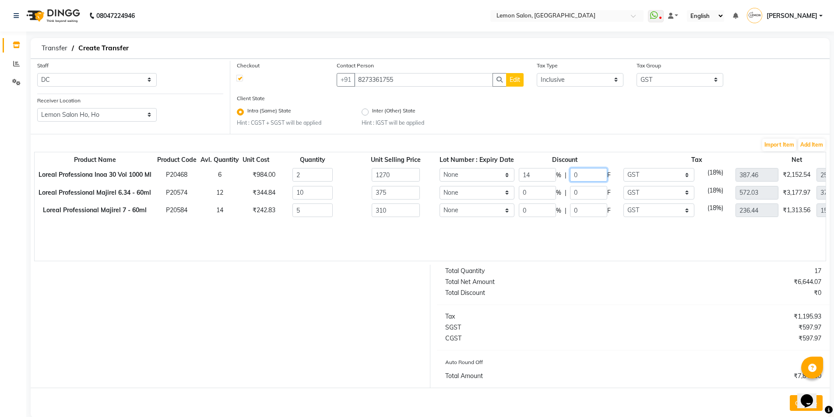
type input "2184.4"
type input "420"
type input "640.68"
type input "4200"
type input "14"
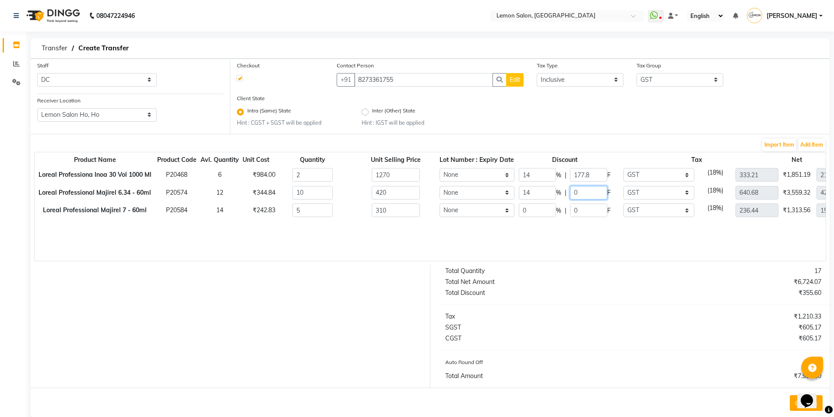
type input "58.8"
type input "550.98"
type input "3612"
type input "420"
type input "320.34"
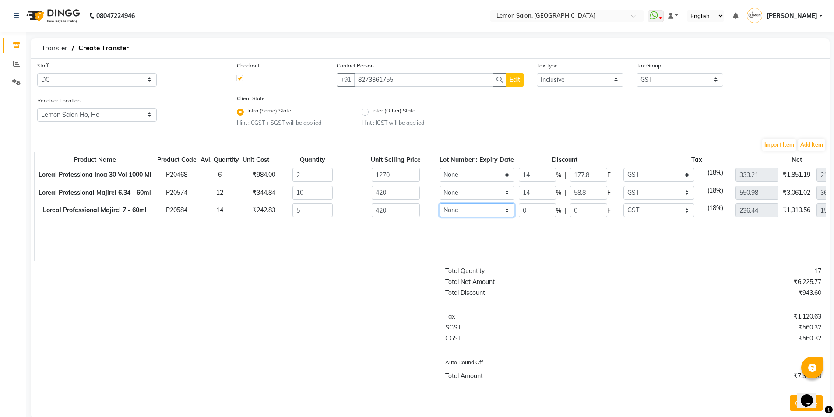
type input "2100"
type input "14"
type input "58.8"
type input "275.49"
type input "1806"
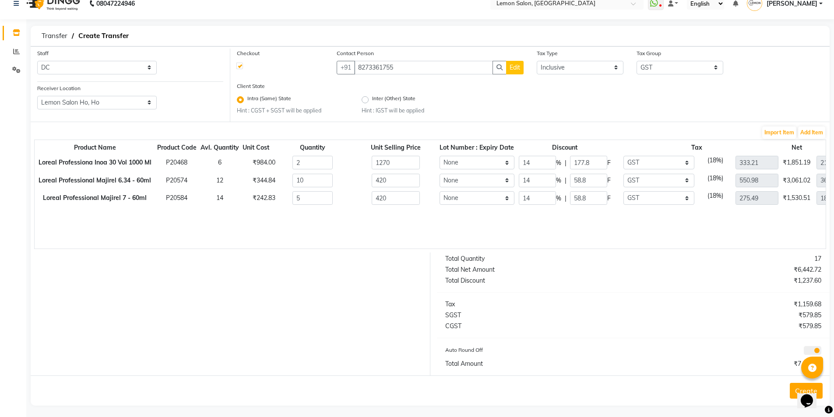
scroll to position [16, 0]
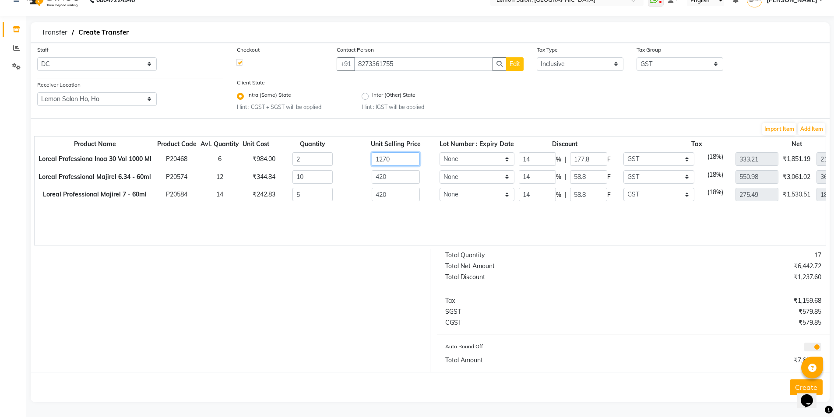
click at [389, 159] on input "1270" at bounding box center [396, 159] width 48 height 14
type input "127"
type input "140"
type input "12"
type input "1481.67"
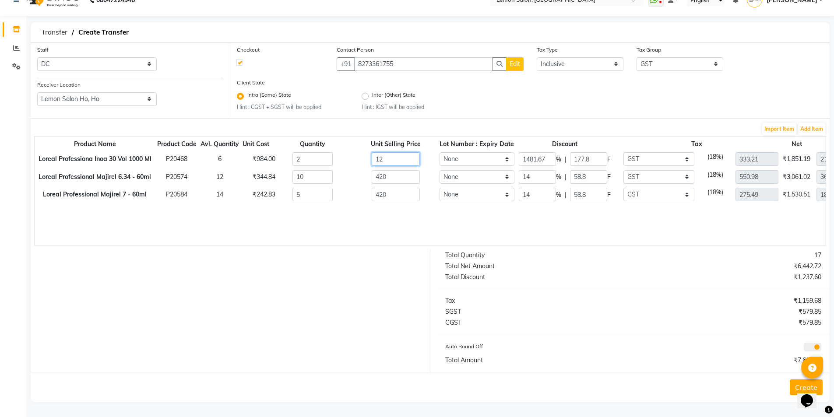
type input "120"
type input "148.17"
type input "1200"
type input "14.82"
type input "1200"
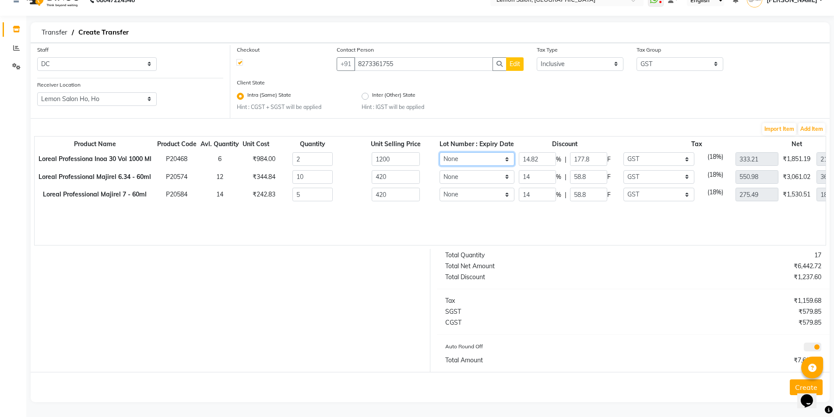
type input "311.86"
type input "2044.4"
type input "14"
type input "168"
type input "314.85"
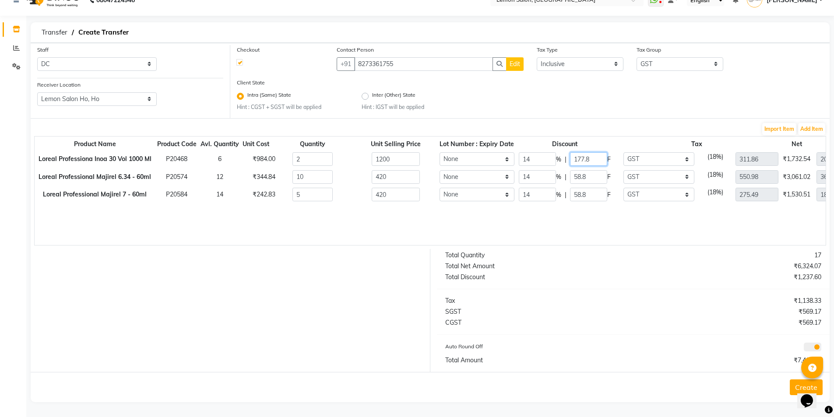
type input "2064"
click at [503, 209] on div "Product Name Product Code Avl. Quantity Unit Cost Quantity Unit Selling Price L…" at bounding box center [430, 190] width 792 height 109
click at [793, 387] on button "Create" at bounding box center [806, 388] width 33 height 16
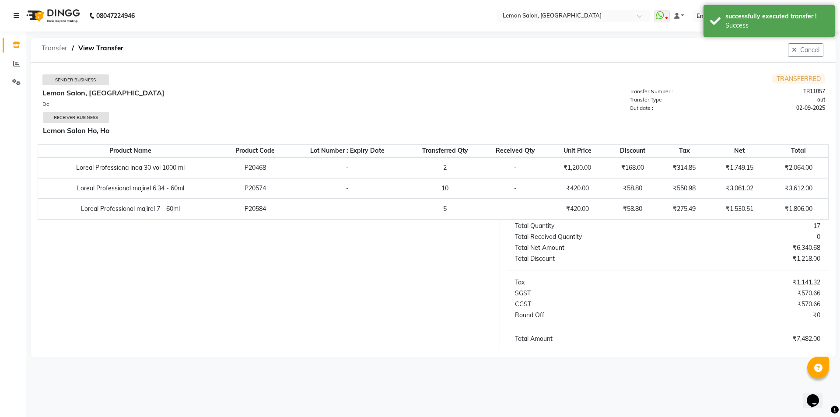
click at [48, 49] on span "Transfer" at bounding box center [54, 48] width 35 height 16
select select "sender"
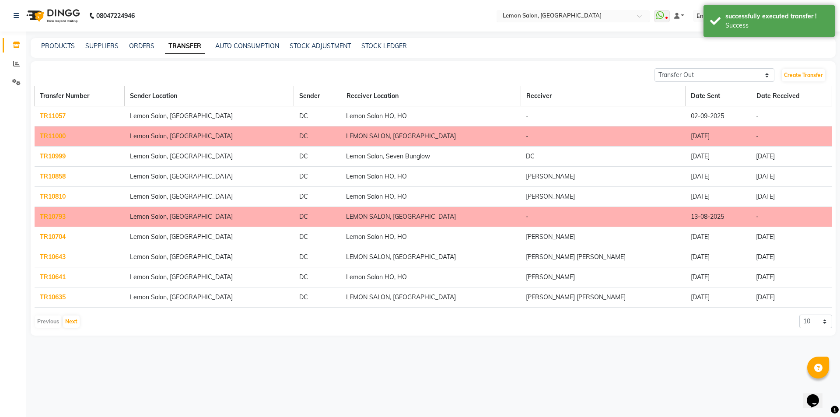
click at [592, 18] on input "text" at bounding box center [564, 16] width 127 height 9
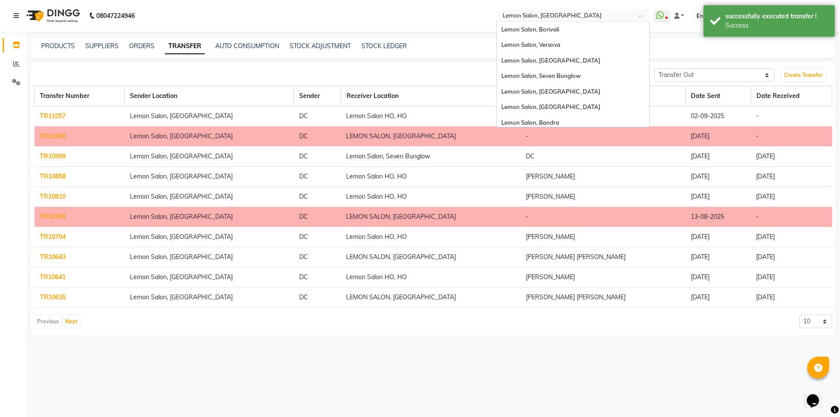
scroll to position [81, 0]
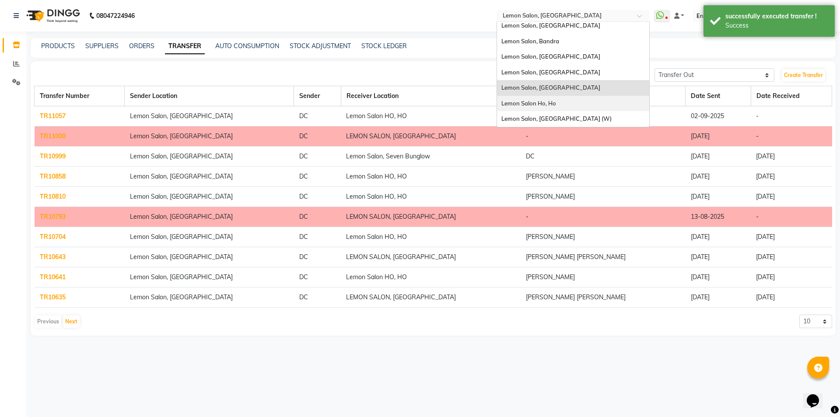
click at [566, 102] on div "Lemon Salon Ho, Ho" at bounding box center [573, 104] width 152 height 16
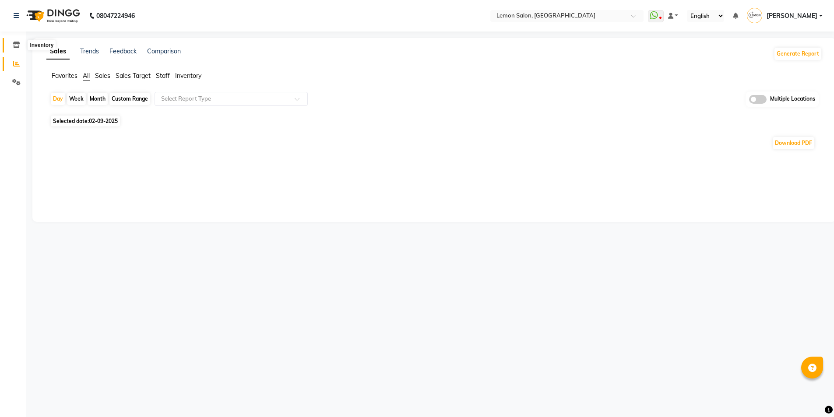
click at [21, 44] on span at bounding box center [16, 45] width 15 height 10
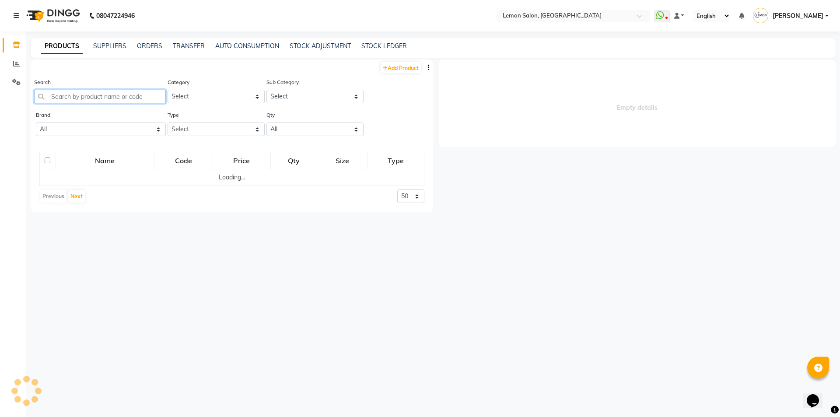
click at [105, 97] on input "text" at bounding box center [100, 97] width 132 height 14
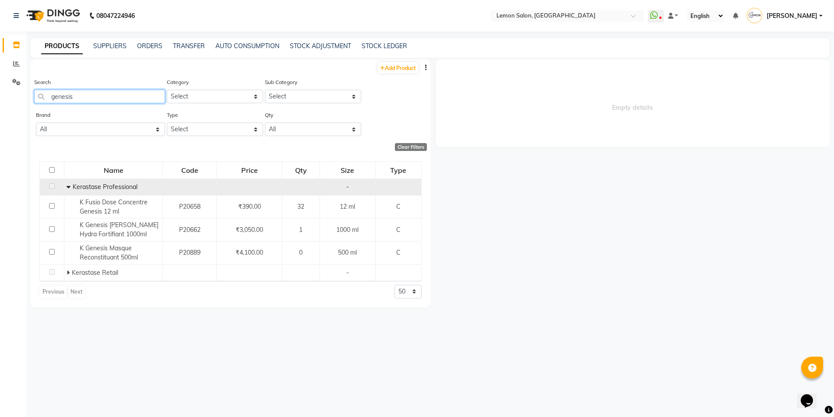
type input "genesis"
click at [69, 185] on icon at bounding box center [69, 187] width 4 height 6
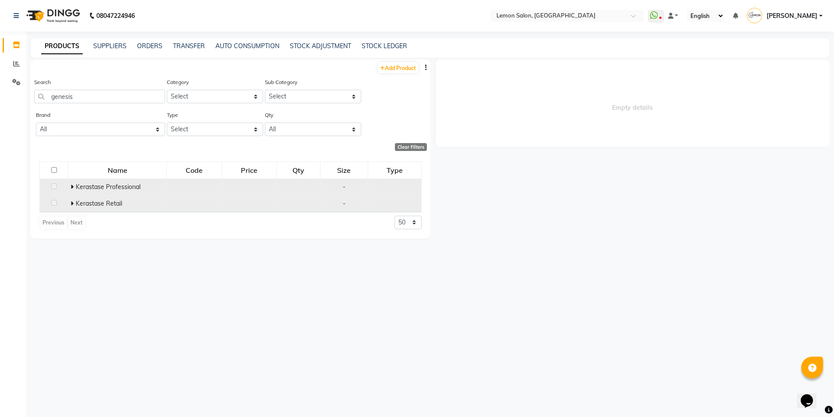
click at [72, 205] on icon at bounding box center [71, 203] width 3 height 6
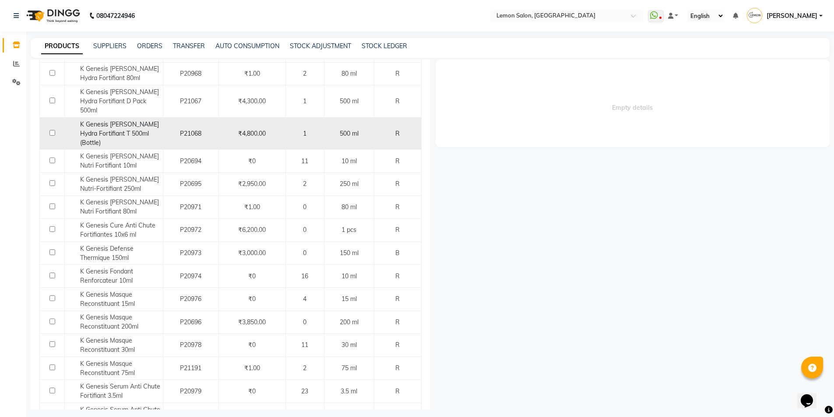
scroll to position [243, 0]
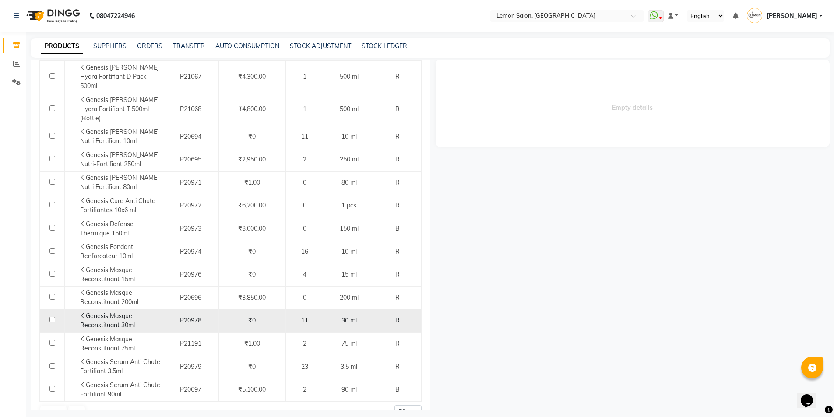
click at [109, 312] on span "K Genesis Masque Reconstituant 30ml" at bounding box center [107, 320] width 55 height 17
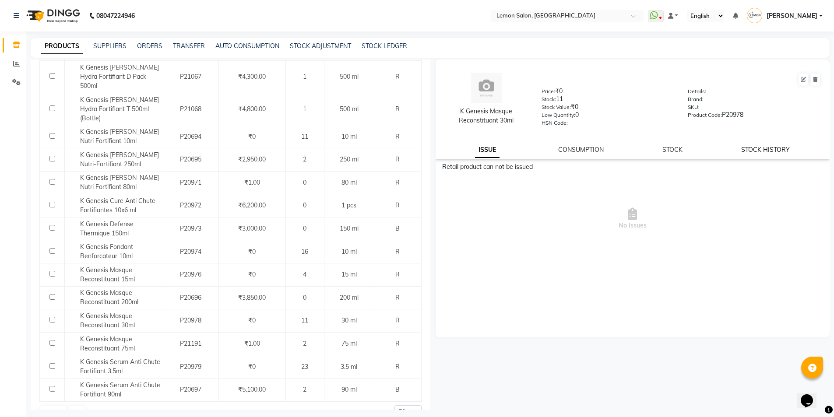
click at [784, 148] on link "STOCK HISTORY" at bounding box center [765, 150] width 49 height 8
select select "all"
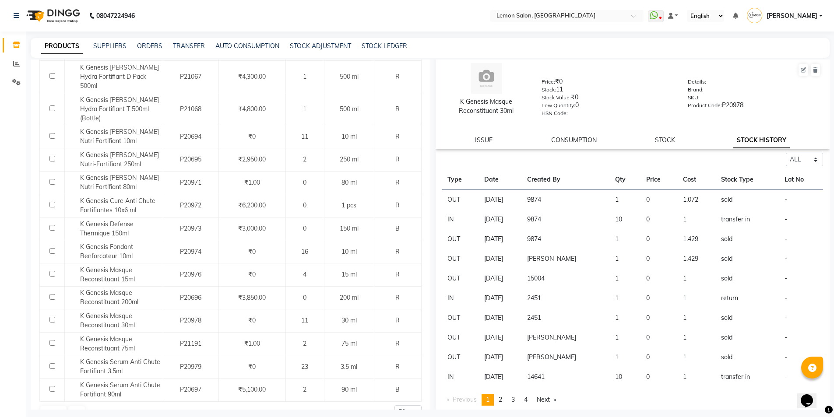
scroll to position [13, 0]
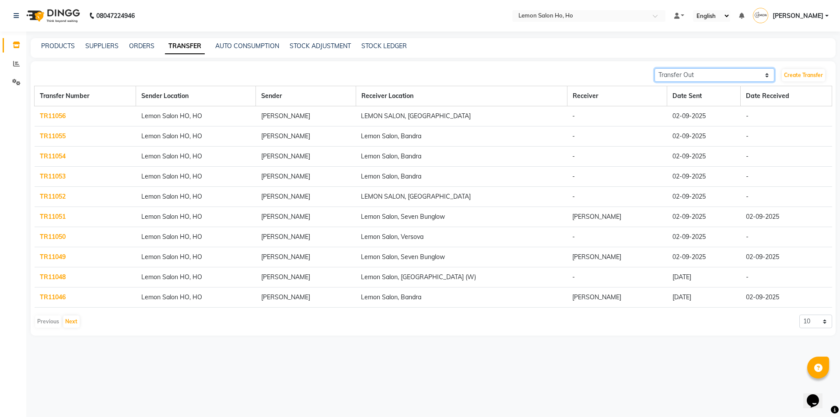
click at [703, 70] on select "Transfer In Transfer Out" at bounding box center [715, 75] width 120 height 14
select select "receiving"
click at [655, 68] on select "Transfer In Transfer Out" at bounding box center [715, 75] width 120 height 14
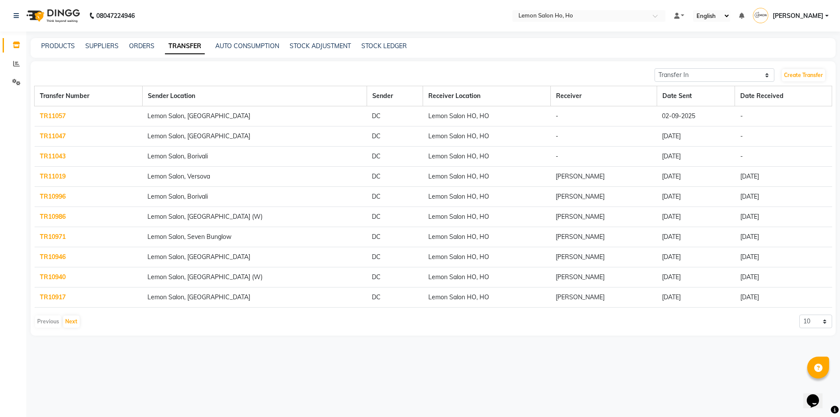
click at [56, 155] on link "TR11043" at bounding box center [53, 156] width 26 height 8
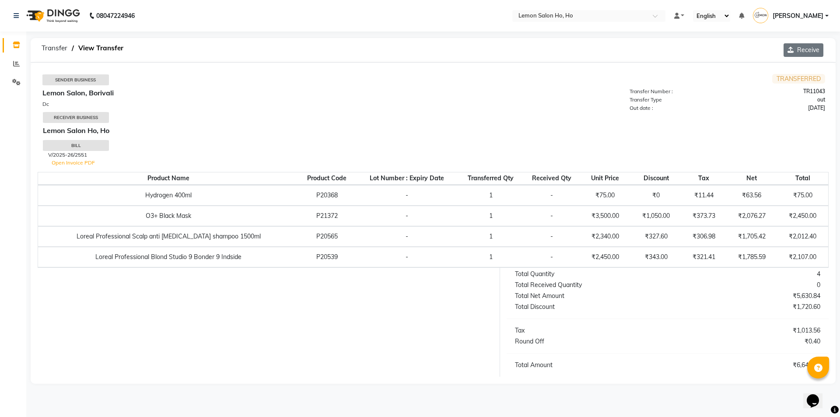
click at [802, 49] on button "Receive" at bounding box center [804, 50] width 40 height 14
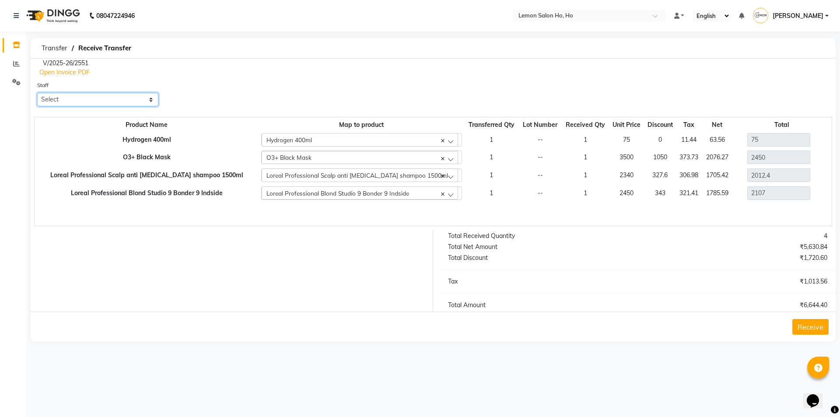
click at [84, 102] on select "Select [PERSON_NAME] [PERSON_NAME] DC DINGG Support [PERSON_NAME] [PERSON_NAME]…" at bounding box center [97, 100] width 121 height 14
select select "34406"
click at [37, 93] on select "Select [PERSON_NAME] [PERSON_NAME] DC DINGG Support [PERSON_NAME] [PERSON_NAME]…" at bounding box center [97, 100] width 121 height 14
click at [804, 330] on button "Receive" at bounding box center [811, 327] width 36 height 16
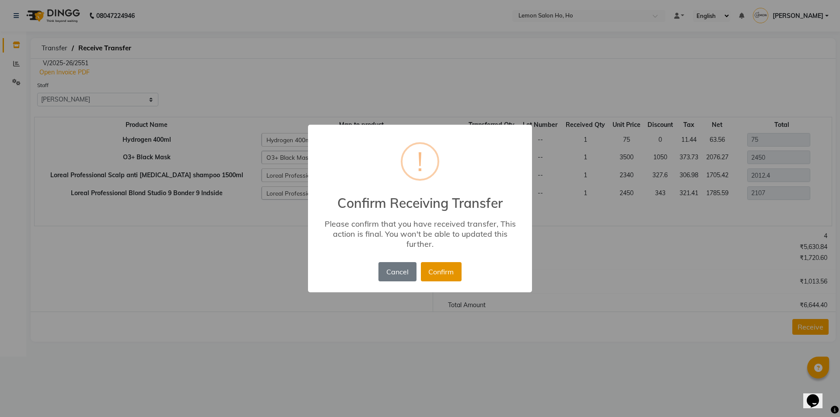
click at [456, 275] on button "Confirm" at bounding box center [441, 271] width 41 height 19
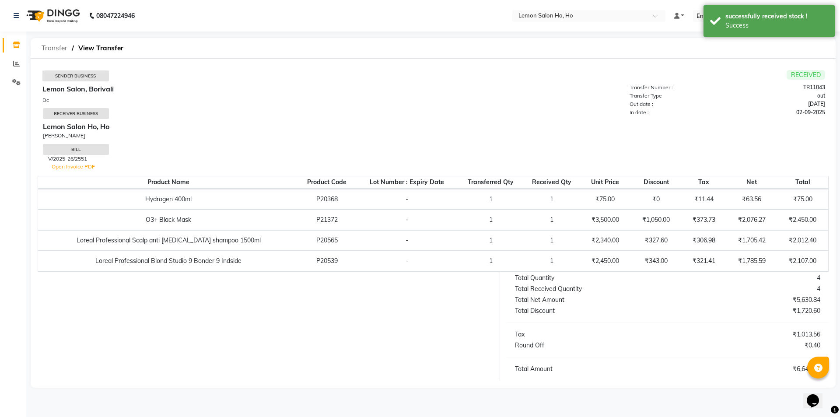
click at [52, 48] on span "Transfer" at bounding box center [54, 48] width 35 height 16
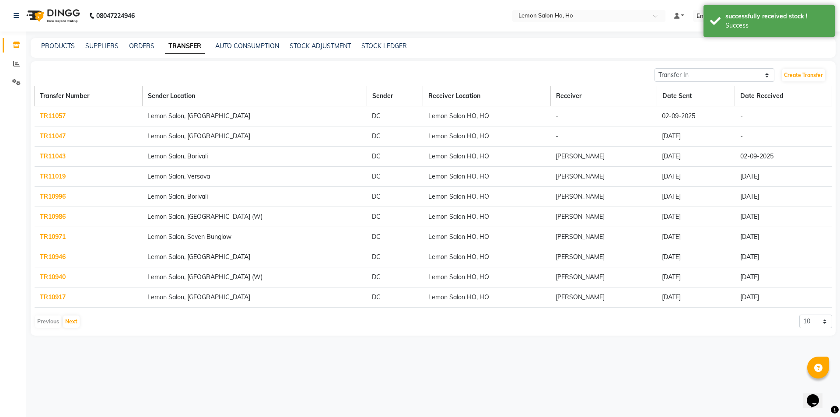
click at [55, 138] on link "TR11047" at bounding box center [53, 136] width 26 height 8
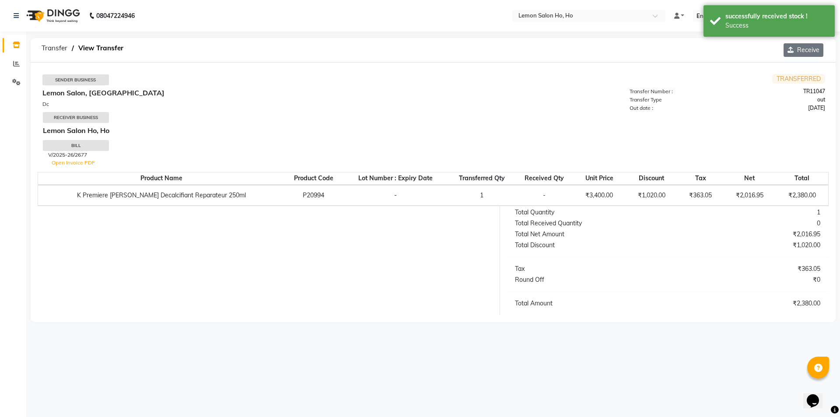
click at [809, 46] on button "Receive" at bounding box center [804, 50] width 40 height 14
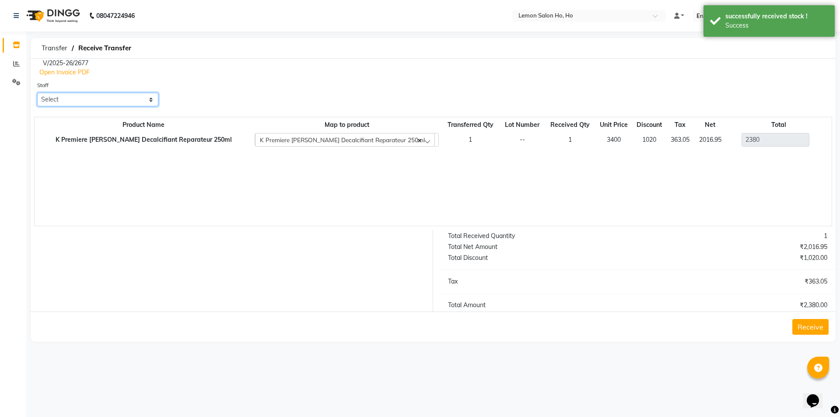
click at [112, 97] on select "Select [PERSON_NAME] [PERSON_NAME] DC DINGG Support [PERSON_NAME] [PERSON_NAME]…" at bounding box center [97, 100] width 121 height 14
select select "34406"
click at [37, 93] on select "Select [PERSON_NAME] [PERSON_NAME] DC DINGG Support [PERSON_NAME] [PERSON_NAME]…" at bounding box center [97, 100] width 121 height 14
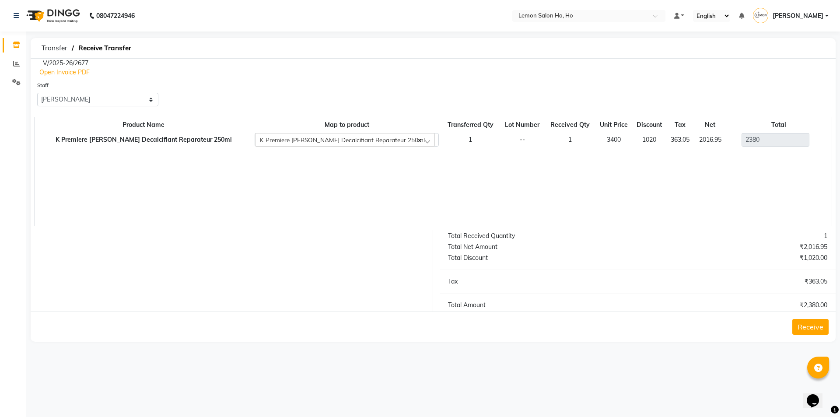
click at [820, 324] on button "Receive" at bounding box center [811, 327] width 36 height 16
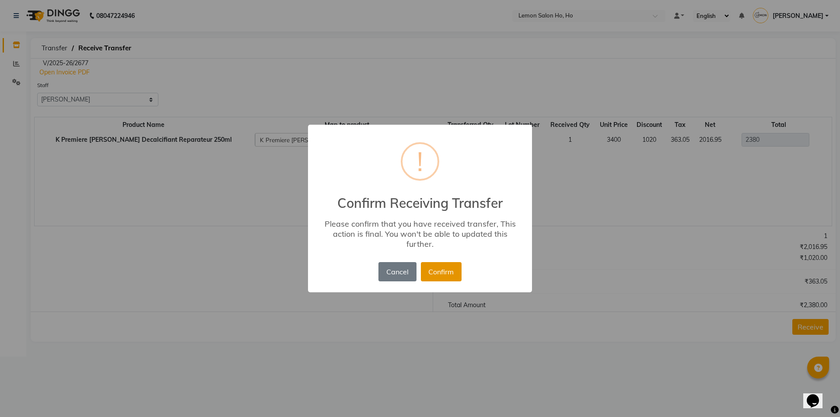
click at [435, 276] on button "Confirm" at bounding box center [441, 271] width 41 height 19
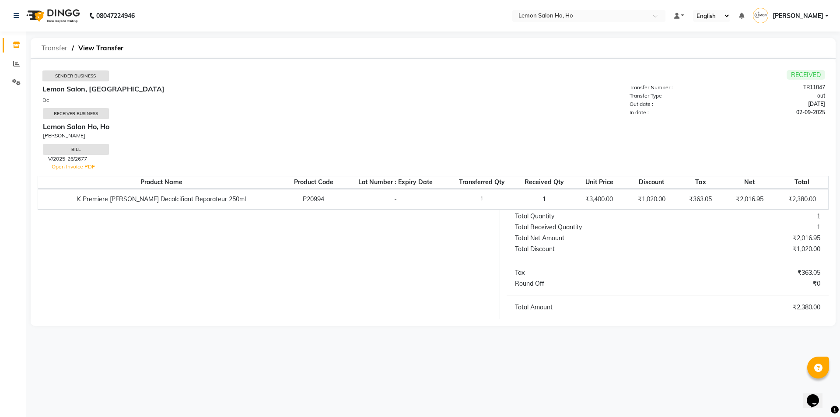
click at [54, 50] on span "Transfer" at bounding box center [54, 48] width 35 height 16
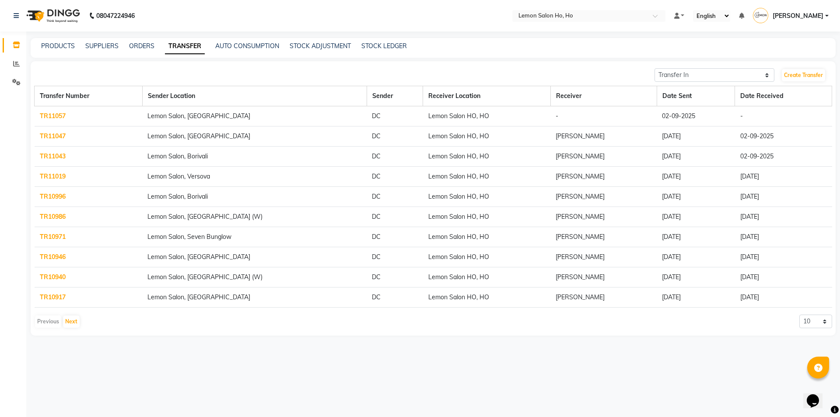
click at [56, 116] on link "TR11057" at bounding box center [53, 116] width 26 height 8
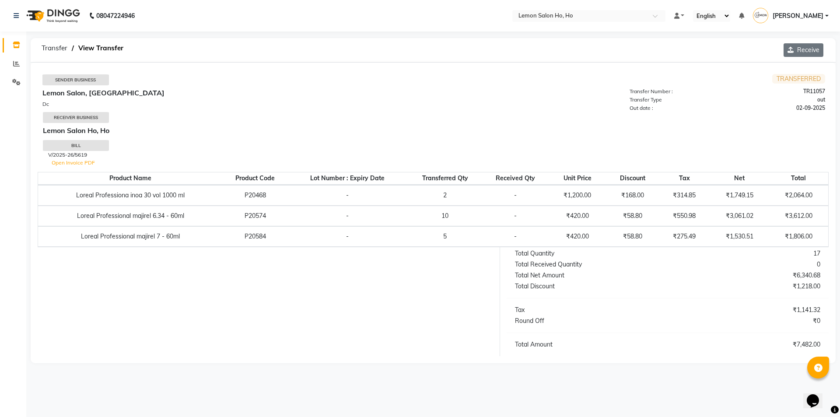
click at [793, 54] on button "Receive" at bounding box center [804, 50] width 40 height 14
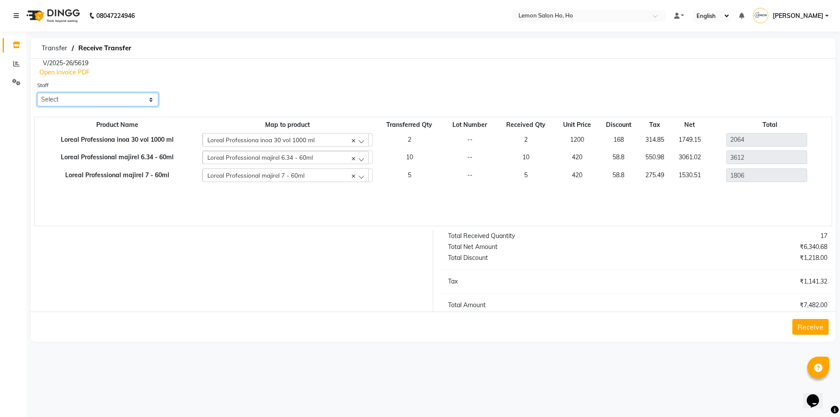
click at [85, 100] on select "Select [PERSON_NAME] [PERSON_NAME] DC DINGG Support [PERSON_NAME] [PERSON_NAME]…" at bounding box center [97, 100] width 121 height 14
select select "34406"
click at [37, 93] on select "Select [PERSON_NAME] [PERSON_NAME] DC DINGG Support [PERSON_NAME] [PERSON_NAME]…" at bounding box center [97, 100] width 121 height 14
click at [812, 325] on button "Receive" at bounding box center [811, 327] width 36 height 16
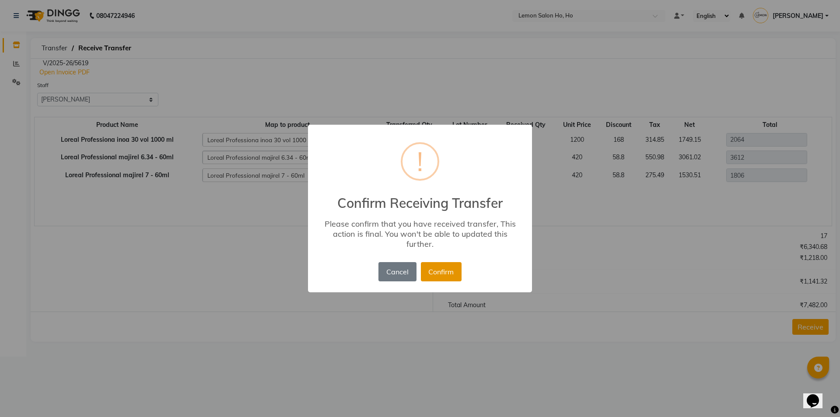
click at [440, 271] on button "Confirm" at bounding box center [441, 271] width 41 height 19
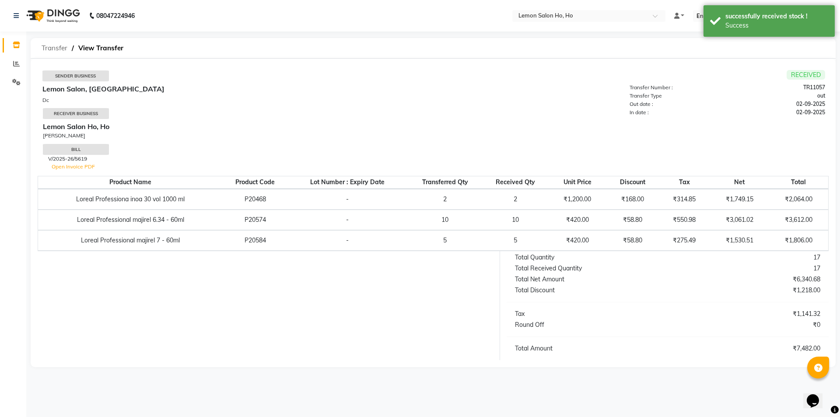
click at [60, 51] on span "Transfer" at bounding box center [54, 48] width 35 height 16
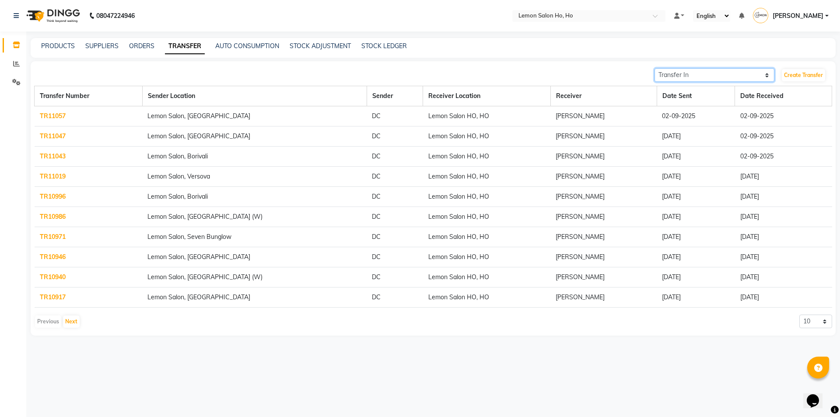
click at [679, 75] on select "Transfer In Transfer Out" at bounding box center [715, 75] width 120 height 14
select select "sender"
click at [655, 68] on select "Transfer In Transfer Out" at bounding box center [715, 75] width 120 height 14
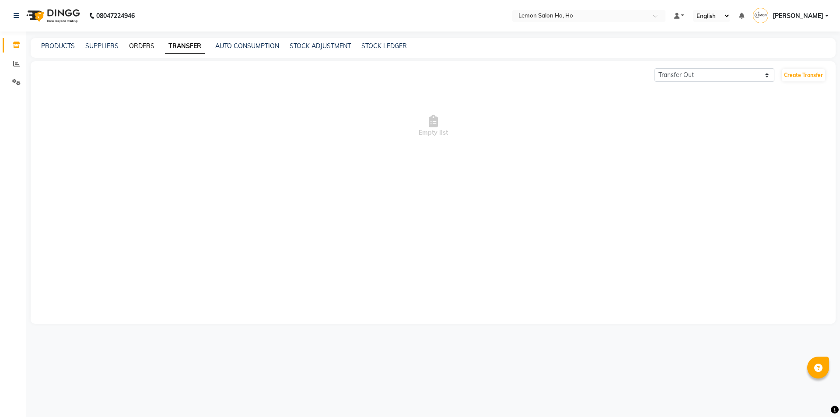
click at [134, 46] on link "ORDERS" at bounding box center [141, 46] width 25 height 8
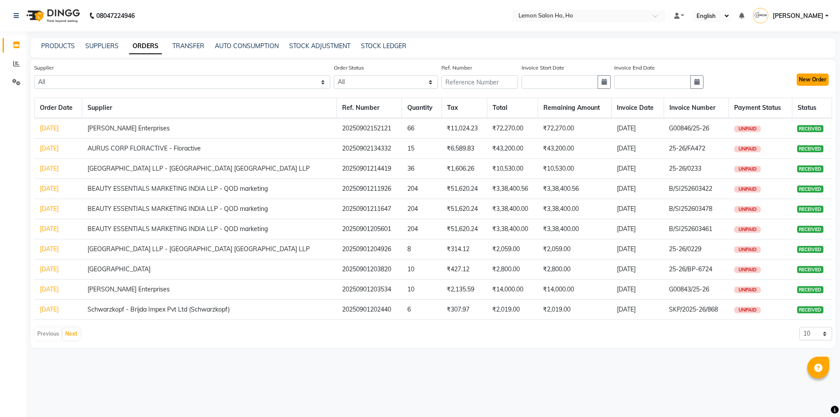
click at [810, 82] on button "New Order" at bounding box center [813, 80] width 32 height 12
select select "true"
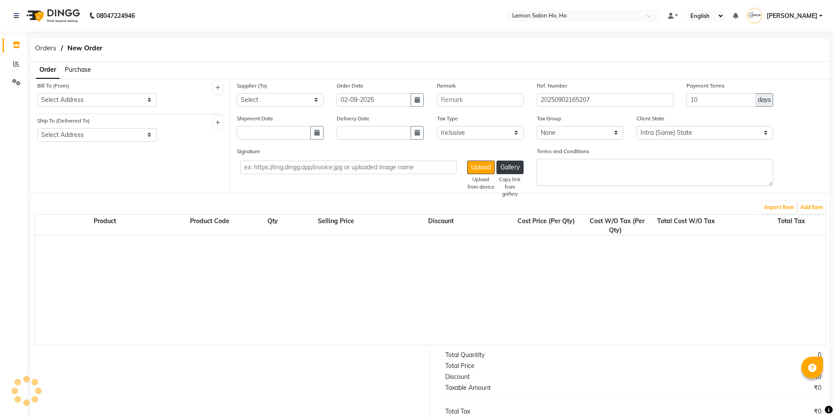
select select "2069"
click at [79, 71] on span "Purchase" at bounding box center [78, 70] width 26 height 8
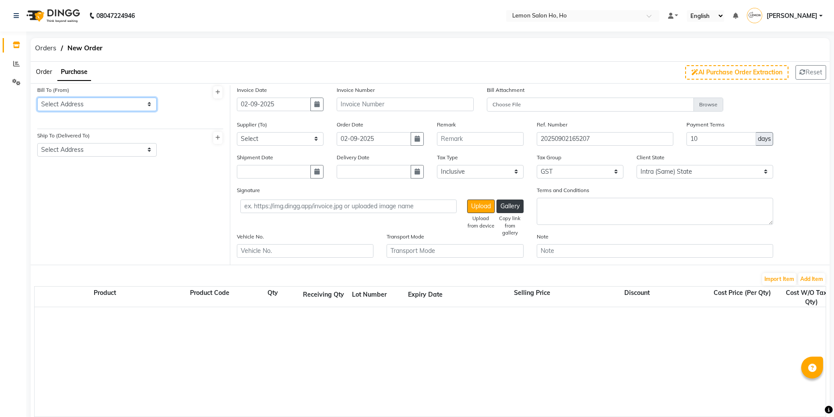
click at [80, 102] on select "Select Address shop [GEOGRAPHIC_DATA] [GEOGRAPHIC_DATA][PERSON_NAME]" at bounding box center [96, 105] width 119 height 14
select select "7"
click at [37, 98] on select "Select Address shop [GEOGRAPHIC_DATA] [GEOGRAPHIC_DATA][PERSON_NAME]" at bounding box center [96, 105] width 119 height 14
click at [84, 147] on select "Select Address shop no-1 samarth siddhi near [GEOGRAPHIC_DATA] opp [GEOGRAPHIC_…" at bounding box center [96, 150] width 119 height 14
select select "8"
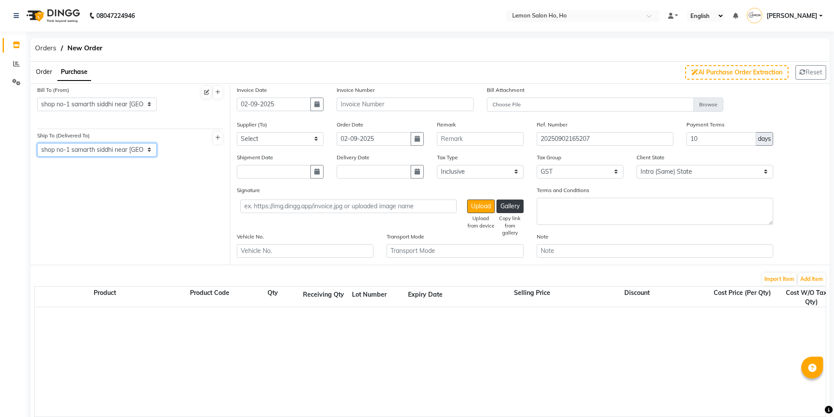
click at [37, 143] on select "Select Address shop no-1 samarth siddhi near [GEOGRAPHIC_DATA] opp [GEOGRAPHIC_…" at bounding box center [96, 150] width 119 height 14
click at [318, 105] on icon "button" at bounding box center [316, 104] width 5 height 6
select select "9"
select select "2025"
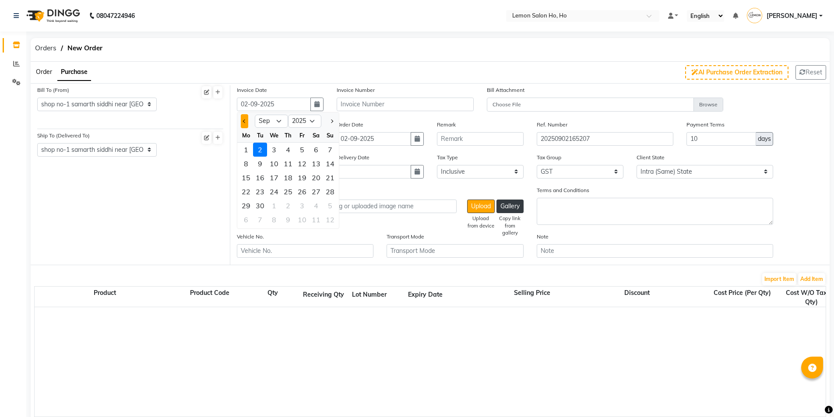
click at [245, 117] on button "Previous month" at bounding box center [244, 121] width 7 height 14
select select "8"
click at [299, 204] on div "29" at bounding box center [302, 206] width 14 height 14
type input "[DATE]"
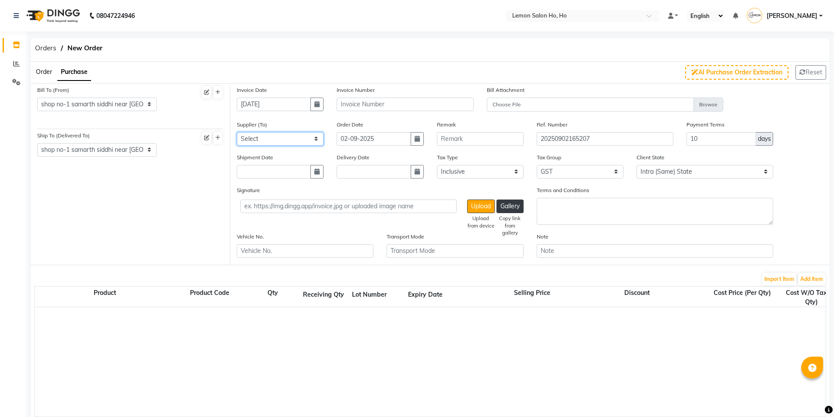
click at [289, 141] on select "Select [PERSON_NAME] Enterprises (Loreal) Narayan Sales Agency Osp Healthcare R…" at bounding box center [280, 139] width 87 height 14
select select "190"
click at [237, 132] on select "Select [PERSON_NAME] Enterprises (Loreal) Narayan Sales Agency Osp Healthcare R…" at bounding box center [280, 139] width 87 height 14
click at [320, 171] on button "button" at bounding box center [316, 172] width 13 height 14
select select "9"
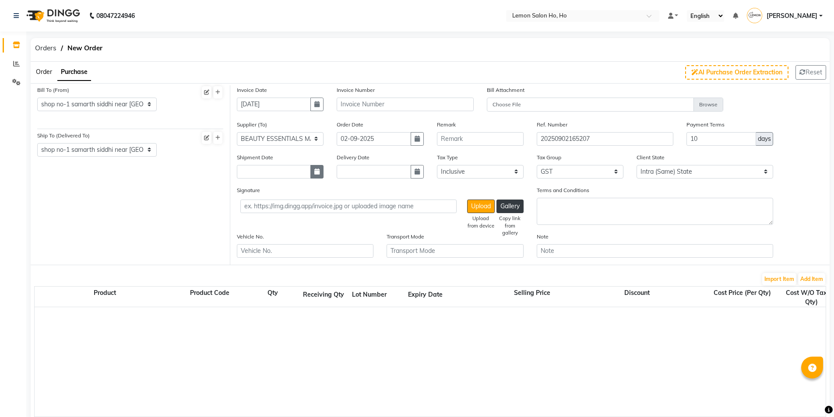
select select "2025"
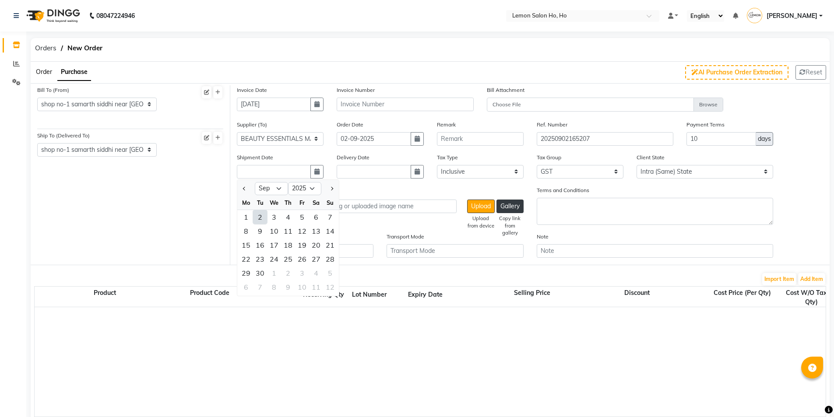
click at [265, 214] on div "2" at bounding box center [260, 217] width 14 height 14
type input "02-09-2025"
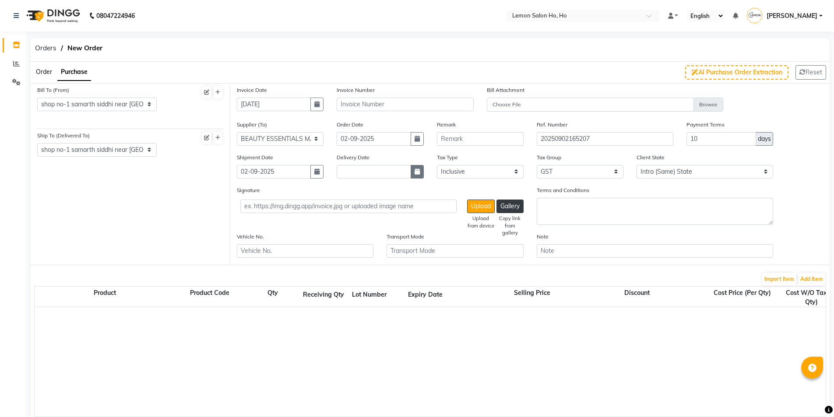
click at [418, 172] on icon "button" at bounding box center [417, 172] width 5 height 6
select select "9"
select select "2025"
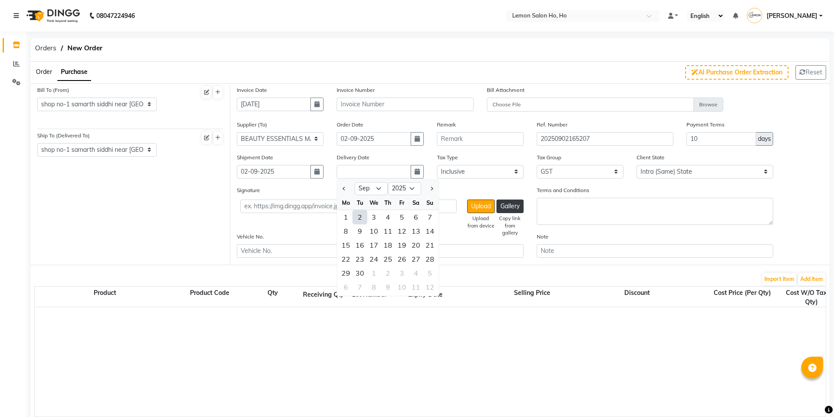
click at [363, 216] on div "2" at bounding box center [360, 217] width 14 height 14
type input "02-09-2025"
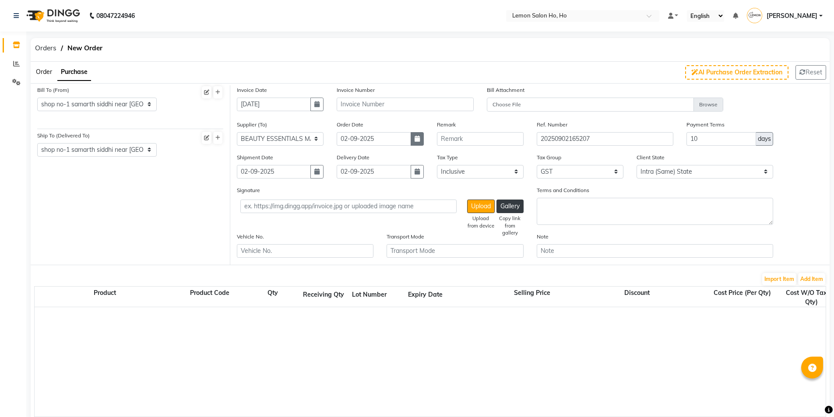
click at [413, 140] on button "button" at bounding box center [417, 139] width 13 height 14
select select "9"
select select "2025"
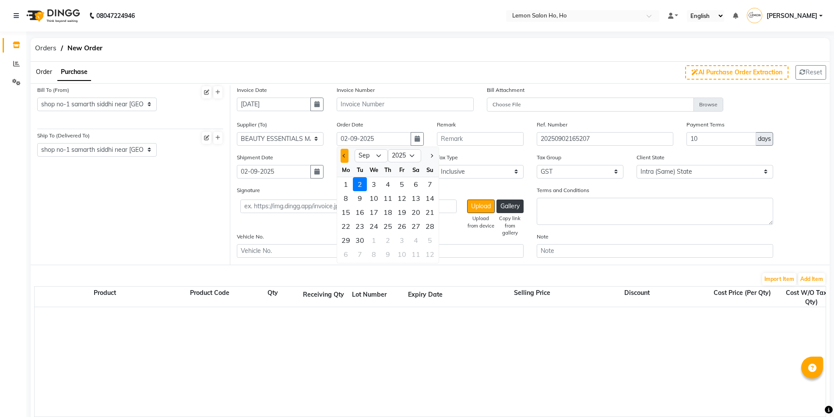
click at [345, 155] on span "Previous month" at bounding box center [345, 156] width 4 height 4
select select "8"
click at [403, 239] on div "29" at bounding box center [402, 240] width 14 height 14
type input "[DATE]"
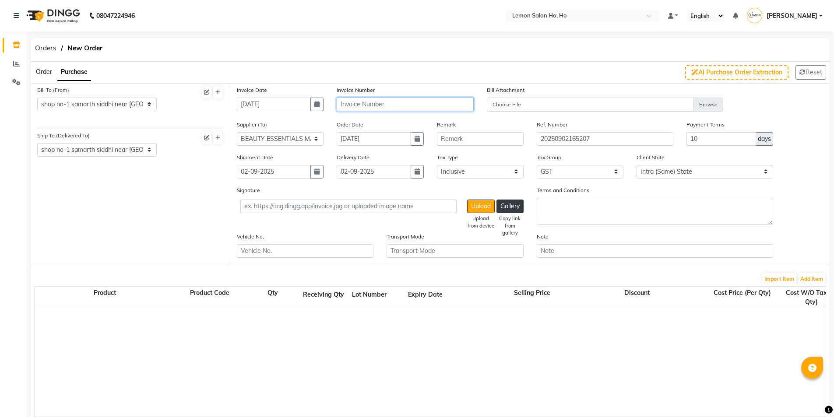
click at [379, 108] on input "text" at bounding box center [405, 105] width 137 height 14
type input "b"
type input "B/SI252603648"
click at [806, 278] on button "Add Item" at bounding box center [811, 279] width 27 height 12
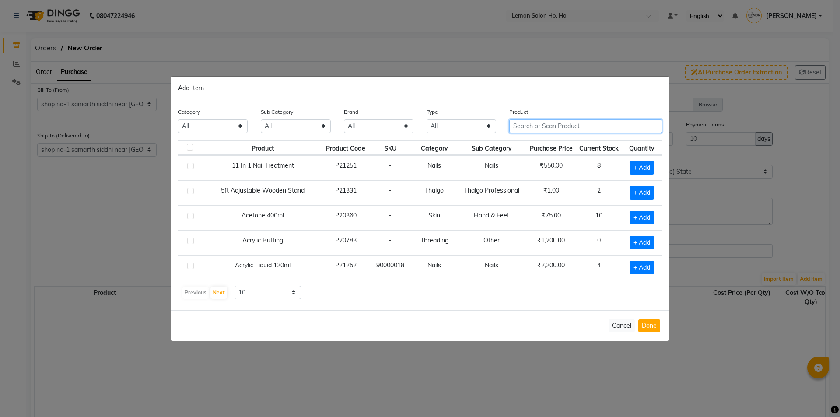
click at [563, 125] on input "text" at bounding box center [586, 126] width 153 height 14
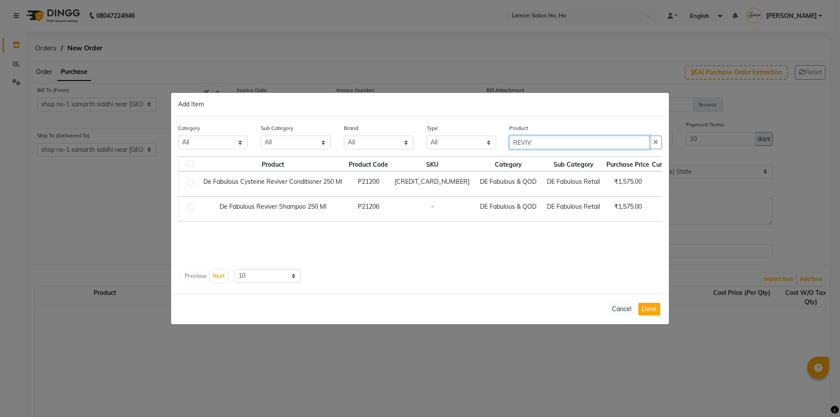
type input "REVIV"
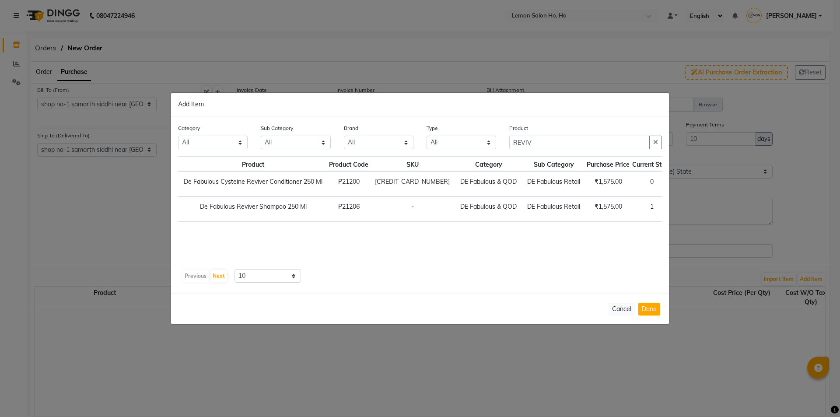
scroll to position [0, 38]
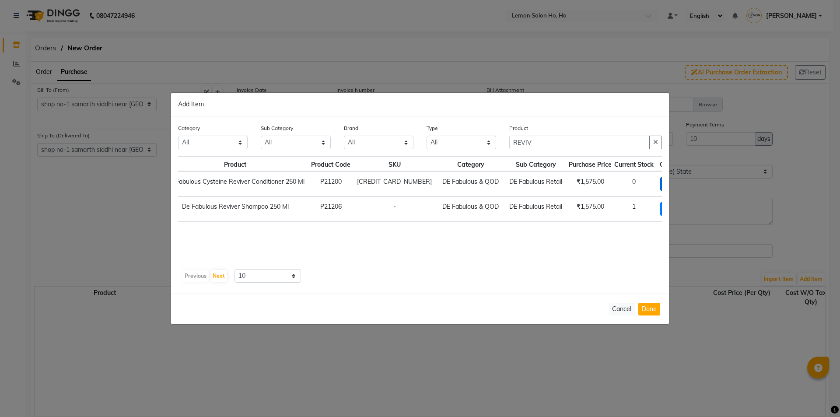
click at [661, 181] on span "+ Add" at bounding box center [673, 184] width 25 height 14
checkbox input "true"
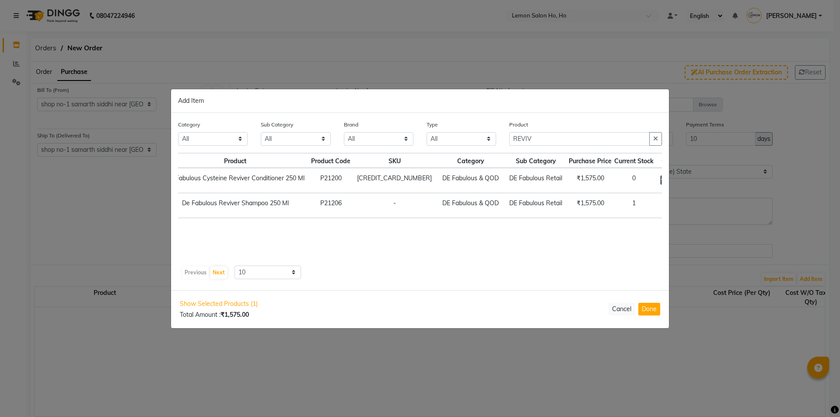
click at [661, 180] on div "1" at bounding box center [675, 181] width 28 height 14
click at [682, 178] on icon at bounding box center [685, 180] width 6 height 6
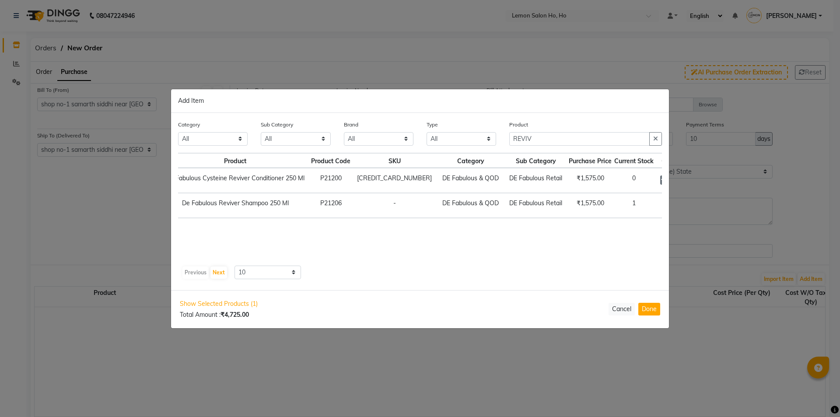
click at [682, 178] on icon at bounding box center [685, 180] width 6 height 6
type input "5"
click at [662, 206] on span "+ Add" at bounding box center [674, 206] width 25 height 14
checkbox input "true"
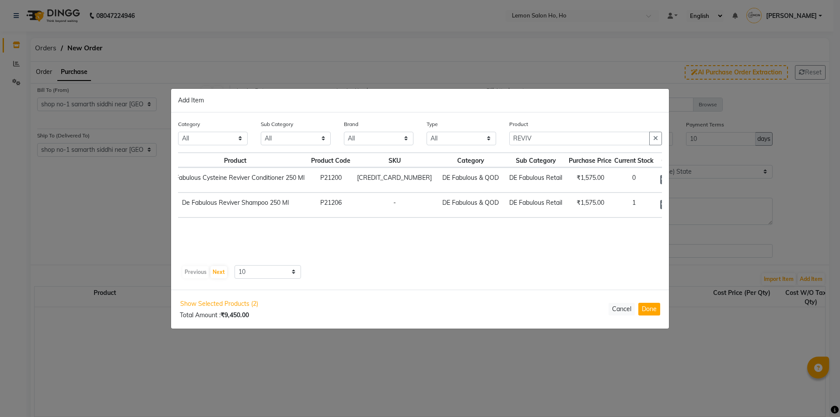
click at [682, 203] on icon at bounding box center [685, 204] width 6 height 6
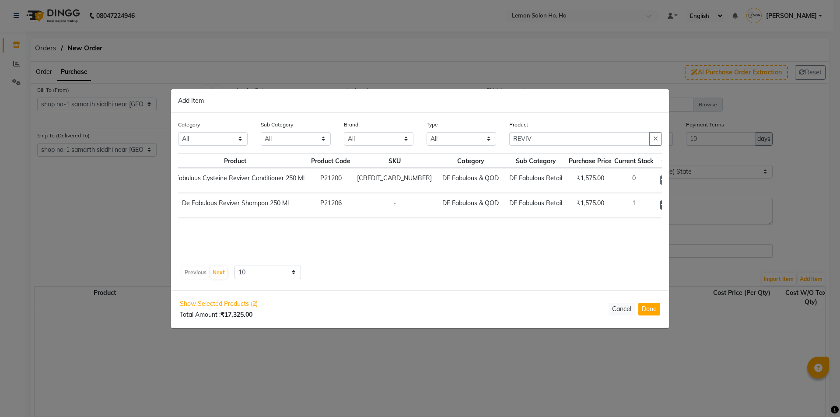
click at [661, 204] on icon at bounding box center [664, 205] width 6 height 6
type input "5"
drag, startPoint x: 537, startPoint y: 135, endPoint x: 489, endPoint y: 140, distance: 48.0
click at [489, 140] on div "Category All Hair Skin Makeup Personal Care Appliances Beard Waxing Disposable …" at bounding box center [420, 136] width 497 height 33
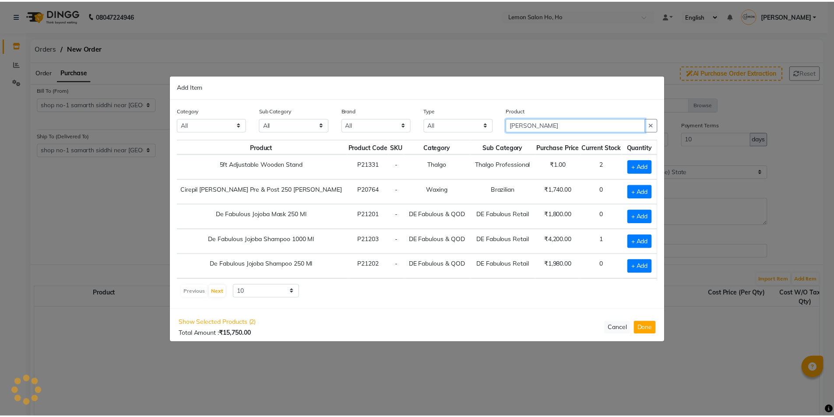
scroll to position [0, 0]
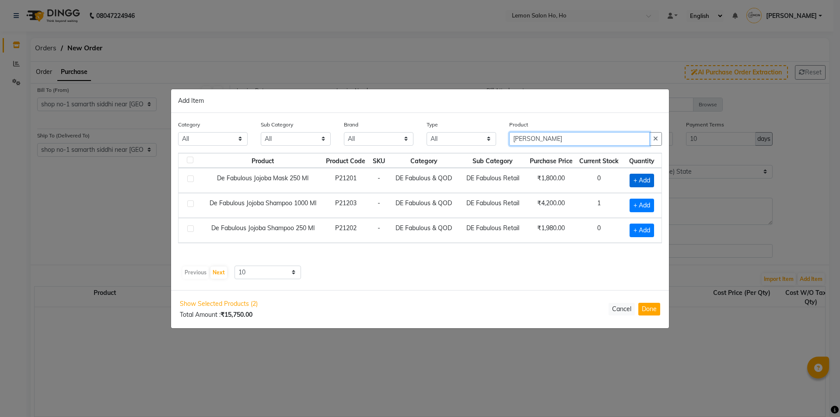
type input "JOJO"
click at [637, 177] on span "+ Add" at bounding box center [642, 181] width 25 height 14
checkbox input "true"
click at [642, 235] on span "+ Add" at bounding box center [641, 231] width 25 height 14
checkbox input "true"
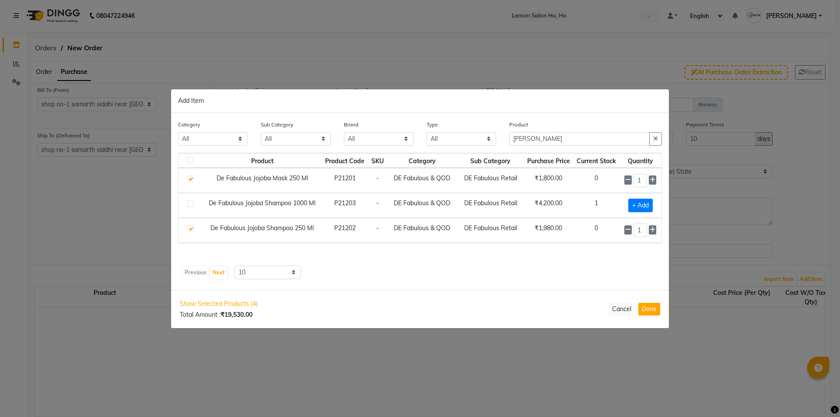
drag, startPoint x: 213, startPoint y: 178, endPoint x: 309, endPoint y: 182, distance: 95.5
click at [309, 182] on td "De Fabulous Jojoba Mask 250 Ml" at bounding box center [262, 180] width 119 height 25
click at [627, 177] on icon at bounding box center [629, 180] width 6 height 6
checkbox input "false"
drag, startPoint x: 212, startPoint y: 173, endPoint x: 313, endPoint y: 185, distance: 101.4
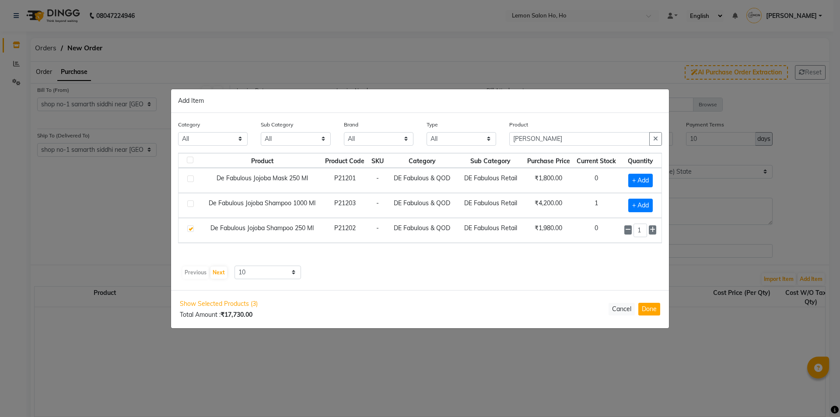
click at [313, 185] on td "De Fabulous Jojoba Mask 250 Ml" at bounding box center [262, 180] width 119 height 25
copy td "De Fabulous Jojoba Mask 250 Ml"
click at [553, 138] on input "JOJO" at bounding box center [580, 139] width 141 height 14
type input "JOJO"
click at [641, 178] on span "+ Add" at bounding box center [641, 181] width 25 height 14
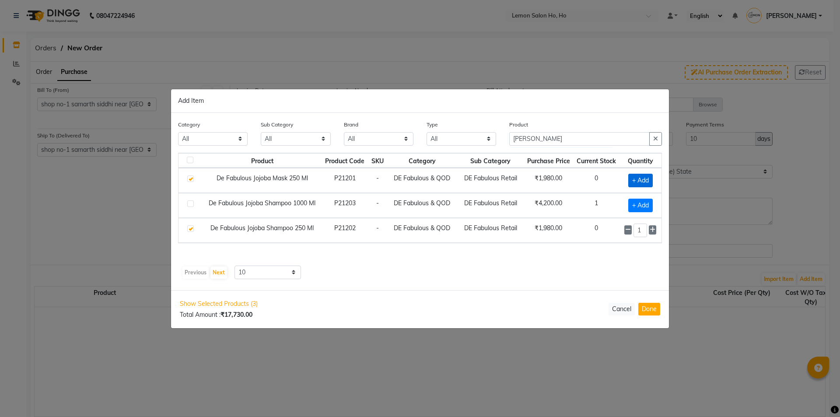
checkbox input "true"
drag, startPoint x: 544, startPoint y: 137, endPoint x: 465, endPoint y: 144, distance: 79.6
click at [465, 144] on div "Category All Hair Skin Makeup Personal Care Appliances Beard Waxing Disposable …" at bounding box center [420, 136] width 497 height 33
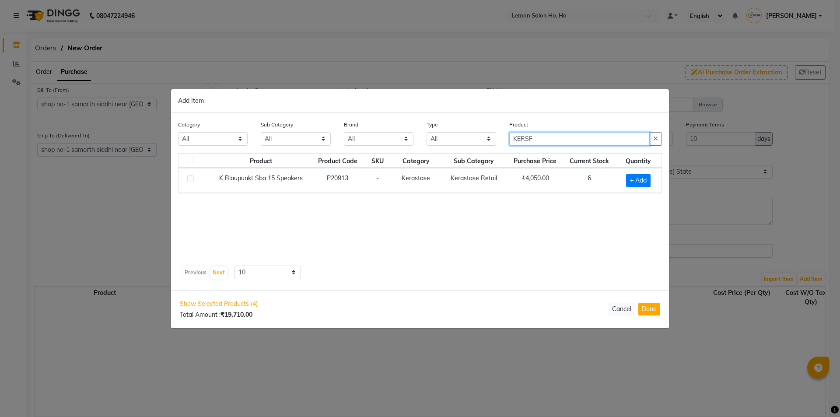
drag, startPoint x: 541, startPoint y: 138, endPoint x: 496, endPoint y: 144, distance: 46.0
click at [496, 144] on div "Category All Hair Skin Makeup Personal Care Appliances Beard Waxing Disposable …" at bounding box center [420, 136] width 497 height 33
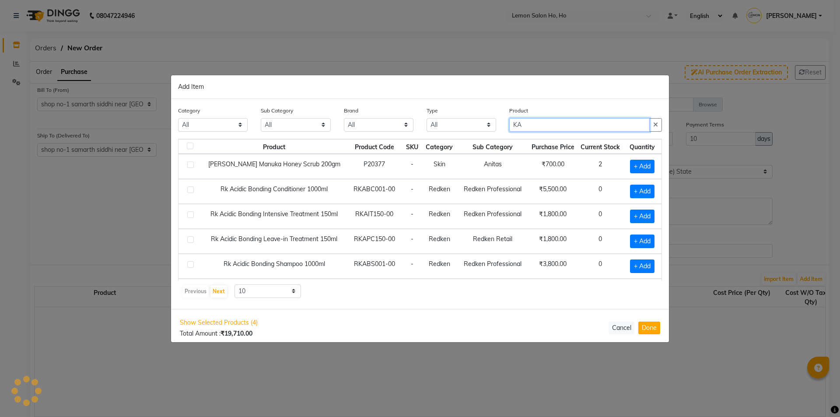
type input "K"
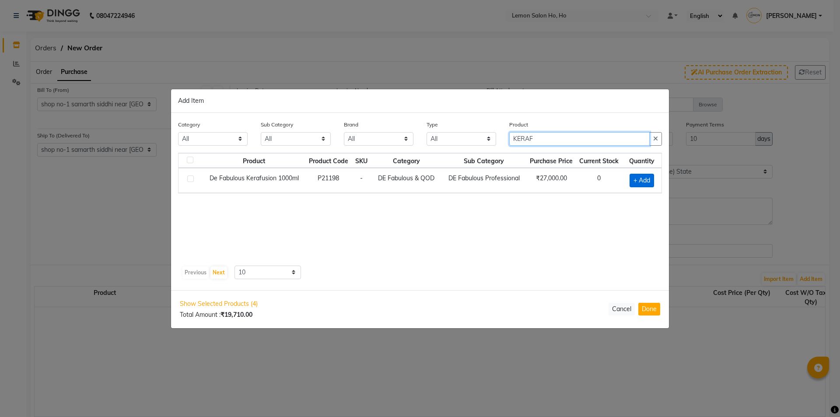
type input "KERAF"
click at [642, 178] on span "+ Add" at bounding box center [642, 181] width 25 height 14
checkbox input "true"
click at [650, 310] on button "Done" at bounding box center [650, 309] width 22 height 13
select select "2069"
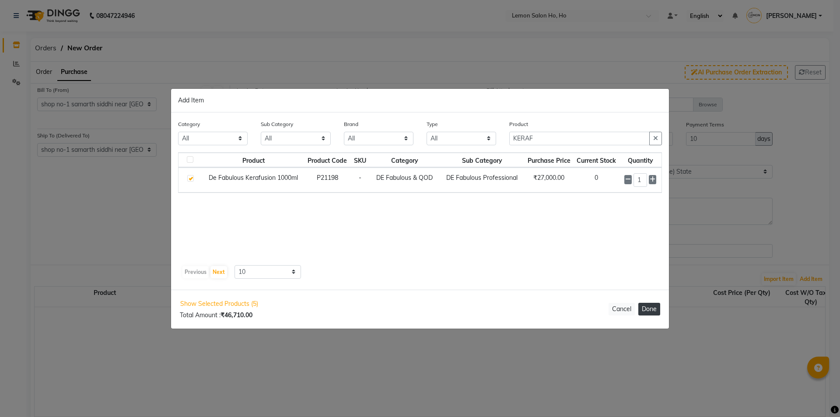
select select "2069"
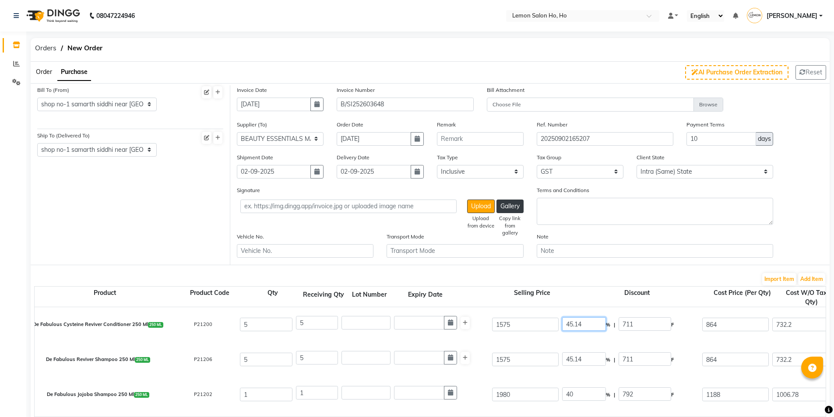
click at [573, 322] on input "45.14" at bounding box center [584, 324] width 44 height 14
type input "40"
type input "630"
type input "945"
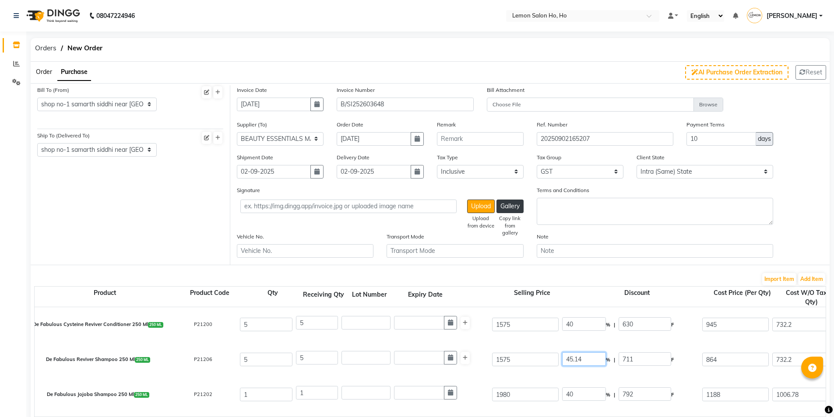
type input "800.85"
type input "4004.25"
type input "720.76"
type input "4725.01"
click at [571, 358] on input "45.14" at bounding box center [584, 359] width 44 height 14
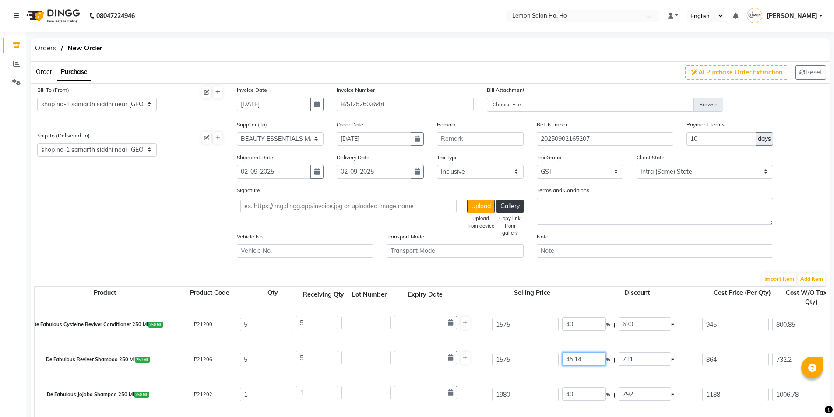
click at [571, 358] on input "45.14" at bounding box center [584, 359] width 44 height 14
type input "40"
type input "630"
type input "945"
type input "800.85"
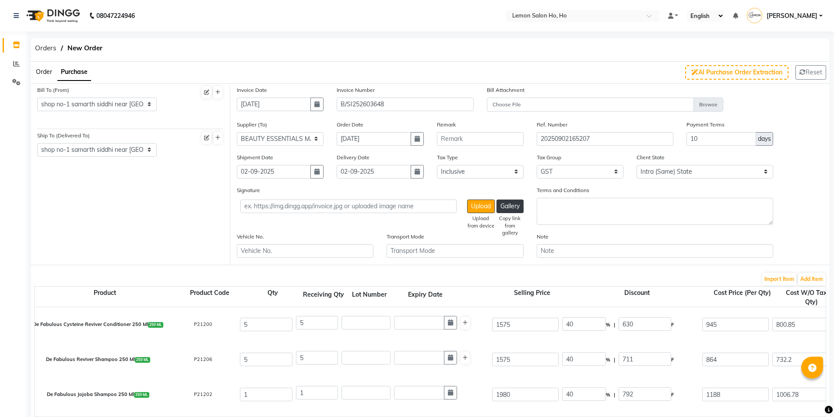
type input "4004.25"
type input "720.76"
type input "4725.01"
click at [545, 340] on div "De Fabulous Cysteine Reviver Conditioner 250 Ml 250 ML P21200 5 5 1575 40 % | 6…" at bounding box center [825, 324] width 1595 height 35
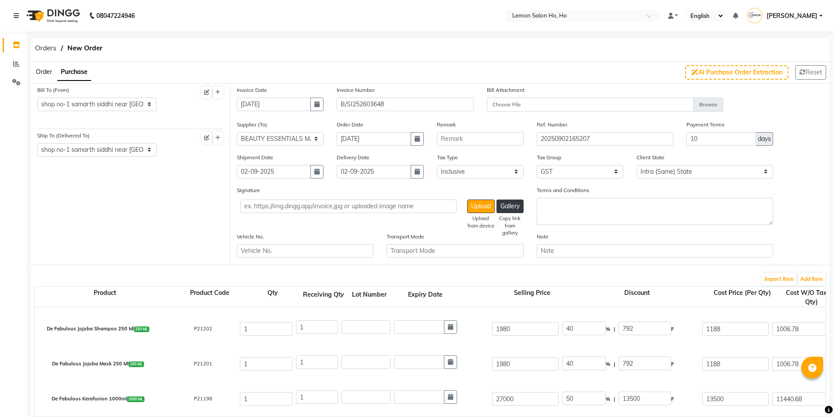
scroll to position [44, 0]
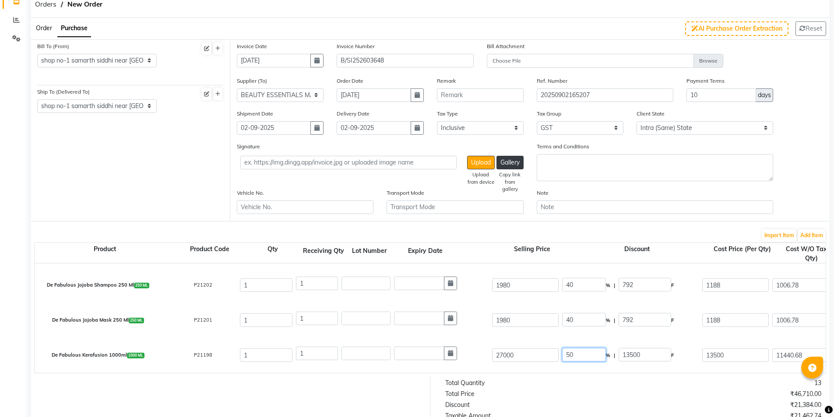
click at [568, 353] on input "50" at bounding box center [584, 355] width 44 height 14
click at [475, 325] on div "1" at bounding box center [392, 319] width 193 height 14
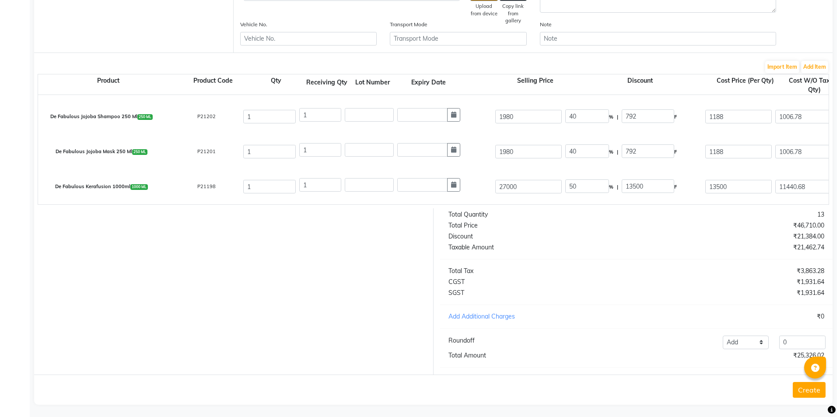
scroll to position [221, 0]
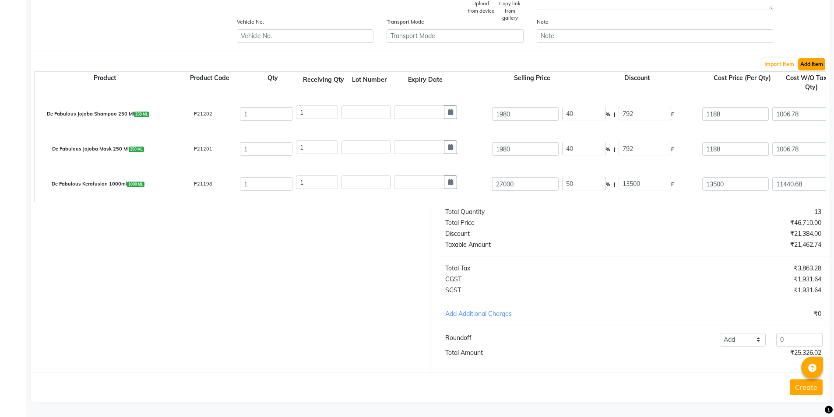
click at [814, 58] on button "Add Item" at bounding box center [811, 64] width 27 height 12
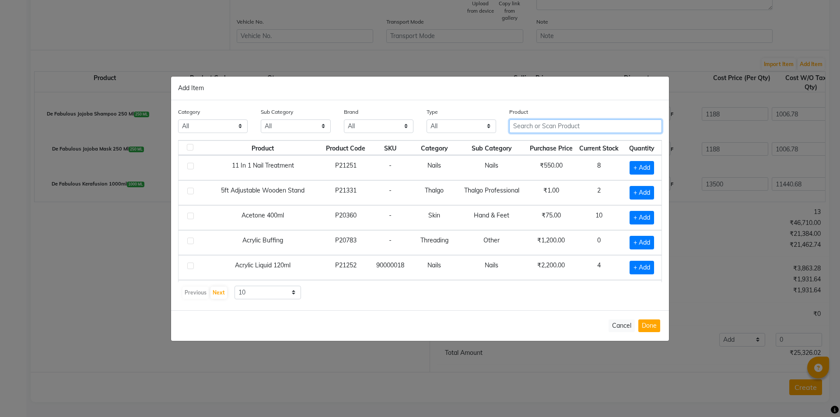
click at [592, 130] on input "text" at bounding box center [586, 126] width 153 height 14
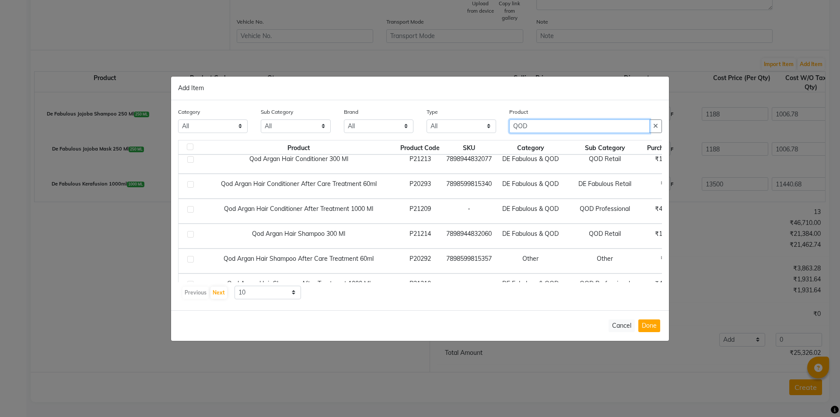
scroll to position [130, 0]
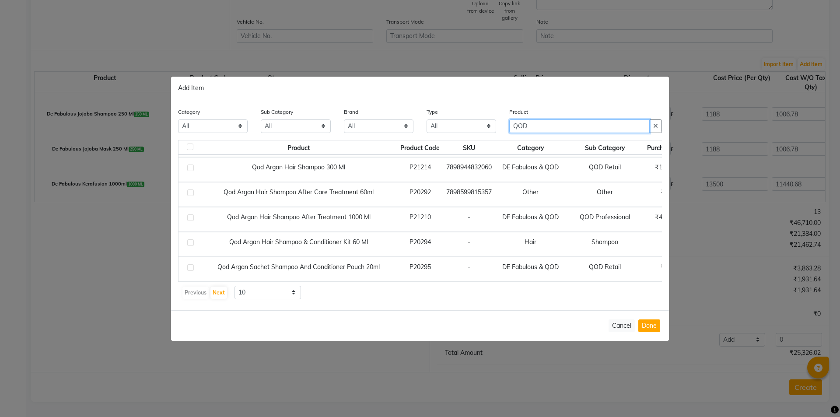
type input "QOD"
click at [267, 294] on select "10 50 100" at bounding box center [268, 293] width 67 height 14
select select "50"
click at [235, 286] on select "10 50 100" at bounding box center [268, 293] width 67 height 14
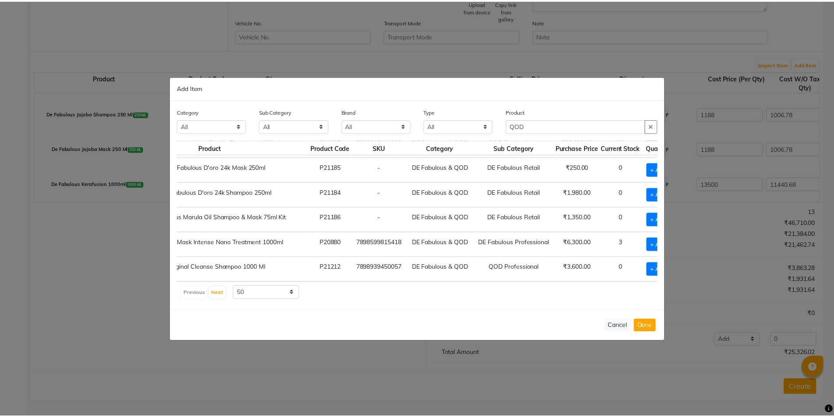
scroll to position [304, 119]
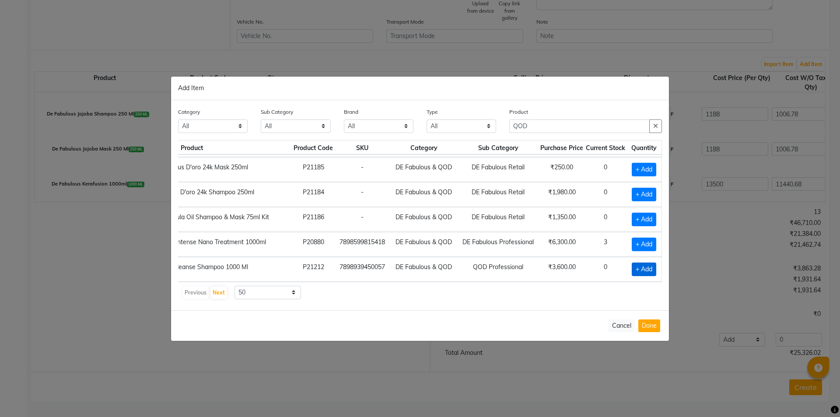
click at [632, 265] on span "+ Add" at bounding box center [644, 270] width 25 height 14
checkbox input "true"
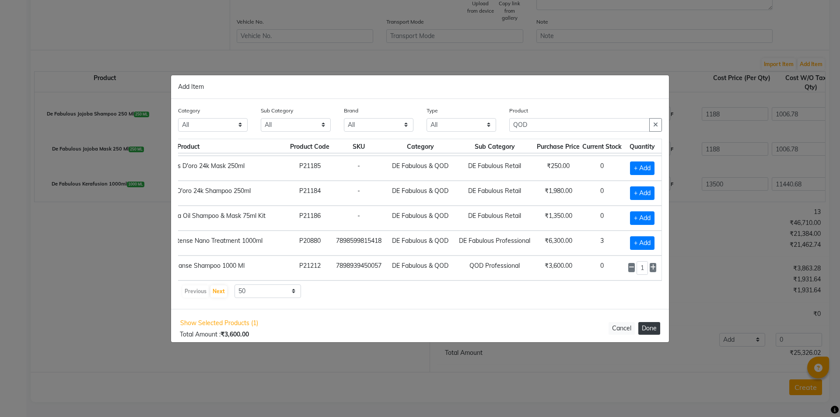
click at [650, 327] on button "Done" at bounding box center [650, 328] width 22 height 13
select select "2069"
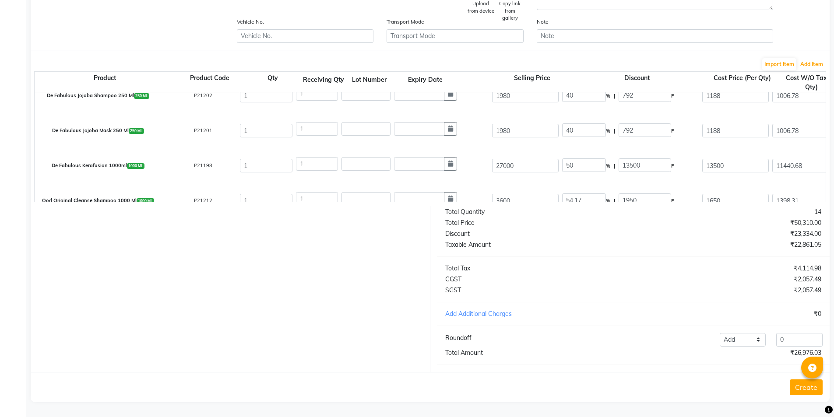
scroll to position [101, 0]
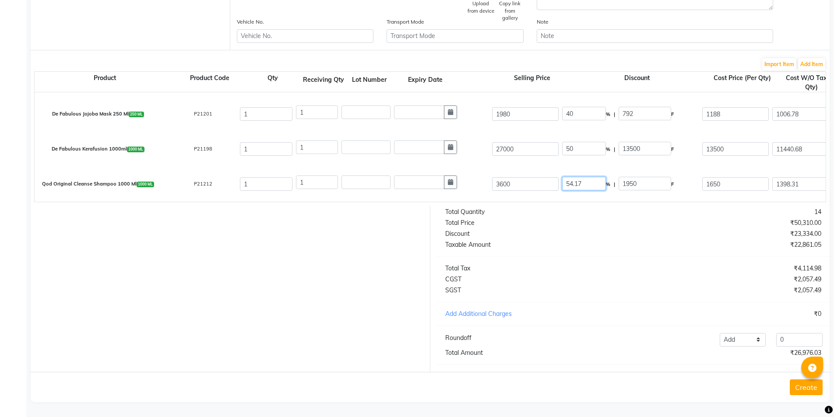
click at [574, 177] on input "54.17" at bounding box center [584, 184] width 44 height 14
type input "50"
type input "1800"
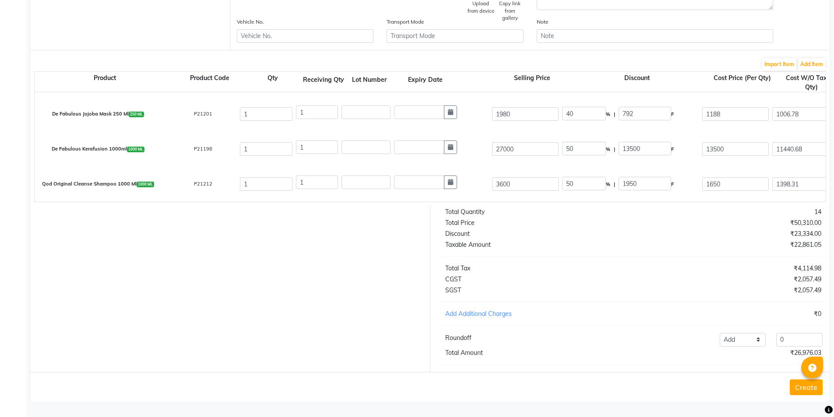
type input "1525.42"
type input "274.58"
type input "1800"
click at [484, 176] on div "1" at bounding box center [392, 183] width 193 height 14
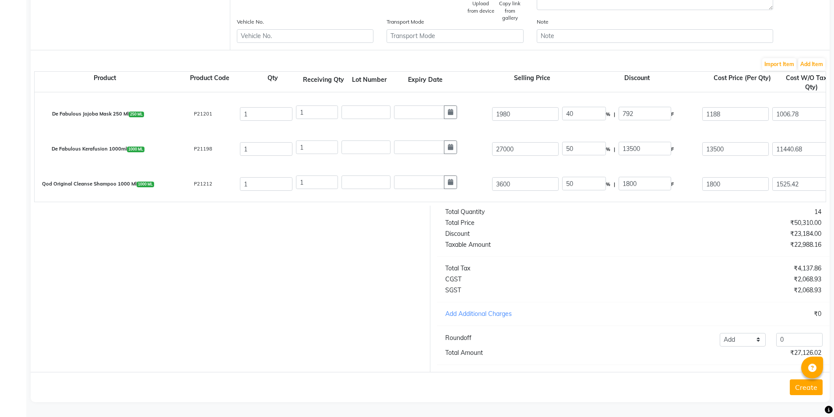
scroll to position [221, 0]
click at [797, 380] on button "Create" at bounding box center [806, 388] width 33 height 16
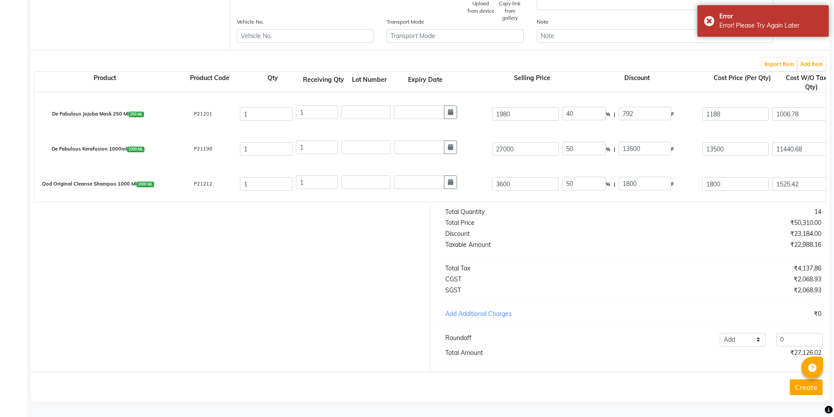
click at [811, 389] on button "Create" at bounding box center [806, 388] width 33 height 16
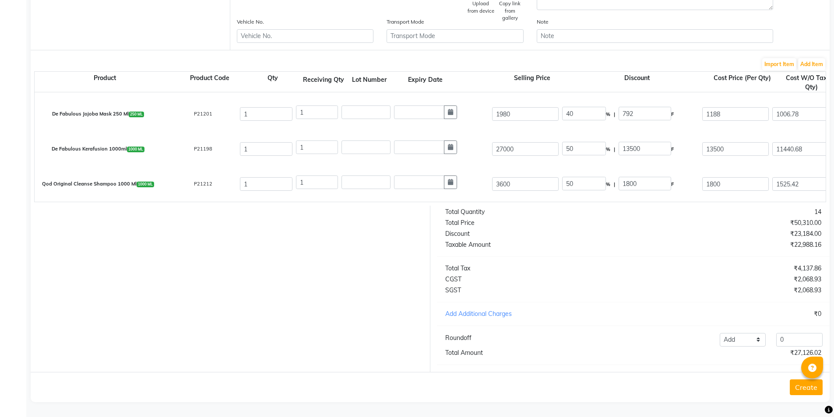
click at [805, 386] on button "Create" at bounding box center [806, 388] width 33 height 16
click at [805, 385] on button "Create" at bounding box center [806, 388] width 33 height 16
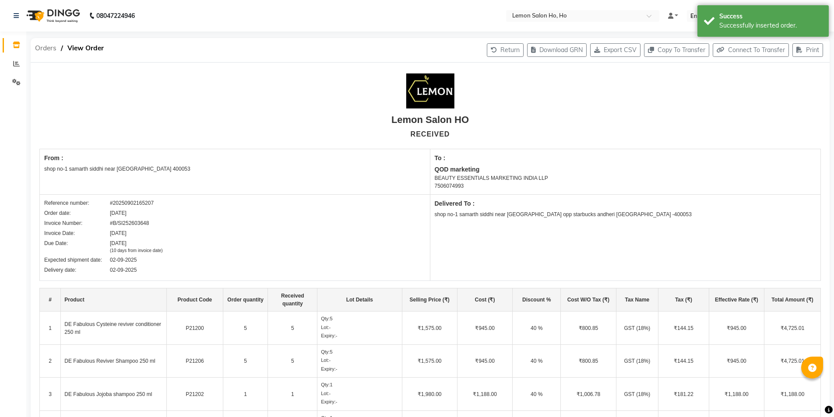
click at [42, 52] on span "Orders" at bounding box center [46, 48] width 30 height 16
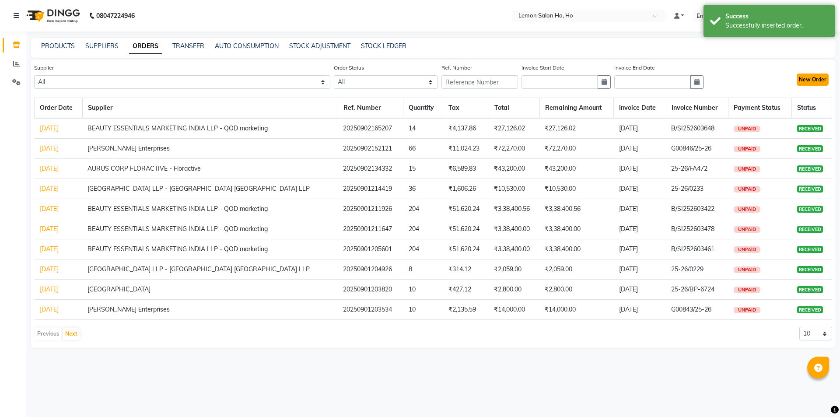
click at [819, 78] on button "New Order" at bounding box center [813, 80] width 32 height 12
select select "true"
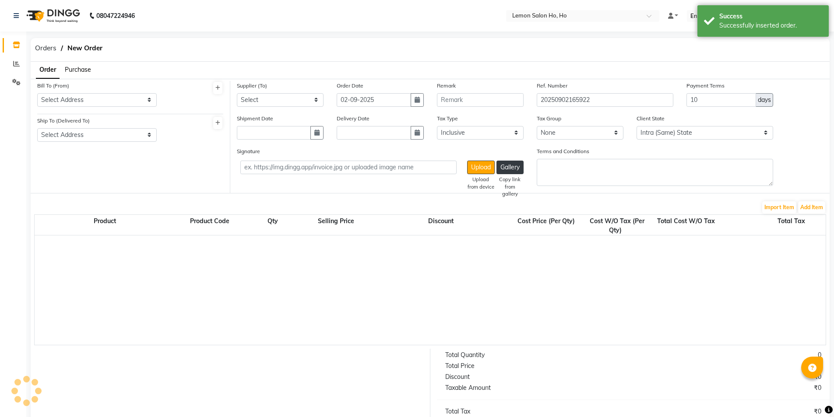
select select "2069"
click at [82, 68] on span "Purchase" at bounding box center [78, 70] width 26 height 8
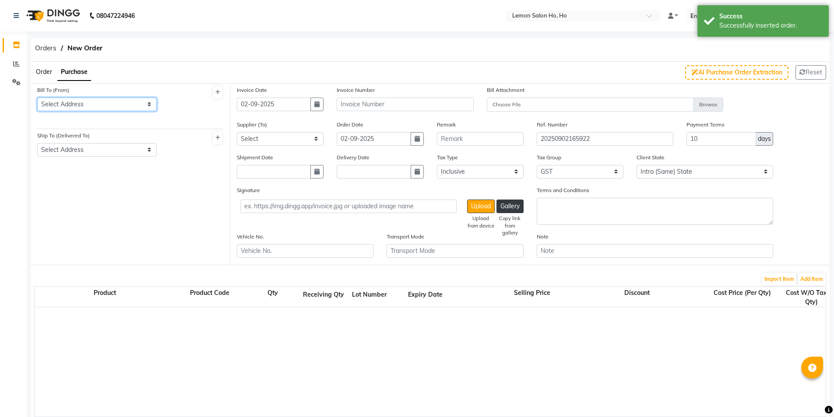
click at [97, 111] on select "Select Address shop no-1 samarth siddhi near andheri west mumbai 400053 HO GG Ho" at bounding box center [96, 105] width 119 height 14
select select "7"
click at [37, 98] on select "Select Address shop no-1 samarth siddhi near andheri west mumbai 400053 HO GG Ho" at bounding box center [96, 105] width 119 height 14
click at [104, 149] on select "Select Address shop no-1 samarth siddhi near joggers park opp starbucks andheri…" at bounding box center [96, 150] width 119 height 14
select select "8"
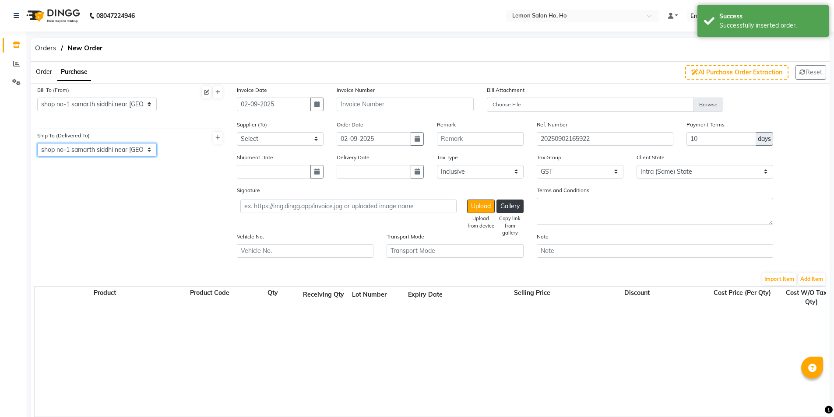
click at [37, 143] on select "Select Address shop no-1 samarth siddhi near joggers park opp starbucks andheri…" at bounding box center [96, 150] width 119 height 14
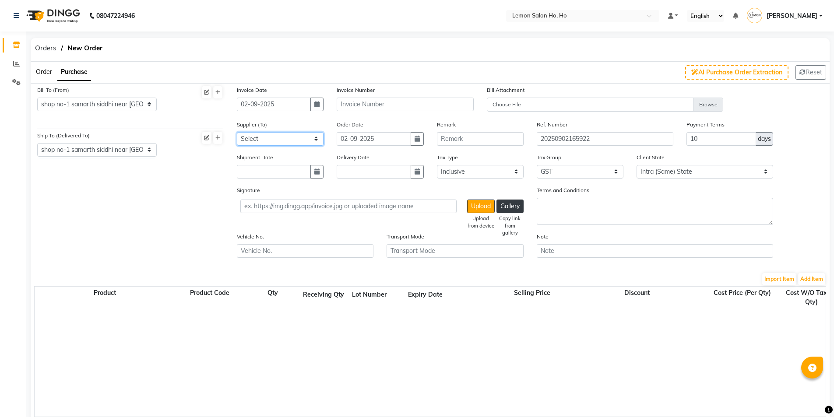
click at [303, 135] on select "Select Komal Enterprises (Loreal) Narayan Sales Agency Osp Healthcare Rica Wax …" at bounding box center [280, 139] width 87 height 14
select select "190"
click at [237, 132] on select "Select Komal Enterprises (Loreal) Narayan Sales Agency Osp Healthcare Rica Wax …" at bounding box center [280, 139] width 87 height 14
click at [316, 169] on icon "button" at bounding box center [316, 172] width 5 height 6
select select "9"
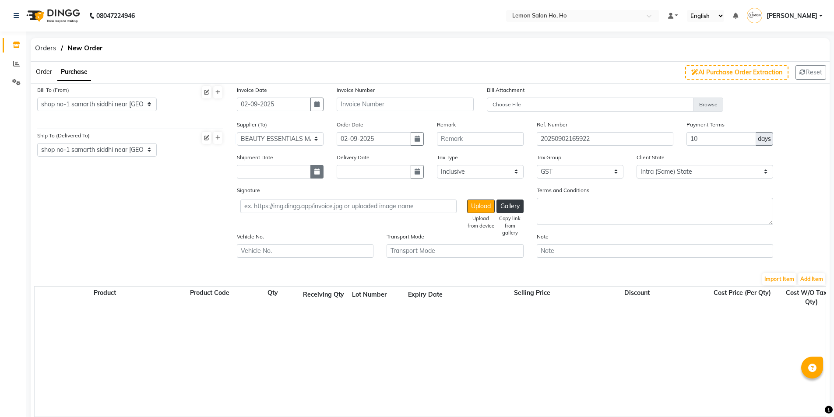
select select "2025"
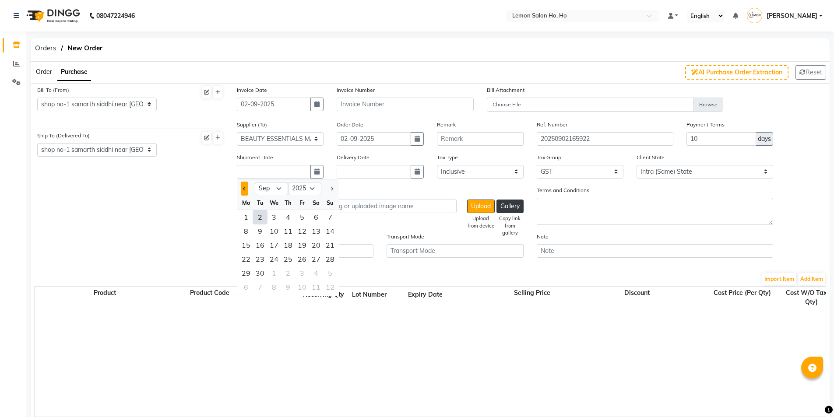
click at [246, 191] on button "Previous month" at bounding box center [244, 189] width 7 height 14
select select "8"
click at [312, 215] on div "2" at bounding box center [316, 217] width 14 height 14
type input "02-08-2025"
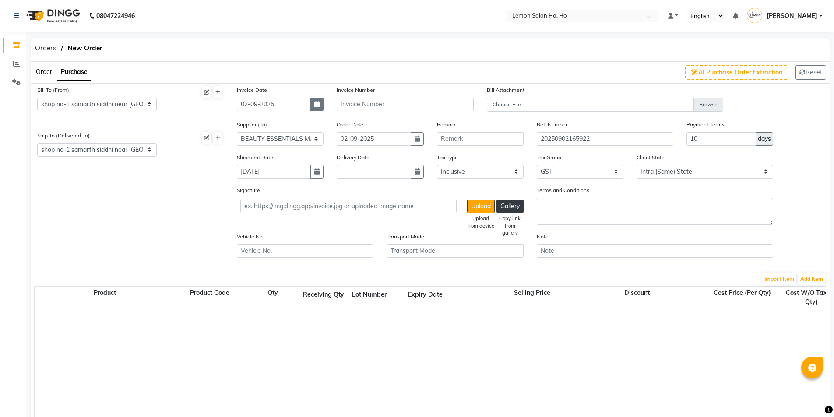
click at [315, 100] on button "button" at bounding box center [316, 105] width 13 height 14
select select "9"
select select "2025"
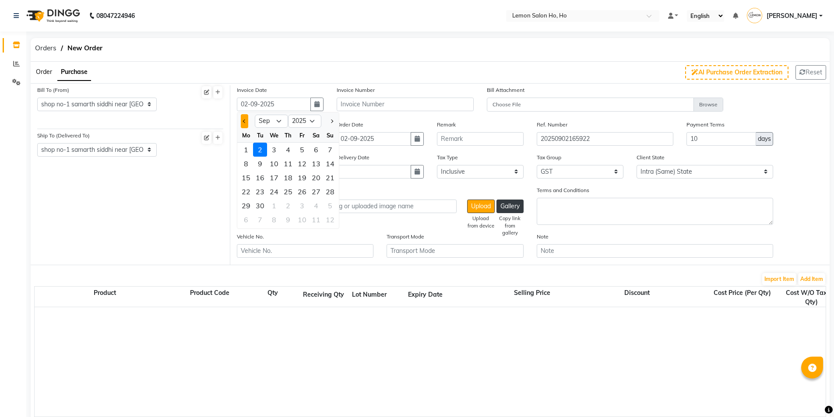
click at [247, 123] on button "Previous month" at bounding box center [244, 121] width 7 height 14
select select "8"
click at [302, 207] on div "29" at bounding box center [302, 206] width 14 height 14
type input "29-08-2025"
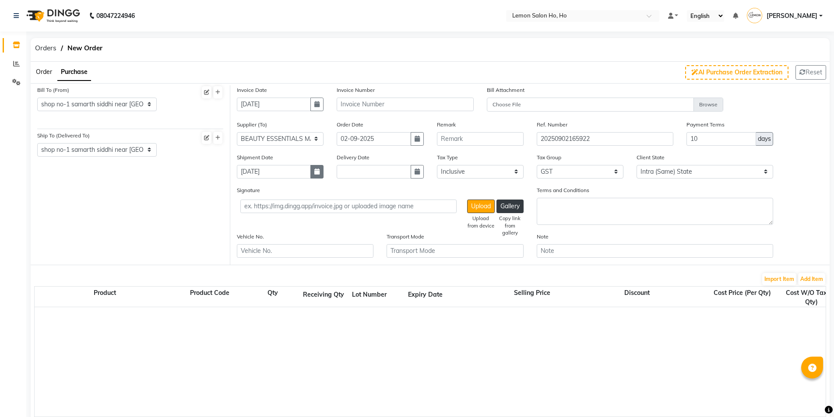
click at [313, 170] on button "button" at bounding box center [316, 172] width 13 height 14
select select "8"
select select "2025"
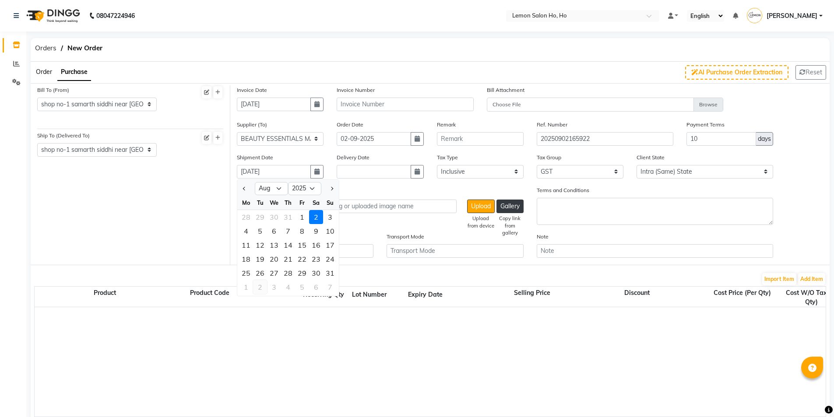
click at [261, 286] on div "2" at bounding box center [260, 287] width 14 height 14
type input "02-09-2025"
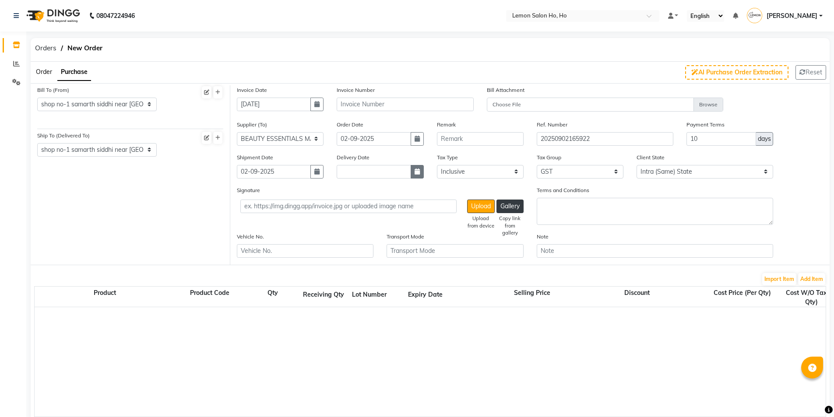
click at [414, 171] on button "button" at bounding box center [417, 172] width 13 height 14
select select "9"
select select "2025"
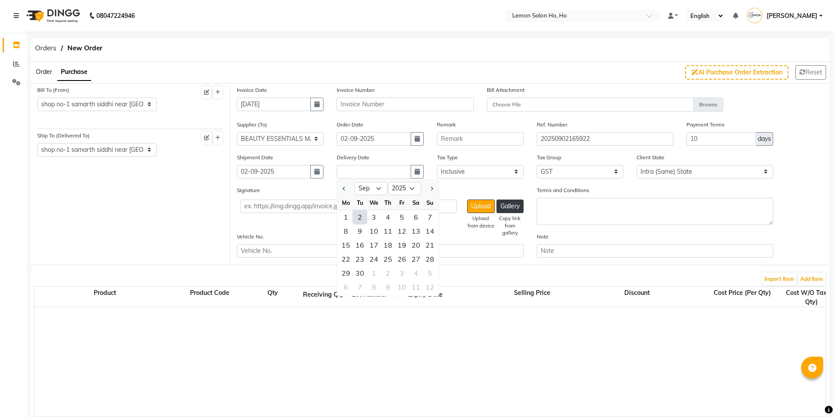
click at [358, 216] on div "2" at bounding box center [360, 217] width 14 height 14
type input "02-09-2025"
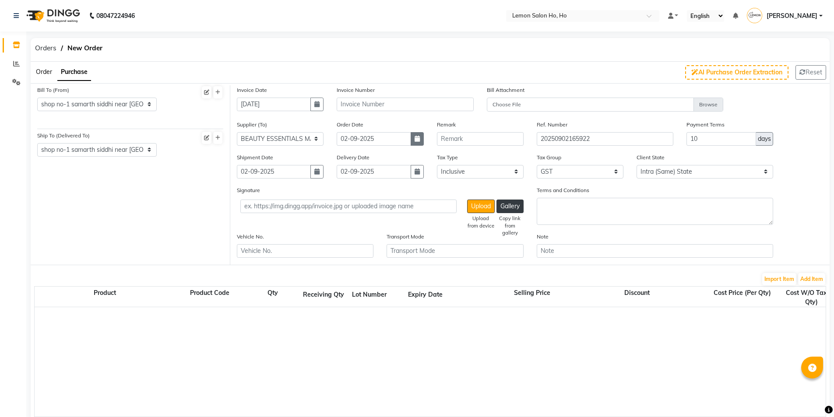
click at [418, 141] on icon "button" at bounding box center [417, 139] width 5 height 6
select select "9"
select select "2025"
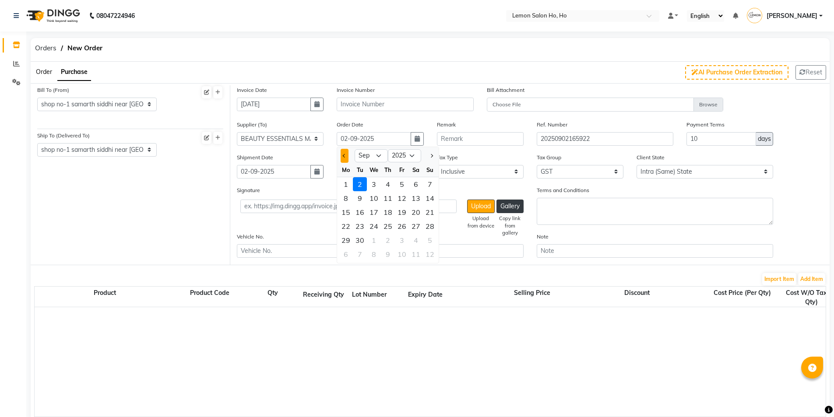
click at [341, 157] on button "Previous month" at bounding box center [344, 156] width 7 height 14
select select "8"
click at [404, 239] on div "29" at bounding box center [402, 240] width 14 height 14
type input "29-08-2025"
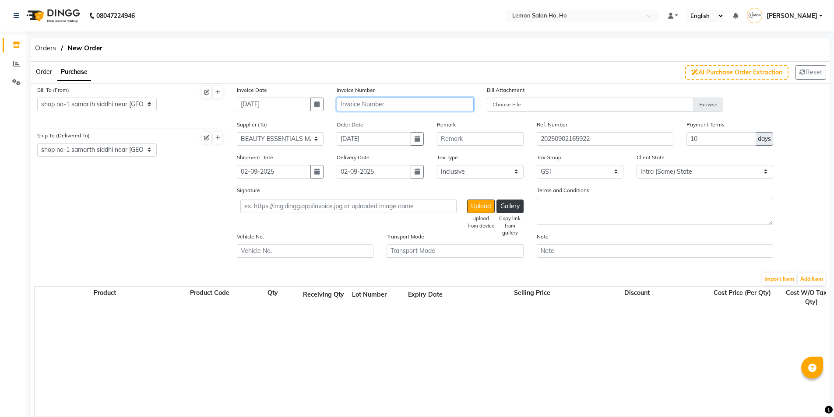
click at [374, 108] on input "text" at bounding box center [405, 105] width 137 height 14
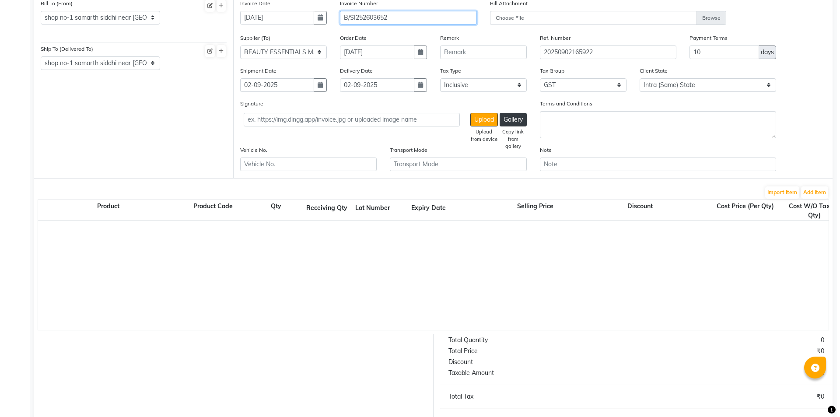
scroll to position [88, 0]
type input "B/SI252603652"
click at [809, 188] on button "Add Item" at bounding box center [811, 192] width 27 height 12
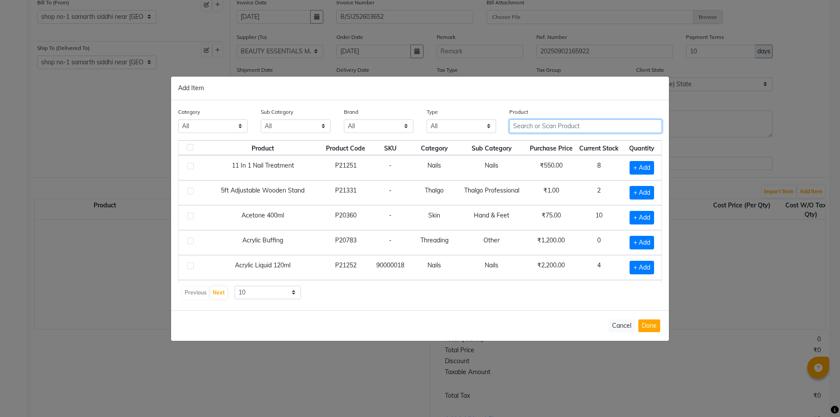
click at [590, 127] on input "text" at bounding box center [586, 126] width 153 height 14
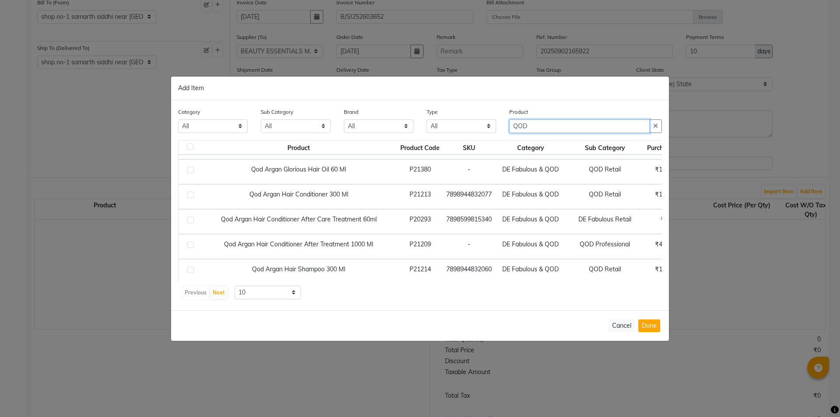
scroll to position [0, 0]
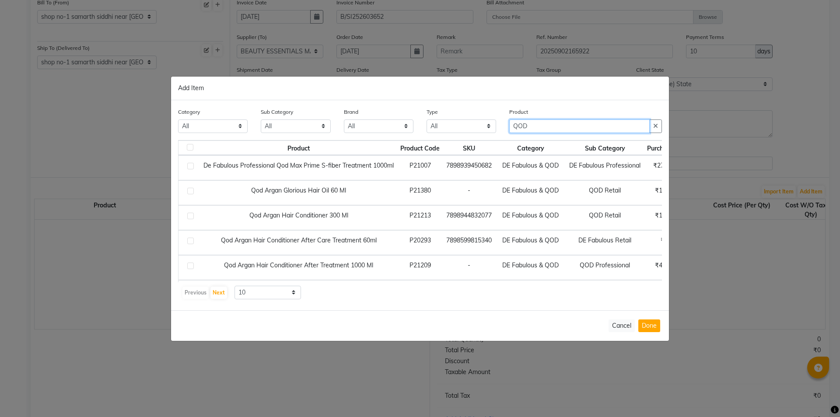
type input "QOD"
click at [284, 289] on select "10 50 100" at bounding box center [268, 293] width 67 height 14
select select "50"
click at [235, 286] on select "10 50 100" at bounding box center [268, 293] width 67 height 14
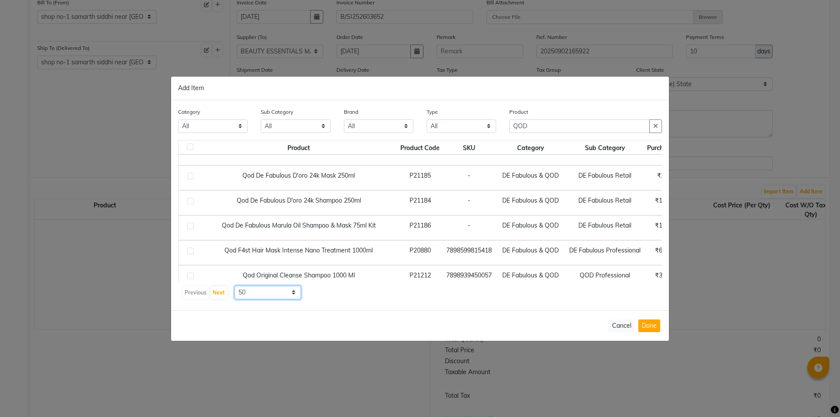
scroll to position [304, 0]
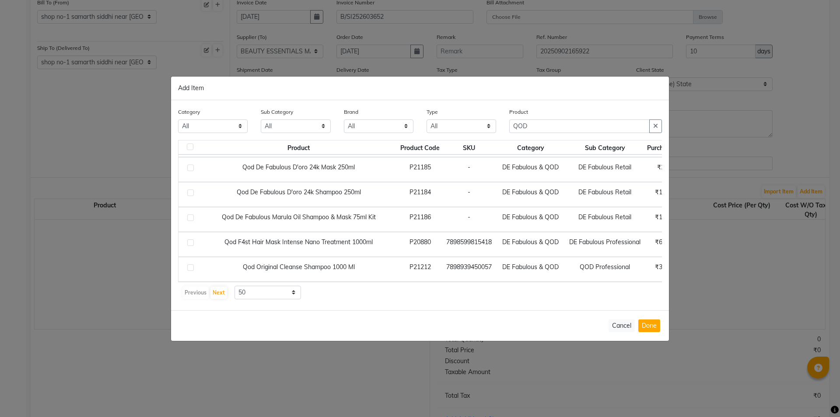
click at [589, 282] on div "Product Product Code SKU Category Sub Category Purchase Price Current Stock Qua…" at bounding box center [420, 220] width 484 height 160
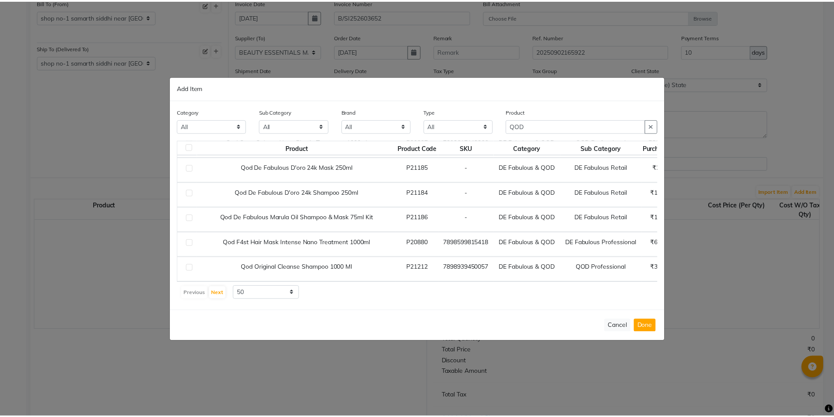
scroll to position [304, 119]
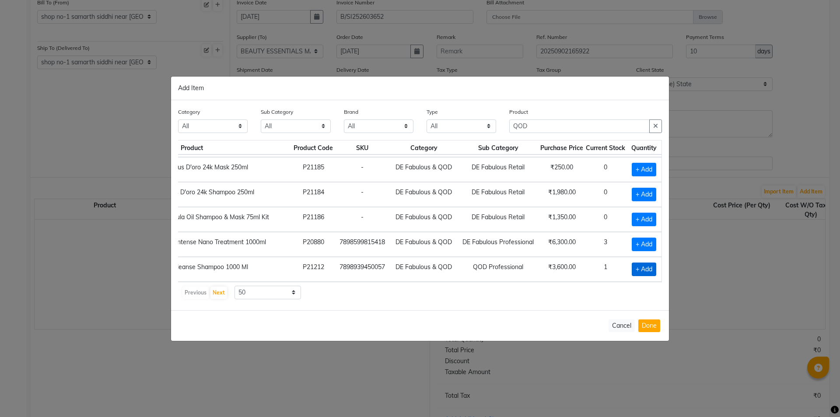
click at [636, 265] on span "+ Add" at bounding box center [644, 270] width 25 height 14
checkbox input "true"
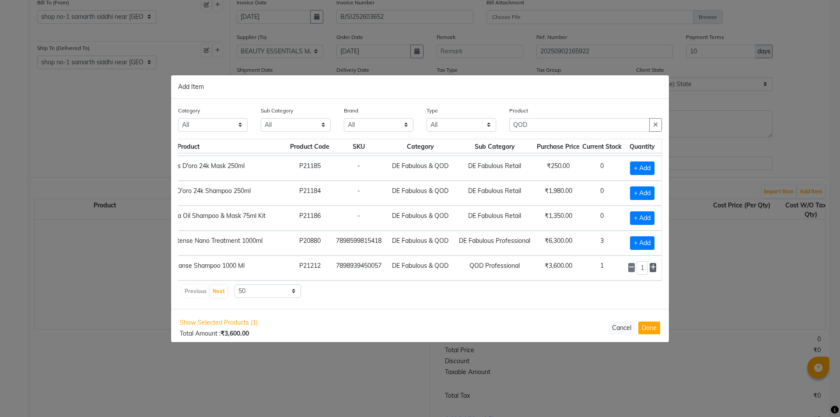
click at [650, 264] on icon at bounding box center [653, 267] width 6 height 6
type input "3"
click at [650, 330] on button "Done" at bounding box center [650, 328] width 22 height 13
select select "2069"
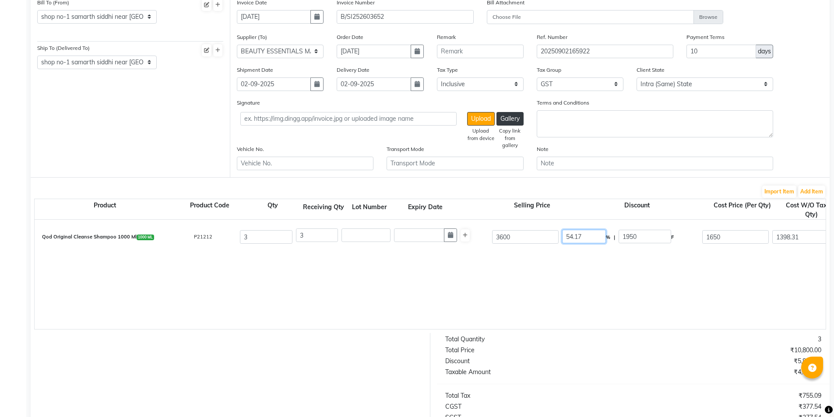
click at [576, 236] on input "54.17" at bounding box center [584, 237] width 44 height 14
type input "50"
type input "1800"
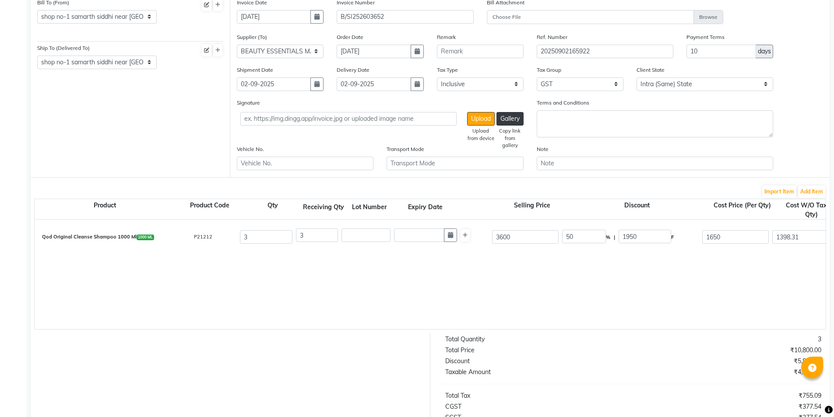
type input "1525.42"
type input "4576.26"
type input "823.73"
type input "5399.99"
click at [512, 293] on div "Qod Original Cleanse Shampoo 1000 Ml 1000 ML P21212 3 3 3600 50 % | 1800 F 1800…" at bounding box center [826, 274] width 1582 height 109
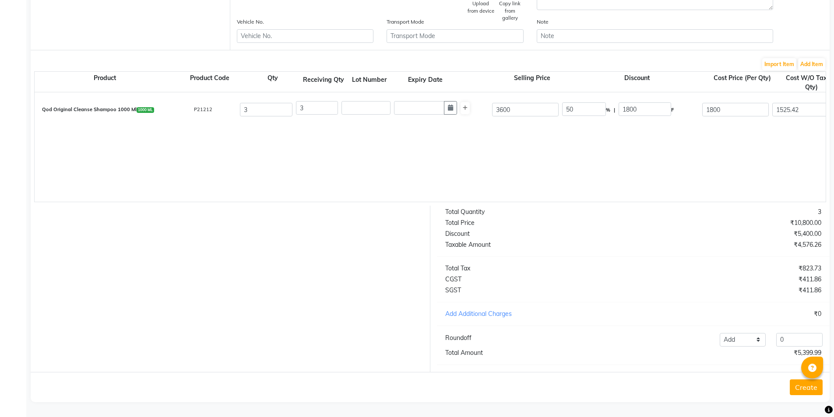
scroll to position [221, 0]
click at [803, 335] on input "0" at bounding box center [799, 340] width 46 height 14
click at [808, 390] on button "Create" at bounding box center [806, 388] width 33 height 16
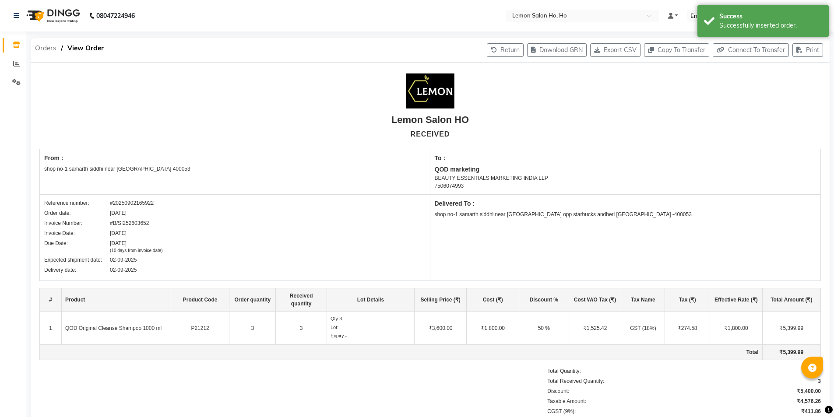
click at [46, 46] on span "Orders" at bounding box center [46, 48] width 30 height 16
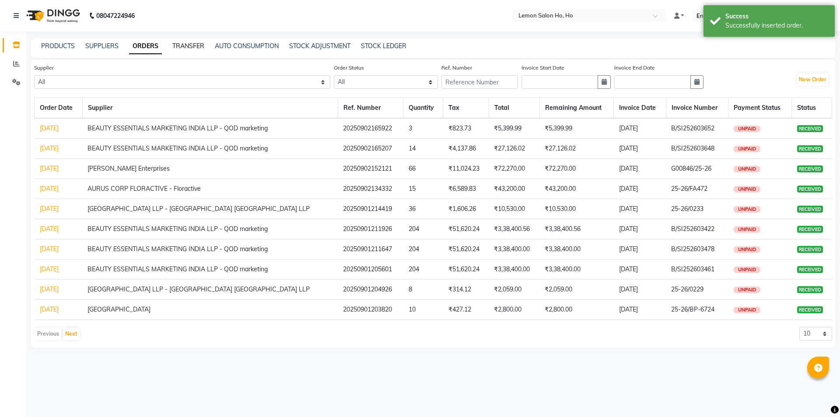
click at [177, 45] on link "TRANSFER" at bounding box center [188, 46] width 32 height 8
select select "sender"
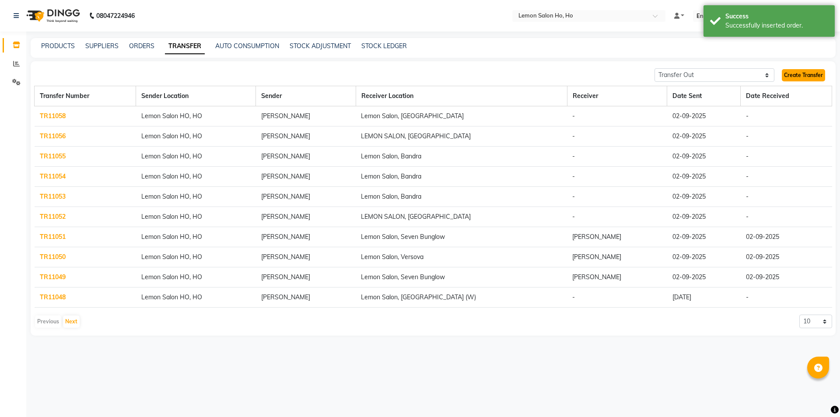
click at [810, 74] on link "Create Transfer" at bounding box center [803, 75] width 43 height 12
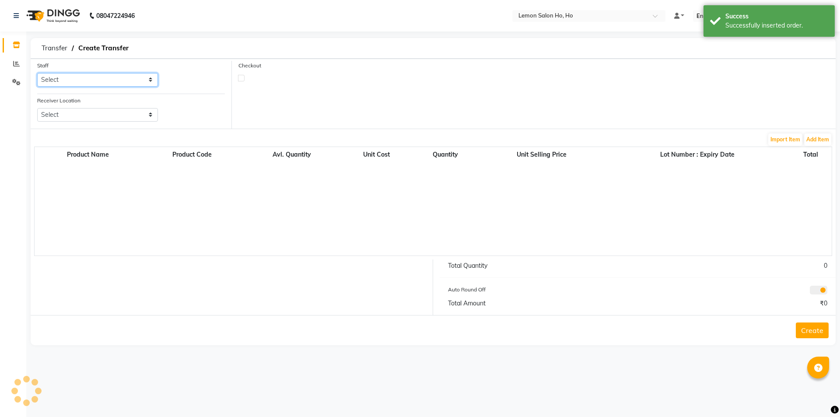
click at [134, 81] on select "Select Annie Aquib Khan DC DINGG Support Farheen Ansari Kalpesh Kumavat Mohamme…" at bounding box center [97, 80] width 121 height 14
select select "34406"
click at [37, 73] on select "Select Annie Aquib Khan DC DINGG Support Farheen Ansari Kalpesh Kumavat Mohamme…" at bounding box center [97, 80] width 121 height 14
click at [110, 119] on select "Select Lemon Salon, Lokhandwala Lemon Salon, Malad Lemon Salon, Seven Bunglow L…" at bounding box center [97, 115] width 121 height 14
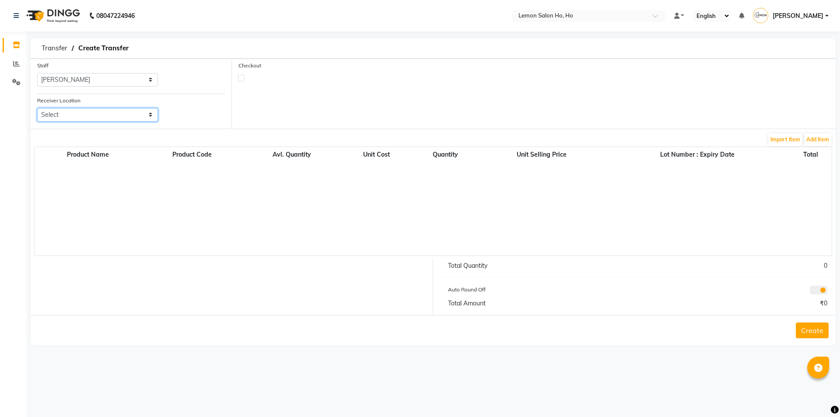
select select "954"
click at [37, 108] on select "Select Lemon Salon, Lokhandwala Lemon Salon, Malad Lemon Salon, Seven Bunglow L…" at bounding box center [97, 115] width 121 height 14
click at [243, 76] on label at bounding box center [241, 78] width 7 height 7
click at [243, 76] on input "checkbox" at bounding box center [242, 78] width 6 height 6
checkbox input "true"
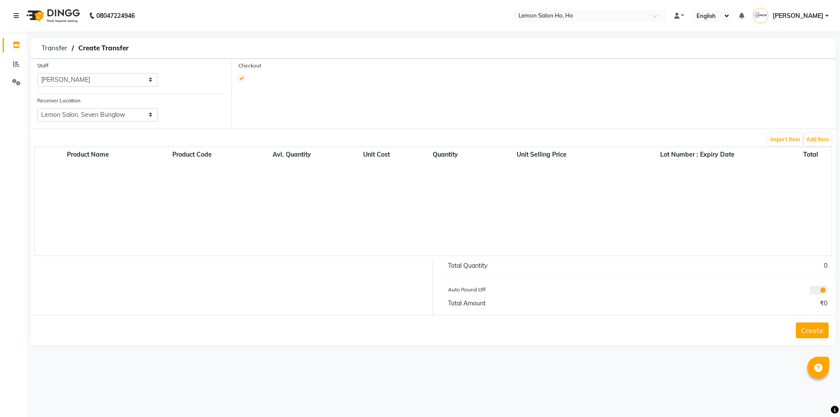
select select "true"
select select "2069"
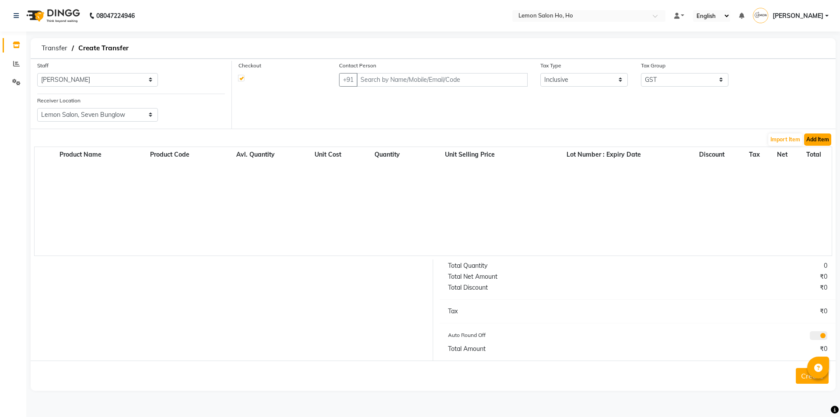
click at [823, 141] on button "Add Item" at bounding box center [818, 140] width 27 height 12
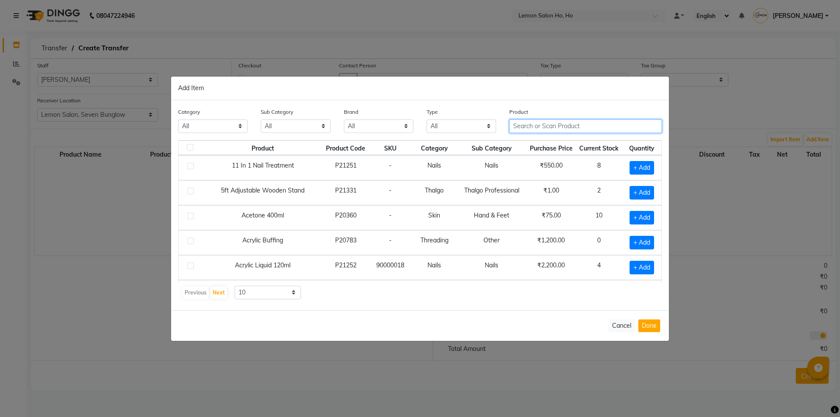
click at [564, 123] on input "text" at bounding box center [586, 126] width 153 height 14
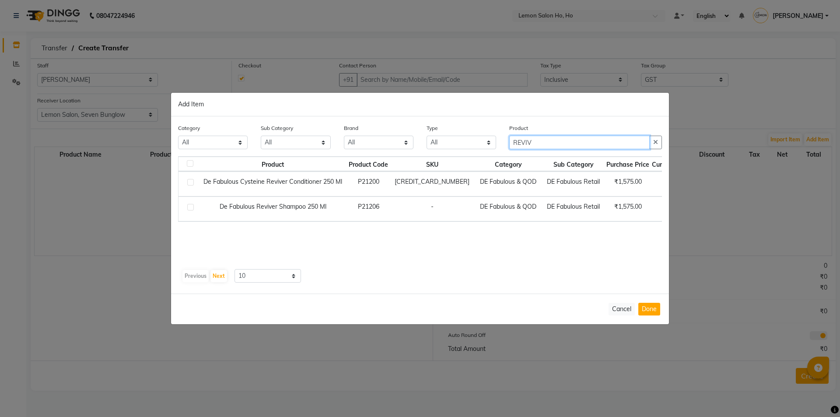
type input "REVIV"
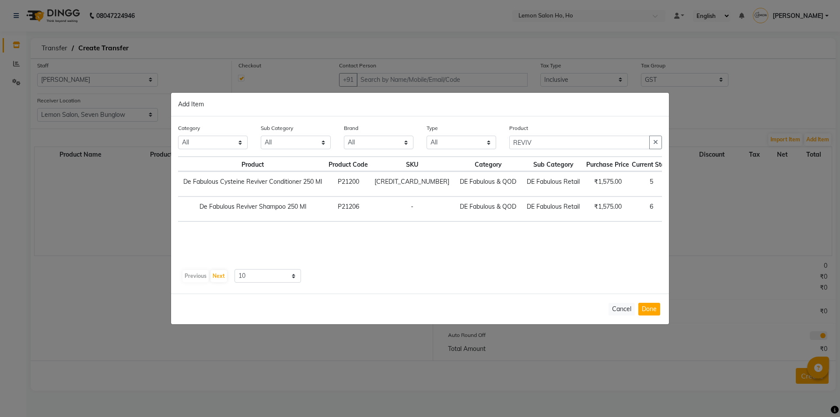
scroll to position [0, 38]
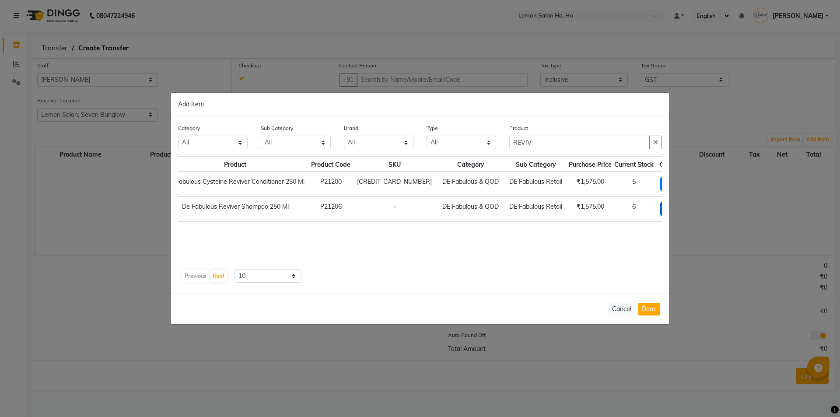
click at [661, 204] on span "+ Add" at bounding box center [673, 209] width 25 height 14
checkbox input "true"
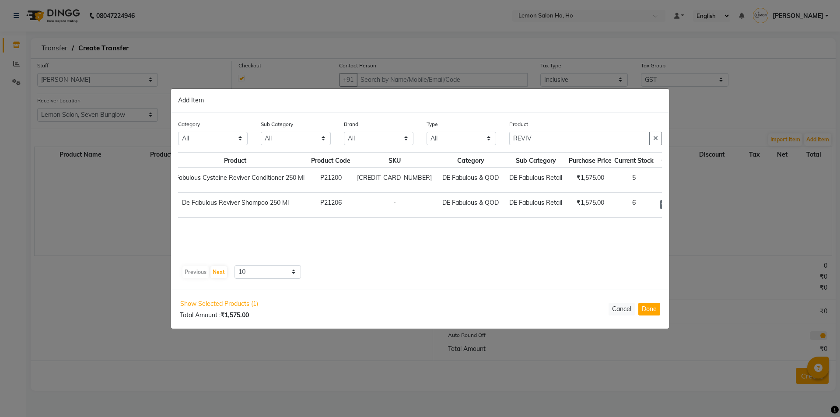
click at [662, 179] on span "+ Add" at bounding box center [674, 180] width 25 height 14
checkbox input "true"
drag, startPoint x: 541, startPoint y: 136, endPoint x: 476, endPoint y: 143, distance: 65.6
click at [476, 143] on div "Category All Hair Skin Makeup Personal Care Appliances Beard Waxing Disposable …" at bounding box center [420, 136] width 497 height 33
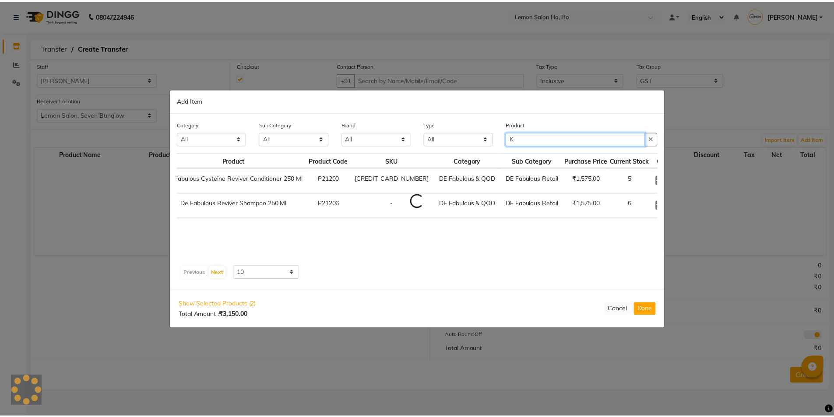
scroll to position [0, 0]
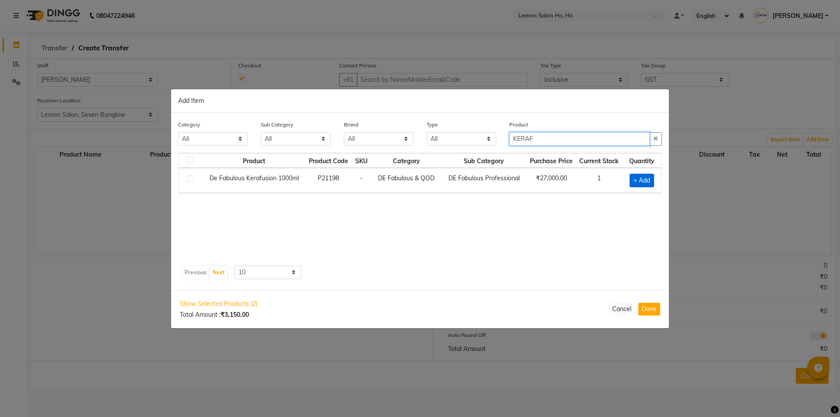
type input "KERAF"
click at [638, 184] on span "+ Add" at bounding box center [642, 181] width 25 height 14
checkbox input "true"
click at [656, 311] on button "Done" at bounding box center [650, 309] width 22 height 13
select select "2069"
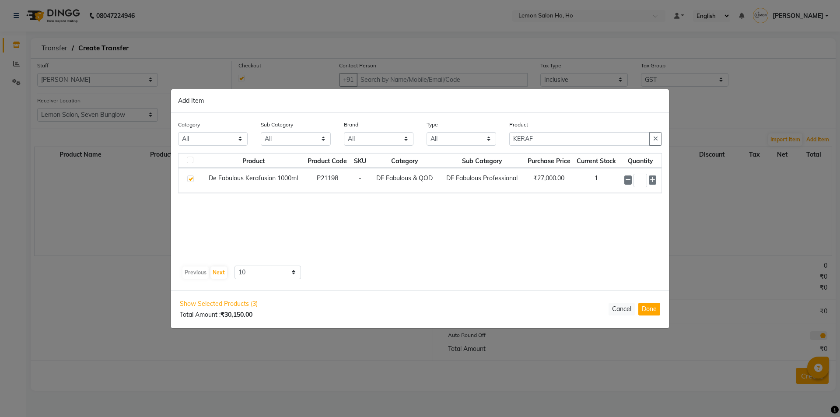
select select "2069"
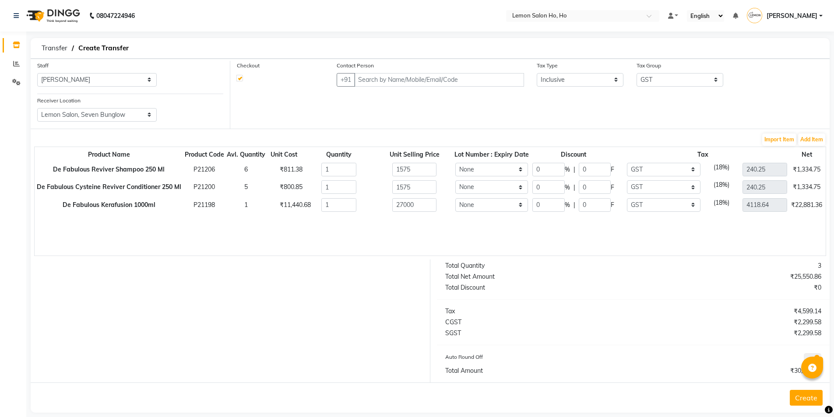
click at [406, 88] on div "Contact Person +91" at bounding box center [430, 77] width 200 height 33
click at [416, 78] on input "text" at bounding box center [438, 80] width 169 height 14
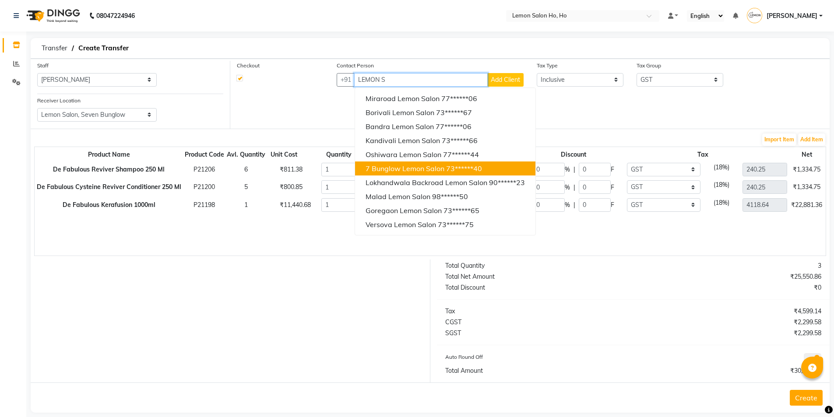
click at [427, 165] on span "7 Bunglow Lemon Salon" at bounding box center [405, 168] width 79 height 9
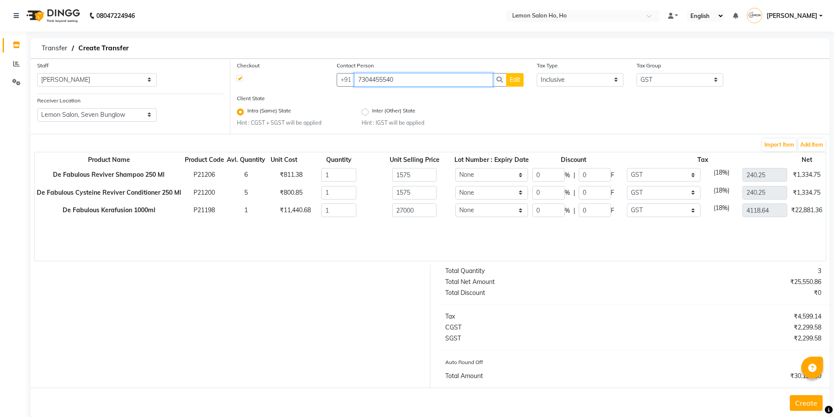
type input "7304455540"
click at [543, 178] on input "0" at bounding box center [548, 175] width 32 height 14
type input "40"
type input "630"
type input "144.15"
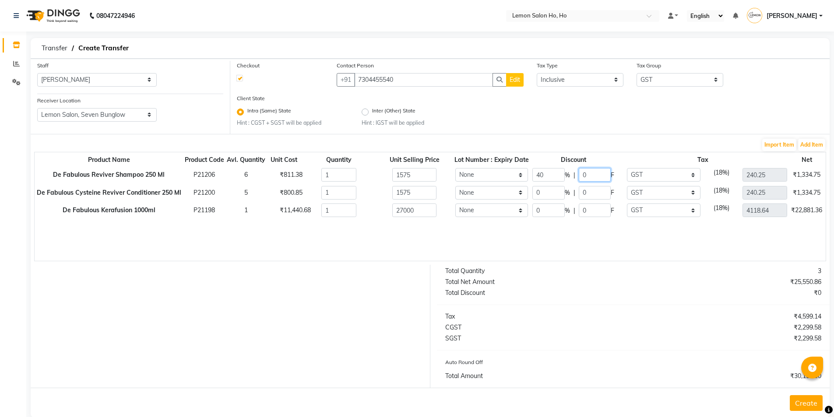
type input "945"
type input "40"
type input "630"
type input "144.15"
type input "945"
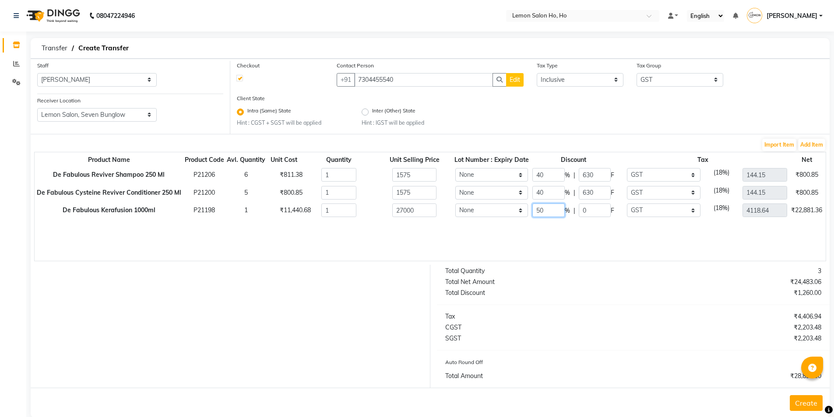
type input "50"
type input "13500"
type input "2059.32"
type input "13500"
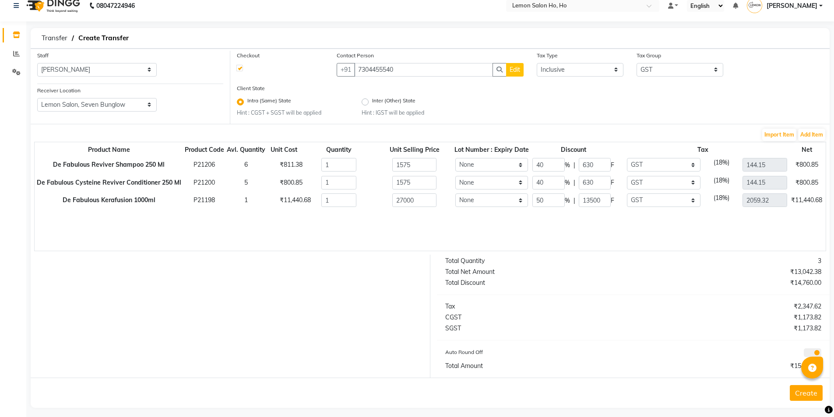
scroll to position [16, 0]
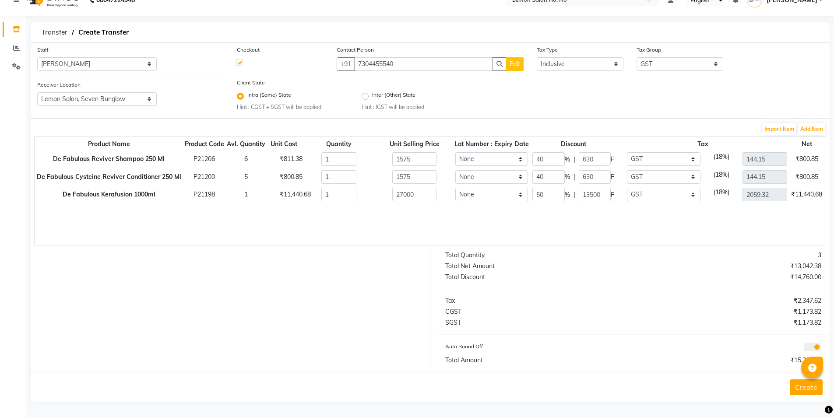
click at [798, 381] on button "Create" at bounding box center [806, 388] width 33 height 16
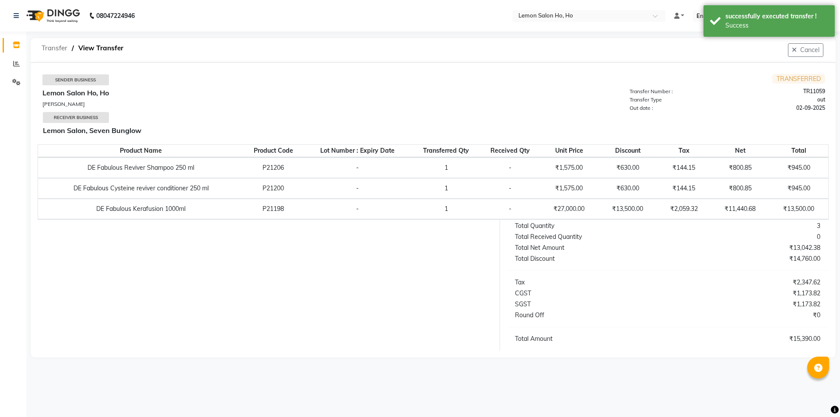
click at [56, 44] on span "Transfer" at bounding box center [54, 48] width 35 height 16
select select "sender"
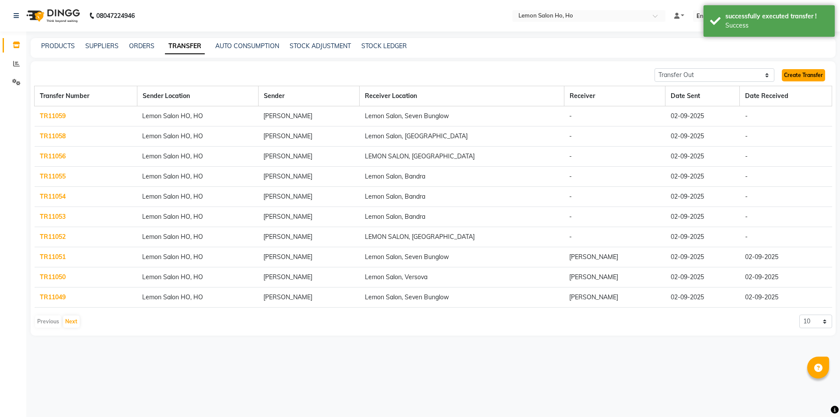
click at [804, 80] on link "Create Transfer" at bounding box center [803, 75] width 43 height 12
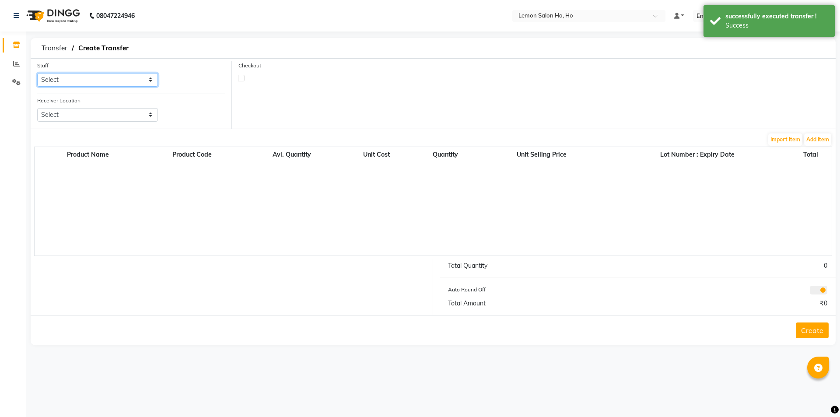
click at [94, 83] on select "Select Annie Aquib Khan DC DINGG Support Farheen Ansari Kalpesh Kumavat Mohamme…" at bounding box center [97, 80] width 121 height 14
select select "34406"
click at [37, 73] on select "Select Annie Aquib Khan DC DINGG Support Farheen Ansari Kalpesh Kumavat Mohamme…" at bounding box center [97, 80] width 121 height 14
click at [109, 114] on select "Select Lemon Salon, Lokhandwala Lemon Salon, Malad Lemon Salon, Seven Bunglow L…" at bounding box center [97, 115] width 121 height 14
select select "3565"
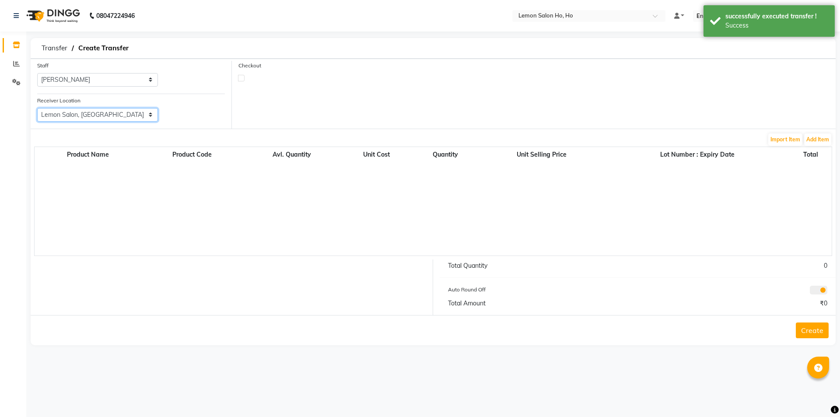
click at [37, 108] on select "Select Lemon Salon, Lokhandwala Lemon Salon, Malad Lemon Salon, Seven Bunglow L…" at bounding box center [97, 115] width 121 height 14
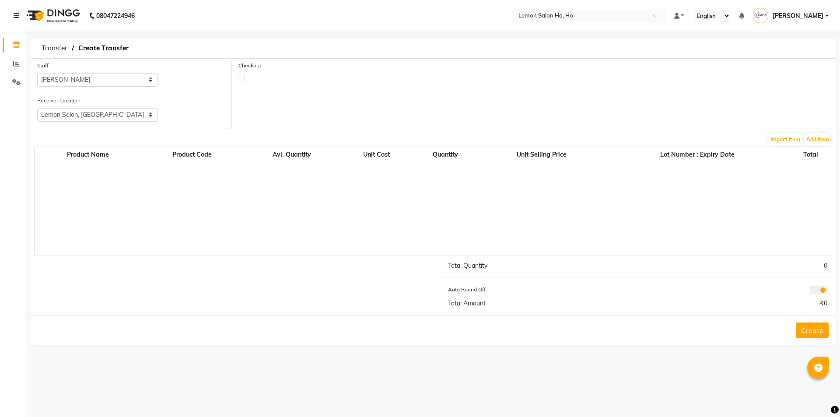
click at [240, 80] on label at bounding box center [241, 78] width 7 height 7
click at [240, 80] on input "checkbox" at bounding box center [242, 78] width 6 height 6
checkbox input "true"
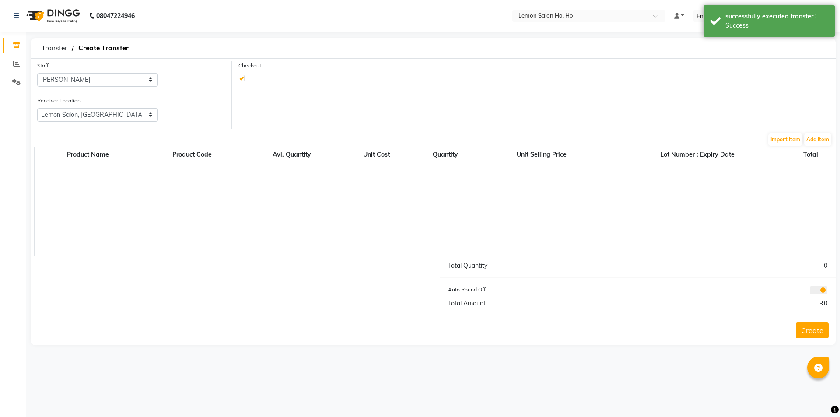
select select "true"
select select "2069"
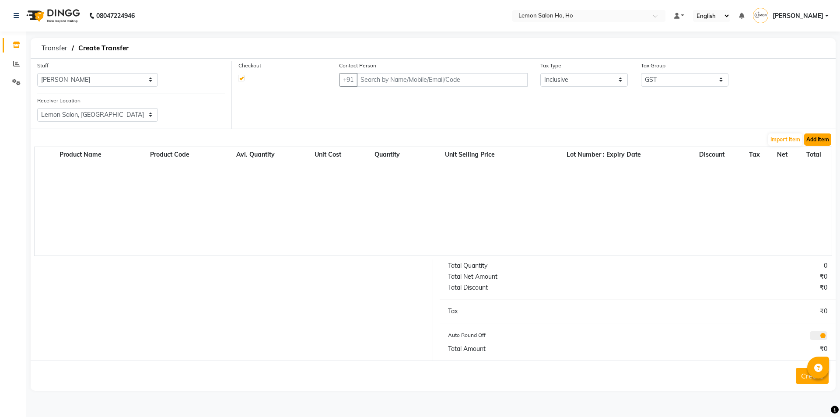
click at [822, 142] on button "Add Item" at bounding box center [818, 140] width 27 height 12
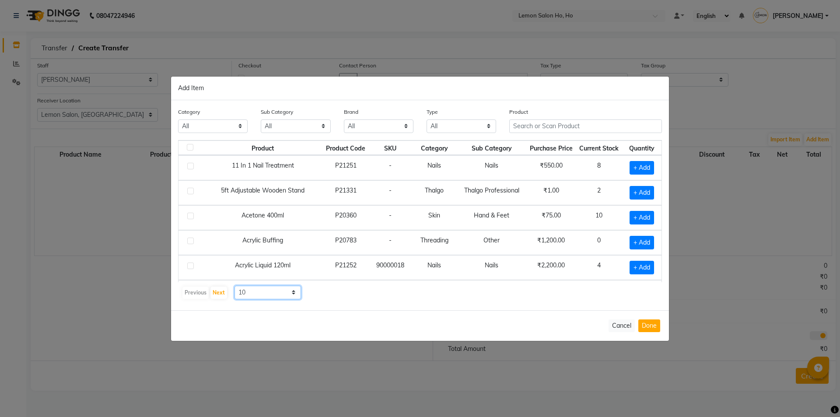
click at [272, 292] on select "10 50 100" at bounding box center [268, 293] width 67 height 14
select select "50"
click at [235, 286] on select "10 50 100" at bounding box center [268, 293] width 67 height 14
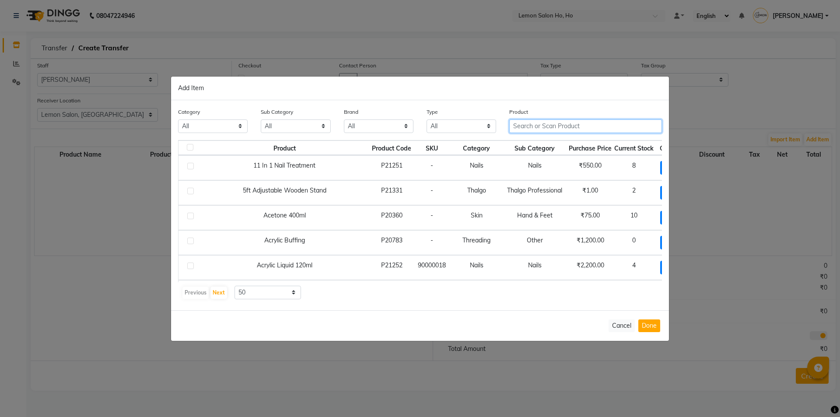
click at [527, 127] on input "text" at bounding box center [586, 126] width 153 height 14
click at [531, 119] on input "text" at bounding box center [586, 126] width 153 height 14
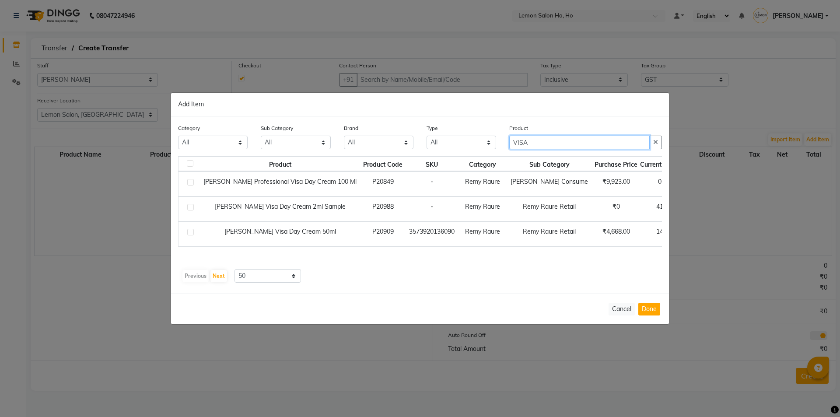
type input "VISA"
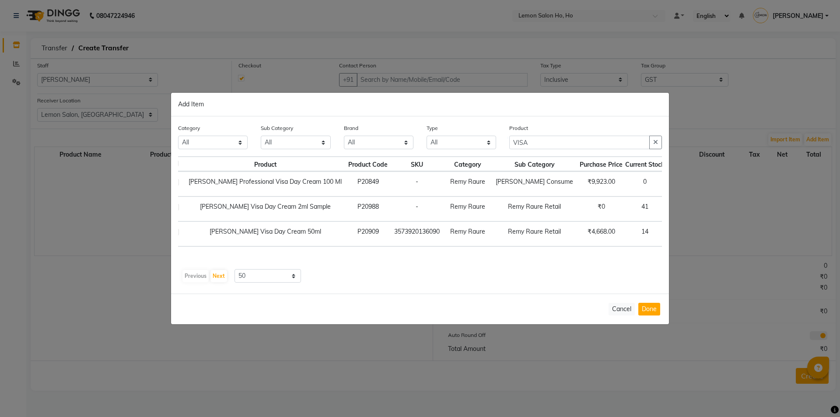
scroll to position [0, 28]
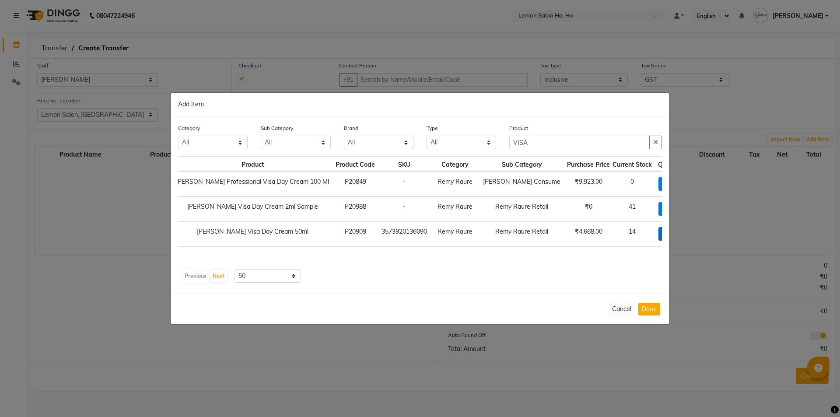
click at [659, 233] on span "+ Add" at bounding box center [671, 234] width 25 height 14
checkbox input "true"
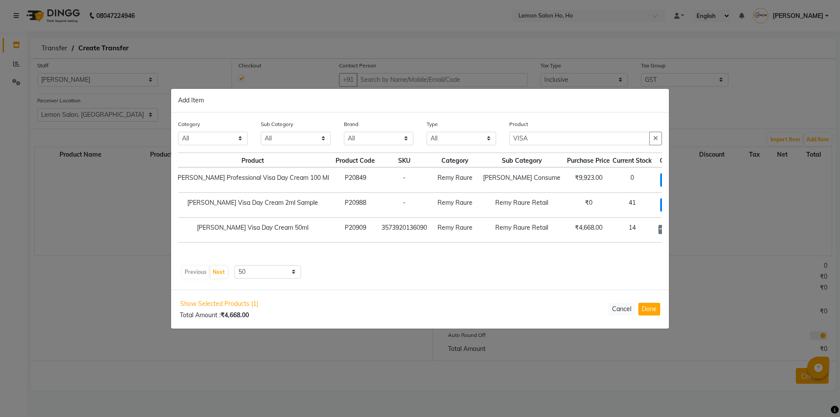
click at [681, 230] on icon at bounding box center [684, 229] width 6 height 6
type input "2"
drag, startPoint x: 502, startPoint y: 146, endPoint x: 463, endPoint y: 149, distance: 39.0
click at [463, 148] on div "Category All Hair Skin Makeup Personal Care Appliances Beard Waxing Disposable …" at bounding box center [420, 136] width 497 height 33
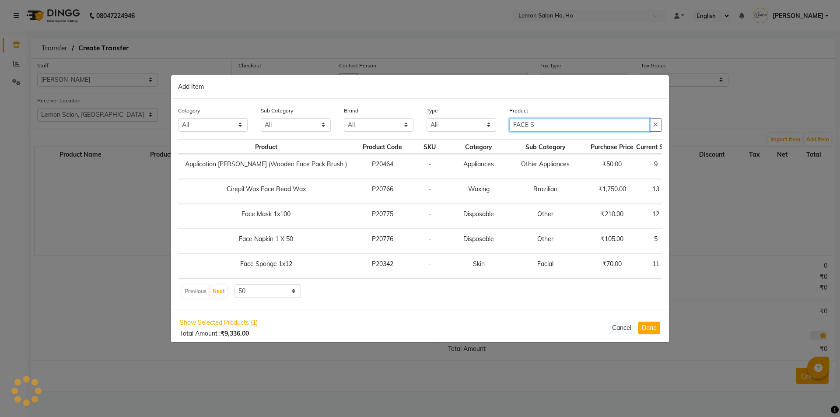
scroll to position [0, 18]
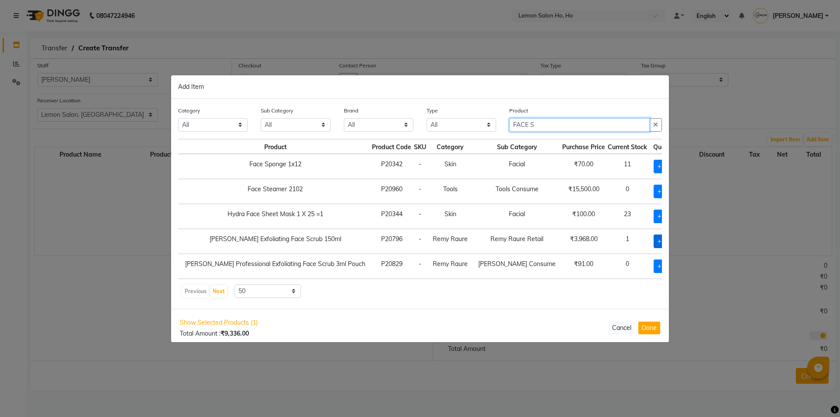
type input "FACE S"
click at [654, 243] on span "+ Add" at bounding box center [666, 242] width 25 height 14
checkbox input "true"
drag, startPoint x: 550, startPoint y: 117, endPoint x: 495, endPoint y: 123, distance: 55.4
click at [495, 123] on div "Category All Hair Skin Makeup Personal Care Appliances Beard Waxing Disposable …" at bounding box center [420, 122] width 497 height 33
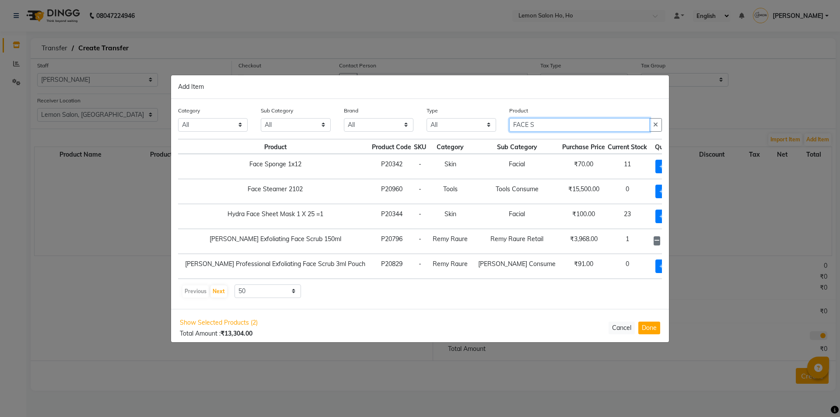
click at [544, 121] on input "FACE S" at bounding box center [580, 125] width 141 height 14
drag, startPoint x: 544, startPoint y: 122, endPoint x: 507, endPoint y: 128, distance: 37.3
click at [507, 128] on div "Product FACE S" at bounding box center [586, 122] width 166 height 33
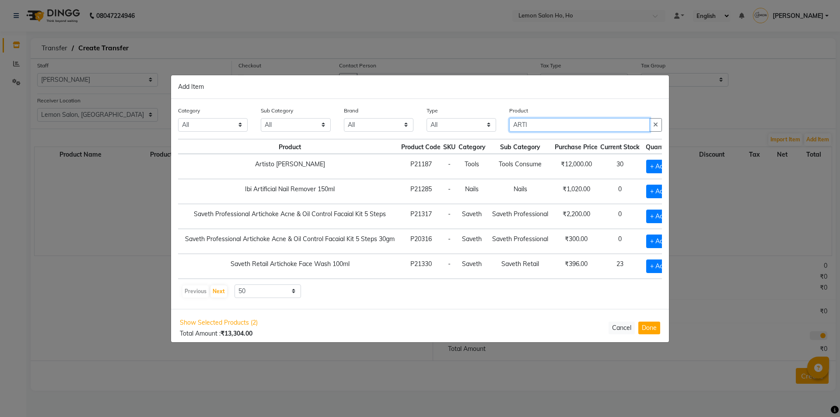
type input "ARTI"
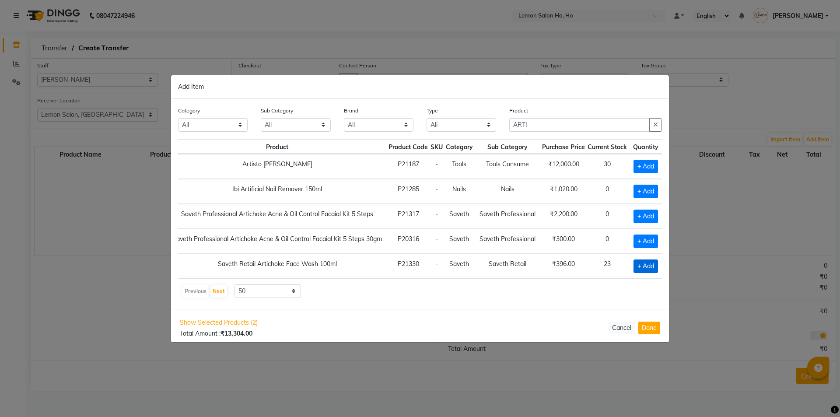
scroll to position [0, 41]
click at [639, 267] on span "+ Add" at bounding box center [644, 267] width 25 height 14
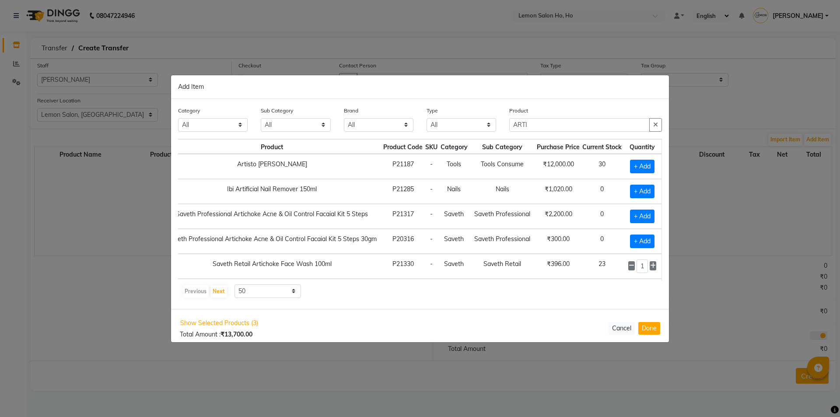
checkbox input "true"
click at [650, 266] on icon at bounding box center [653, 266] width 6 height 6
type input "3"
drag, startPoint x: 538, startPoint y: 126, endPoint x: 495, endPoint y: 134, distance: 43.6
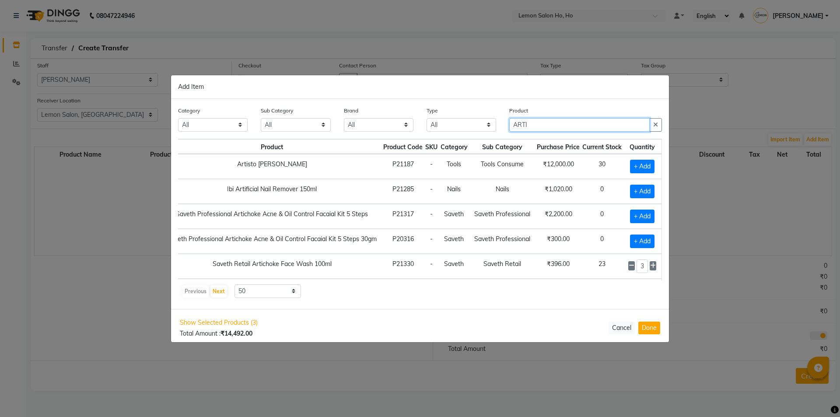
click at [495, 134] on div "Category All Hair Skin Makeup Personal Care Appliances Beard Waxing Disposable …" at bounding box center [420, 122] width 497 height 33
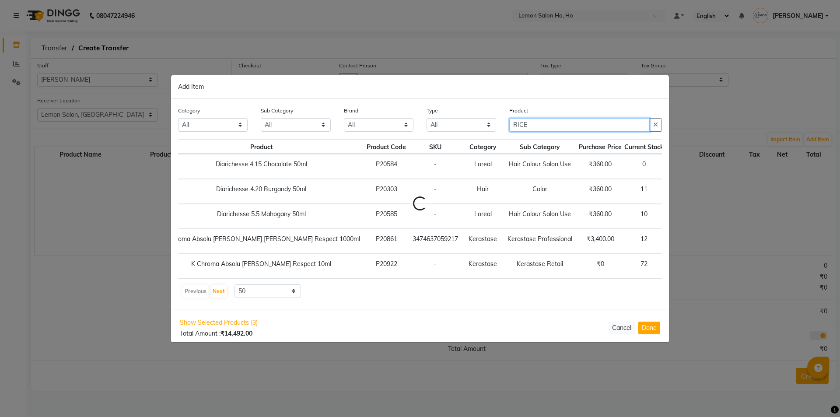
scroll to position [0, 12]
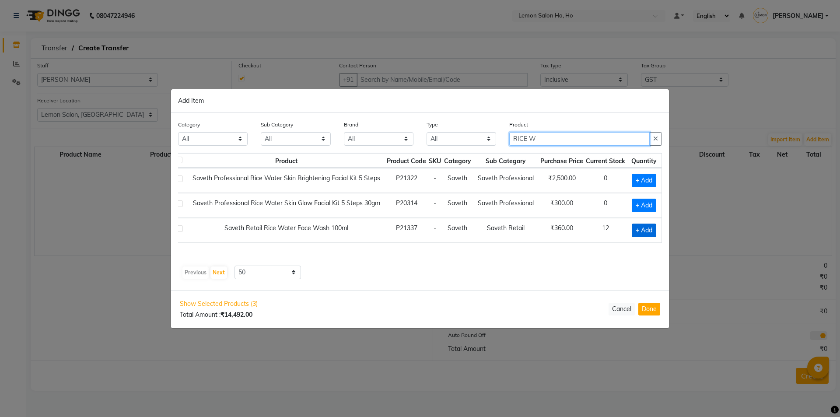
type input "RICE W"
click at [640, 232] on span "+ Add" at bounding box center [644, 231] width 25 height 14
checkbox input "true"
click at [658, 230] on icon at bounding box center [656, 229] width 6 height 6
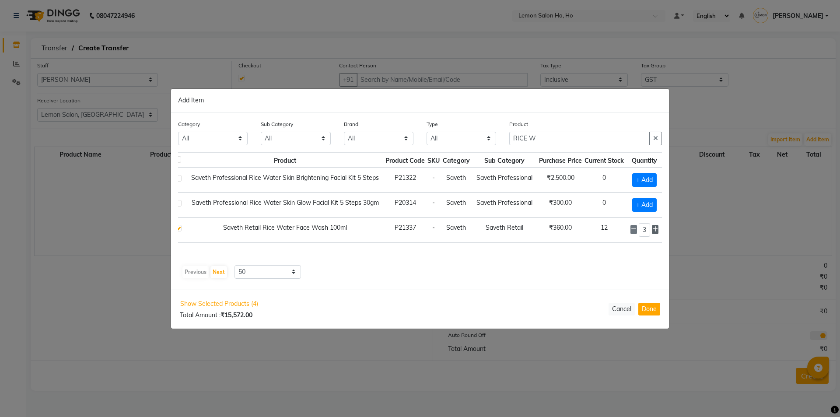
click at [658, 230] on icon at bounding box center [656, 229] width 6 height 6
click at [658, 230] on icon at bounding box center [656, 230] width 6 height 6
type input "5"
drag, startPoint x: 541, startPoint y: 134, endPoint x: 492, endPoint y: 143, distance: 49.4
click at [492, 143] on div "Category All Hair Skin Makeup Personal Care Appliances Beard Waxing Disposable …" at bounding box center [420, 136] width 497 height 33
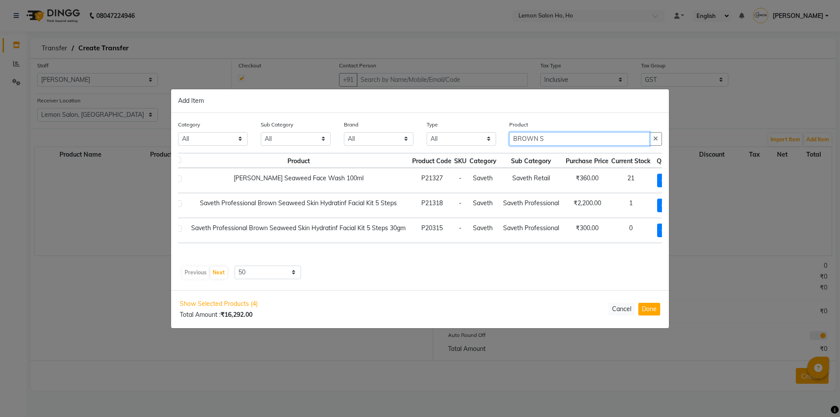
type input "BROWN S"
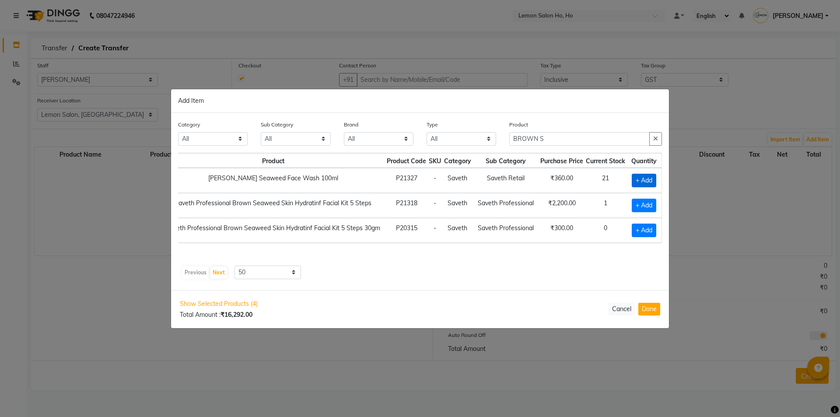
click at [646, 180] on span "+ Add" at bounding box center [644, 181] width 25 height 14
checkbox input "true"
click at [655, 179] on icon at bounding box center [655, 179] width 6 height 6
click at [655, 179] on icon at bounding box center [655, 180] width 6 height 6
type input "3"
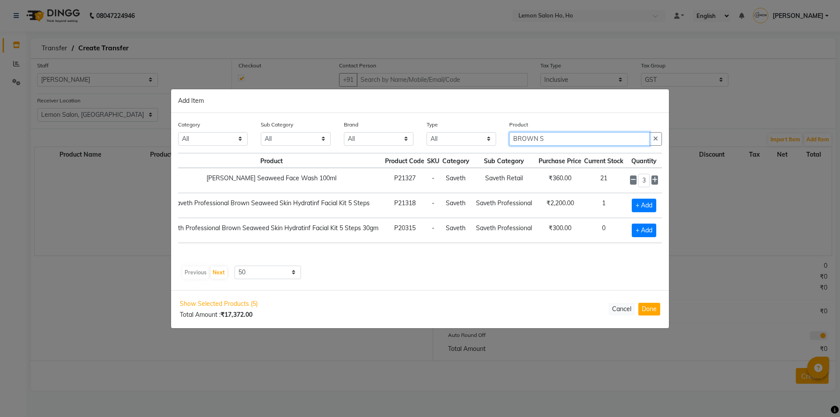
drag, startPoint x: 546, startPoint y: 132, endPoint x: 499, endPoint y: 144, distance: 48.7
click at [499, 144] on div "Category All Hair Skin Makeup Personal Care Appliances Beard Waxing Disposable …" at bounding box center [420, 136] width 497 height 33
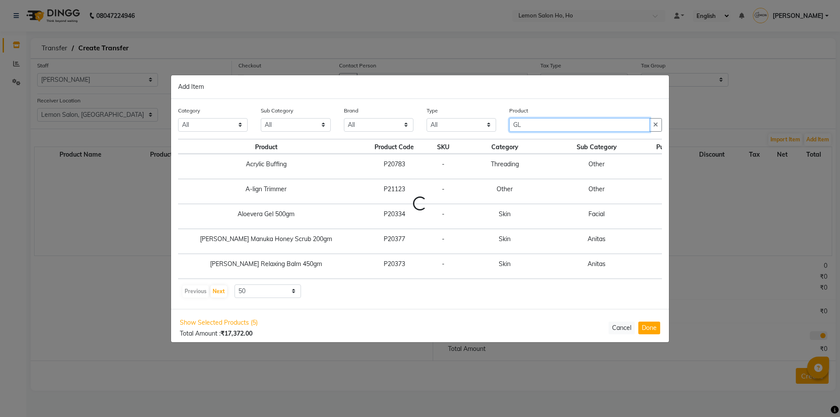
scroll to position [0, 0]
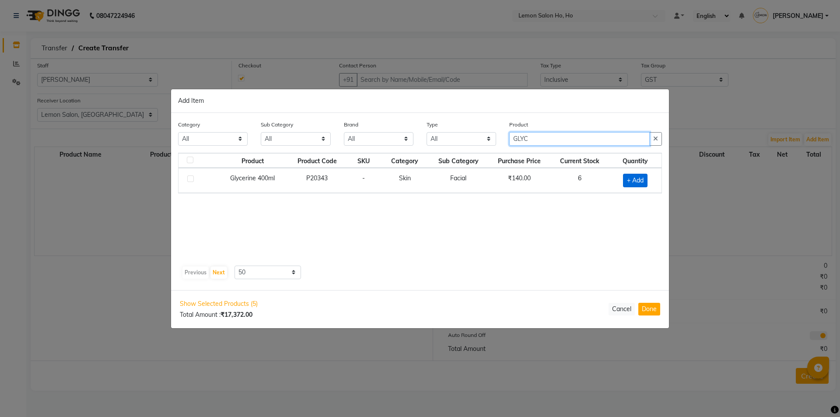
type input "GLYC"
click at [635, 179] on span "+ Add" at bounding box center [635, 181] width 25 height 14
checkbox input "true"
click at [649, 180] on icon at bounding box center [646, 179] width 6 height 6
type input "2"
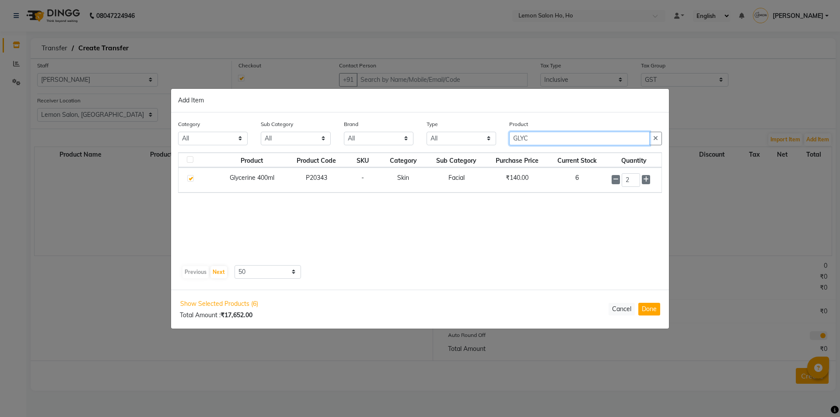
drag, startPoint x: 539, startPoint y: 141, endPoint x: 482, endPoint y: 146, distance: 57.1
click at [482, 146] on div "Category All Hair Skin Makeup Personal Care Appliances Beard Waxing Disposable …" at bounding box center [420, 135] width 497 height 33
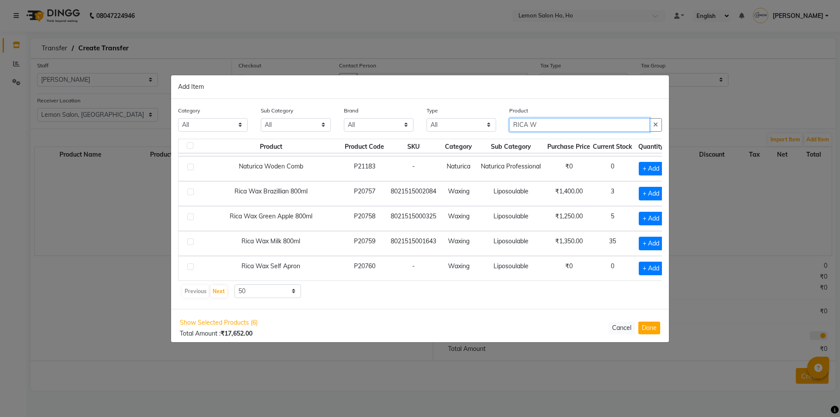
scroll to position [44, 0]
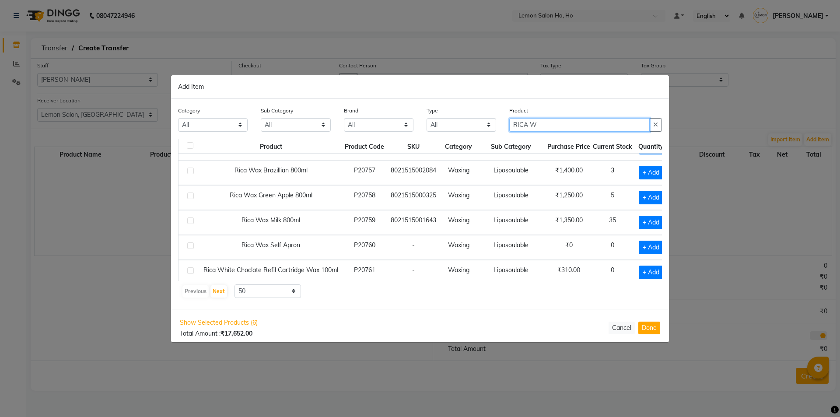
type input "RICA W"
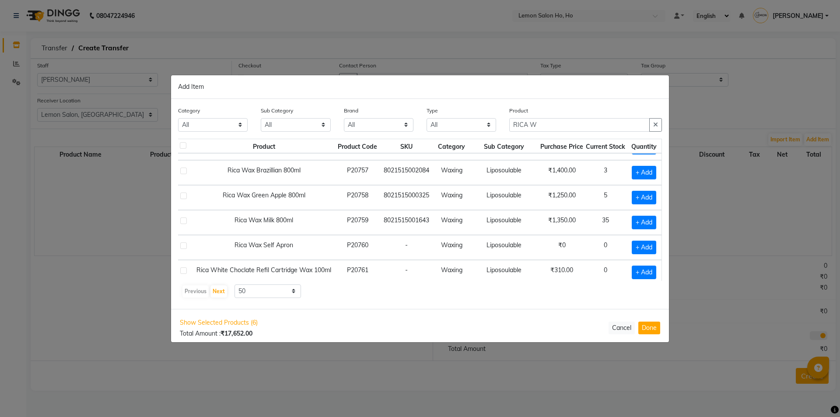
scroll to position [44, 19]
click at [632, 223] on span "+ Add" at bounding box center [644, 223] width 25 height 14
checkbox input "true"
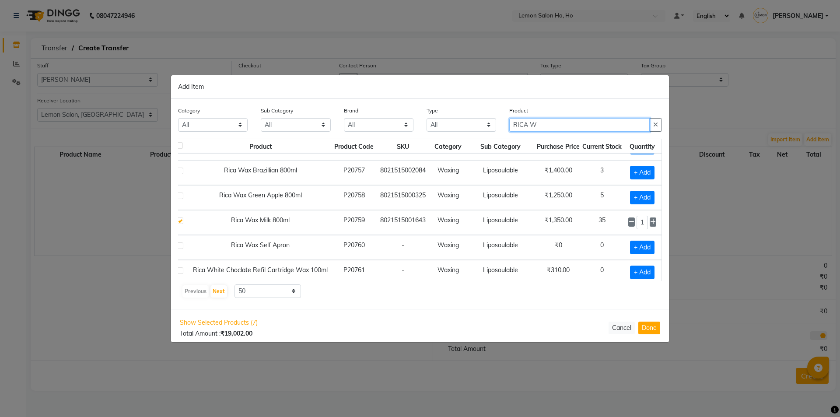
drag, startPoint x: 545, startPoint y: 121, endPoint x: 489, endPoint y: 127, distance: 55.5
click at [489, 127] on div "Category All Hair Skin Makeup Personal Care Appliances Beard Waxing Disposable …" at bounding box center [420, 122] width 497 height 33
click at [651, 221] on icon at bounding box center [653, 222] width 6 height 6
type input "2"
drag, startPoint x: 548, startPoint y: 122, endPoint x: 488, endPoint y: 133, distance: 61.5
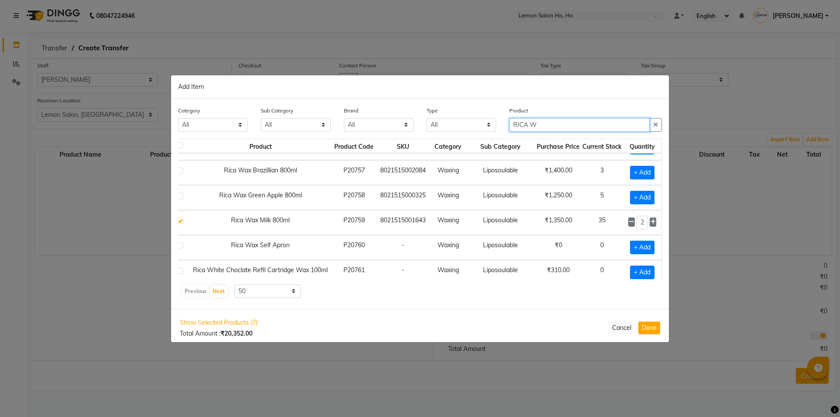
click at [488, 133] on div "Category All Hair Skin Makeup Personal Care Appliances Beard Waxing Disposable …" at bounding box center [420, 122] width 497 height 33
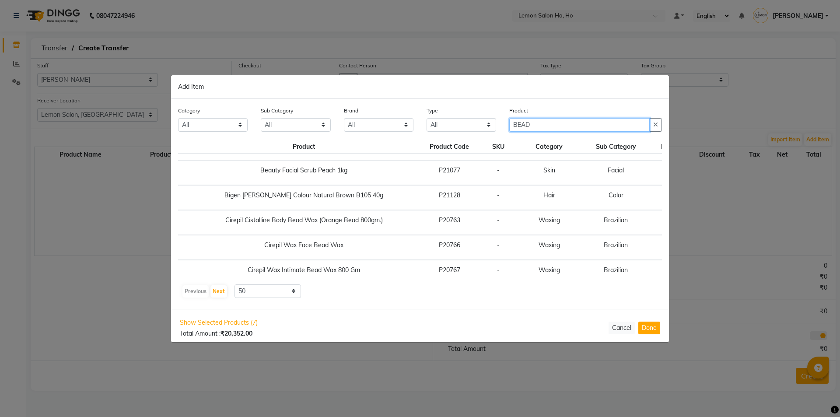
scroll to position [0, 0]
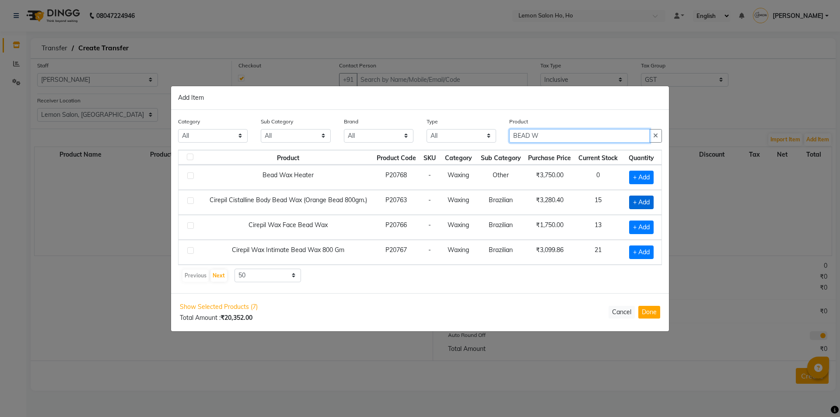
type input "BEAD W"
click at [635, 202] on span "+ Add" at bounding box center [641, 203] width 25 height 14
checkbox input "true"
drag, startPoint x: 558, startPoint y: 138, endPoint x: 513, endPoint y: 148, distance: 46.0
click at [513, 148] on div "Product BEAD W" at bounding box center [586, 132] width 166 height 33
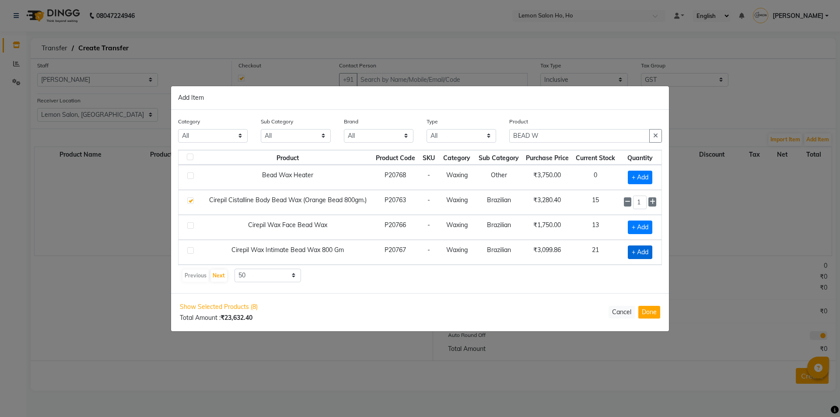
click at [631, 249] on span "+ Add" at bounding box center [640, 253] width 25 height 14
checkbox input "true"
click at [634, 228] on span "+ Add" at bounding box center [640, 228] width 25 height 14
checkbox input "true"
click at [626, 202] on icon at bounding box center [628, 202] width 6 height 6
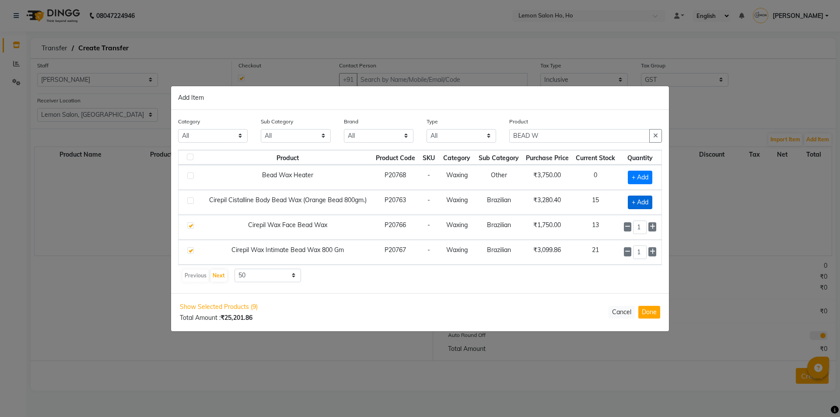
click at [645, 204] on span "+ Add" at bounding box center [640, 203] width 25 height 14
checkbox input "true"
drag, startPoint x: 546, startPoint y: 135, endPoint x: 493, endPoint y: 145, distance: 53.8
click at [493, 145] on div "Category All Hair Skin Makeup Personal Care Appliances Beard Waxing Disposable …" at bounding box center [420, 132] width 497 height 33
click at [228, 313] on div "Show Selected Products (10) Total Amount : ₹28,482.26" at bounding box center [220, 312] width 81 height 20
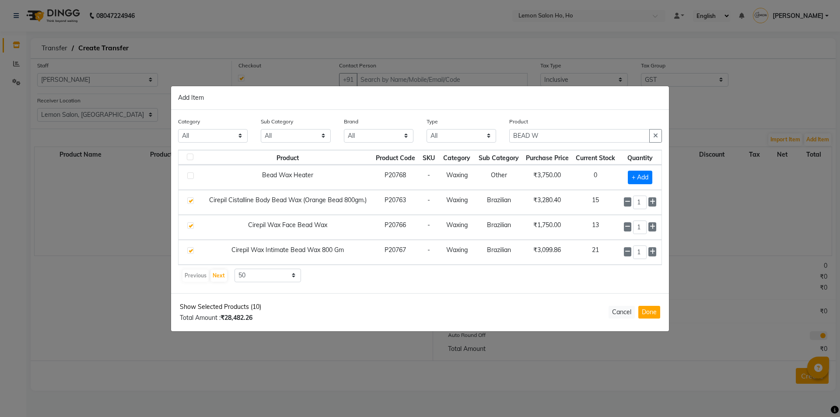
click at [233, 306] on span "Show Selected Products (10)" at bounding box center [220, 306] width 81 height 9
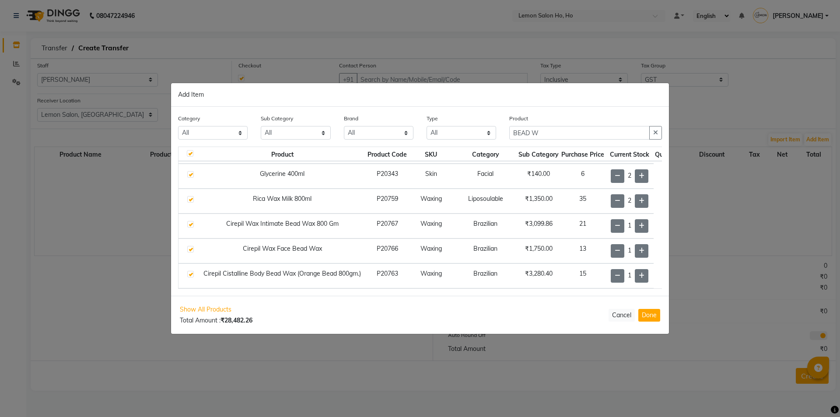
scroll to position [130, 0]
drag, startPoint x: 587, startPoint y: 128, endPoint x: 496, endPoint y: 137, distance: 91.5
click at [496, 137] on div "Category All Hair Skin Makeup Personal Care Appliances Beard Waxing Disposable …" at bounding box center [420, 130] width 497 height 33
click at [232, 307] on span "Show All Products" at bounding box center [216, 309] width 73 height 9
checkbox input "false"
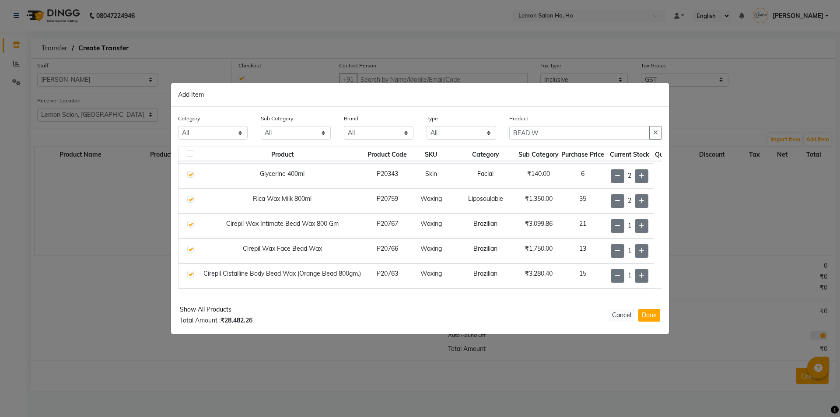
scroll to position [0, 0]
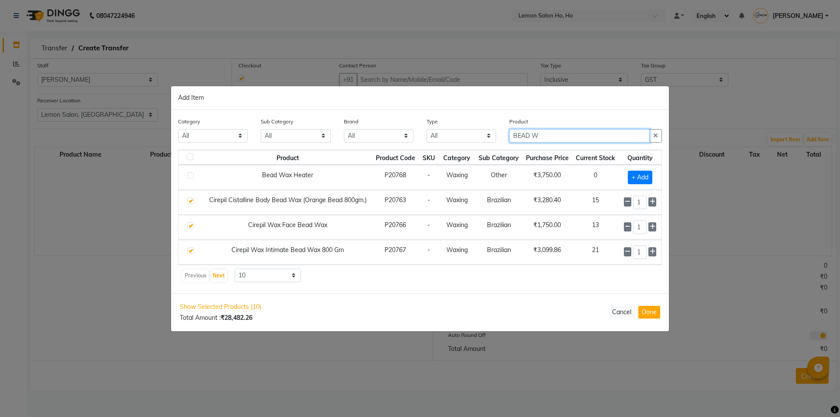
drag, startPoint x: 593, startPoint y: 139, endPoint x: 493, endPoint y: 143, distance: 99.9
click at [493, 143] on div "Category All Hair Skin Makeup Personal Care Appliances Beard Waxing Disposable …" at bounding box center [420, 133] width 497 height 33
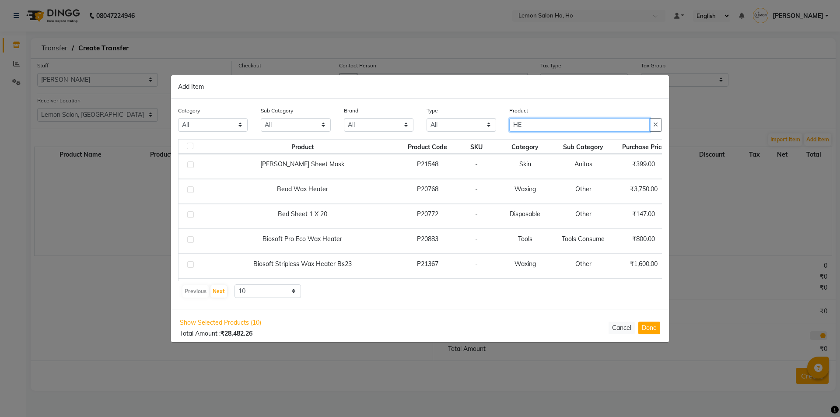
type input "HE"
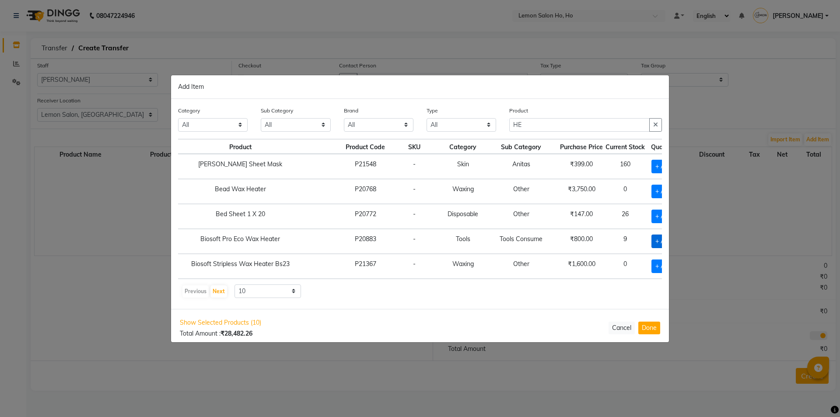
click at [652, 241] on span "+ Add" at bounding box center [664, 242] width 25 height 14
checkbox input "true"
drag, startPoint x: 538, startPoint y: 126, endPoint x: 498, endPoint y: 137, distance: 41.6
click at [498, 137] on div "Category All Hair Skin Makeup Personal Care Appliances Beard Waxing Disposable …" at bounding box center [420, 122] width 497 height 33
click at [674, 239] on icon at bounding box center [677, 241] width 6 height 6
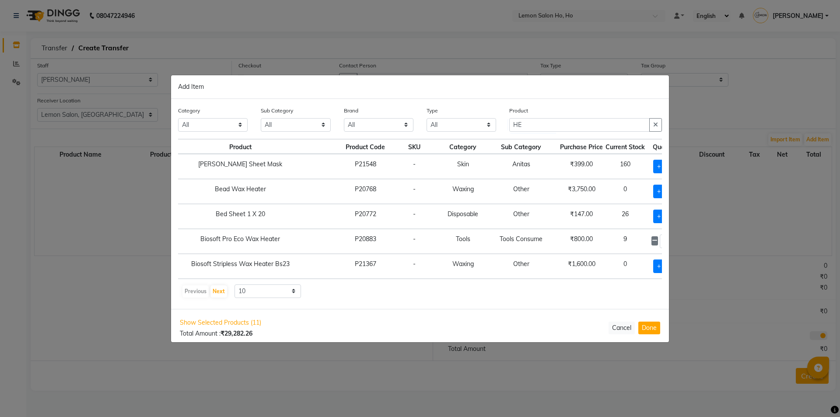
type input "2"
drag, startPoint x: 535, startPoint y: 123, endPoint x: 497, endPoint y: 132, distance: 39.1
click at [497, 132] on div "Category All Hair Skin Makeup Personal Care Appliances Beard Waxing Disposable …" at bounding box center [420, 122] width 497 height 33
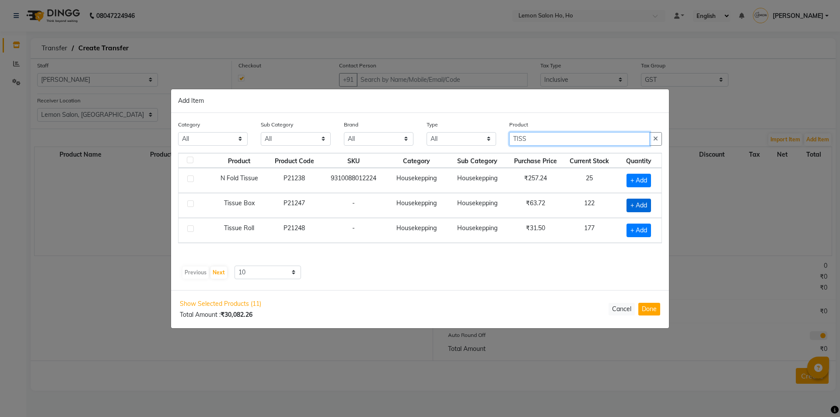
type input "TISS"
click at [642, 205] on span "+ Add" at bounding box center [639, 206] width 25 height 14
checkbox input "true"
click at [640, 207] on input "1" at bounding box center [636, 206] width 16 height 14
type input "10"
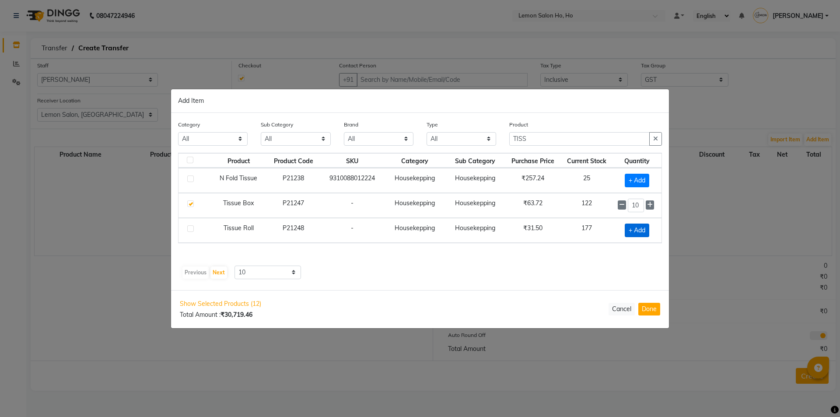
click at [633, 227] on span "+ Add" at bounding box center [637, 231] width 25 height 14
checkbox input "true"
click at [650, 229] on icon at bounding box center [650, 229] width 6 height 6
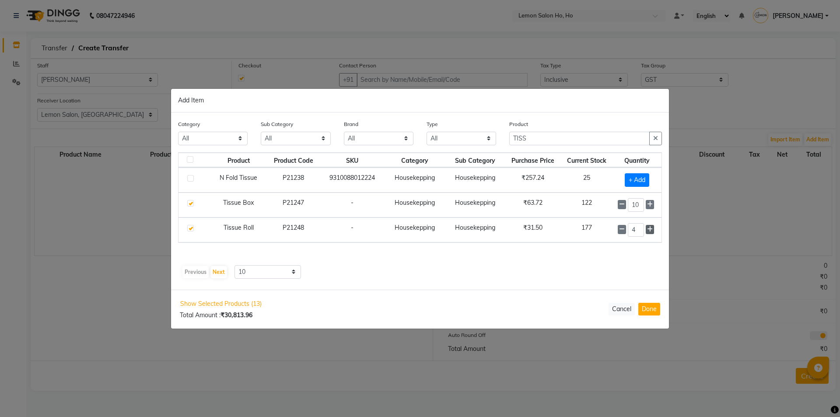
click at [650, 229] on icon at bounding box center [650, 229] width 6 height 6
type input "8"
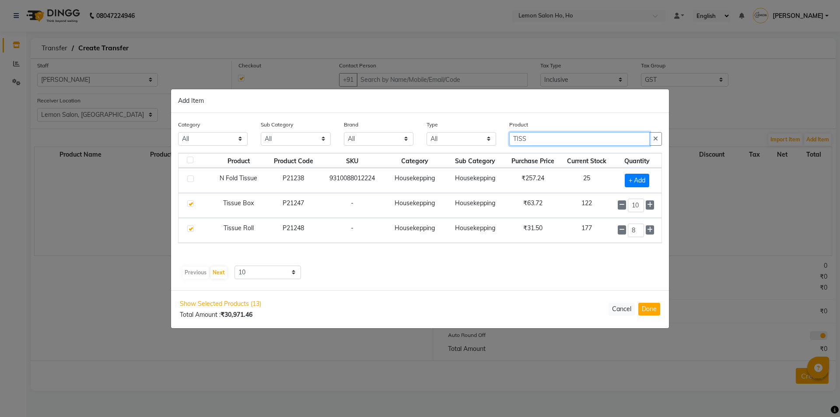
drag, startPoint x: 530, startPoint y: 135, endPoint x: 490, endPoint y: 137, distance: 39.5
click at [490, 137] on div "Category All Hair Skin Makeup Personal Care Appliances Beard Waxing Disposable …" at bounding box center [420, 136] width 497 height 33
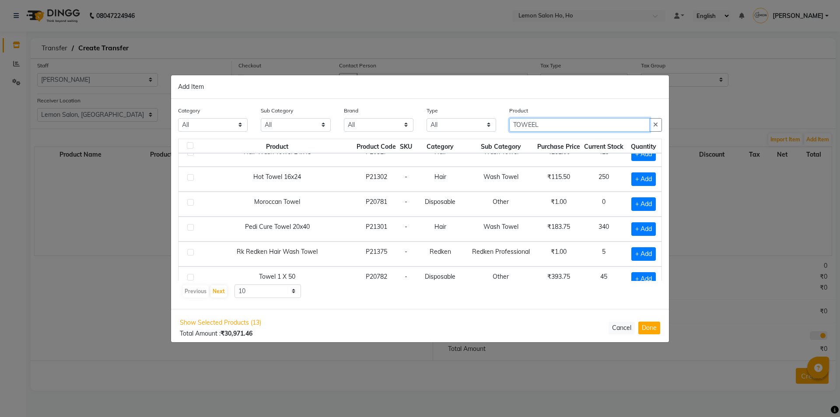
scroll to position [123, 0]
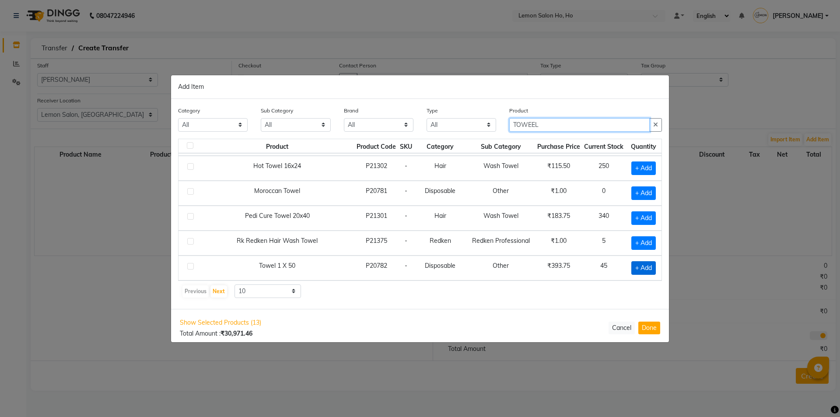
type input "TOWEEL"
click at [640, 272] on span "+ Add" at bounding box center [644, 268] width 25 height 14
checkbox input "true"
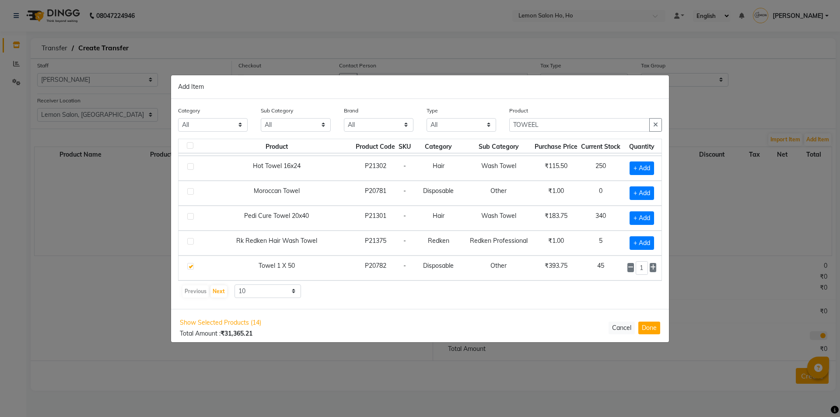
click at [650, 268] on icon at bounding box center [653, 267] width 6 height 6
type input "4"
drag, startPoint x: 555, startPoint y: 122, endPoint x: 465, endPoint y: 139, distance: 92.2
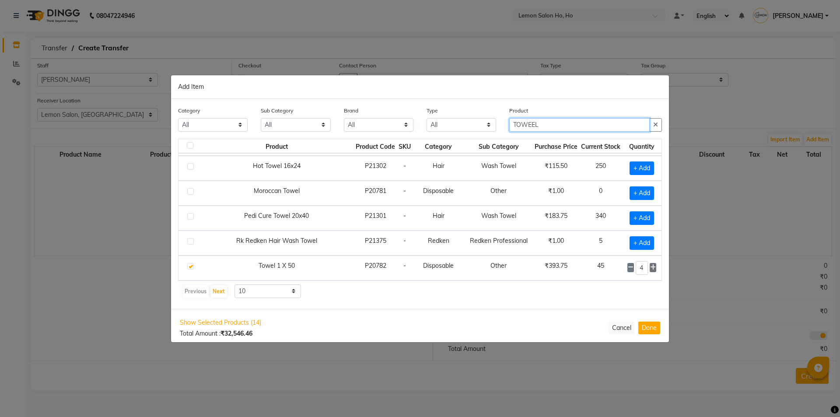
click at [465, 139] on div "Category All Hair Skin Makeup Personal Care Appliances Beard Waxing Disposable …" at bounding box center [420, 204] width 498 height 210
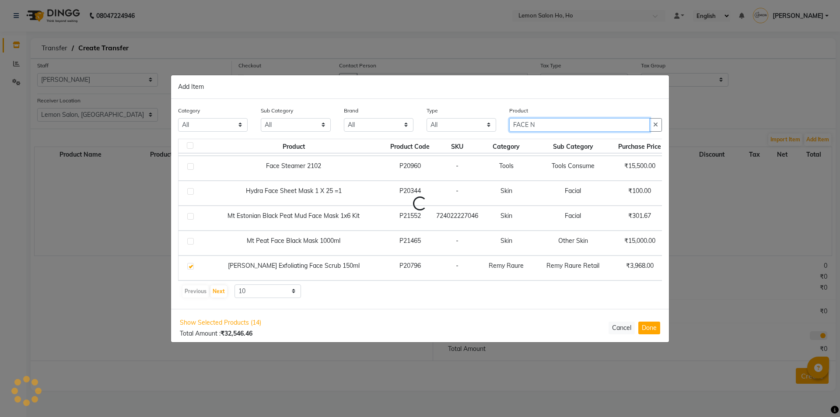
scroll to position [0, 0]
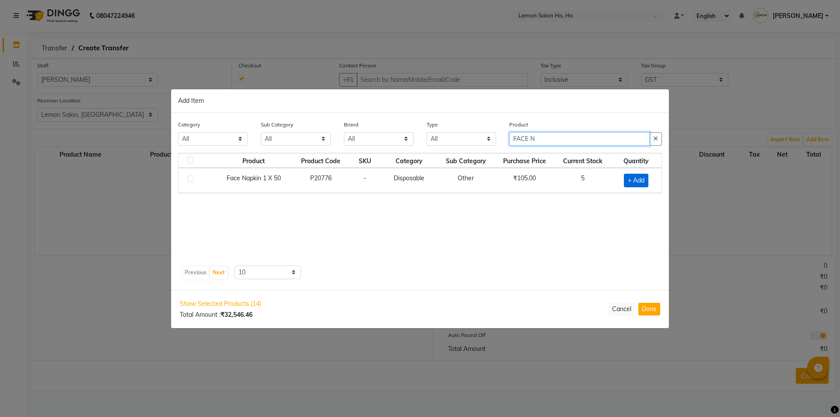
type input "FACE N"
click at [637, 184] on span "+ Add" at bounding box center [636, 181] width 25 height 14
checkbox input "true"
drag, startPoint x: 549, startPoint y: 134, endPoint x: 456, endPoint y: 141, distance: 93.9
click at [456, 141] on div "Category All Hair Skin Makeup Personal Care Appliances Beard Waxing Disposable …" at bounding box center [420, 135] width 497 height 33
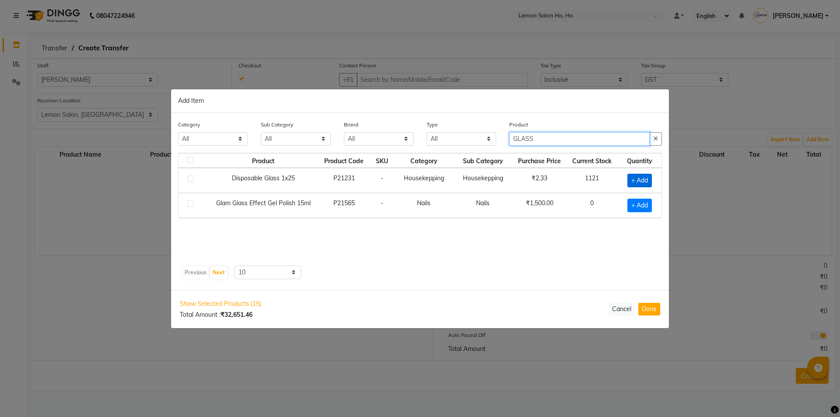
type input "GLASS"
click at [633, 179] on span "+ Add" at bounding box center [640, 181] width 25 height 14
checkbox input "true"
click at [650, 180] on icon at bounding box center [651, 179] width 6 height 6
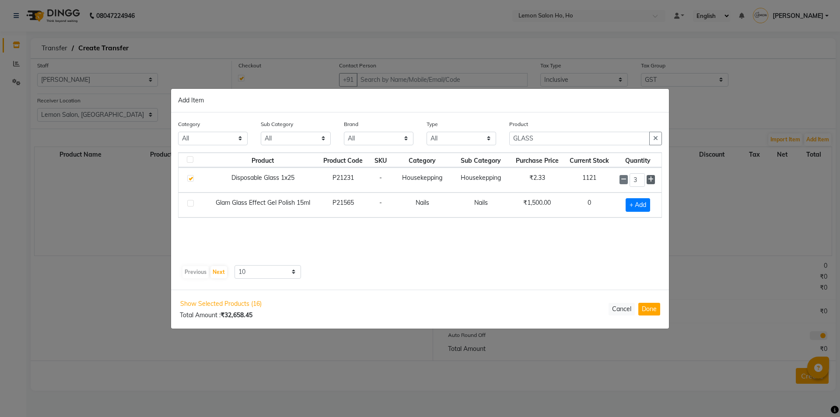
click at [650, 180] on icon at bounding box center [651, 179] width 6 height 6
type input "4"
click at [642, 179] on input "4" at bounding box center [637, 180] width 15 height 14
type input "100"
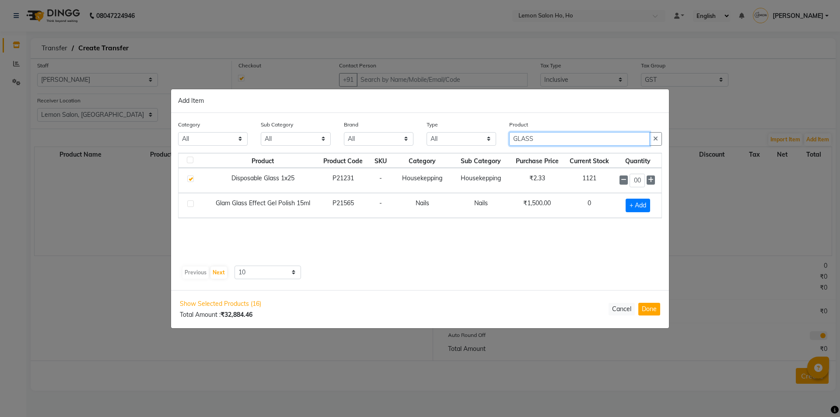
scroll to position [0, 0]
drag, startPoint x: 559, startPoint y: 138, endPoint x: 489, endPoint y: 135, distance: 70.5
click at [489, 135] on div "Category All Hair Skin Makeup Personal Care Appliances Beard Waxing Disposable …" at bounding box center [420, 136] width 497 height 33
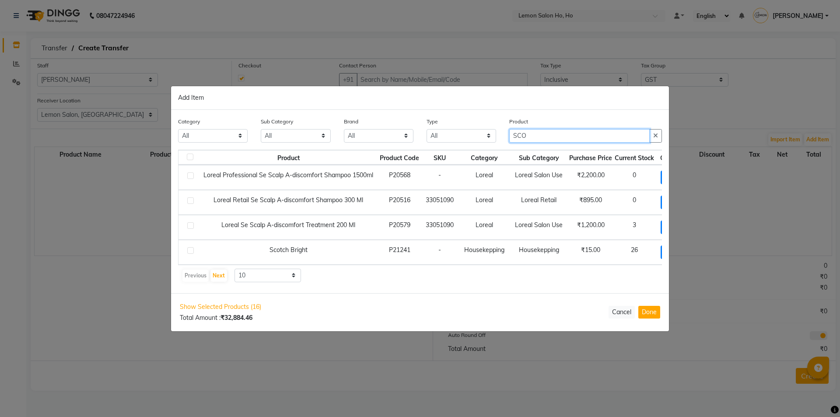
type input "SCO"
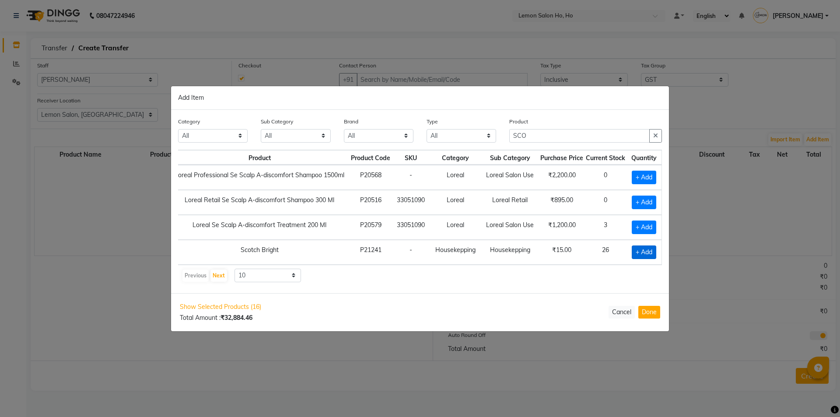
click at [641, 246] on span "+ Add" at bounding box center [644, 253] width 25 height 14
checkbox input "true"
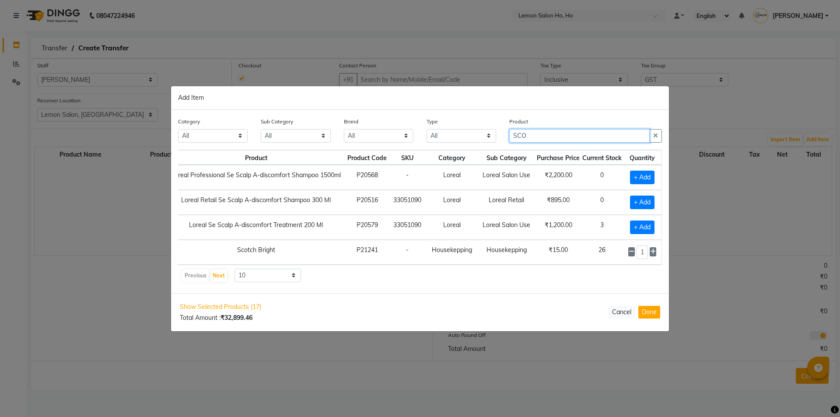
drag, startPoint x: 548, startPoint y: 131, endPoint x: 492, endPoint y: 135, distance: 56.6
click at [492, 135] on div "Category All Hair Skin Makeup Personal Care Appliances Beard Waxing Disposable …" at bounding box center [420, 133] width 497 height 33
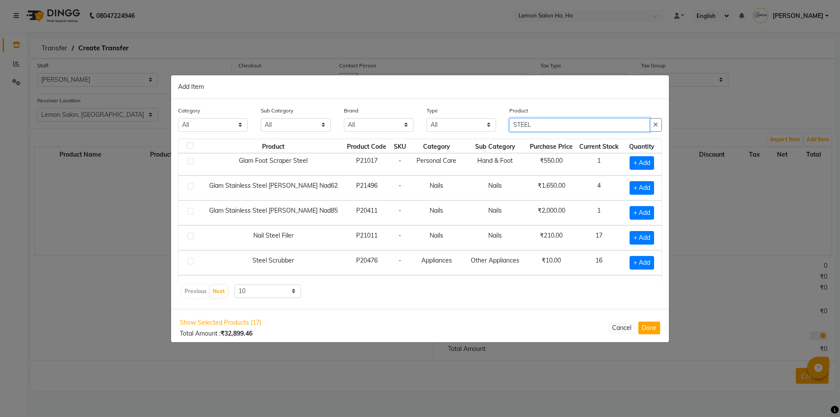
scroll to position [44, 0]
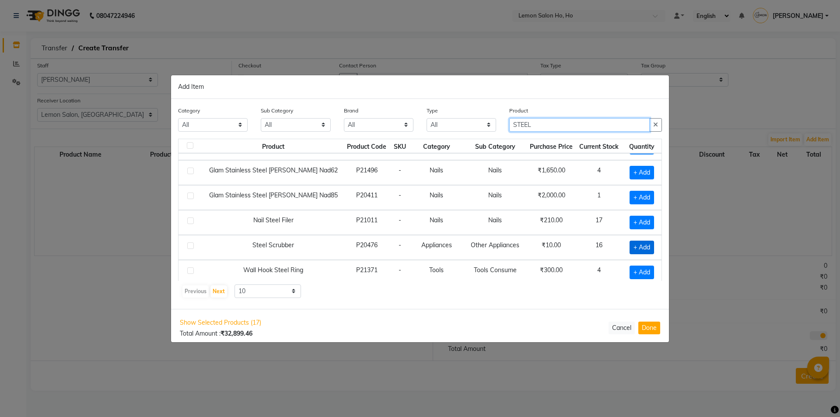
type input "STEEL"
click at [630, 243] on span "+ Add" at bounding box center [642, 248] width 25 height 14
checkbox input "true"
drag, startPoint x: 546, startPoint y: 119, endPoint x: 482, endPoint y: 121, distance: 63.9
click at [482, 121] on div "Category All Hair Skin Makeup Personal Care Appliances Beard Waxing Disposable …" at bounding box center [420, 122] width 497 height 33
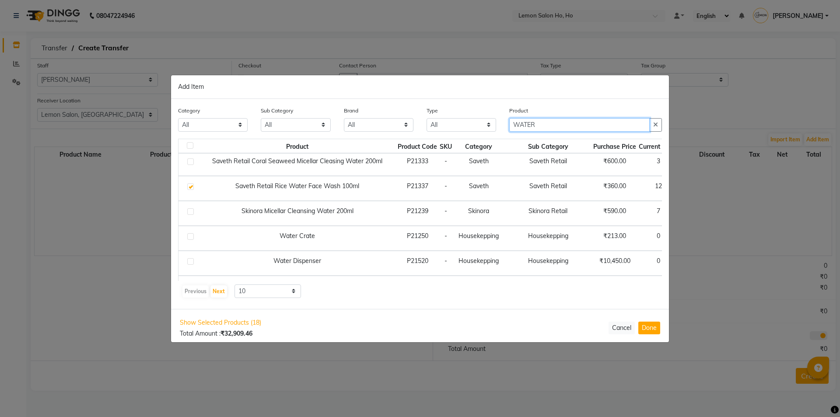
scroll to position [131, 0]
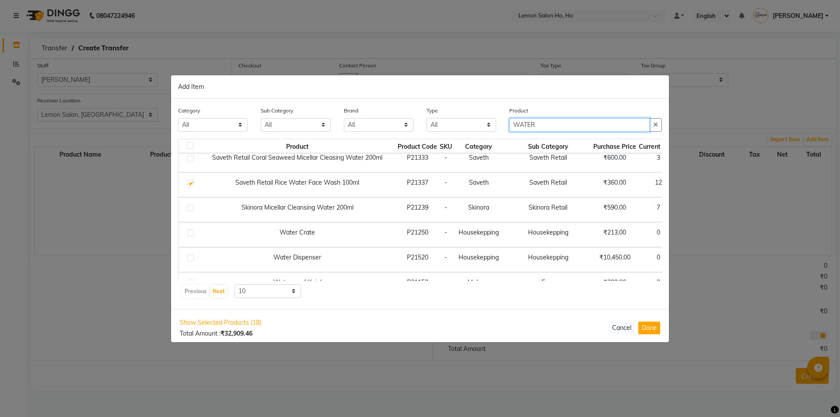
type input "WATER"
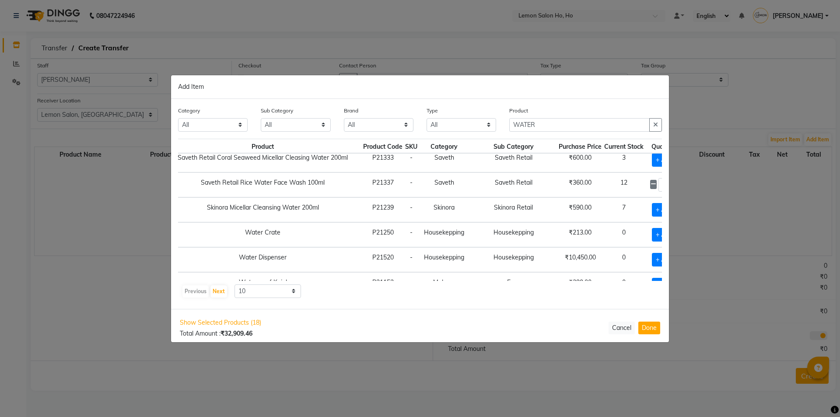
scroll to position [131, 60]
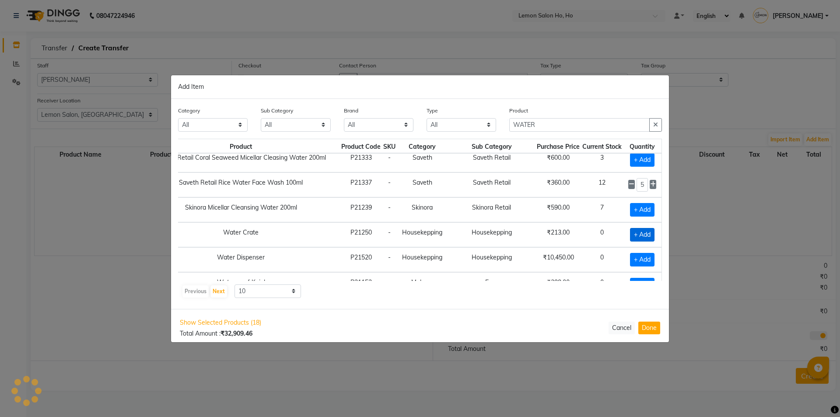
click at [634, 235] on span "+ Add" at bounding box center [642, 235] width 25 height 14
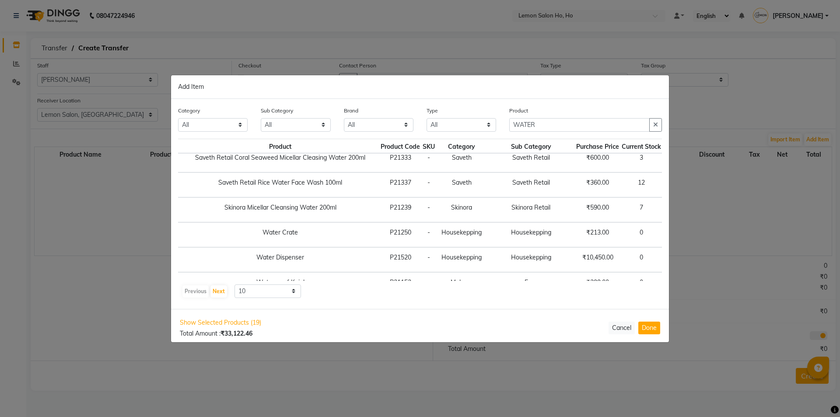
scroll to position [131, 0]
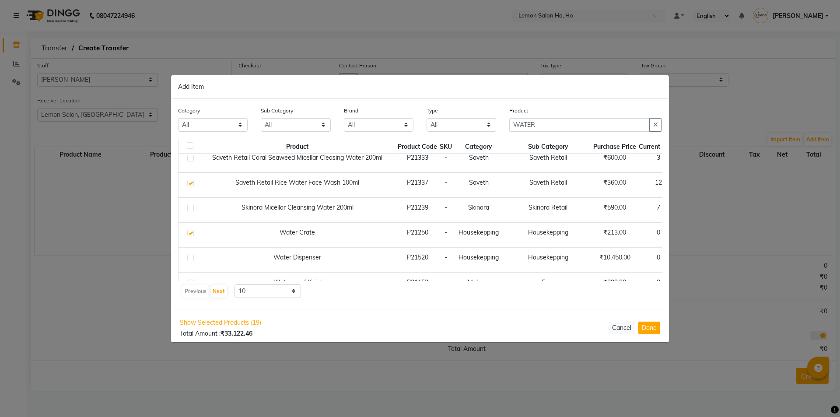
click at [189, 233] on label at bounding box center [190, 233] width 7 height 7
click at [189, 233] on input "checkbox" at bounding box center [190, 234] width 6 height 6
checkbox input "false"
drag, startPoint x: 276, startPoint y: 230, endPoint x: 334, endPoint y: 231, distance: 58.2
click at [334, 231] on td "Water Crate" at bounding box center [297, 234] width 198 height 25
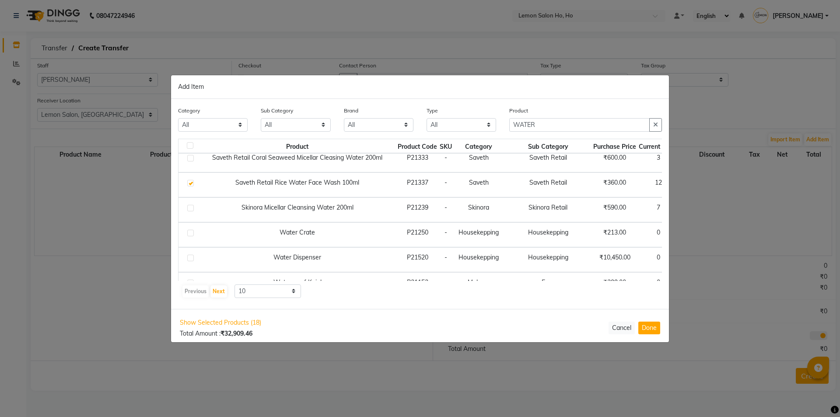
copy td "Water Crate"
click at [545, 125] on input "WATER" at bounding box center [580, 125] width 141 height 14
type input "WATER"
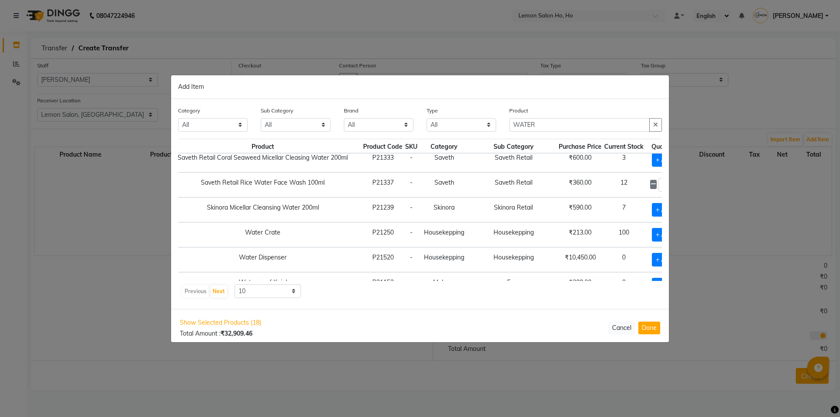
scroll to position [131, 60]
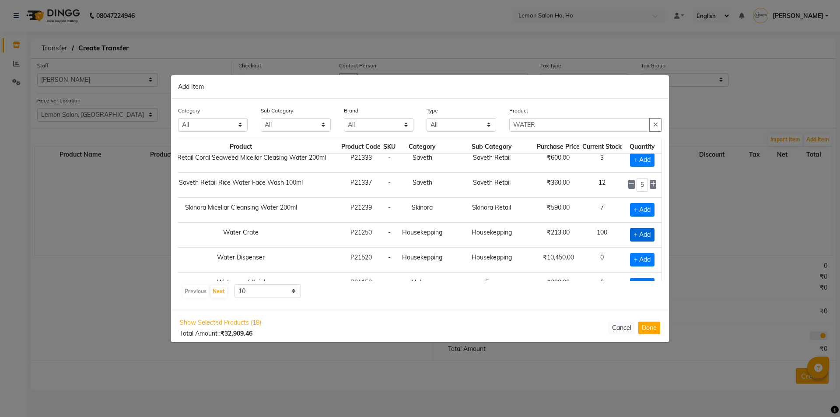
click at [633, 233] on span "+ Add" at bounding box center [642, 235] width 25 height 14
checkbox input "true"
click at [650, 234] on icon at bounding box center [653, 234] width 6 height 6
type input "2"
drag, startPoint x: 506, startPoint y: 130, endPoint x: 441, endPoint y: 142, distance: 65.8
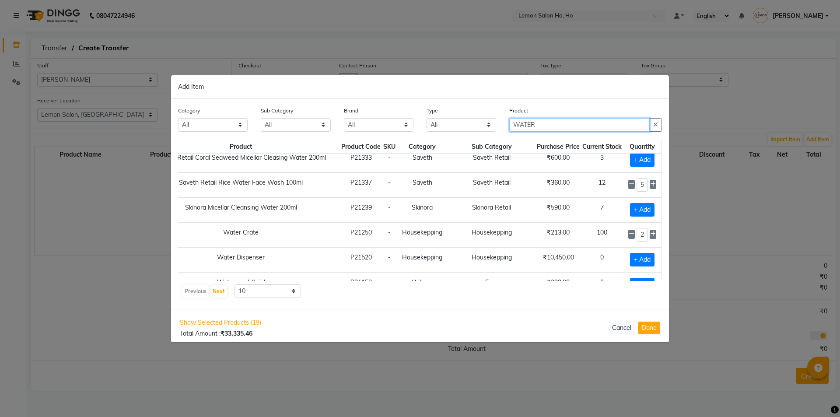
click at [441, 142] on div "Category All Hair Skin Makeup Personal Care Appliances Beard Waxing Disposable …" at bounding box center [420, 204] width 498 height 210
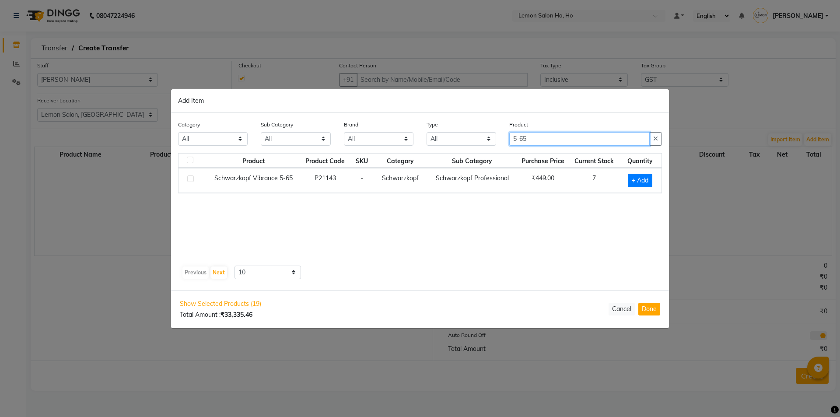
scroll to position [0, 0]
type input "5-65"
drag, startPoint x: 622, startPoint y: 178, endPoint x: 635, endPoint y: 185, distance: 14.9
click at [622, 178] on td "+ Add" at bounding box center [640, 180] width 43 height 25
click at [635, 185] on span "+ Add" at bounding box center [640, 181] width 25 height 14
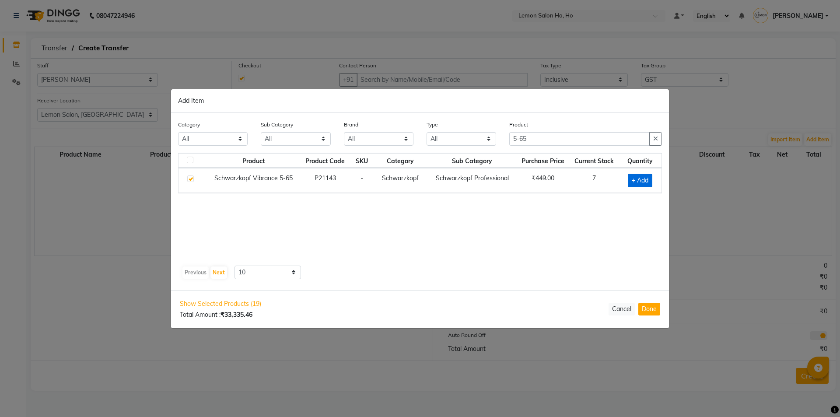
checkbox input "true"
click at [653, 179] on icon at bounding box center [652, 179] width 6 height 6
type input "4"
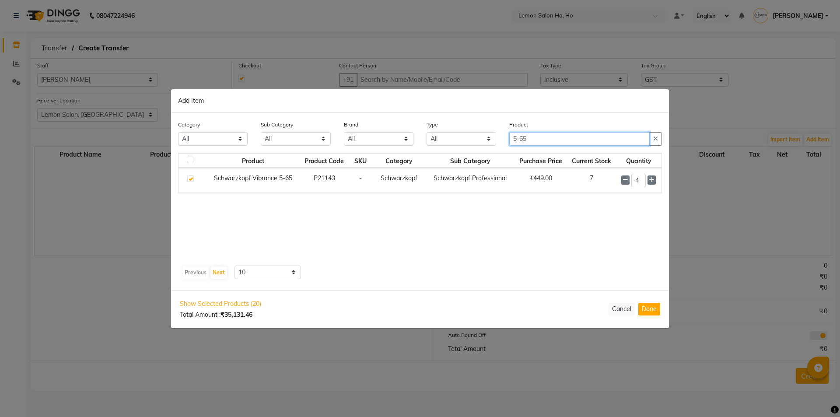
click at [531, 140] on input "5-65" at bounding box center [580, 139] width 141 height 14
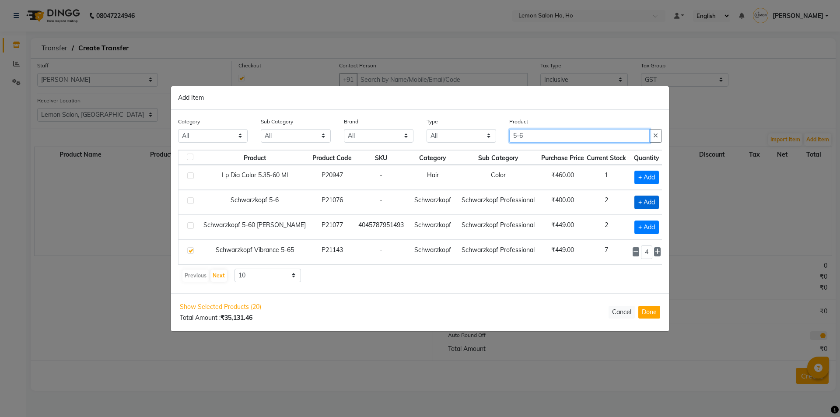
type input "5-6"
click at [645, 201] on span "+ Add" at bounding box center [647, 203] width 25 height 14
checkbox input "true"
click at [655, 202] on icon at bounding box center [658, 201] width 6 height 6
type input "2"
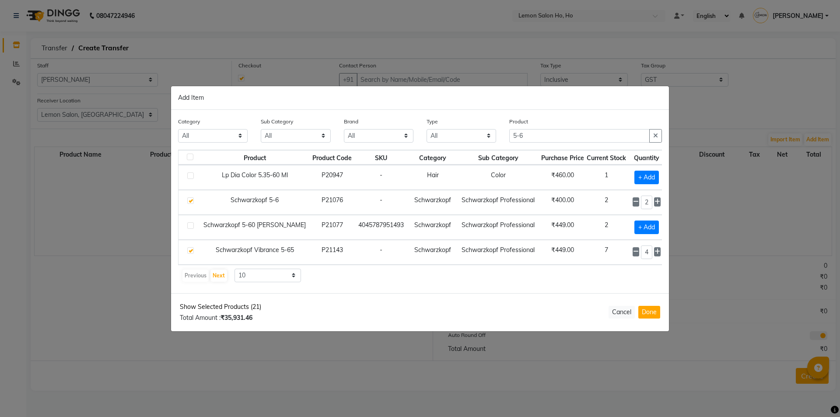
click at [237, 310] on span "Show Selected Products (21)" at bounding box center [220, 306] width 81 height 9
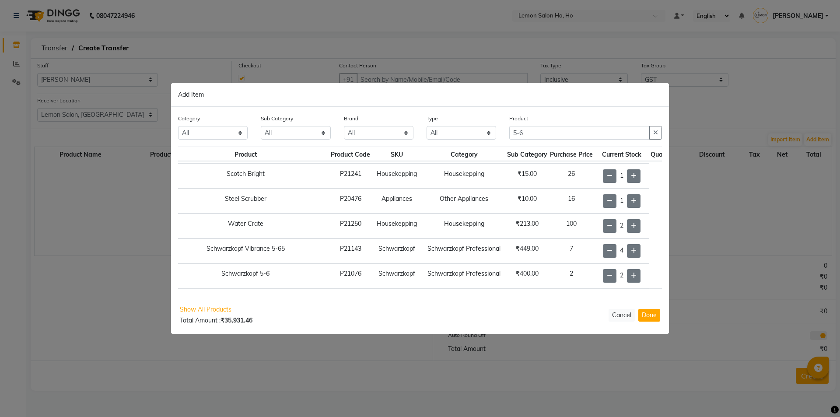
scroll to position [404, 61]
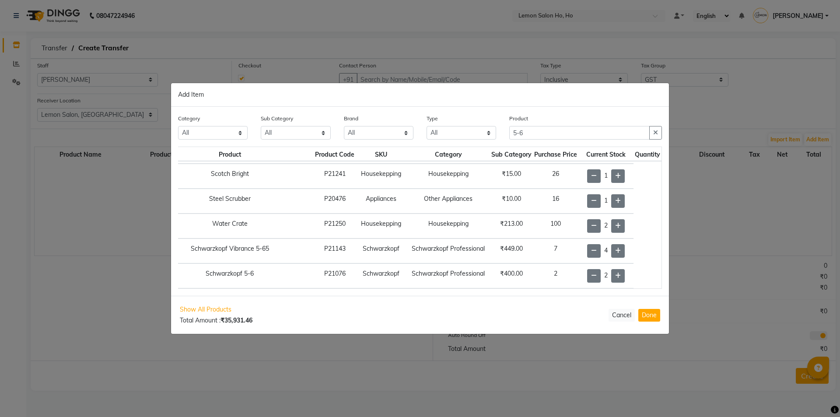
click at [204, 302] on div "Show All Products Total Amount : ₹35,931.46 Cancel Done" at bounding box center [420, 315] width 498 height 38
click at [204, 306] on span "Show All Products" at bounding box center [216, 309] width 73 height 9
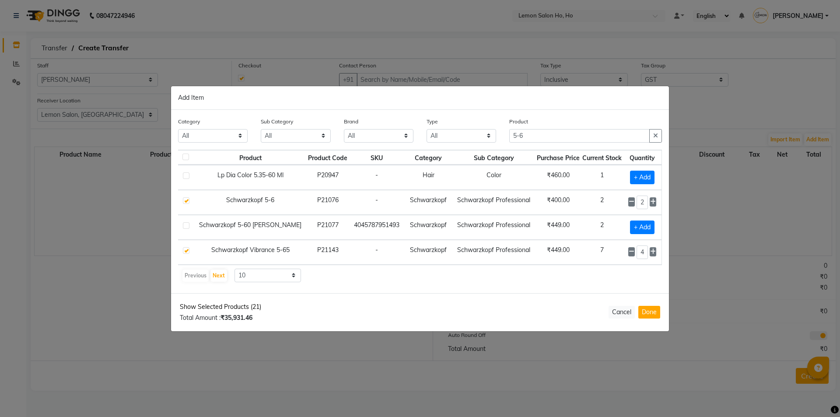
scroll to position [0, 0]
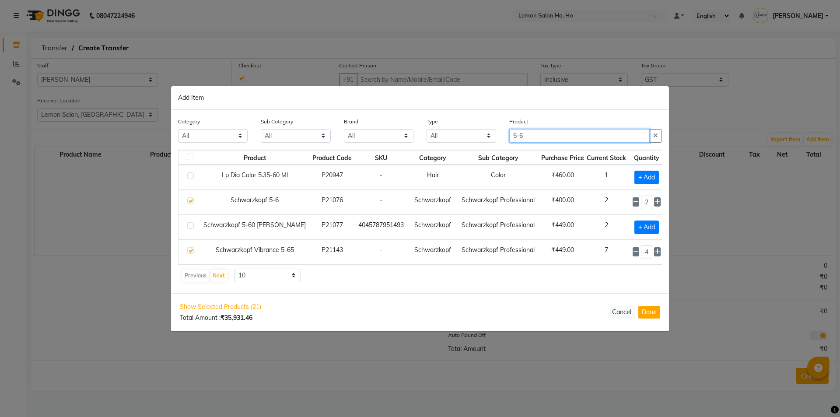
drag, startPoint x: 537, startPoint y: 139, endPoint x: 491, endPoint y: 146, distance: 46.9
click at [491, 146] on div "Category All Hair Skin Makeup Personal Care Appliances Beard Waxing Disposable …" at bounding box center [420, 133] width 497 height 33
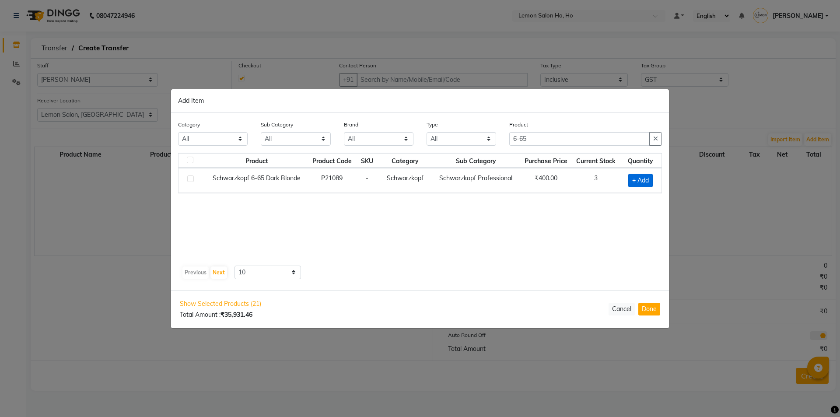
click at [641, 187] on span "+ Add" at bounding box center [641, 181] width 25 height 14
click at [651, 178] on icon at bounding box center [653, 180] width 6 height 6
drag, startPoint x: 505, startPoint y: 146, endPoint x: 470, endPoint y: 152, distance: 35.9
click at [470, 152] on div "Category All Hair Skin Makeup Personal Care Appliances Beard Waxing Disposable …" at bounding box center [420, 136] width 497 height 33
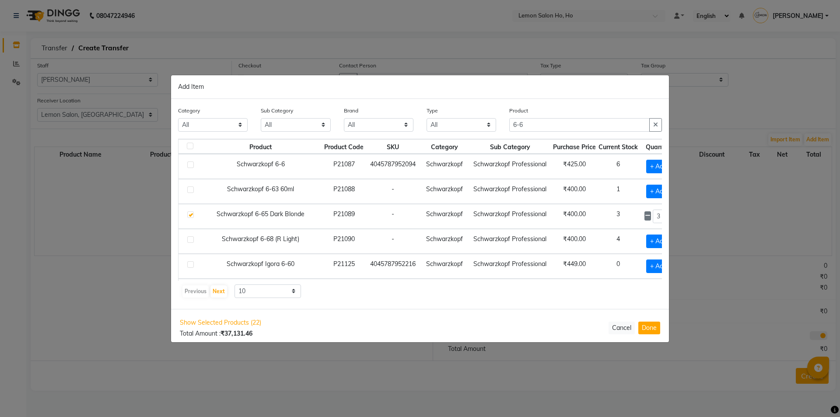
scroll to position [0, 28]
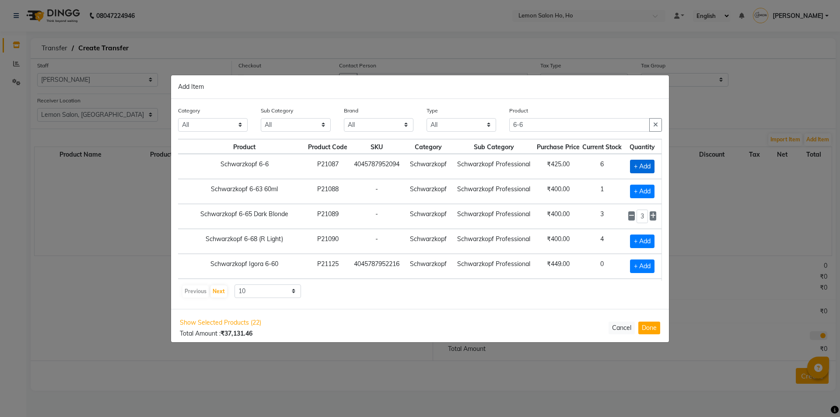
click at [636, 164] on span "+ Add" at bounding box center [642, 167] width 25 height 14
click at [629, 165] on icon at bounding box center [632, 166] width 6 height 6
click at [631, 239] on span "+ Add" at bounding box center [642, 242] width 25 height 14
click at [650, 241] on icon at bounding box center [653, 241] width 6 height 6
drag, startPoint x: 530, startPoint y: 127, endPoint x: 493, endPoint y: 127, distance: 36.8
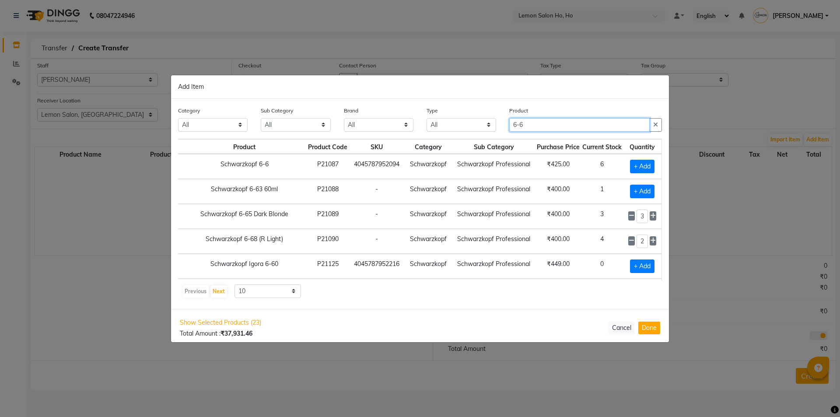
click at [493, 127] on div "Category All Hair Skin Makeup Personal Care Appliances Beard Waxing Disposable …" at bounding box center [420, 122] width 497 height 33
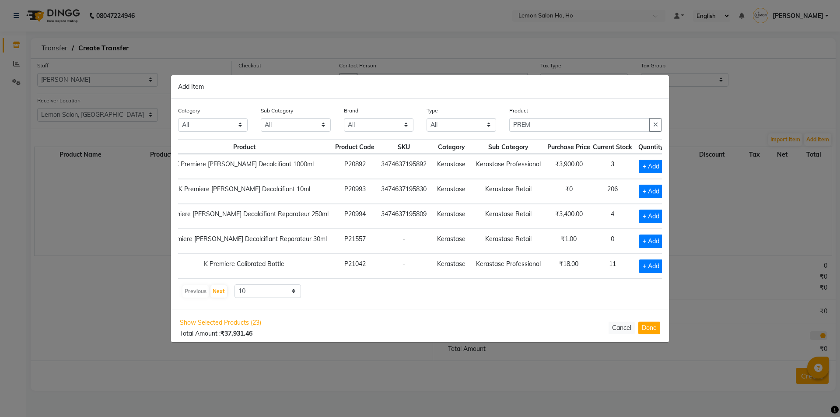
scroll to position [0, 59]
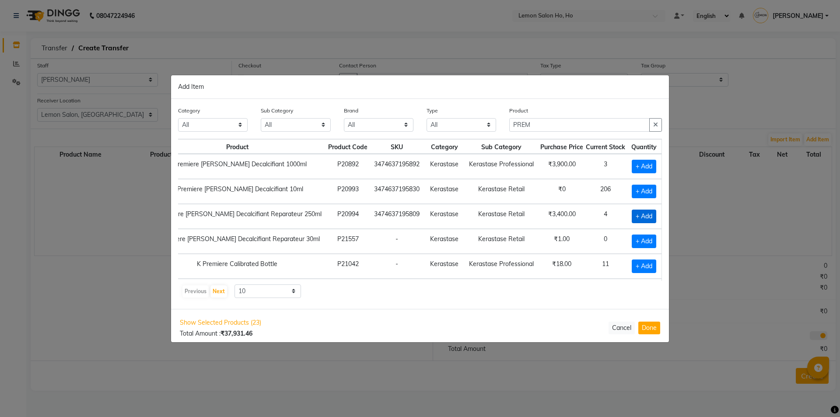
click at [638, 217] on span "+ Add" at bounding box center [644, 217] width 25 height 14
click at [650, 216] on icon at bounding box center [653, 216] width 6 height 6
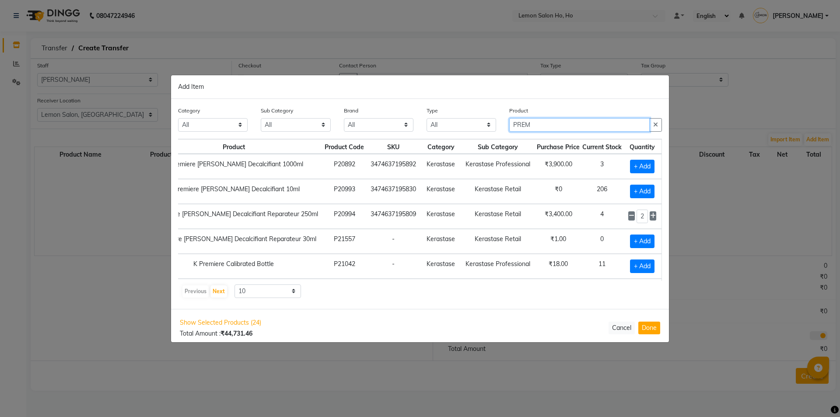
drag, startPoint x: 542, startPoint y: 126, endPoint x: 453, endPoint y: 140, distance: 89.6
click at [453, 140] on div "Category All Hair Skin Makeup Personal Care Appliances Beard Waxing Disposable …" at bounding box center [420, 204] width 498 height 210
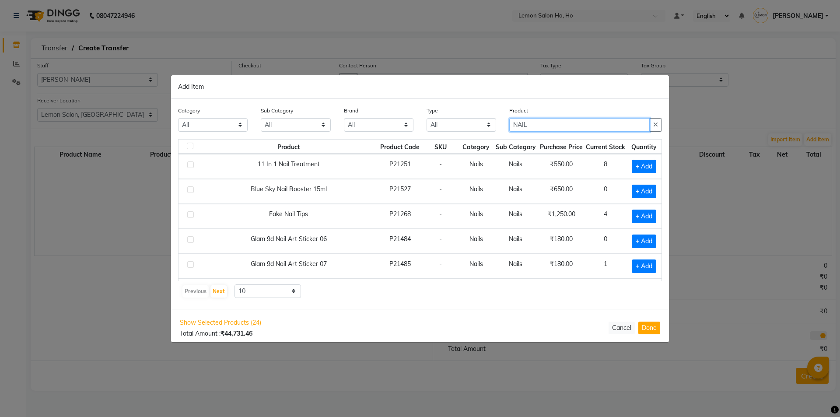
scroll to position [0, 0]
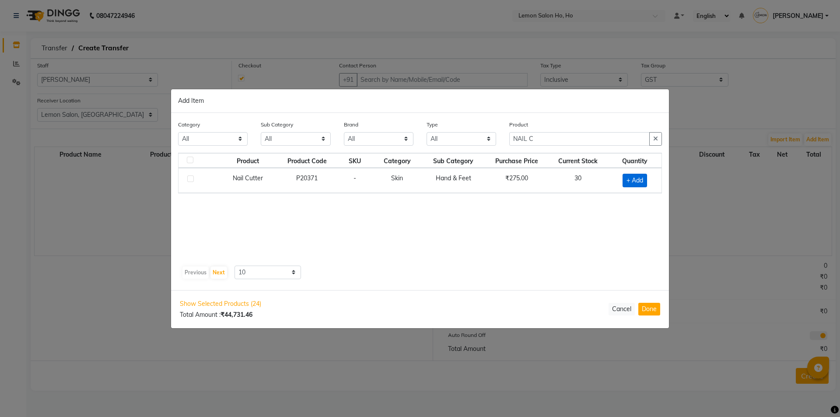
click at [634, 182] on span "+ Add" at bounding box center [635, 181] width 25 height 14
drag, startPoint x: 634, startPoint y: 182, endPoint x: 607, endPoint y: 162, distance: 33.2
click at [645, 180] on icon at bounding box center [646, 179] width 6 height 6
drag, startPoint x: 551, startPoint y: 135, endPoint x: 499, endPoint y: 143, distance: 53.1
click at [500, 143] on div "Category All Hair Skin Makeup Personal Care Appliances Beard Waxing Disposable …" at bounding box center [420, 135] width 497 height 33
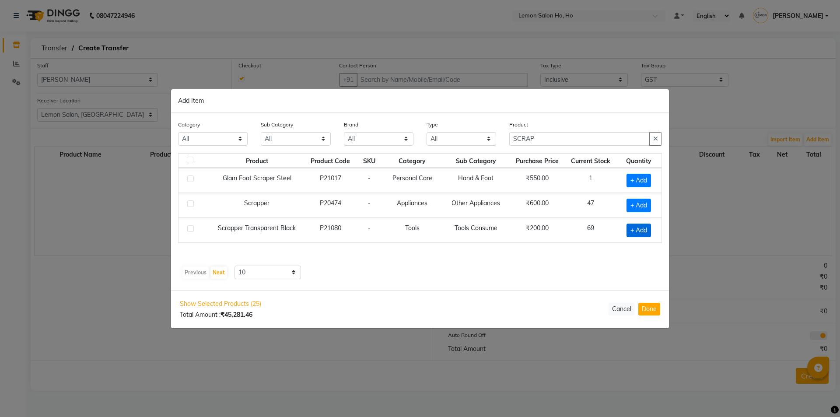
click at [634, 231] on span "+ Add" at bounding box center [639, 231] width 25 height 14
click at [648, 228] on icon at bounding box center [651, 229] width 6 height 6
drag, startPoint x: 545, startPoint y: 138, endPoint x: 488, endPoint y: 145, distance: 57.3
click at [488, 145] on div "Category All Hair Skin Makeup Personal Care Appliances Beard Waxing Disposable …" at bounding box center [420, 136] width 497 height 33
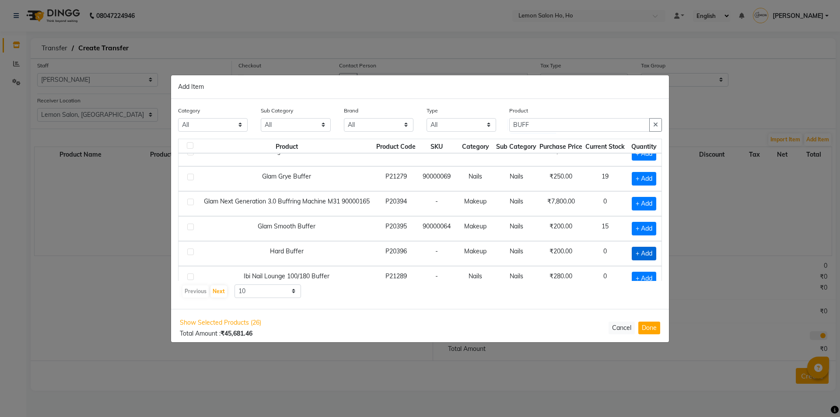
scroll to position [88, 10]
click at [633, 225] on span "+ Add" at bounding box center [644, 229] width 25 height 14
click at [650, 228] on icon at bounding box center [653, 228] width 6 height 6
click at [632, 228] on div "3" at bounding box center [643, 229] width 28 height 14
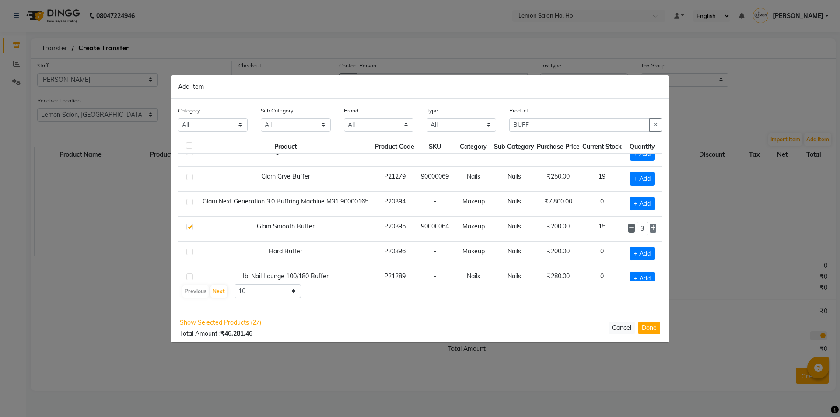
click at [629, 229] on icon at bounding box center [632, 228] width 6 height 6
drag, startPoint x: 540, startPoint y: 120, endPoint x: 481, endPoint y: 136, distance: 61.6
click at [481, 136] on div "Category All Hair Skin Makeup Personal Care Appliances Beard Waxing Disposable …" at bounding box center [420, 122] width 497 height 33
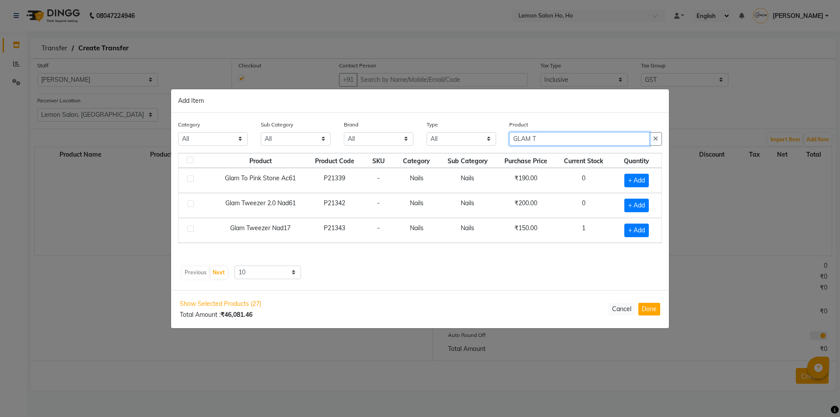
scroll to position [0, 0]
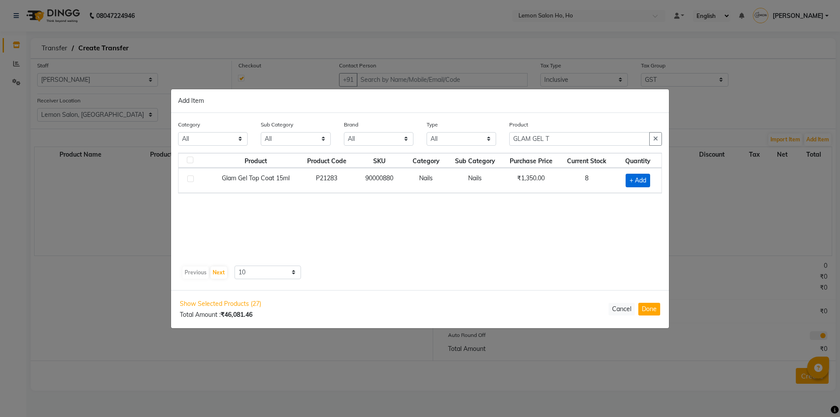
click at [639, 183] on span "+ Add" at bounding box center [638, 181] width 25 height 14
click at [649, 177] on icon at bounding box center [650, 179] width 6 height 6
click at [562, 138] on input "GLAM GEL T" at bounding box center [580, 139] width 141 height 14
click at [636, 180] on span "+ Add" at bounding box center [637, 181] width 25 height 14
click at [648, 178] on icon at bounding box center [649, 179] width 6 height 6
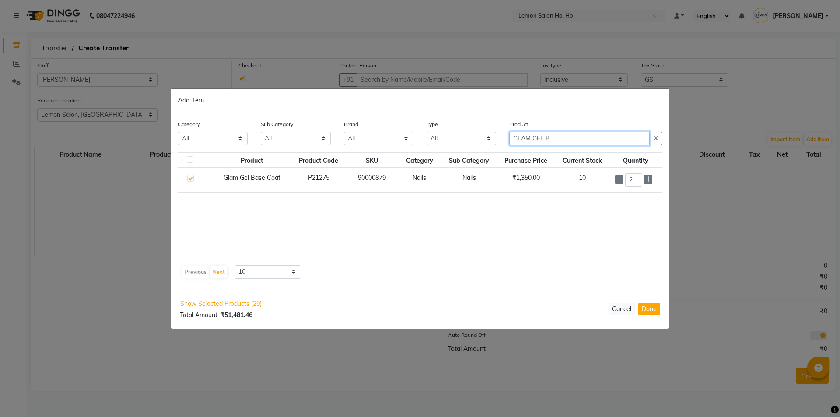
click at [579, 140] on input "GLAM GEL B" at bounding box center [580, 139] width 141 height 14
drag, startPoint x: 579, startPoint y: 140, endPoint x: 490, endPoint y: 149, distance: 88.9
click at [490, 149] on div "Category All Hair Skin Makeup Personal Care Appliances Beard Waxing Disposable …" at bounding box center [420, 136] width 497 height 33
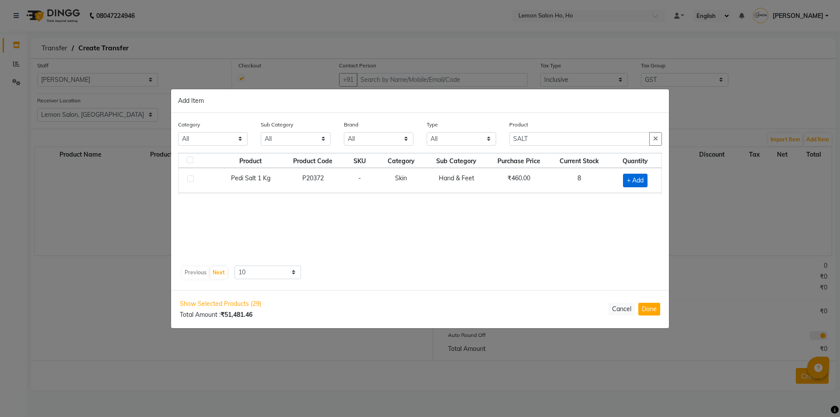
drag, startPoint x: 637, startPoint y: 180, endPoint x: 579, endPoint y: 136, distance: 73.0
click at [637, 180] on span "+ Add" at bounding box center [635, 181] width 25 height 14
drag, startPoint x: 542, startPoint y: 130, endPoint x: 499, endPoint y: 138, distance: 43.6
click at [499, 138] on div "Category All Hair Skin Makeup Personal Care Appliances Beard Waxing Disposable …" at bounding box center [420, 135] width 497 height 33
click at [542, 135] on input "SALT" at bounding box center [580, 139] width 141 height 14
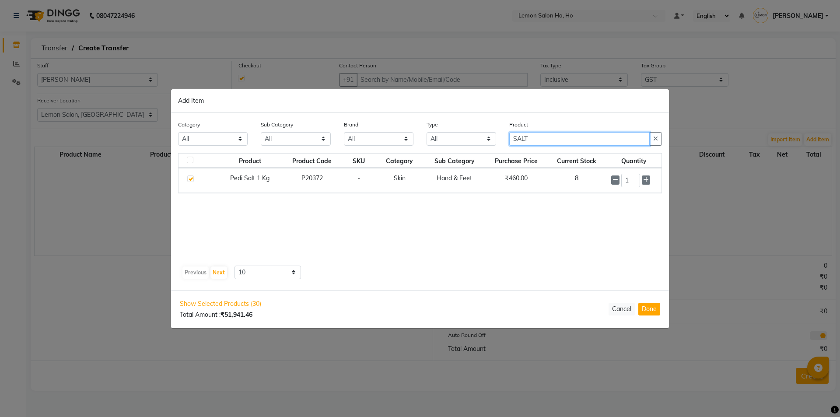
drag, startPoint x: 541, startPoint y: 135, endPoint x: 496, endPoint y: 140, distance: 45.3
click at [496, 140] on div "Category All Hair Skin Makeup Personal Care Appliances Beard Waxing Disposable …" at bounding box center [420, 136] width 497 height 33
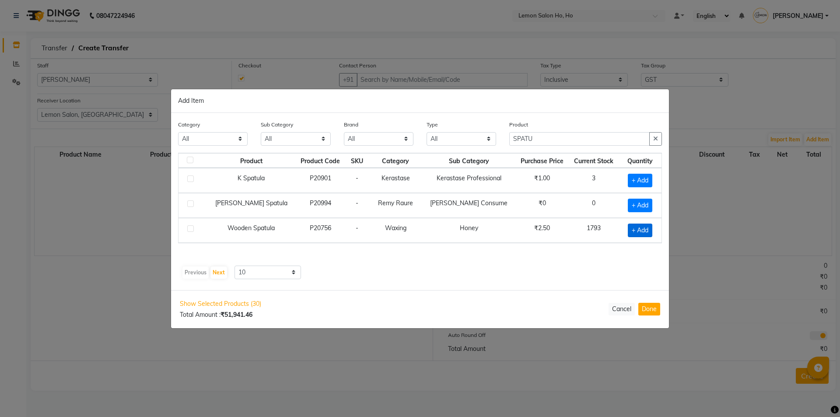
click at [637, 232] on span "+ Add" at bounding box center [640, 231] width 25 height 14
click at [637, 230] on input "1" at bounding box center [638, 230] width 15 height 14
drag, startPoint x: 550, startPoint y: 137, endPoint x: 468, endPoint y: 144, distance: 81.7
click at [468, 144] on div "Category All Hair Skin Makeup Personal Care Appliances Beard Waxing Disposable …" at bounding box center [420, 136] width 497 height 33
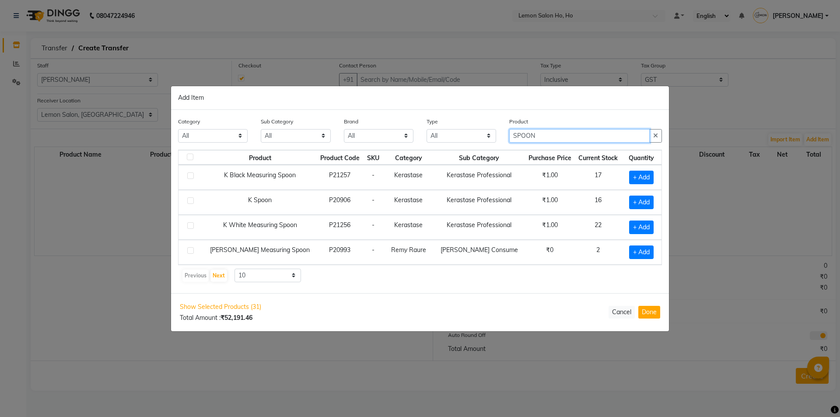
drag, startPoint x: 544, startPoint y: 129, endPoint x: 484, endPoint y: 147, distance: 62.2
click at [486, 147] on div "Category All Hair Skin Makeup Personal Care Appliances Beard Waxing Disposable …" at bounding box center [420, 133] width 497 height 33
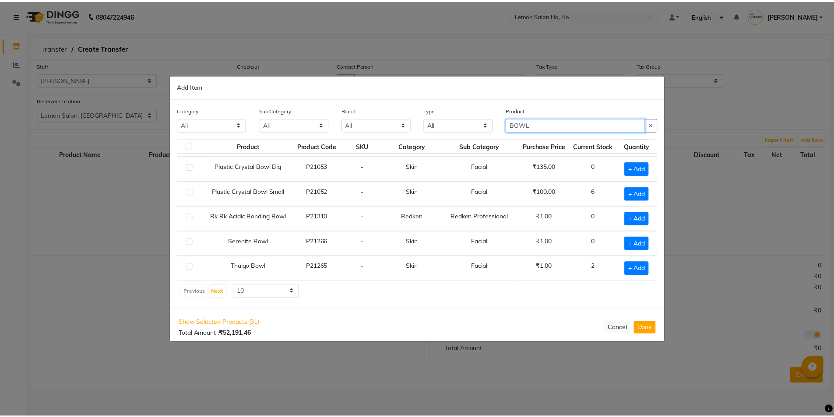
scroll to position [198, 0]
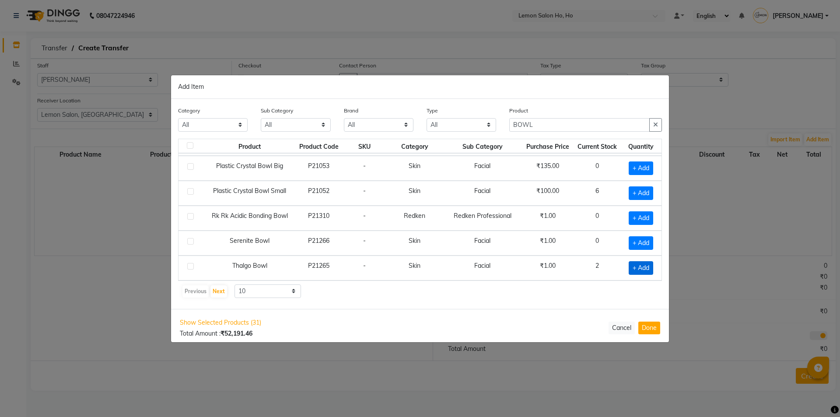
click at [640, 267] on span "+ Add" at bounding box center [641, 268] width 25 height 14
click at [642, 267] on div "1" at bounding box center [639, 268] width 33 height 14
click at [650, 267] on td "1" at bounding box center [640, 268] width 44 height 25
click at [650, 268] on icon at bounding box center [653, 267] width 6 height 6
click at [646, 332] on button "Done" at bounding box center [650, 328] width 22 height 13
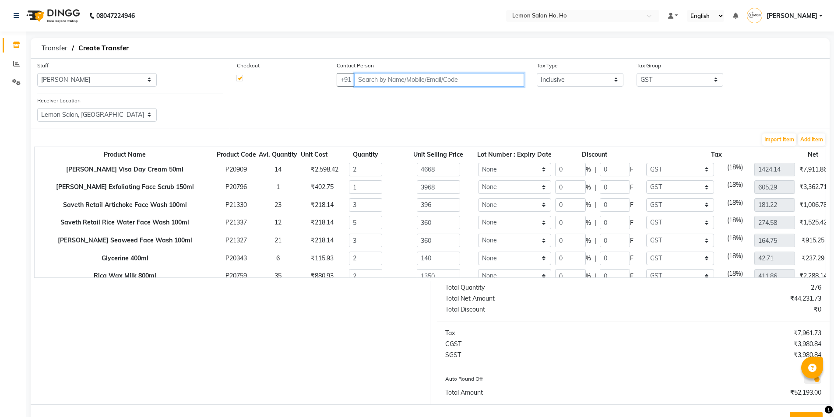
click at [394, 81] on input "text" at bounding box center [438, 80] width 169 height 14
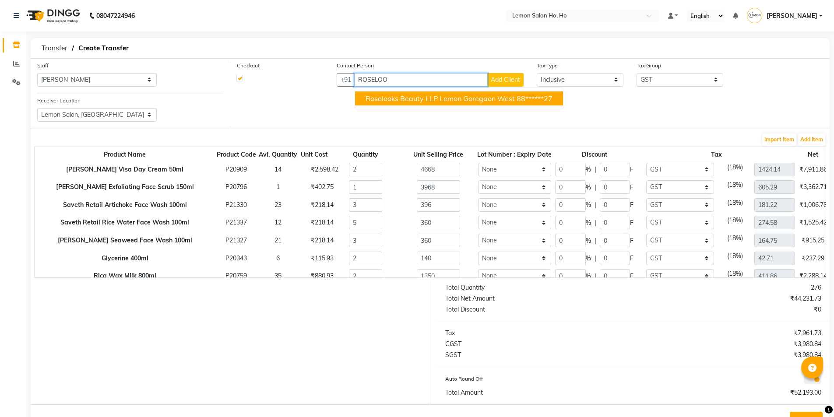
click at [408, 100] on span "Roselooks Beauty LLP Lemon Goregaon West" at bounding box center [440, 98] width 149 height 9
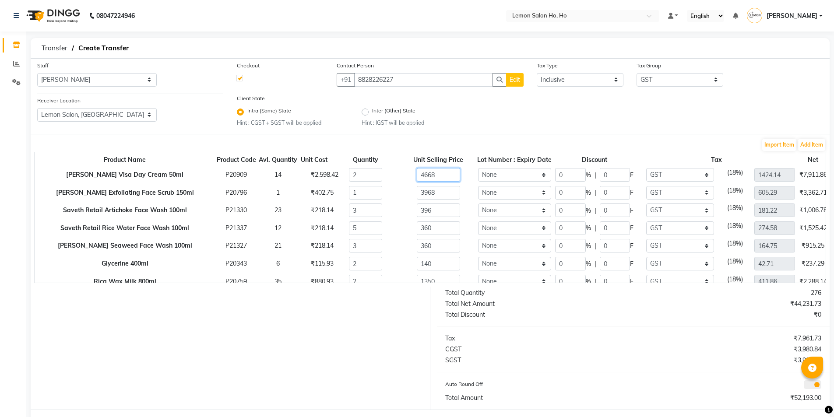
click at [436, 173] on input "4668" at bounding box center [438, 175] width 43 height 14
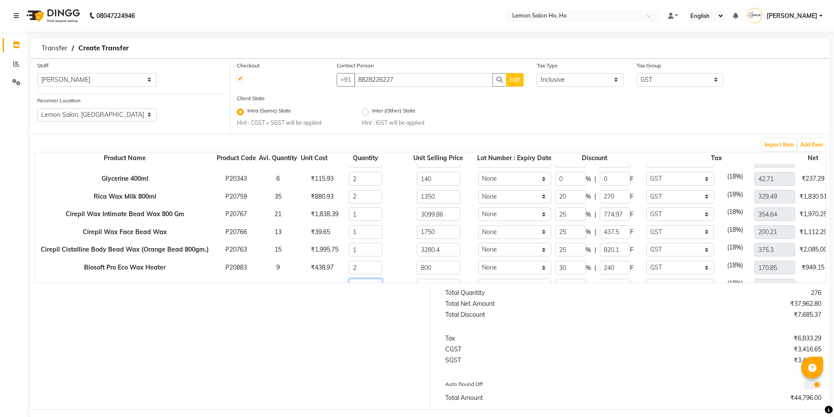
scroll to position [156, 0]
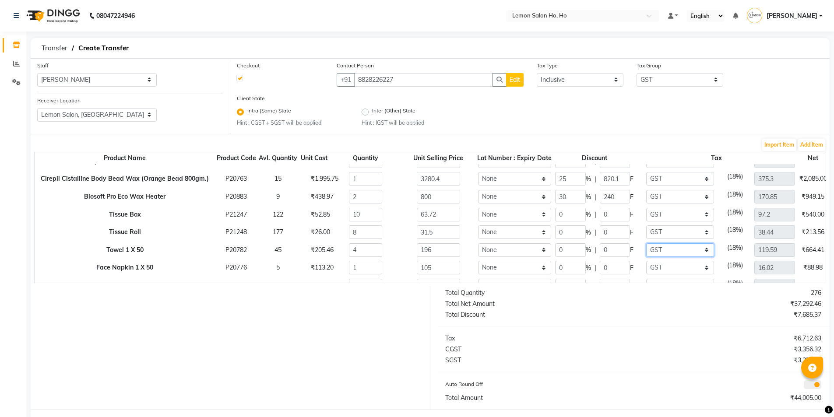
click at [653, 251] on select "None GST (12%) (Any) IGST GST" at bounding box center [680, 250] width 68 height 14
click at [646, 243] on select "None GST (12%) (Any) IGST GST" at bounding box center [680, 250] width 68 height 14
click at [419, 268] on input "105" at bounding box center [438, 268] width 43 height 14
click at [656, 265] on select "None GST (12%) (Any) IGST GST" at bounding box center [680, 268] width 68 height 14
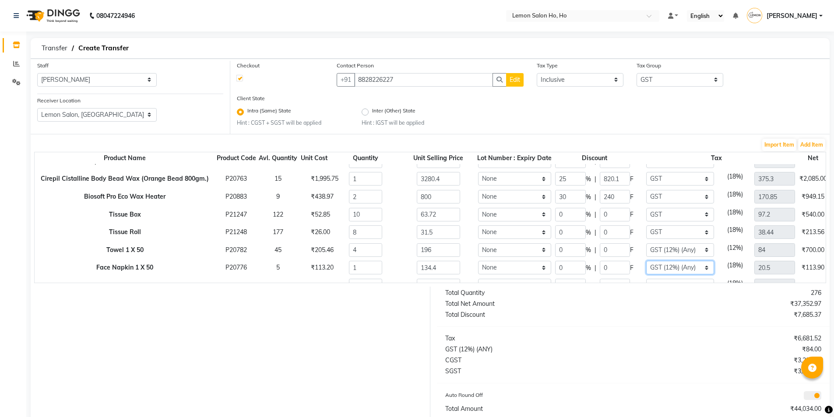
click at [646, 261] on select "None GST (12%) (Any) IGST GST" at bounding box center [680, 268] width 68 height 14
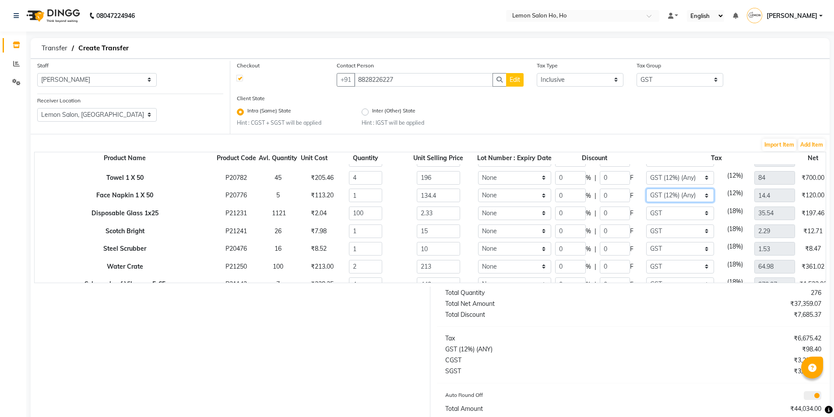
scroll to position [243, 0]
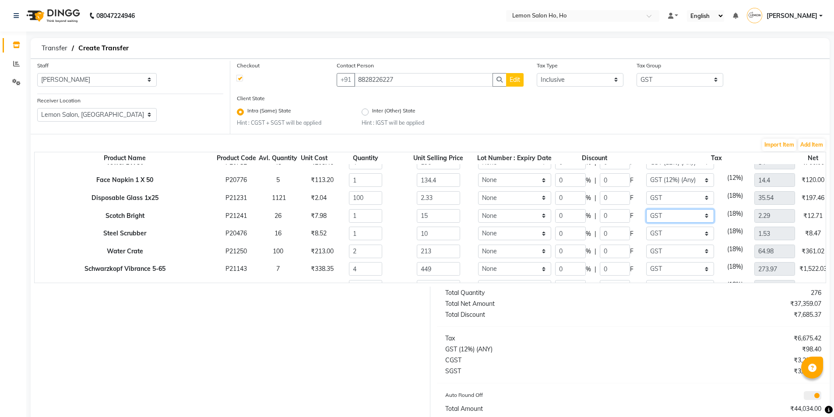
click at [654, 219] on select "None GST (12%) (Any) IGST GST" at bounding box center [680, 216] width 68 height 14
click at [418, 236] on input "10" at bounding box center [438, 234] width 43 height 14
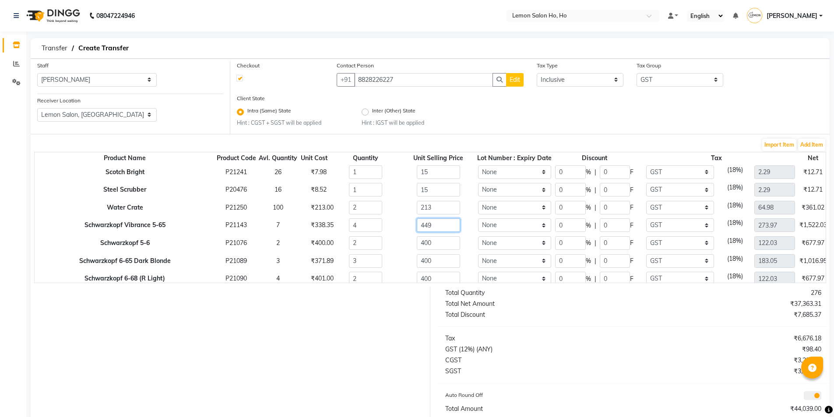
click at [417, 224] on input "449" at bounding box center [438, 225] width 43 height 14
click at [358, 259] on input "3" at bounding box center [365, 261] width 33 height 14
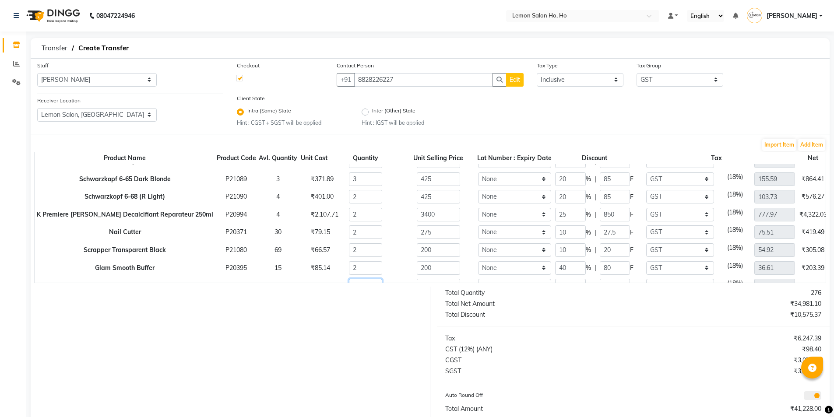
scroll to position [440, 0]
click at [434, 214] on input "1350" at bounding box center [438, 214] width 43 height 14
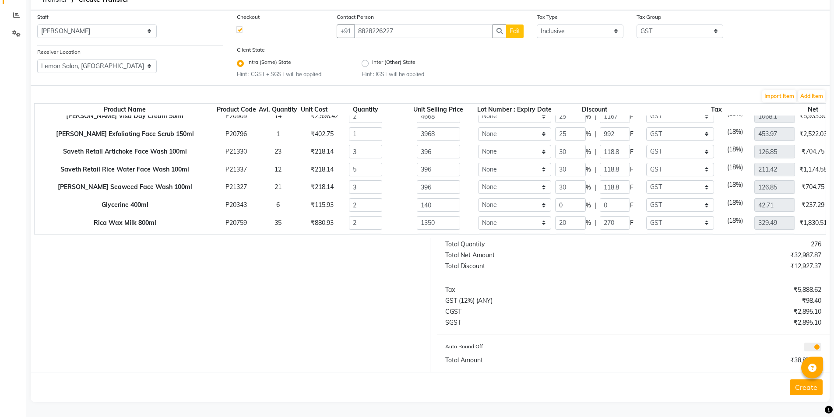
scroll to position [0, 0]
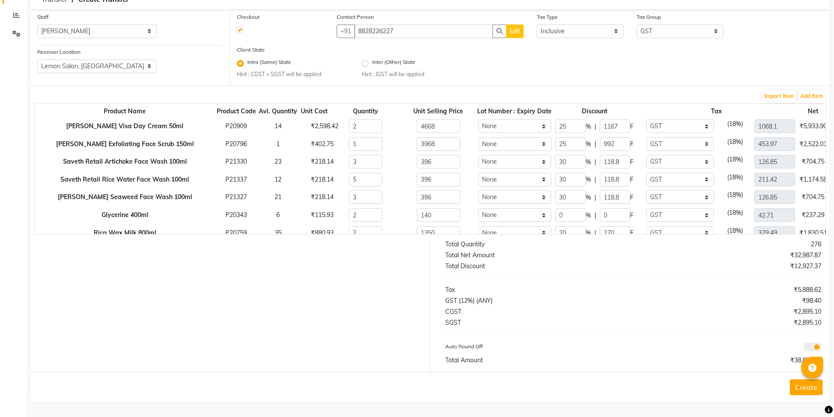
click at [807, 384] on button "Create" at bounding box center [806, 388] width 33 height 16
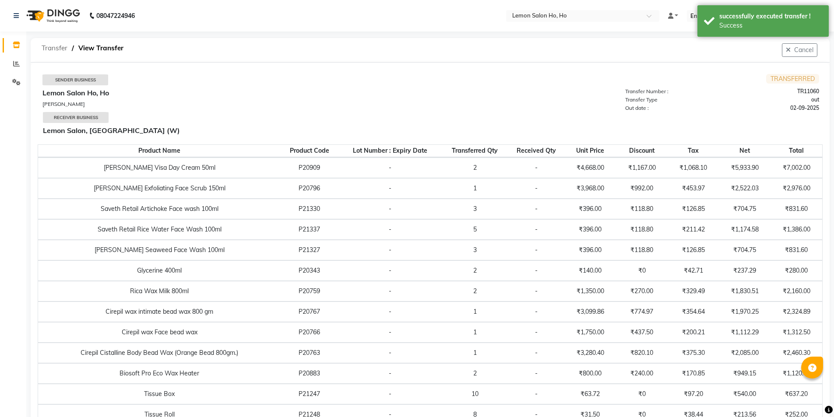
click at [46, 49] on span "Transfer" at bounding box center [54, 48] width 35 height 16
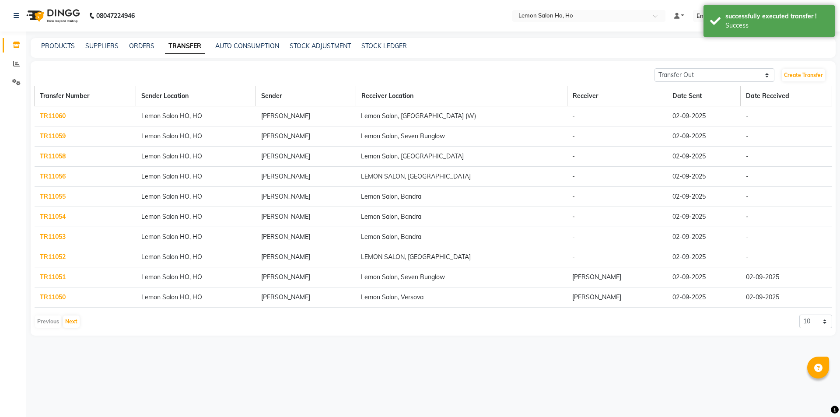
click at [49, 115] on link "TR11060" at bounding box center [53, 116] width 26 height 8
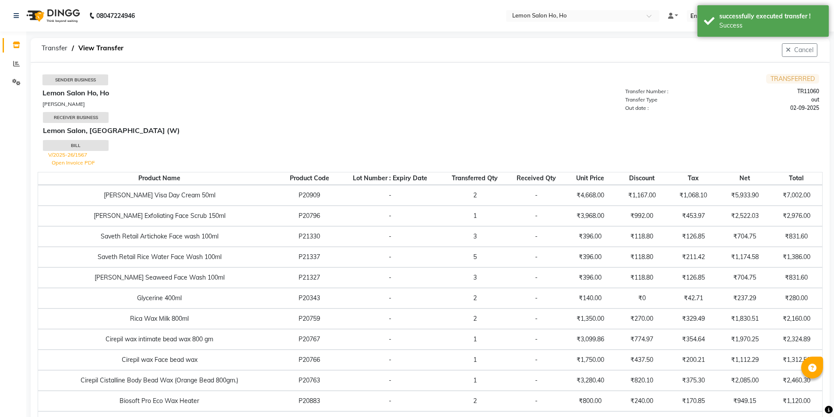
click at [84, 165] on link "Open Invoice PDF" at bounding box center [73, 162] width 43 height 7
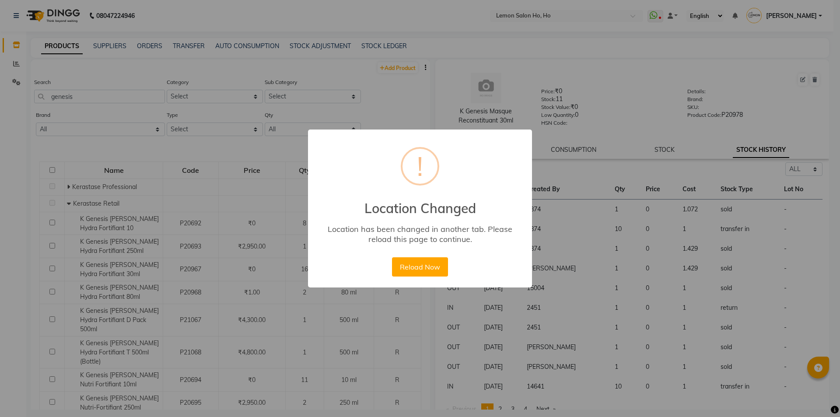
select select "all"
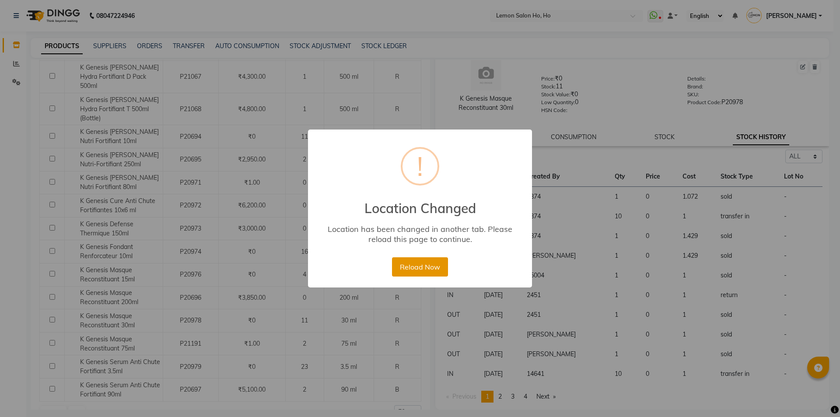
click at [428, 269] on button "Reload Now" at bounding box center [420, 266] width 56 height 19
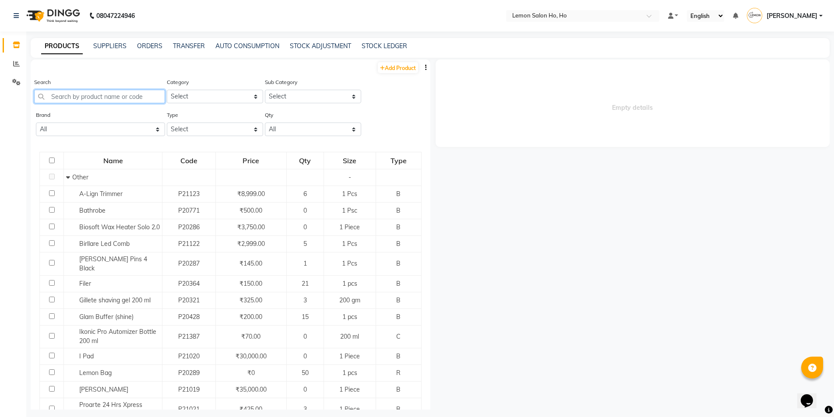
click at [92, 91] on input "text" at bounding box center [99, 97] width 131 height 14
paste input "De Fabulous Jojoba Mask 250 Ml"
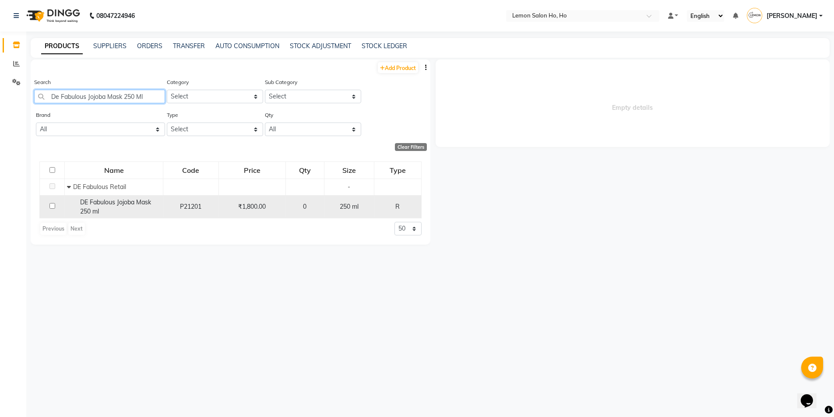
type input "De Fabulous Jojoba Mask 250 Ml"
click at [119, 206] on div "DE Fabulous Jojoba Mask 250 ml" at bounding box center [114, 207] width 94 height 18
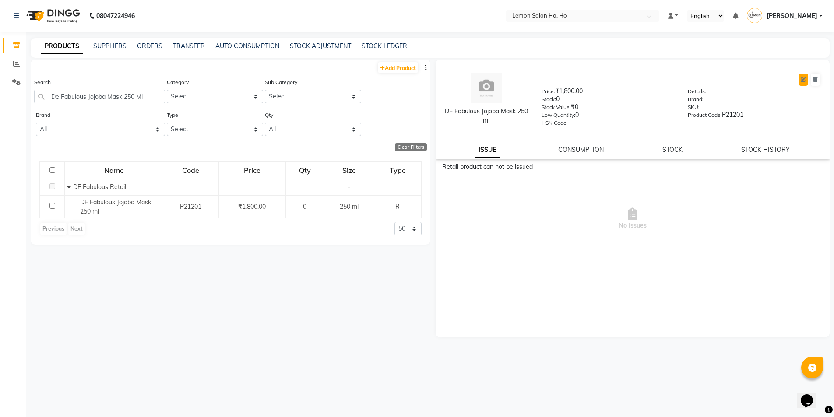
click at [800, 82] on button at bounding box center [803, 80] width 10 height 12
select select "R"
select select "213702650"
select select "2137026502"
select select "true"
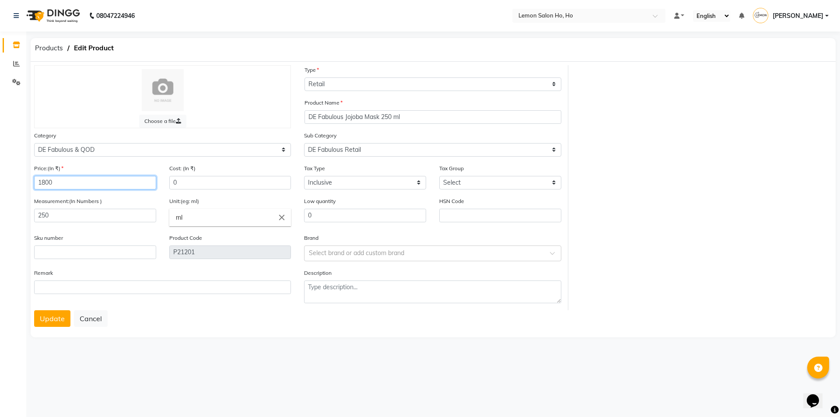
click at [47, 184] on input "1800" at bounding box center [95, 183] width 122 height 14
type input "1980"
type input "1188"
click at [47, 315] on button "Update" at bounding box center [52, 318] width 36 height 17
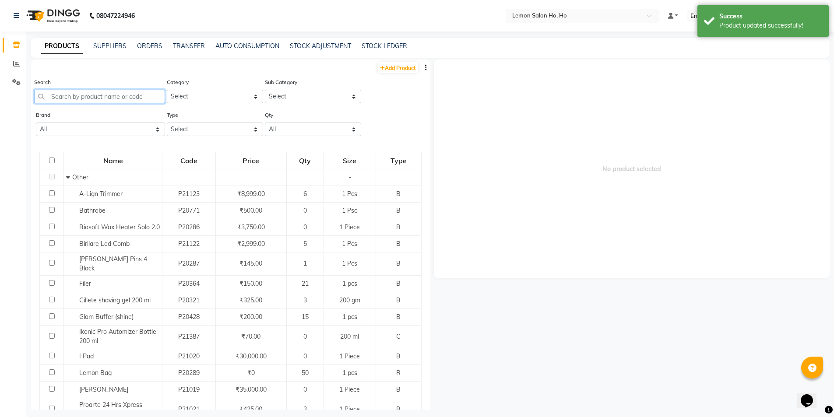
click at [126, 99] on input "text" at bounding box center [99, 97] width 131 height 14
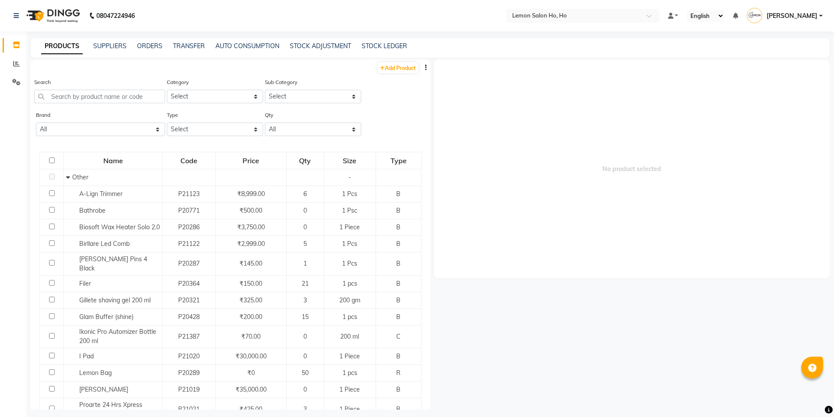
click at [112, 91] on input "text" at bounding box center [99, 97] width 131 height 14
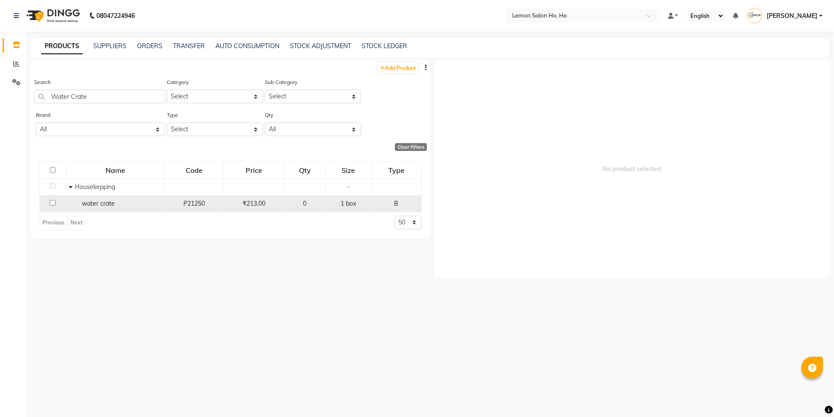
type input "Water Crate"
click at [82, 204] on span "water crate" at bounding box center [98, 204] width 33 height 8
select select
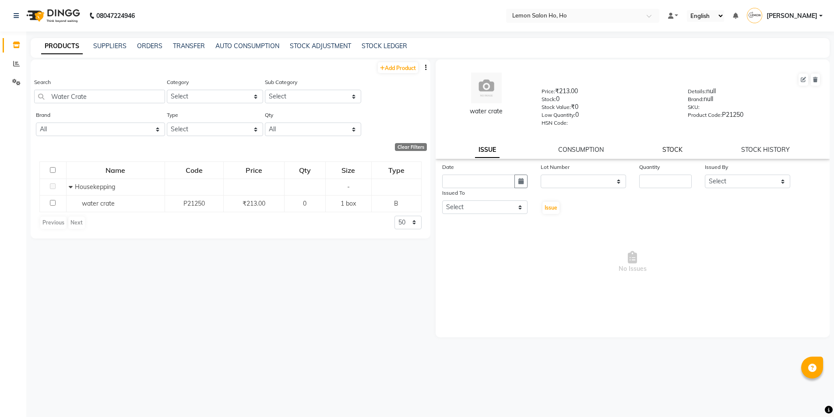
click at [668, 151] on link "STOCK" at bounding box center [672, 150] width 20 height 8
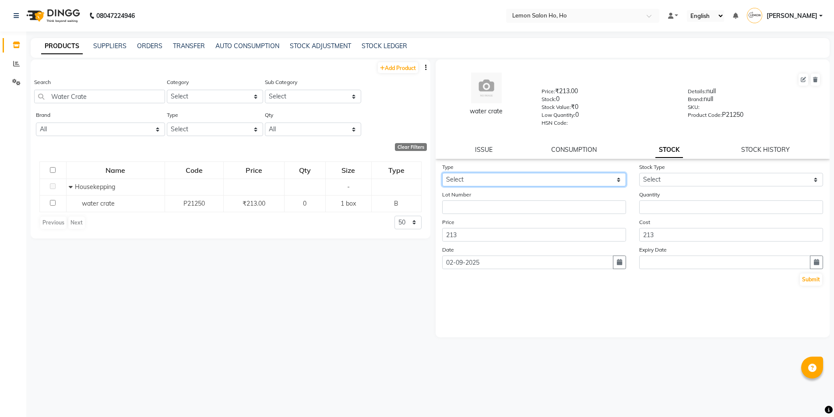
click at [542, 184] on select "Select In Out" at bounding box center [534, 180] width 184 height 14
select select "in"
click at [442, 173] on select "Select In Out" at bounding box center [534, 180] width 184 height 14
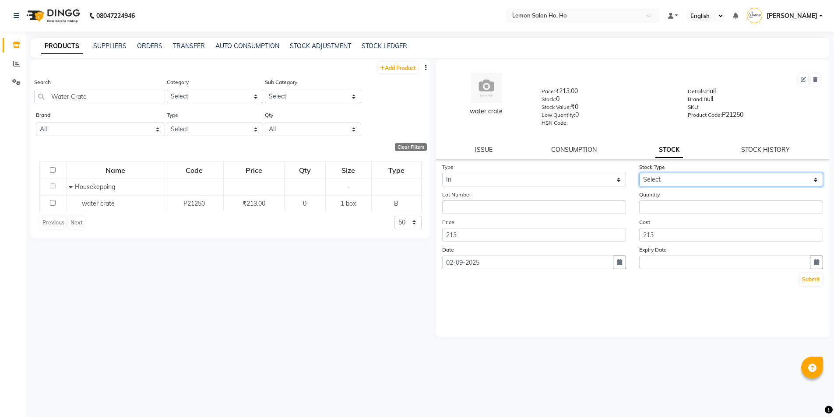
click at [653, 179] on select "Select New Stock Adjustment Return Other" at bounding box center [731, 180] width 184 height 14
click at [639, 173] on select "Select New Stock Adjustment Return Other" at bounding box center [731, 180] width 184 height 14
drag, startPoint x: 670, startPoint y: 179, endPoint x: 670, endPoint y: 183, distance: 4.4
click at [670, 179] on select "Select New Stock Adjustment Return Other" at bounding box center [731, 180] width 184 height 14
select select "new stock"
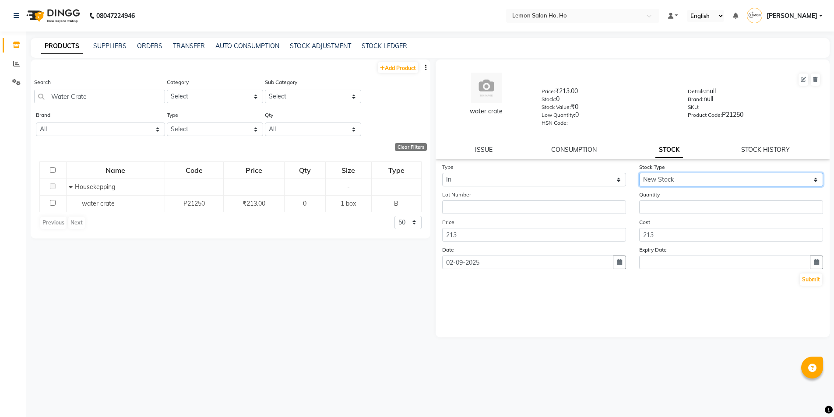
click at [639, 173] on select "Select New Stock Adjustment Return Other" at bounding box center [731, 180] width 184 height 14
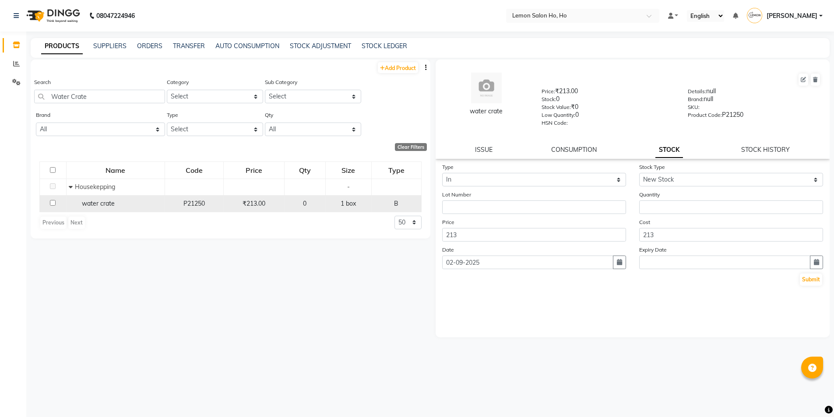
click at [116, 204] on div "water crate" at bounding box center [116, 203] width 94 height 9
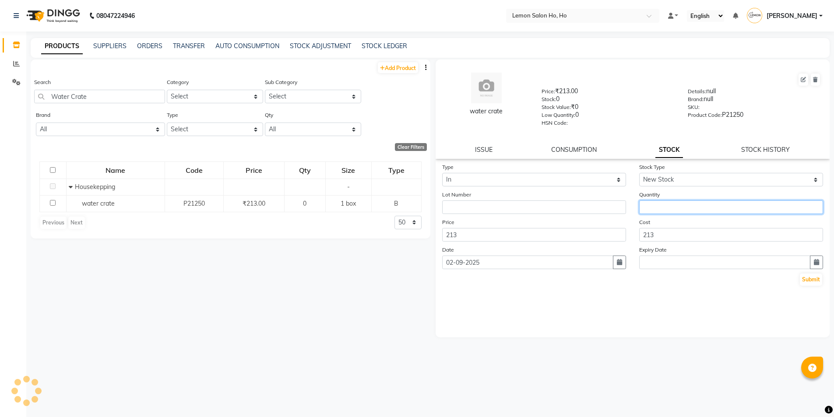
click at [677, 207] on input "number" at bounding box center [731, 207] width 184 height 14
type input "100"
click at [625, 261] on button "button" at bounding box center [619, 263] width 13 height 14
select select "9"
select select "2025"
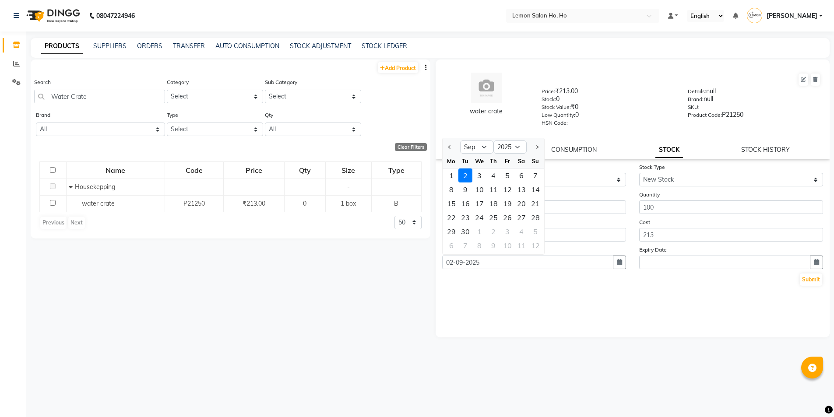
click at [465, 178] on div "2" at bounding box center [465, 176] width 14 height 14
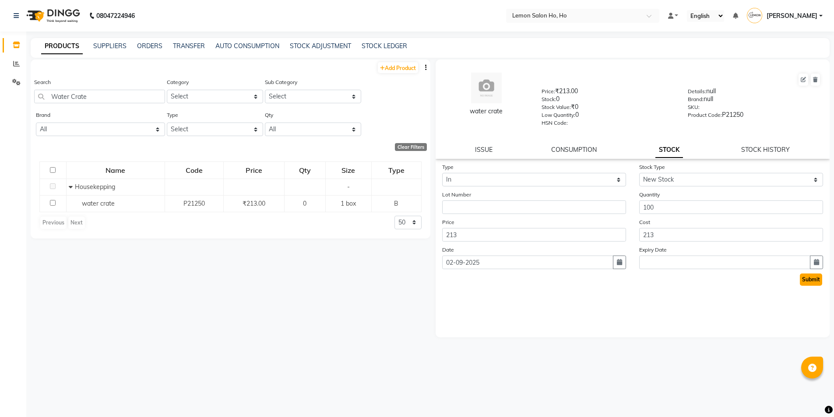
click at [818, 281] on button "Submit" at bounding box center [811, 280] width 22 height 12
